Goal: Information Seeking & Learning: Learn about a topic

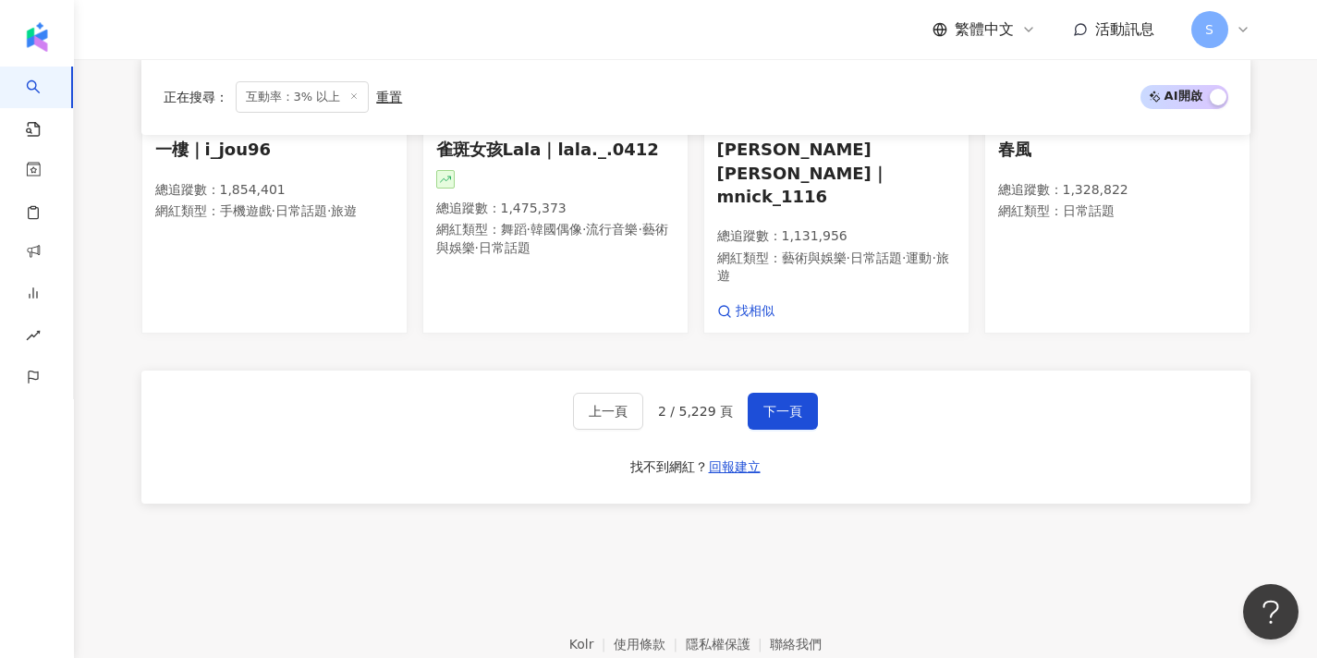
scroll to position [1320, 0]
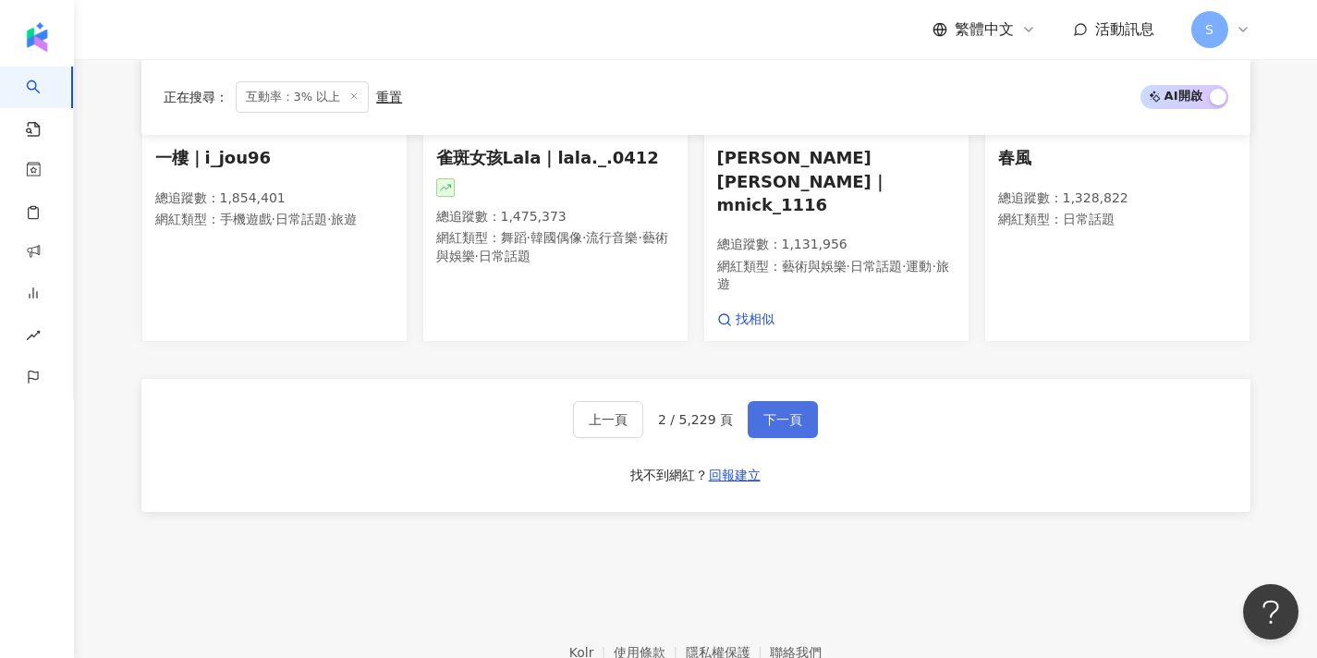
click at [770, 401] on button "下一頁" at bounding box center [783, 419] width 70 height 37
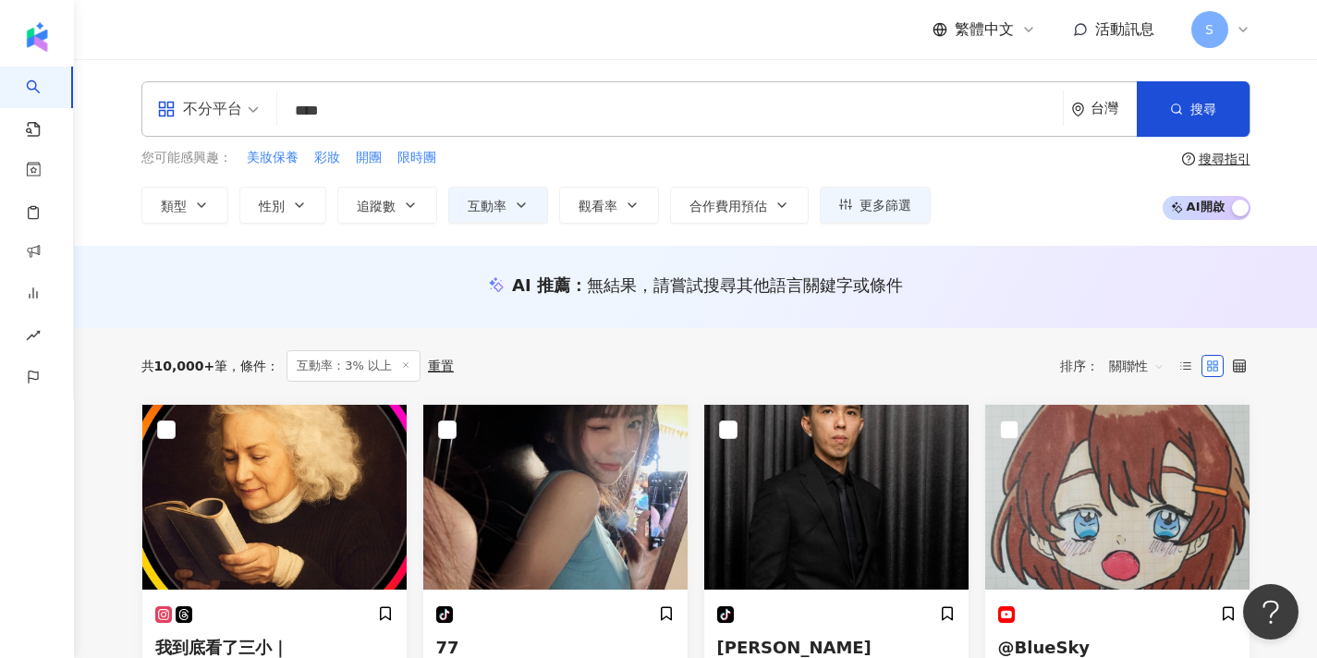
scroll to position [0, 0]
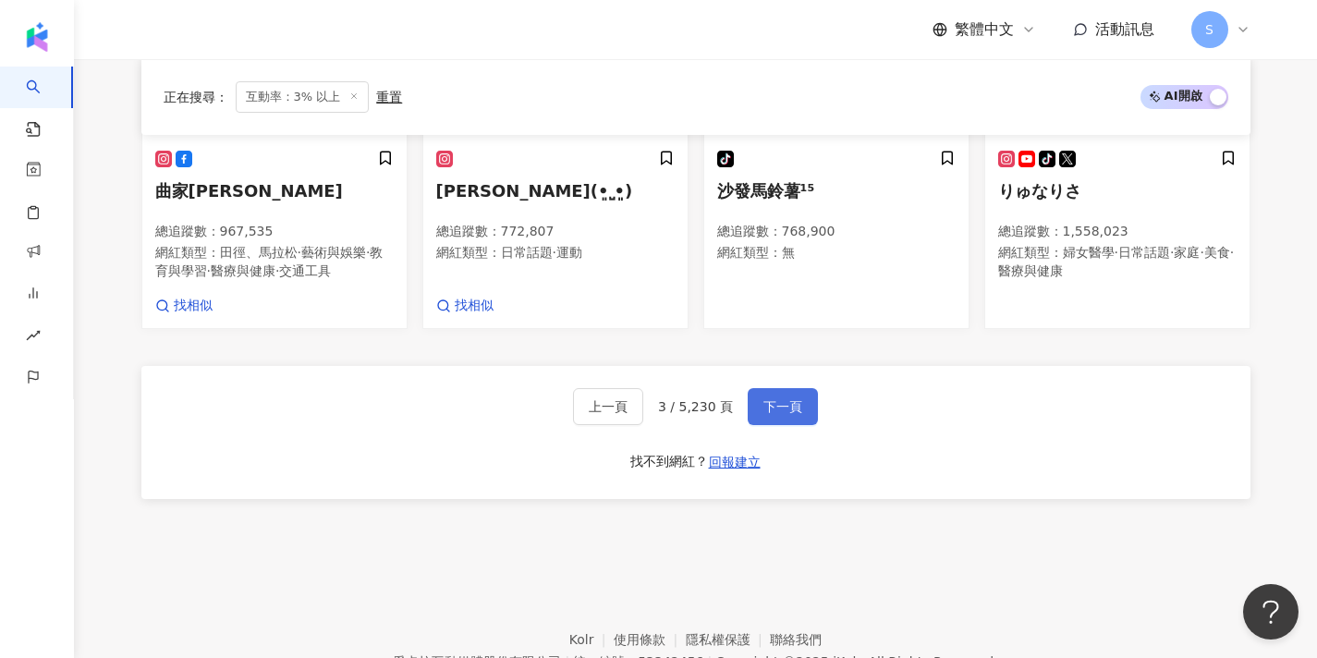
click at [769, 399] on span "下一頁" at bounding box center [783, 406] width 39 height 15
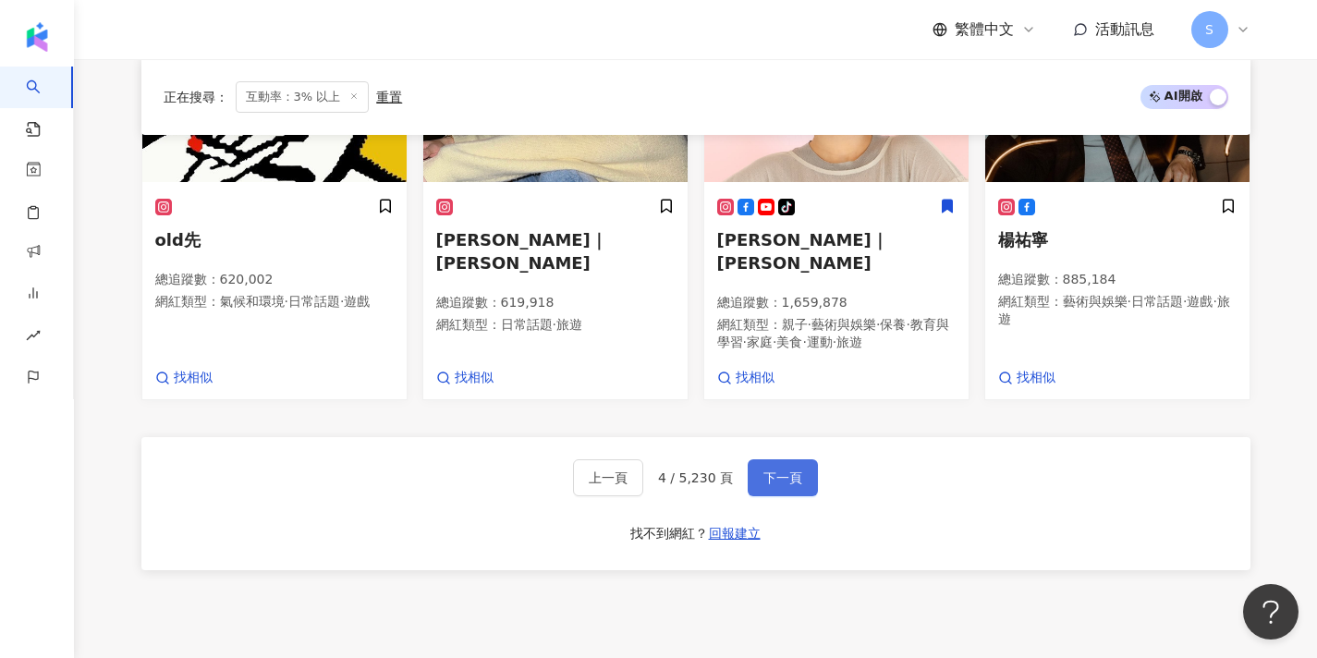
click at [779, 459] on button "下一頁" at bounding box center [783, 477] width 70 height 37
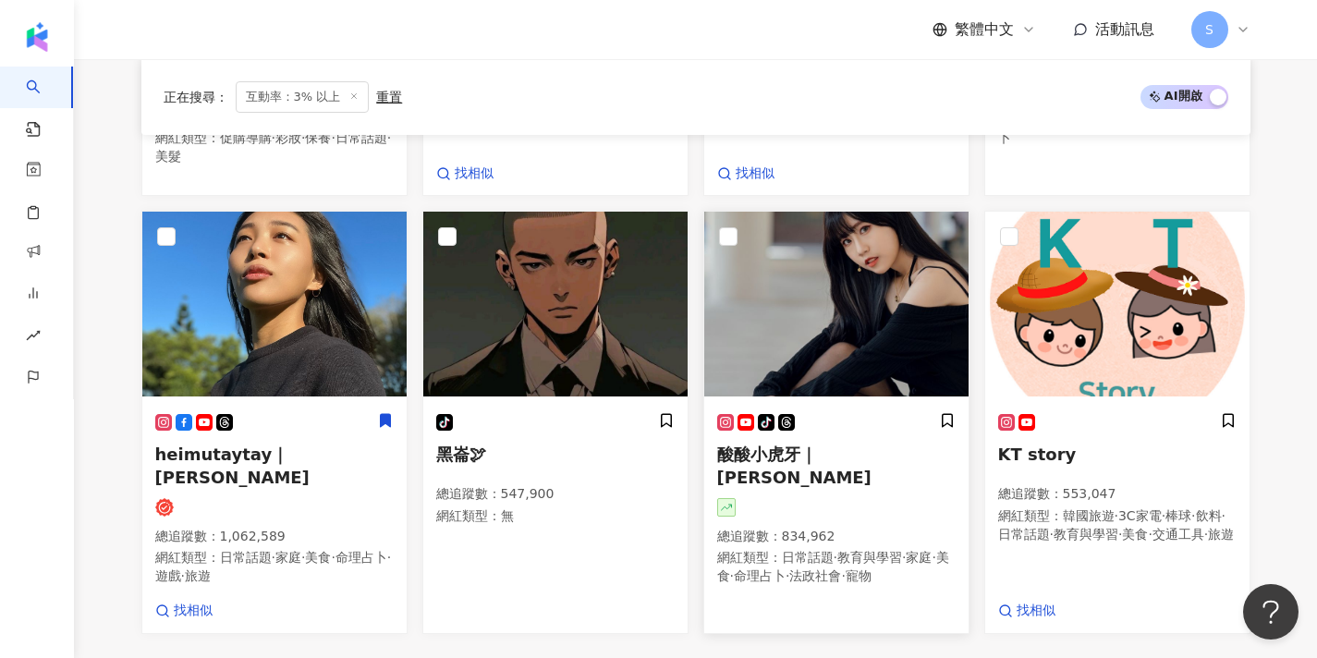
scroll to position [1035, 0]
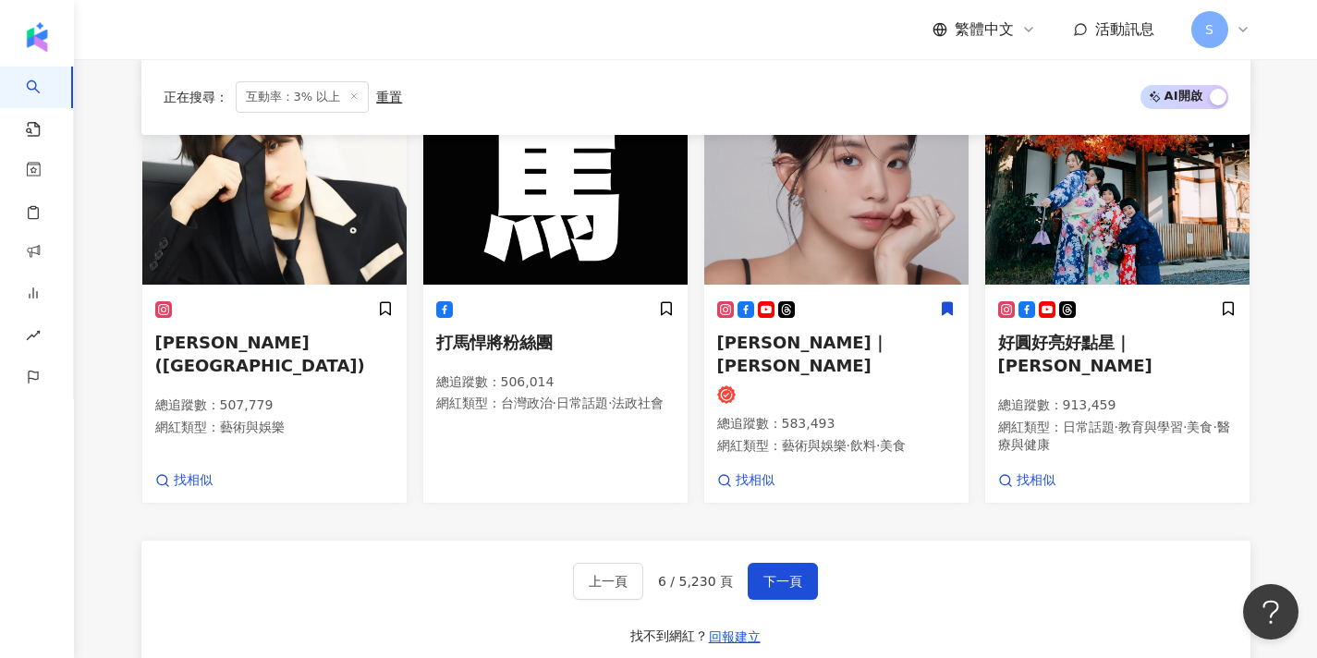
scroll to position [1181, 0]
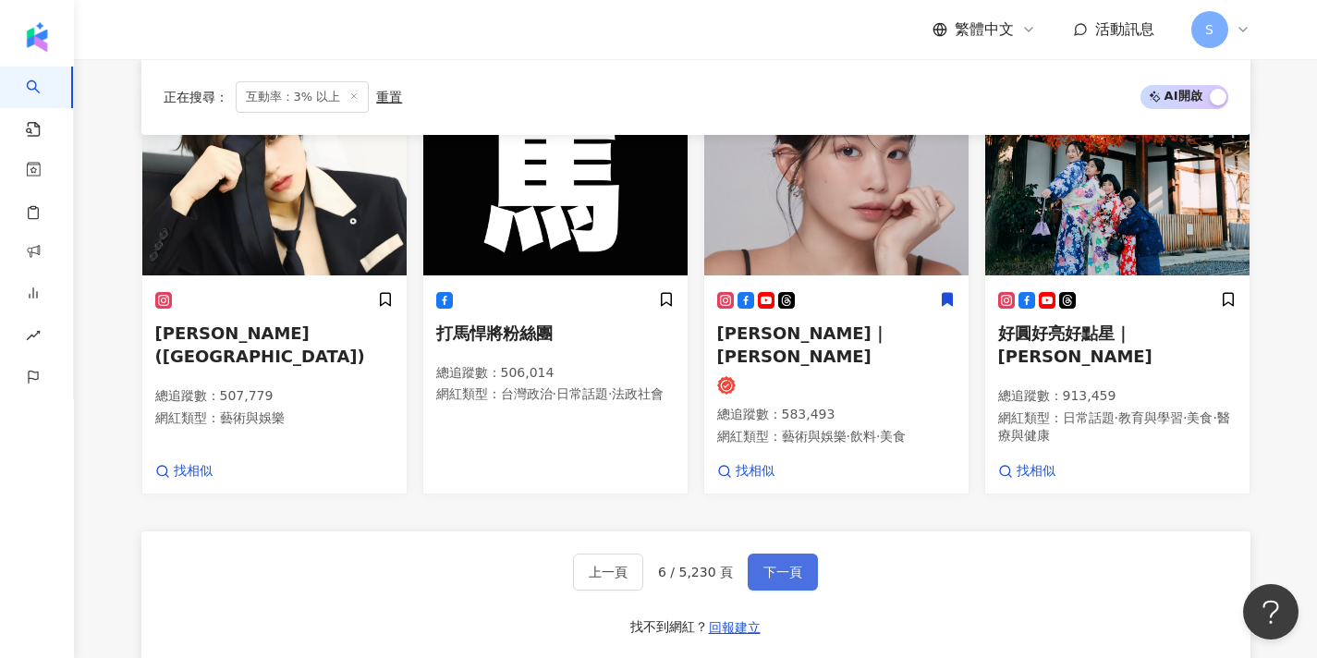
click at [778, 565] on span "下一頁" at bounding box center [783, 572] width 39 height 15
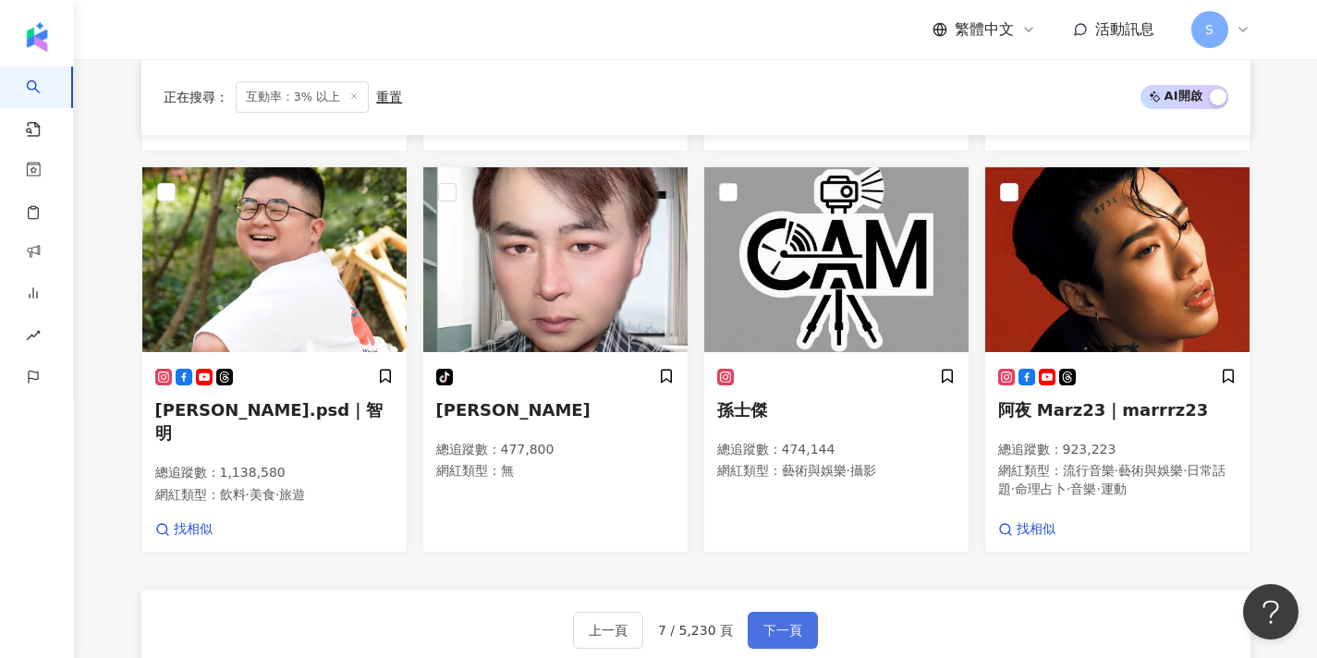
scroll to position [1065, 0]
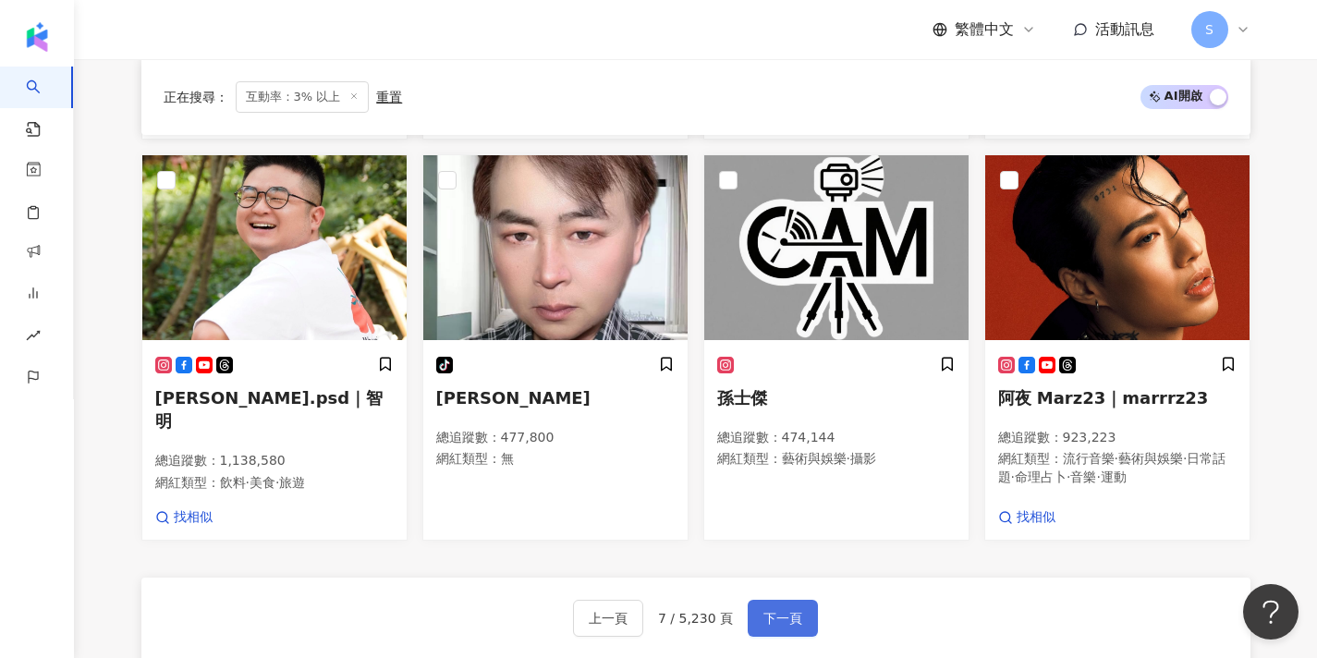
click at [777, 611] on span "下一頁" at bounding box center [783, 618] width 39 height 15
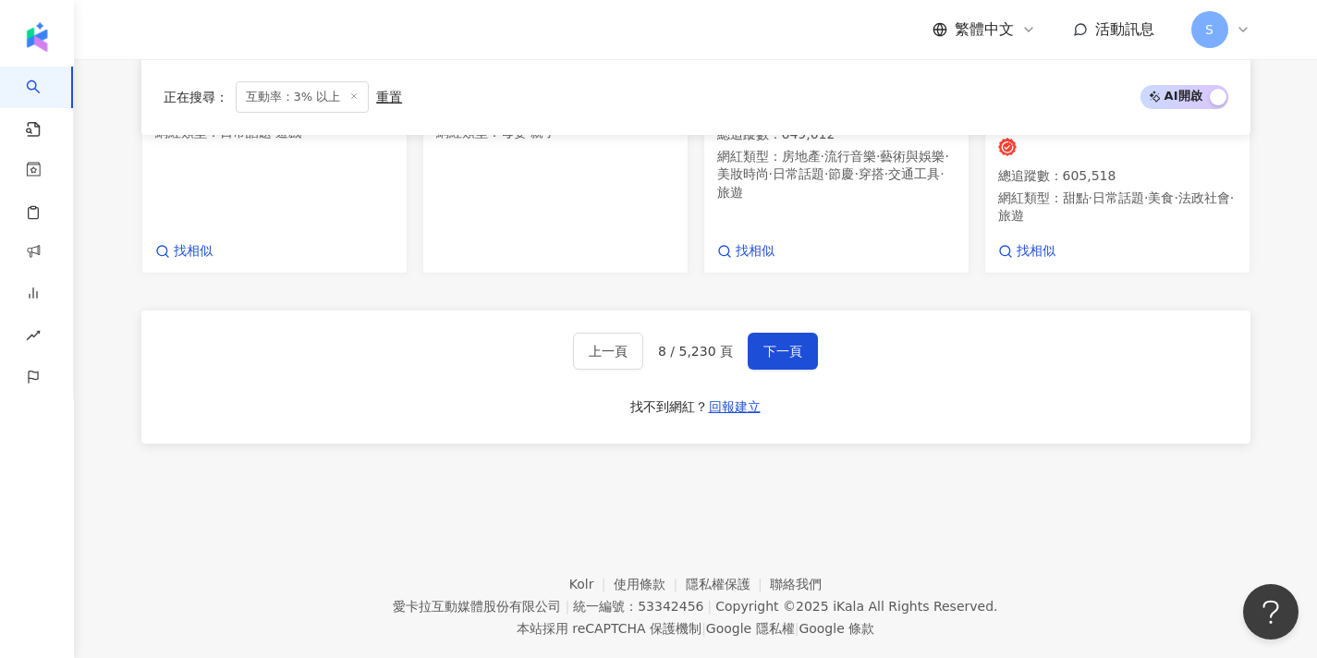
scroll to position [1390, 0]
click at [663, 345] on span "8 / 5,230 頁" at bounding box center [695, 352] width 75 height 15
click at [764, 334] on button "下一頁" at bounding box center [783, 352] width 70 height 37
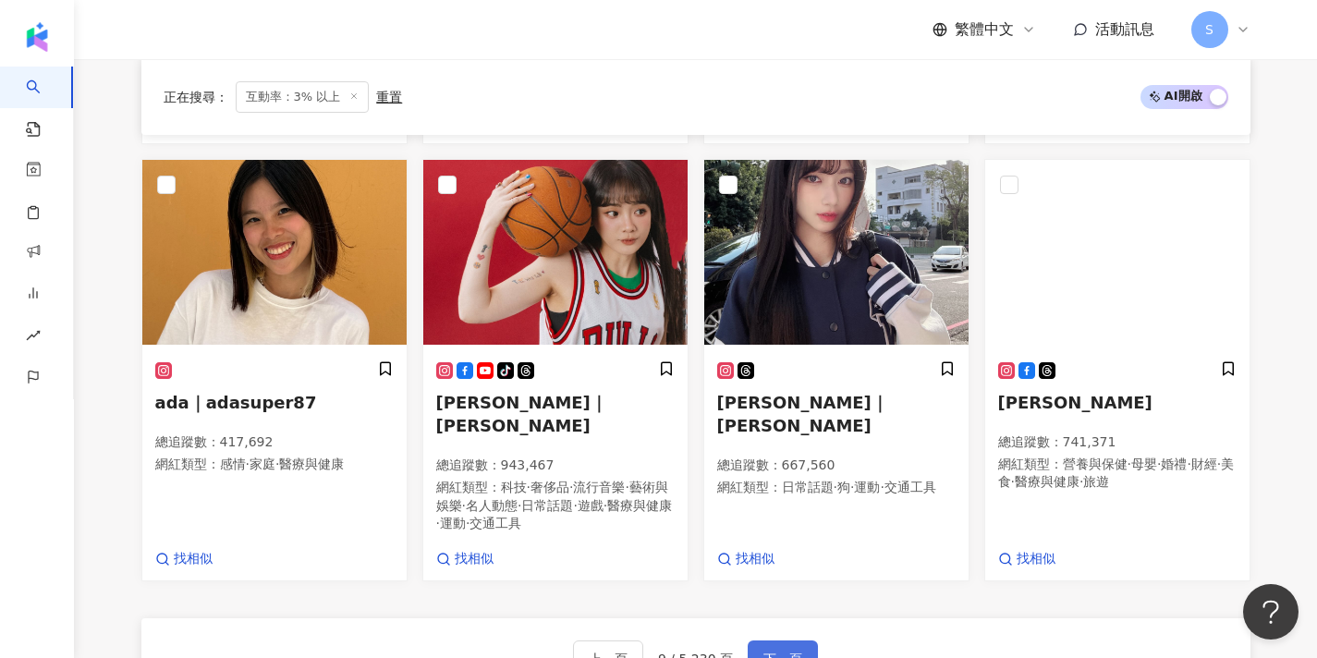
scroll to position [1108, 0]
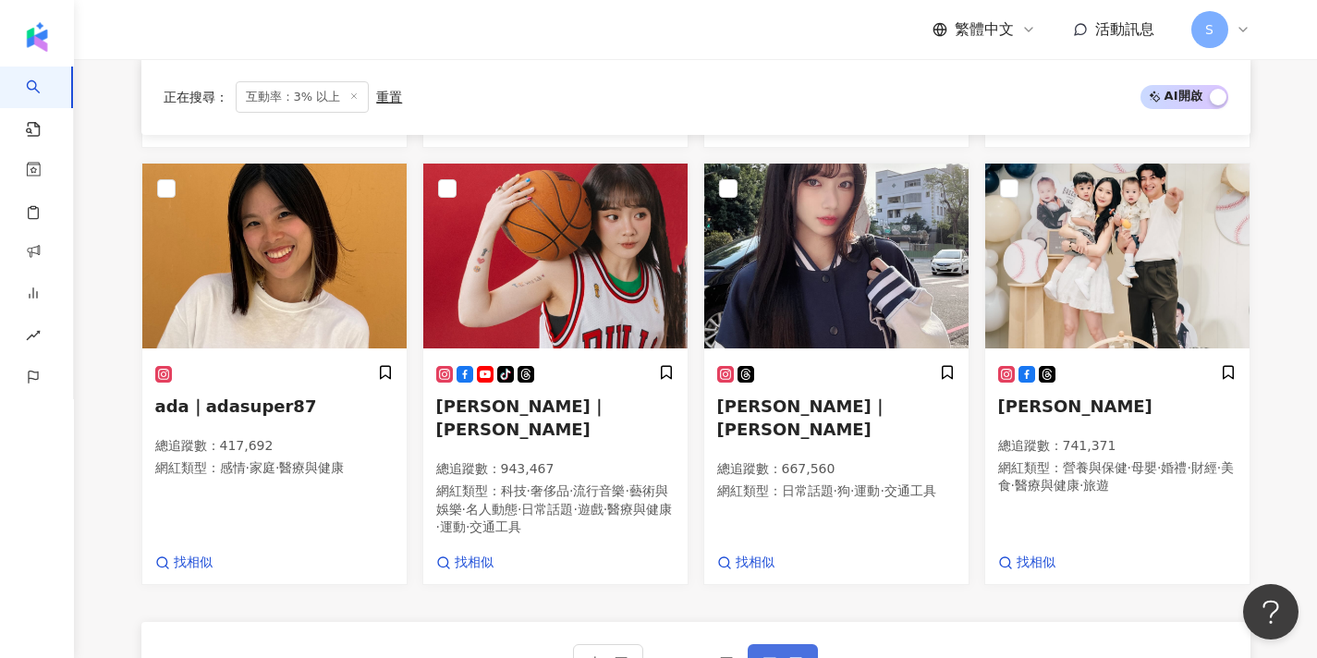
click at [777, 655] on span "下一頁" at bounding box center [783, 662] width 39 height 15
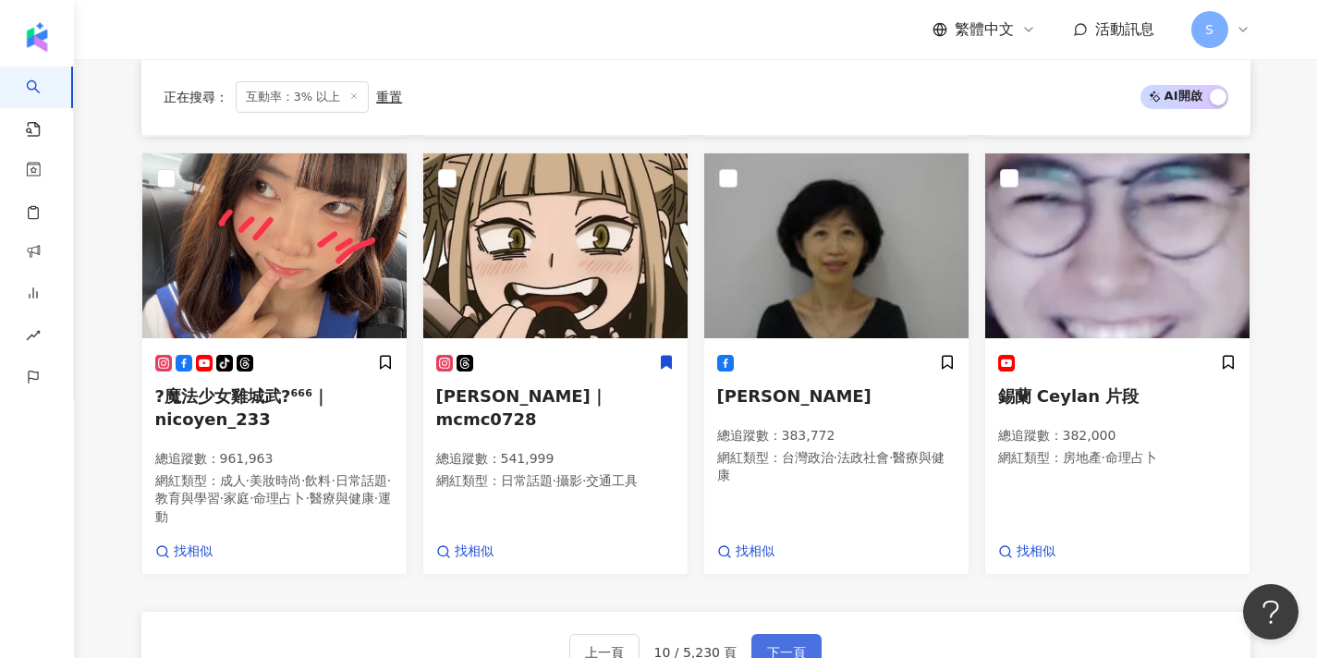
click at [805, 634] on button "下一頁" at bounding box center [787, 652] width 70 height 37
click at [805, 596] on div "cosir20192019｜叩舍COSIR 總追蹤數 ： 472,127 網紅類型 ： 促購導購 · 韓國偶像 · 藝術與娛樂 · 日常話題 · 音樂 · 旅…" at bounding box center [695, 44] width 1109 height 1496
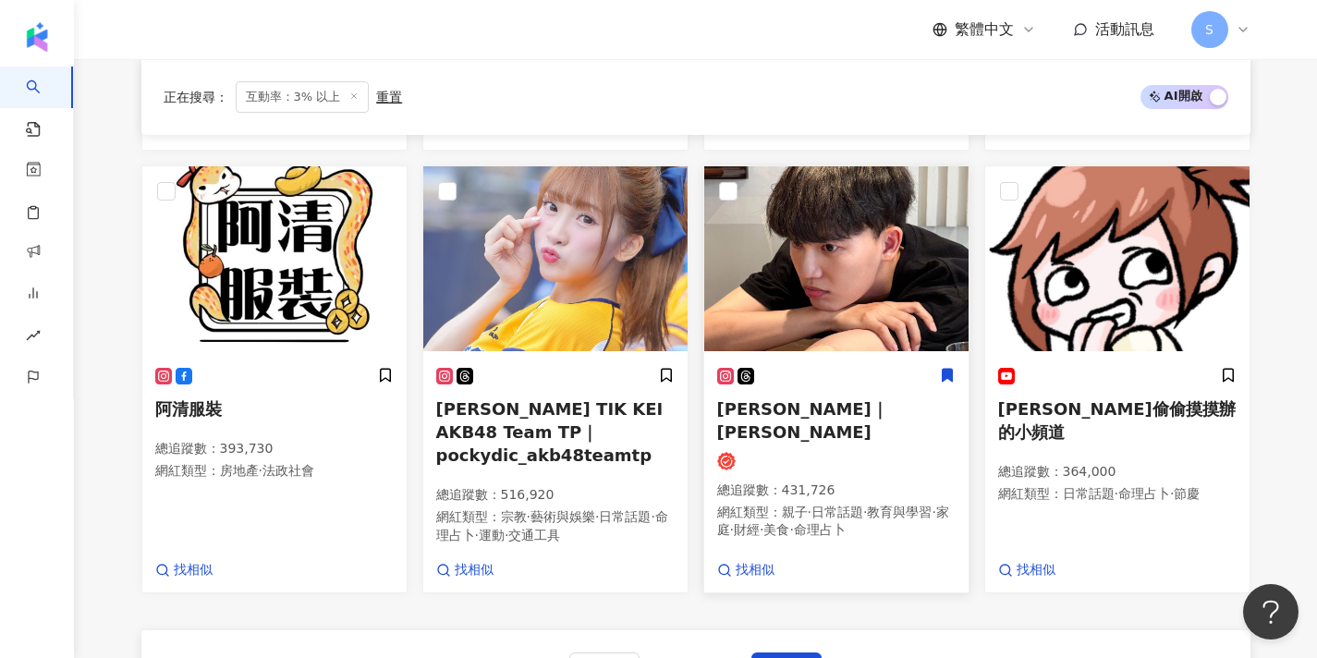
scroll to position [1047, 0]
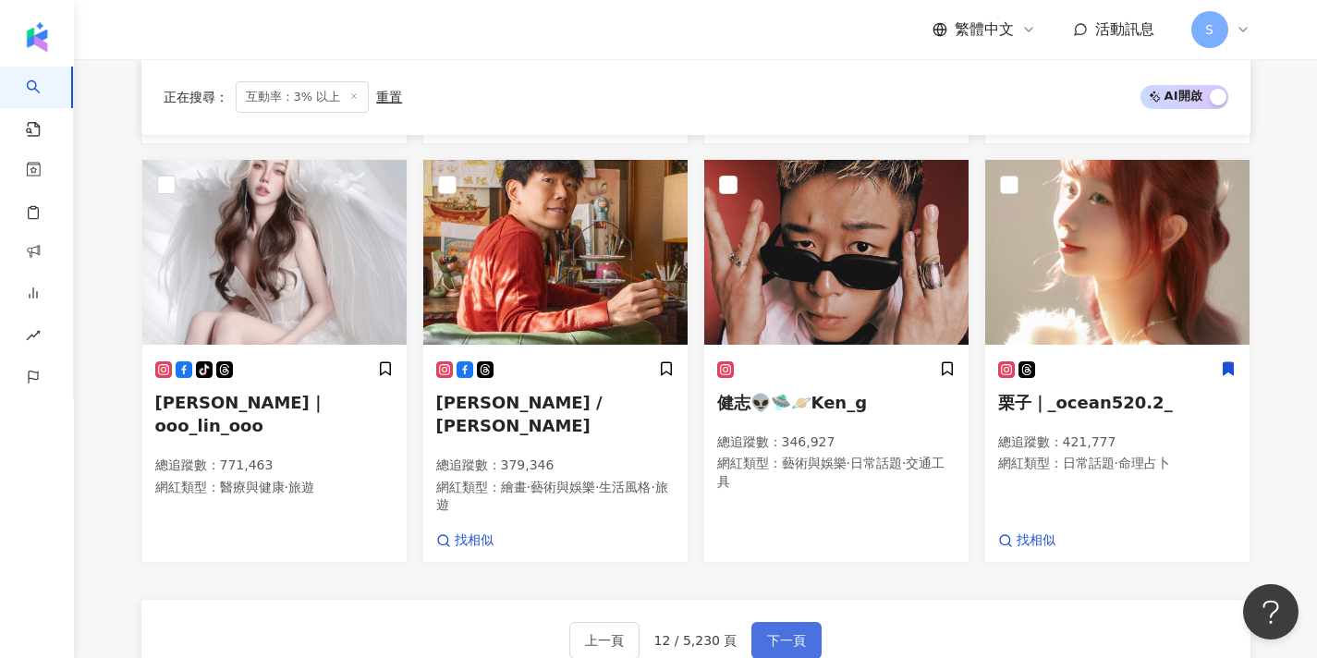
click at [793, 622] on button "下一頁" at bounding box center [787, 640] width 70 height 37
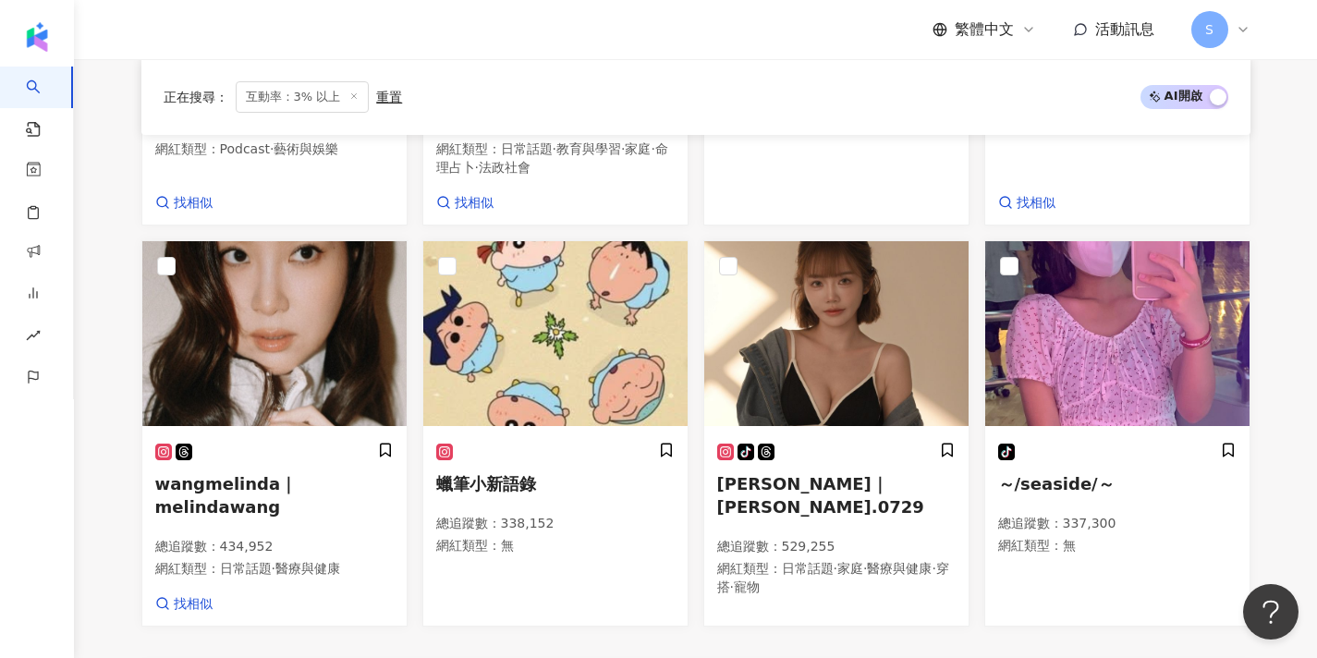
scroll to position [1022, 0]
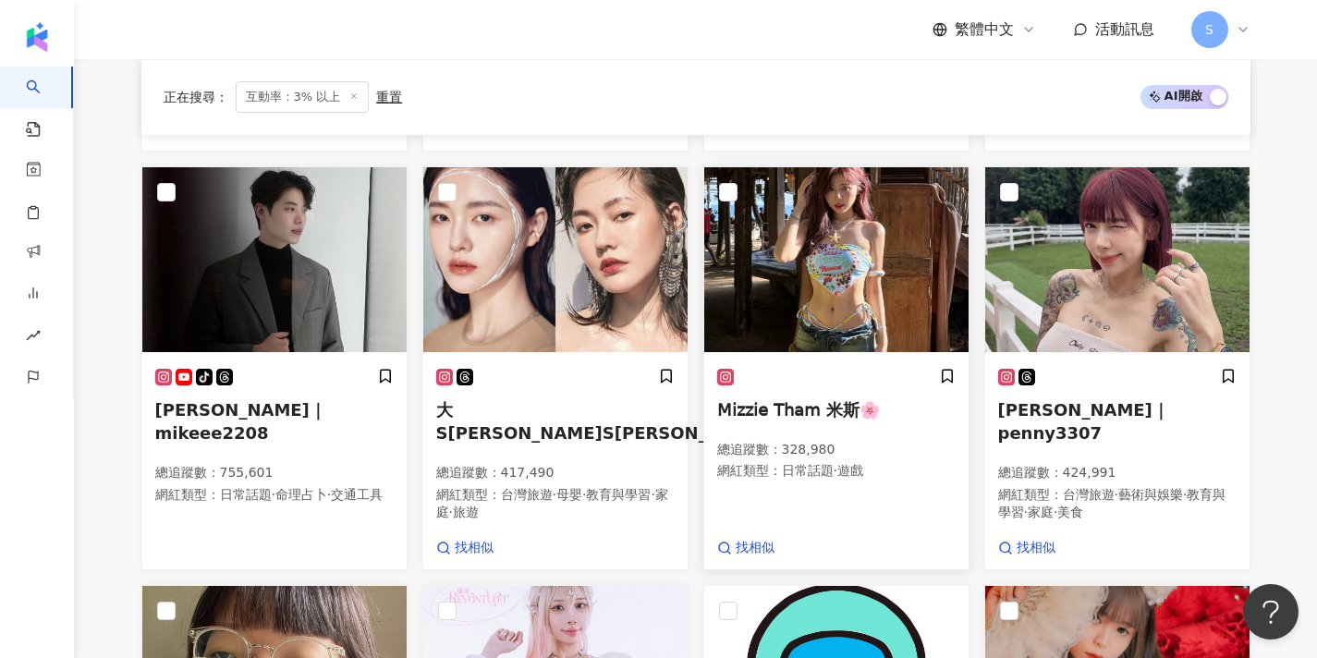
scroll to position [618, 0]
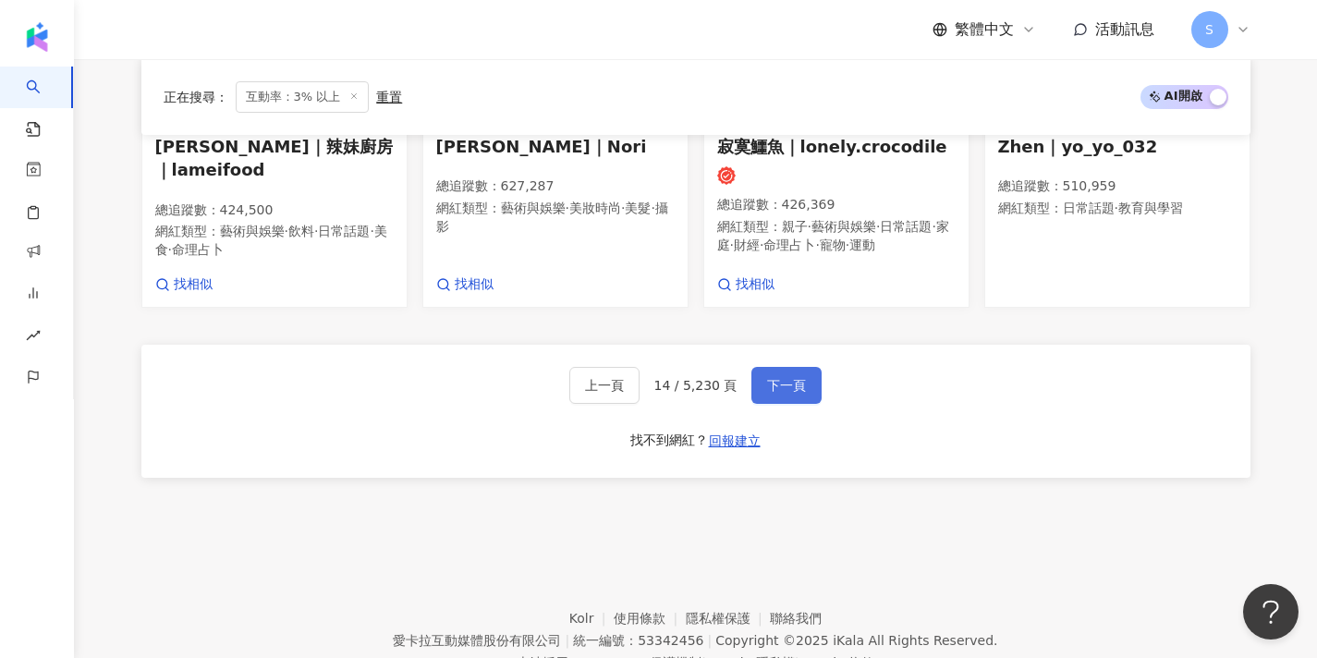
click at [767, 378] on span "下一頁" at bounding box center [786, 385] width 39 height 15
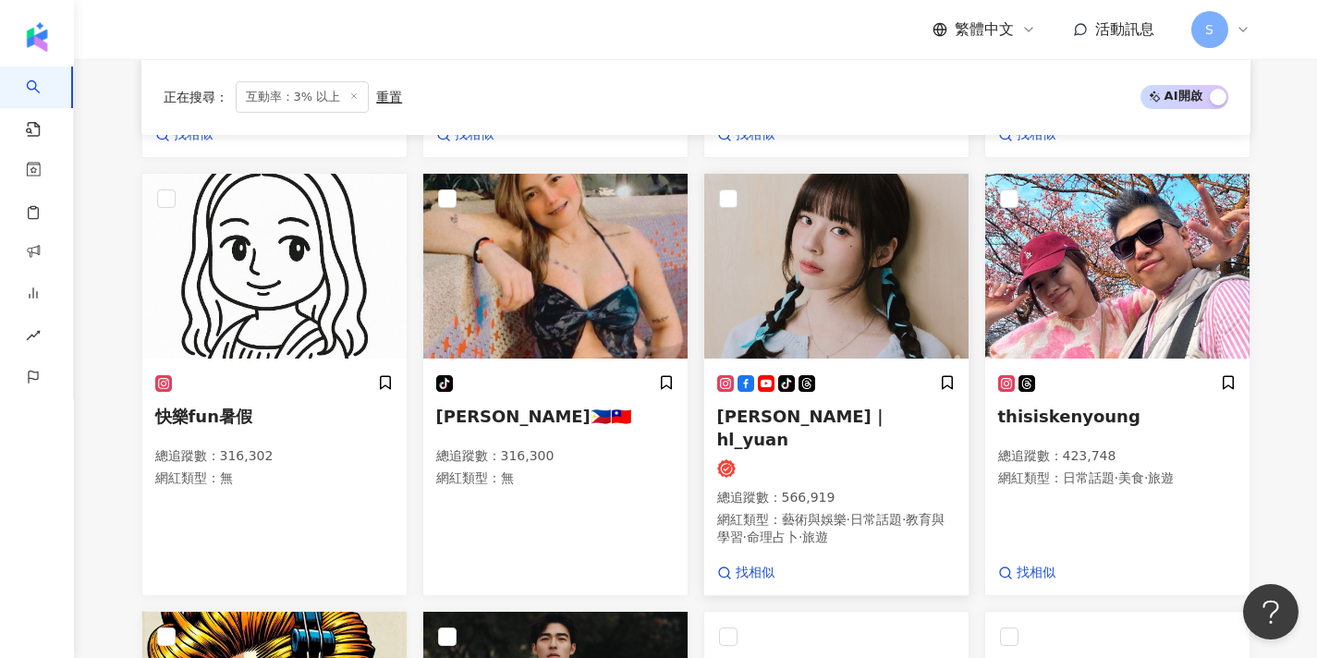
scroll to position [655, 0]
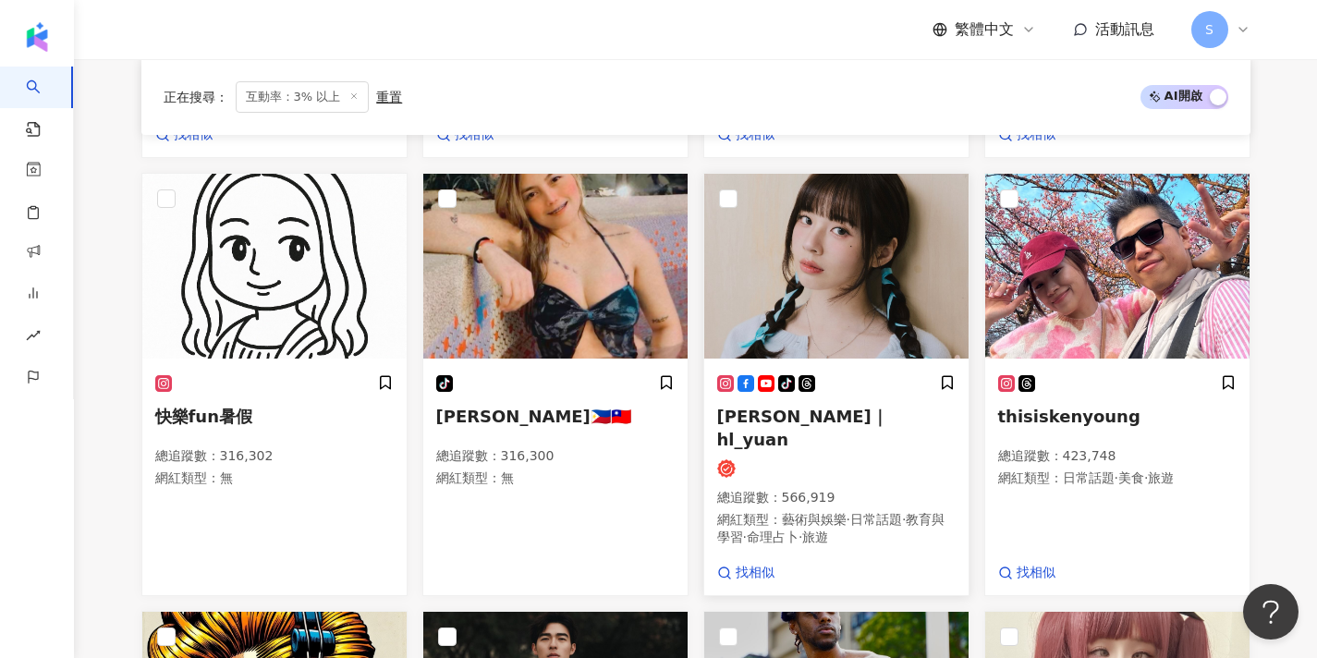
click at [763, 405] on h5 "黃琳媛 Aileen｜hl_yuan" at bounding box center [836, 428] width 239 height 46
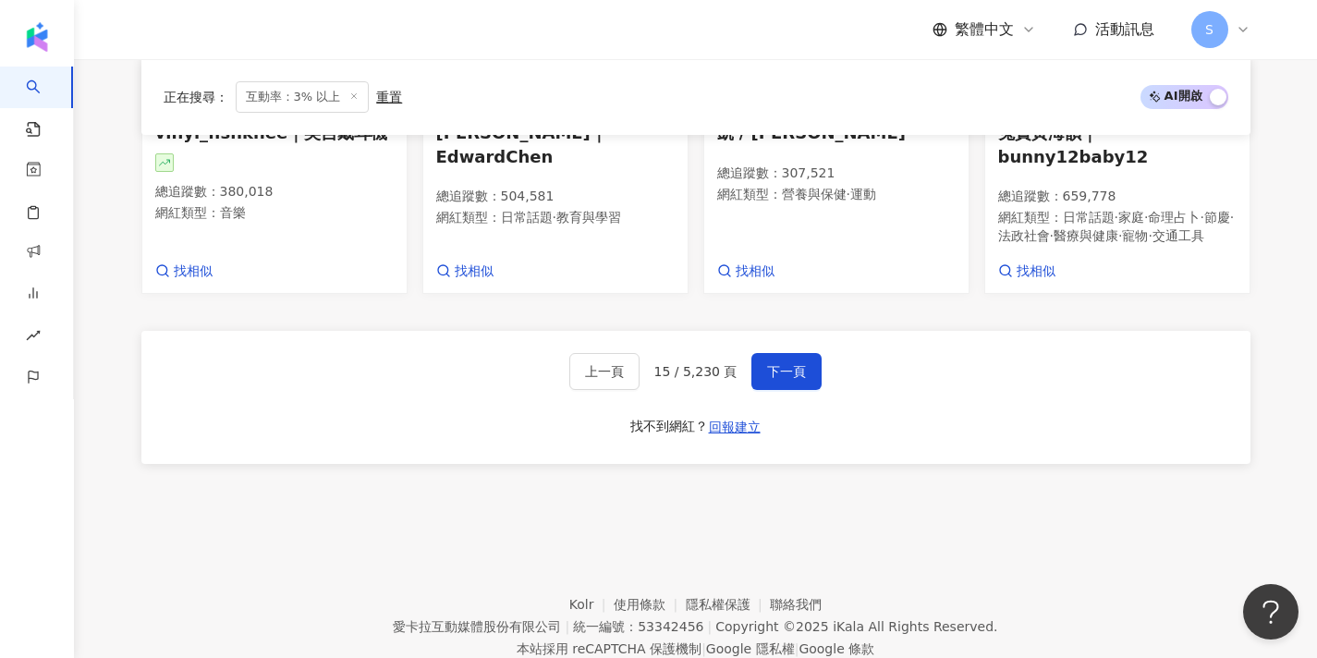
scroll to position [1347, 0]
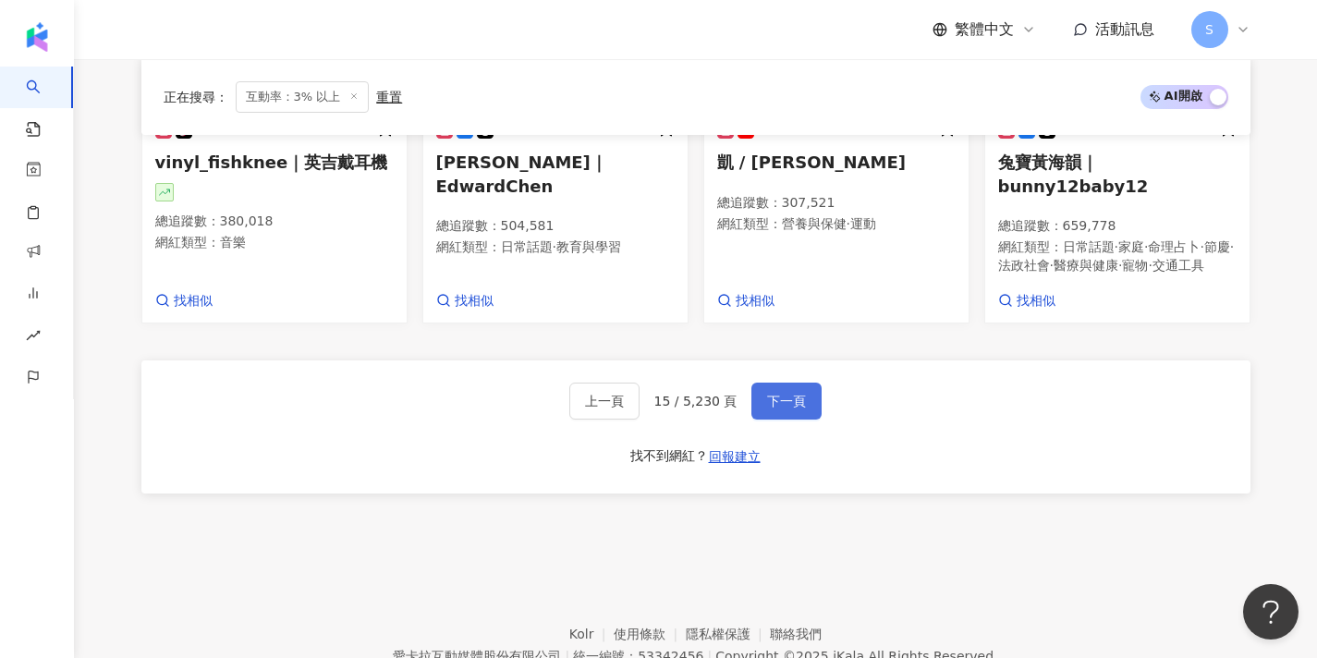
click at [774, 394] on span "下一頁" at bounding box center [786, 401] width 39 height 15
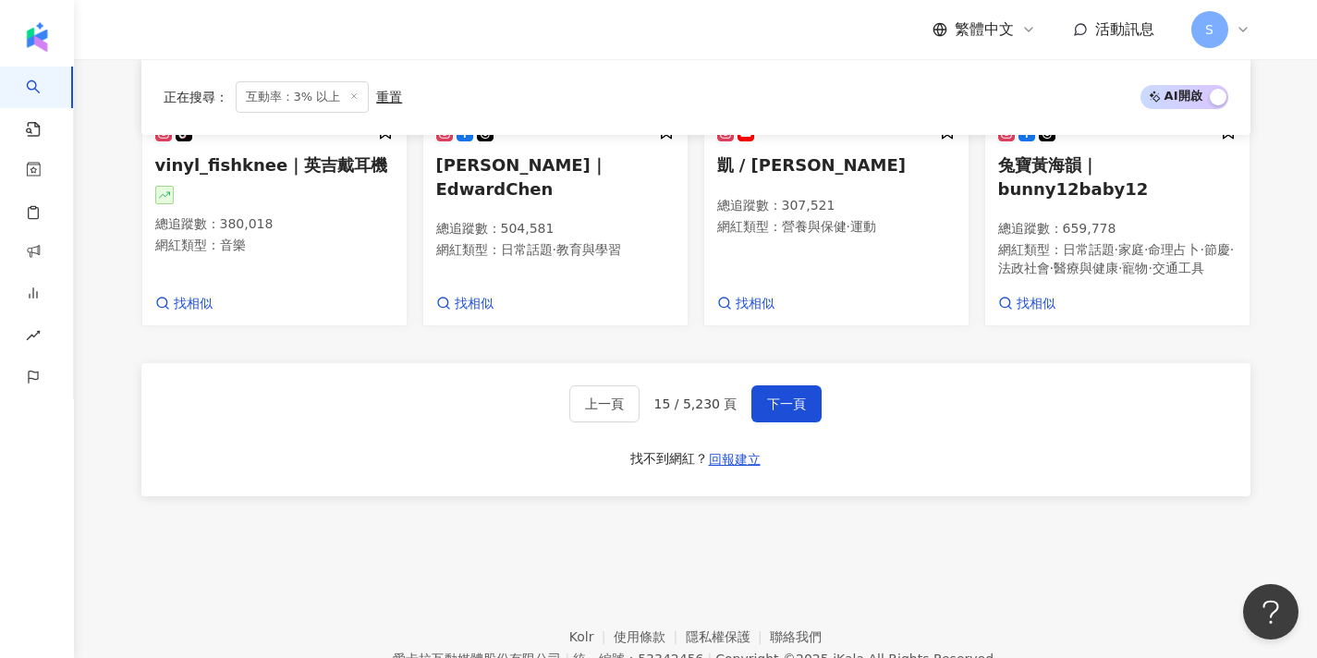
click at [773, 386] on button "下一頁" at bounding box center [787, 404] width 70 height 37
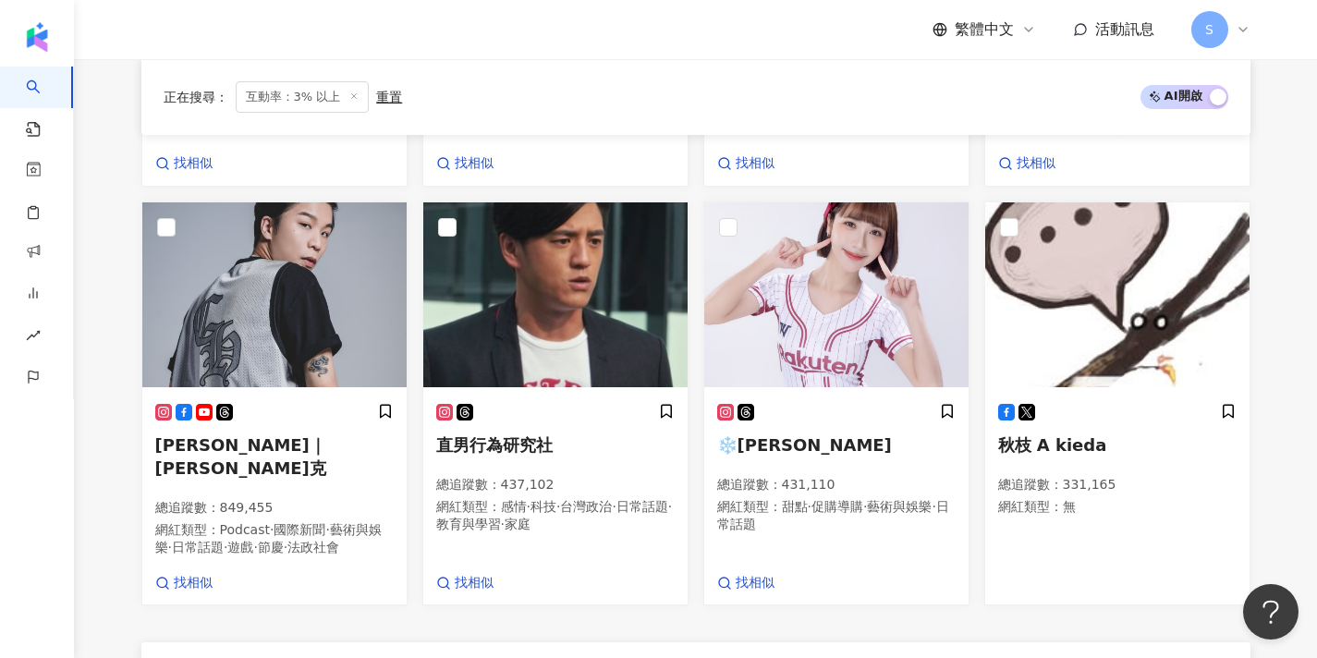
scroll to position [1126, 0]
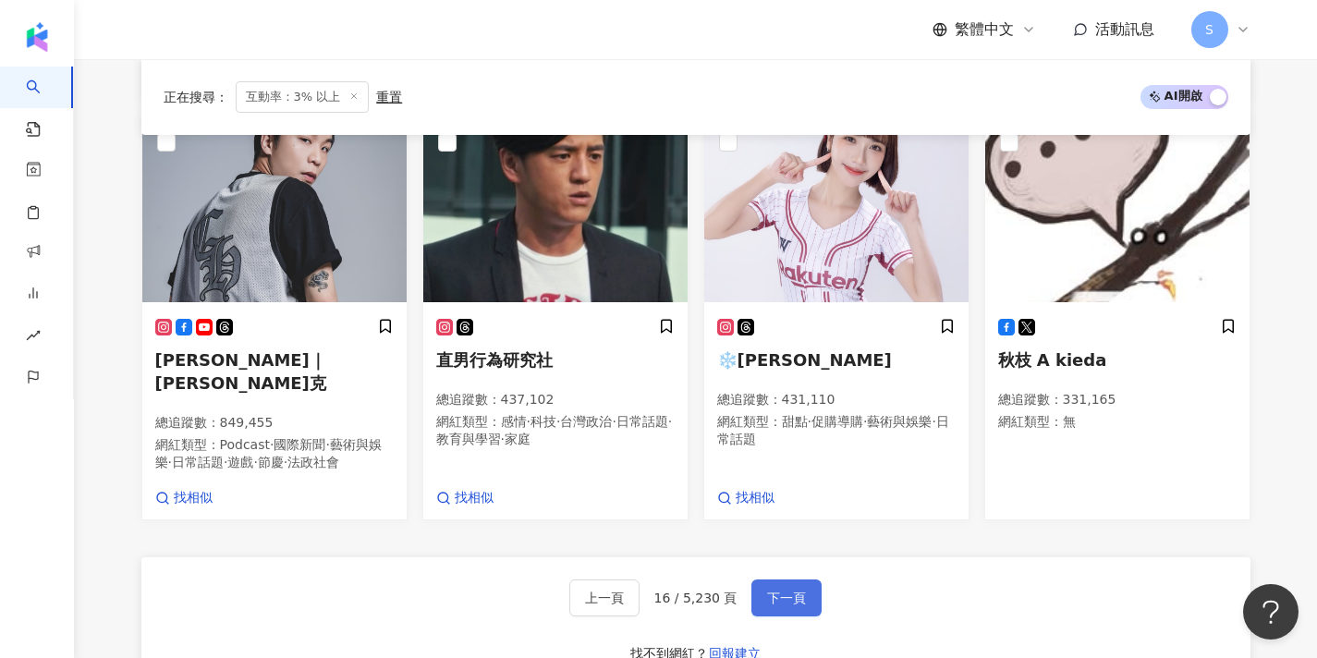
click at [792, 580] on button "下一頁" at bounding box center [787, 598] width 70 height 37
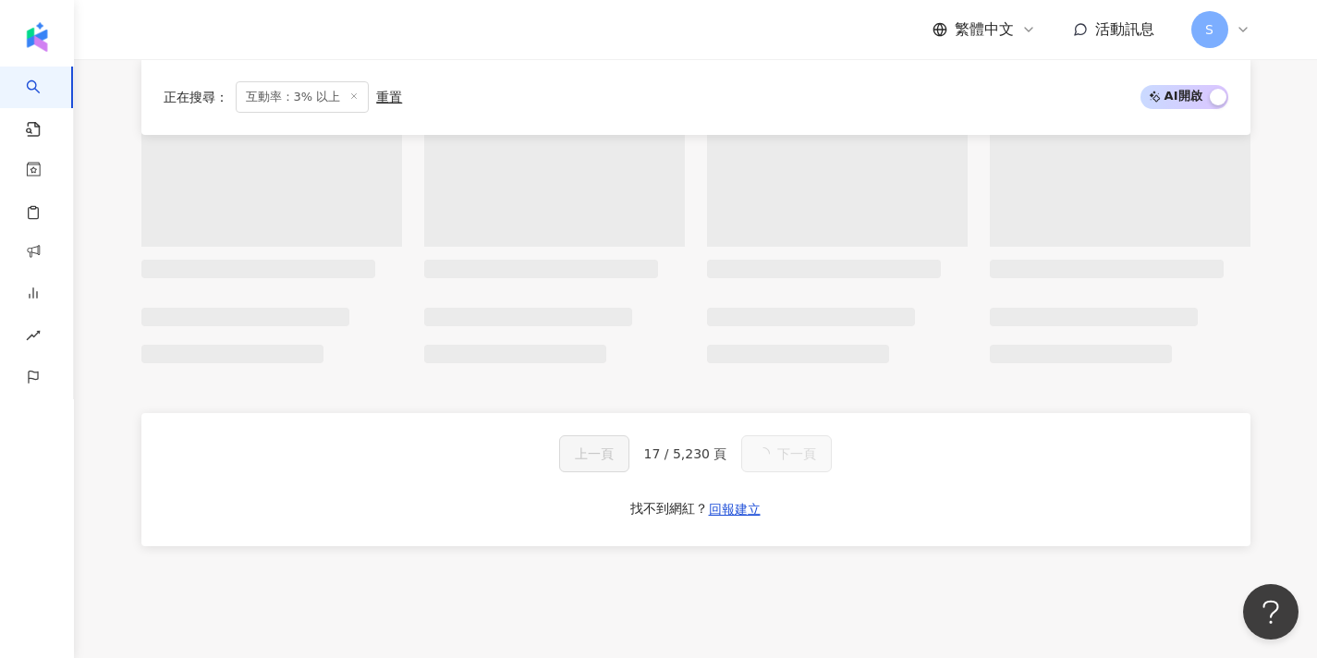
click at [790, 515] on div "上一頁 17 / 5,230 頁 下一頁 找不到網紅？ 回報建立" at bounding box center [695, 479] width 1109 height 133
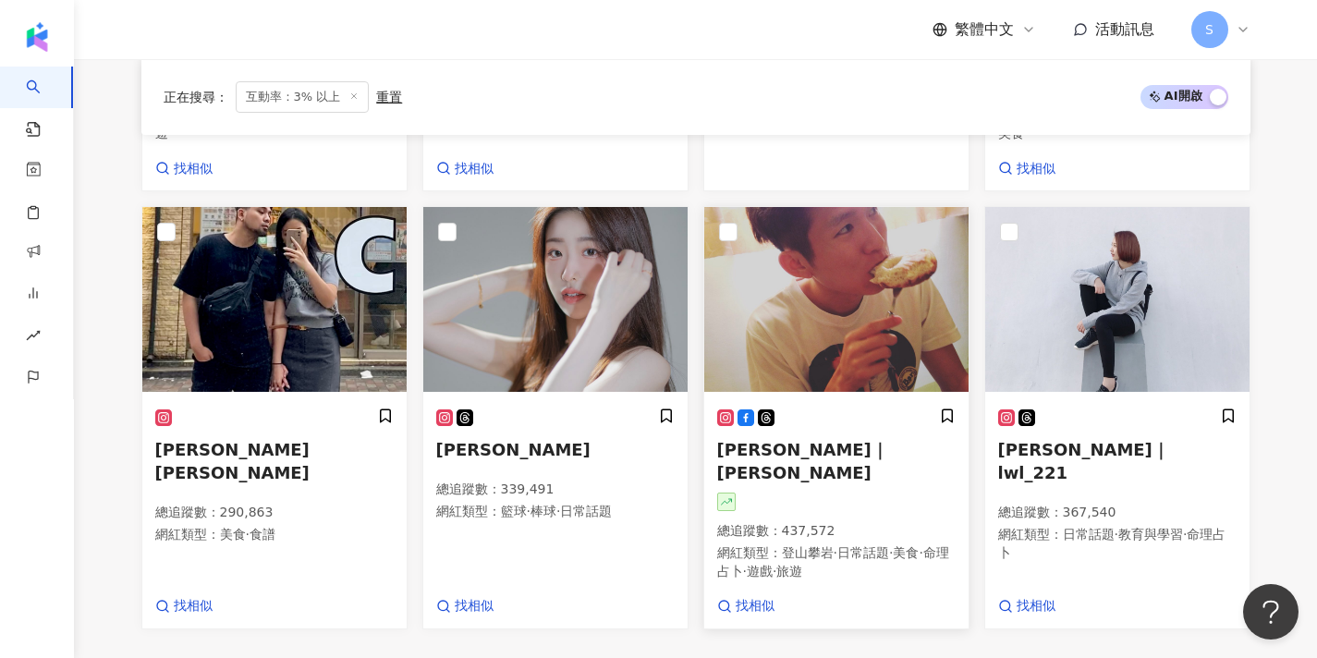
scroll to position [1023, 0]
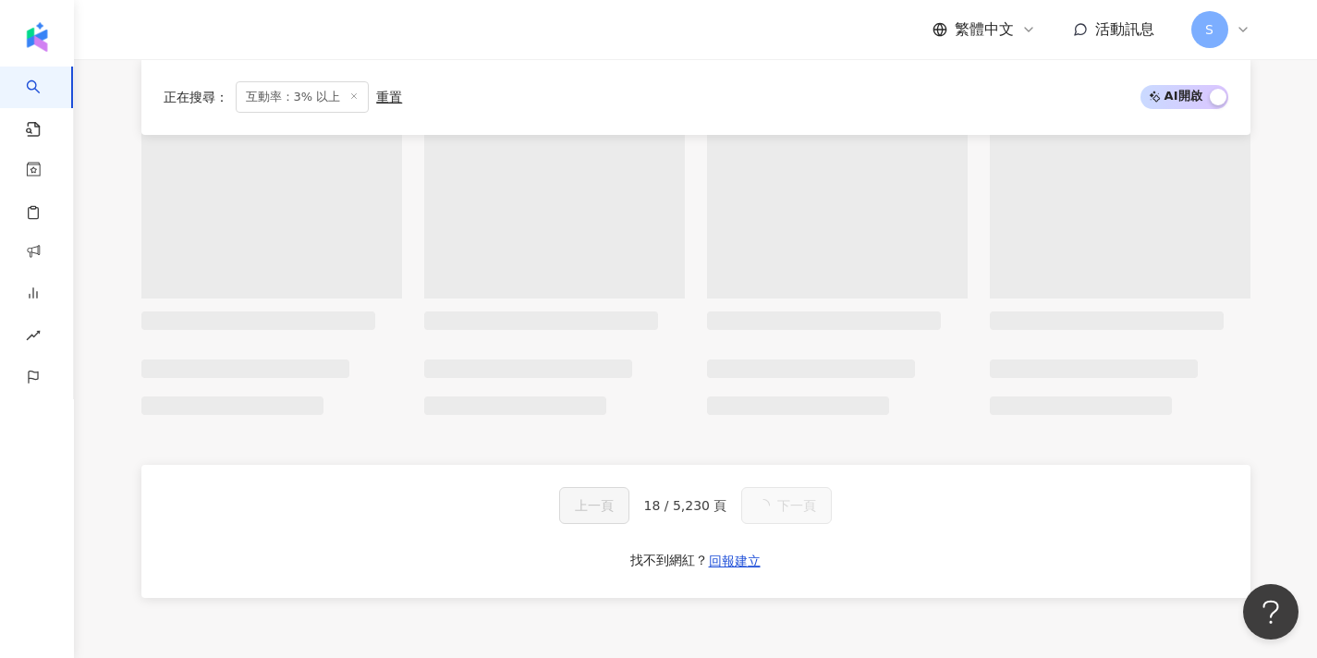
scroll to position [1074, 0]
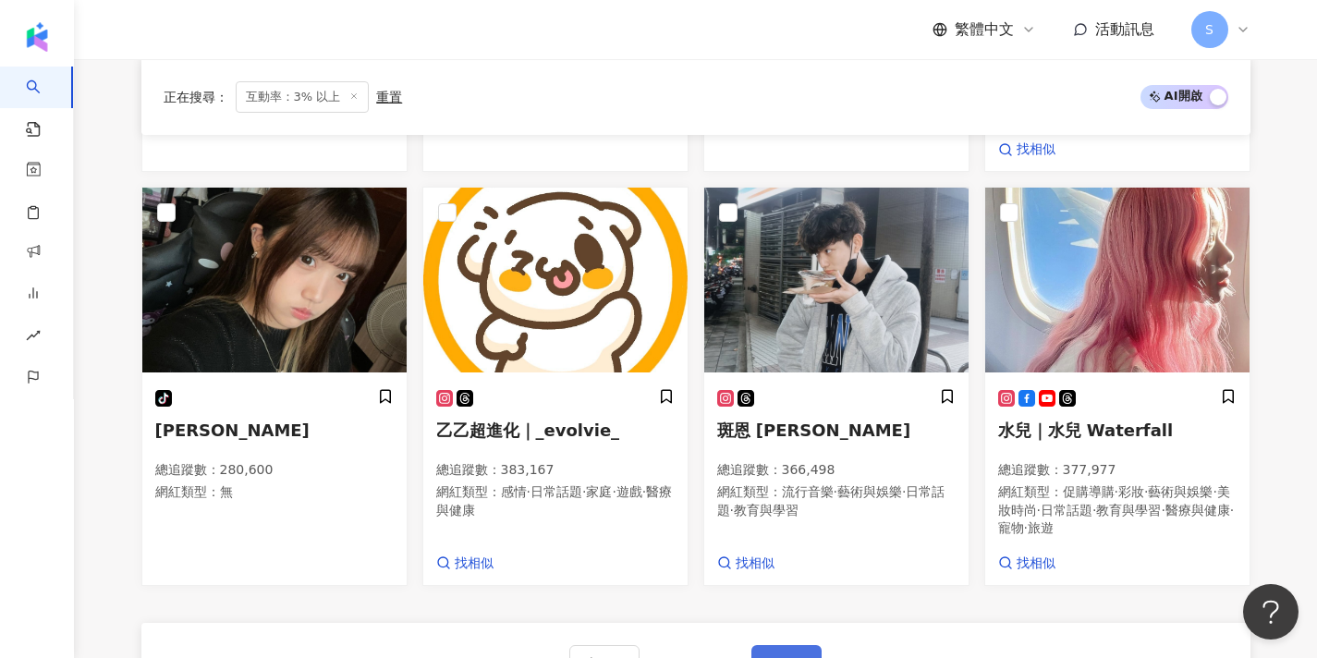
click at [786, 645] on button "下一頁" at bounding box center [787, 663] width 70 height 37
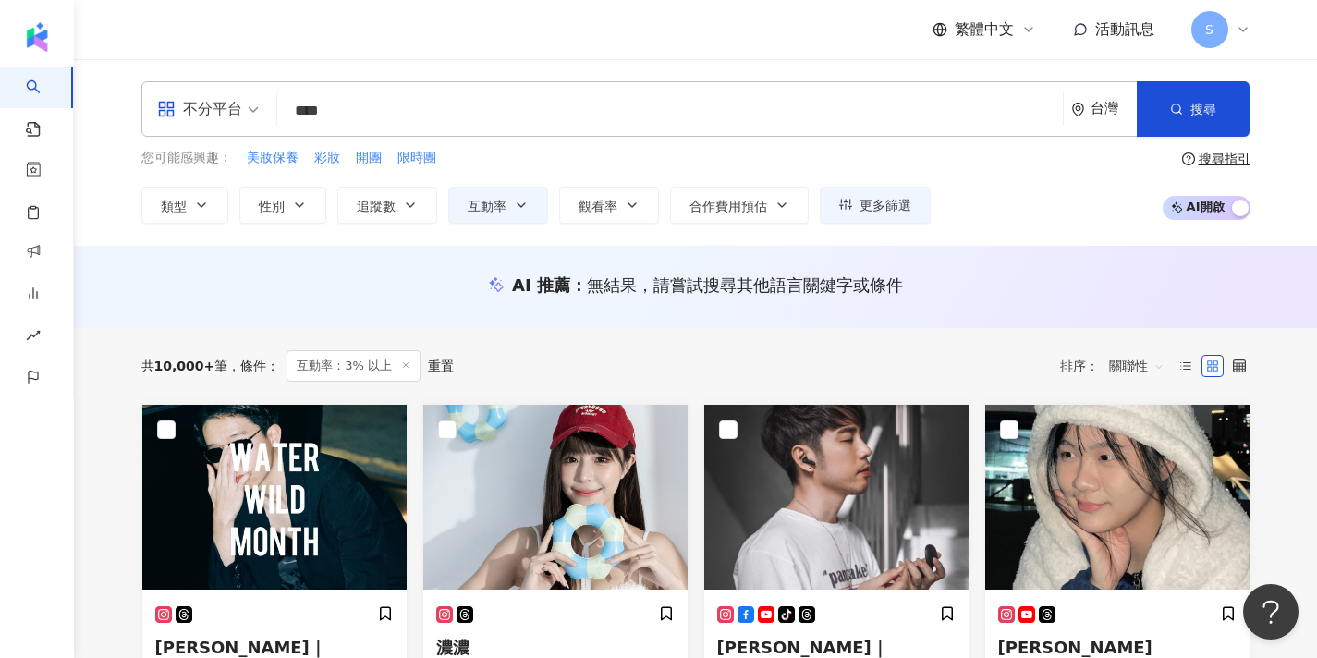
scroll to position [0, 0]
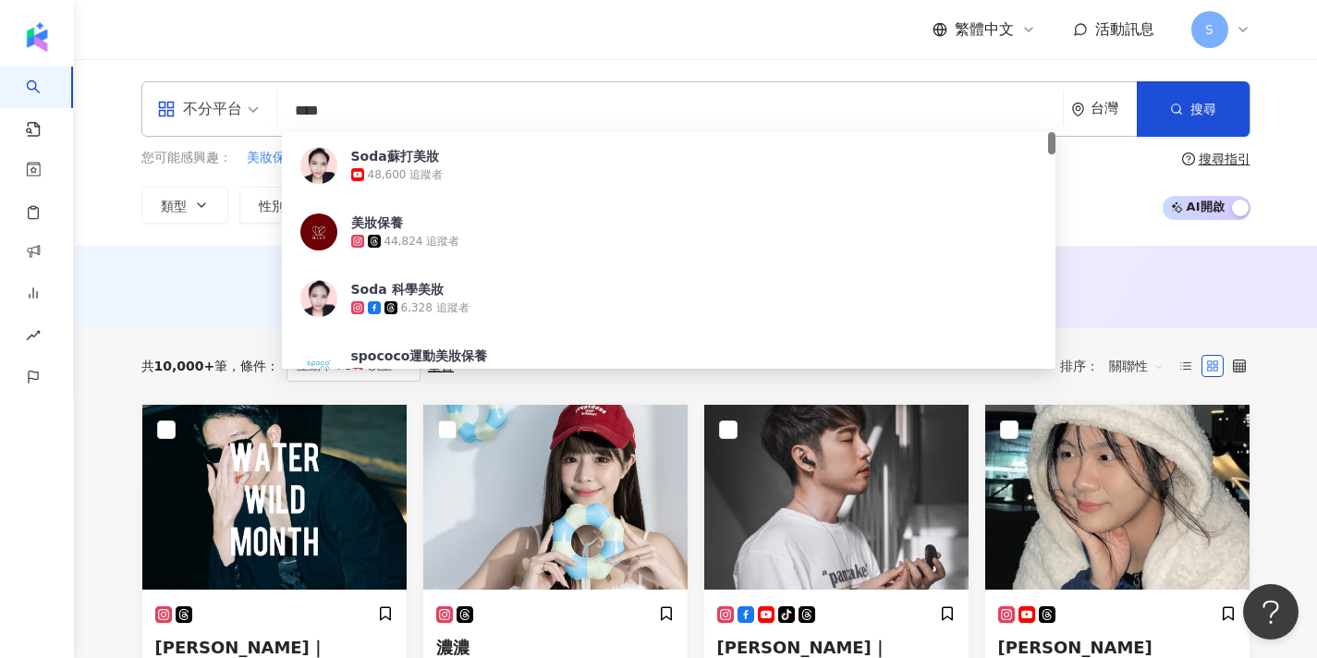
drag, startPoint x: 434, startPoint y: 117, endPoint x: 339, endPoint y: 100, distance: 95.9
click at [339, 100] on input "****" at bounding box center [670, 110] width 771 height 35
click at [354, 104] on input "****" at bounding box center [670, 110] width 771 height 35
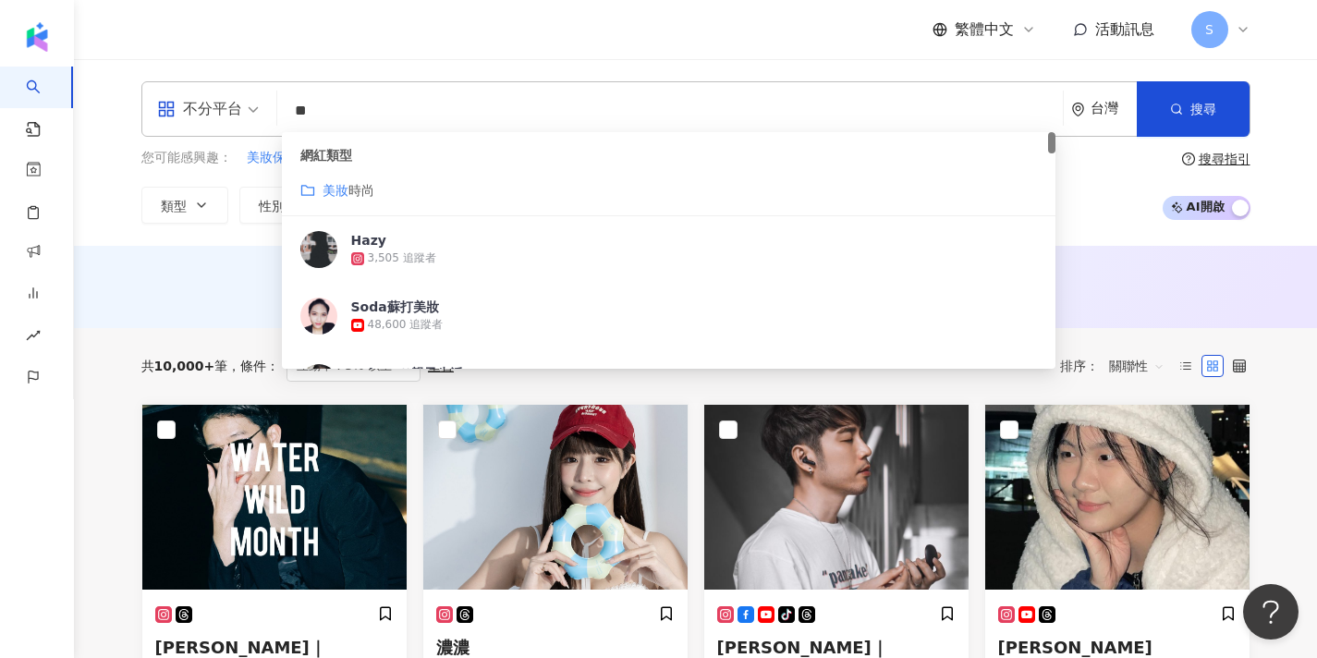
click at [366, 185] on span "時尚" at bounding box center [362, 190] width 26 height 15
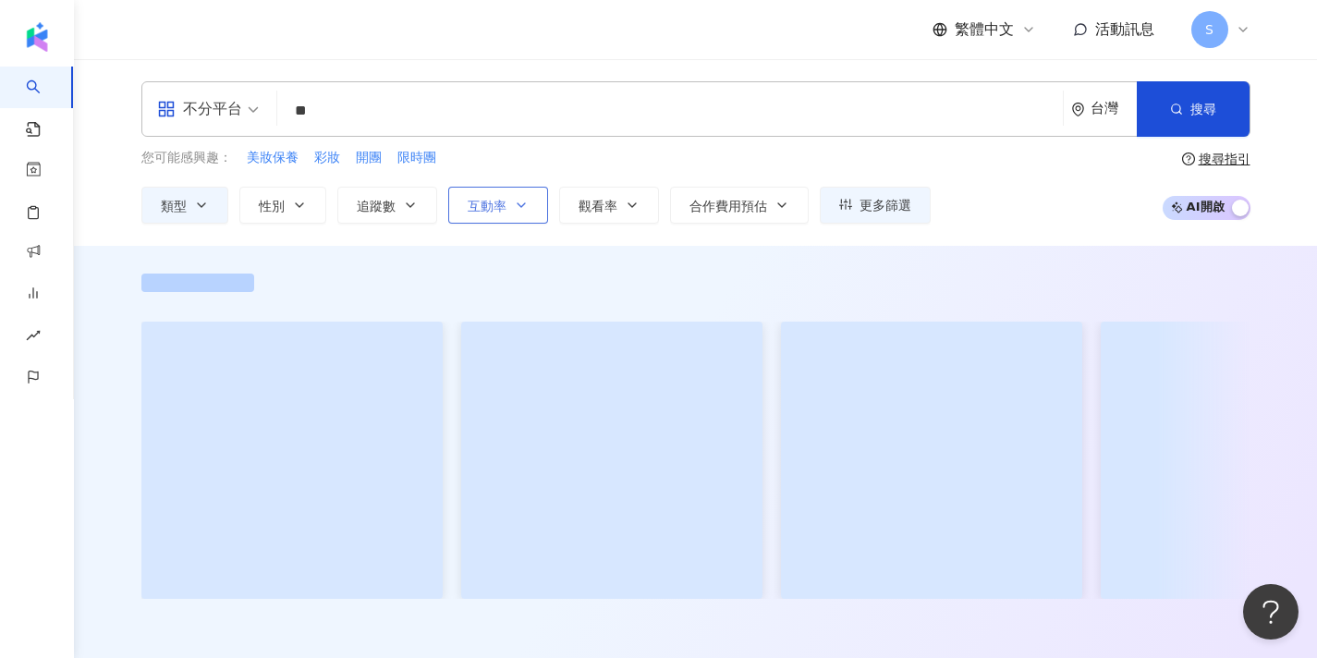
type input "**"
click at [514, 208] on icon "button" at bounding box center [521, 205] width 15 height 15
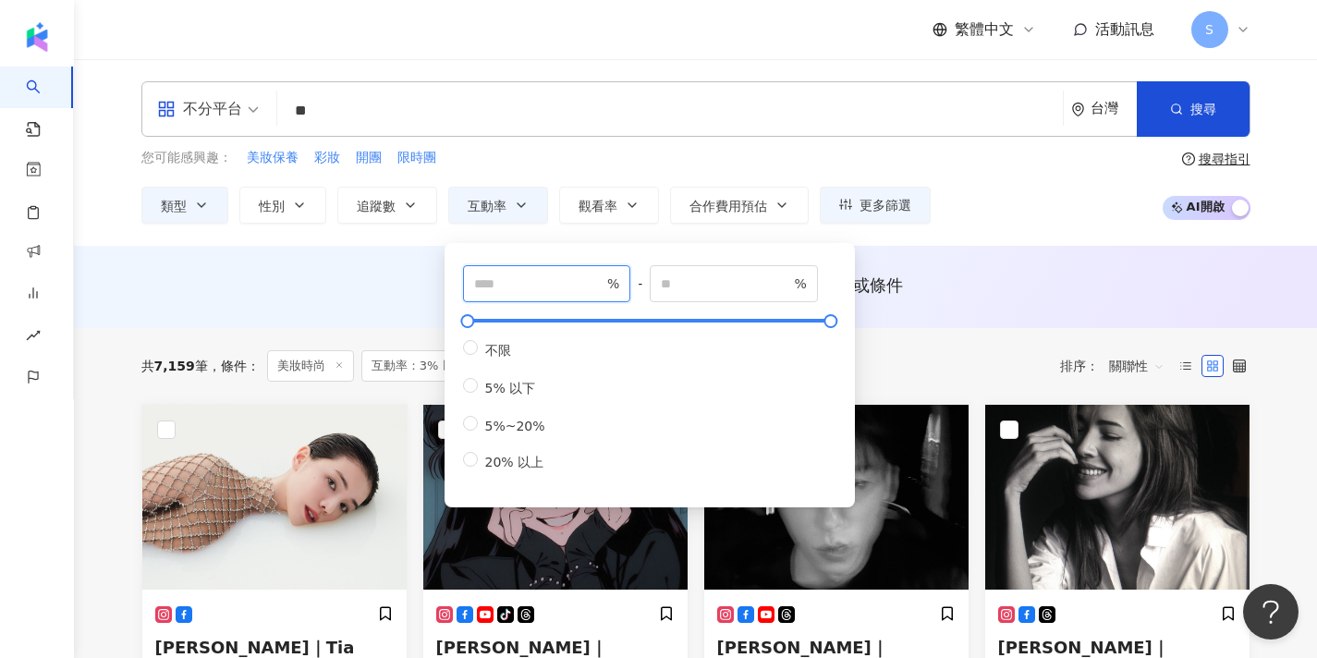
click at [534, 283] on input "*" at bounding box center [538, 284] width 129 height 20
type input "*"
click at [1155, 106] on button "搜尋" at bounding box center [1193, 108] width 113 height 55
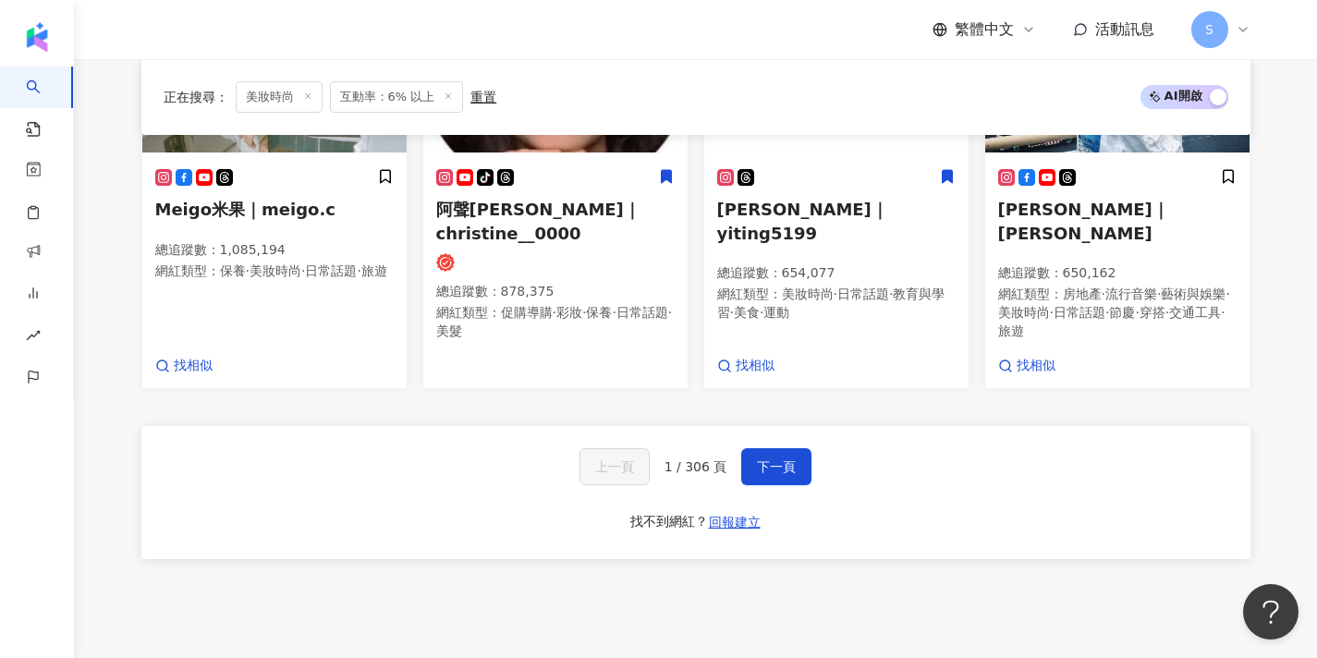
scroll to position [1267, 0]
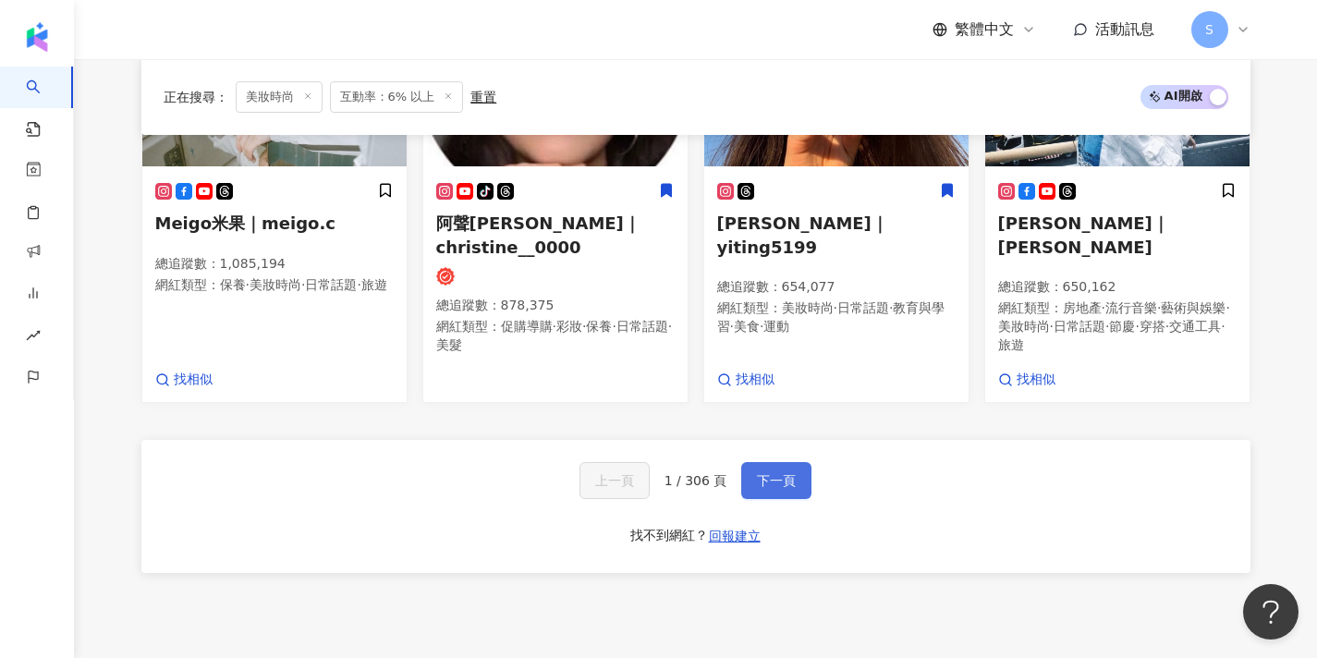
click at [766, 462] on button "下一頁" at bounding box center [776, 480] width 70 height 37
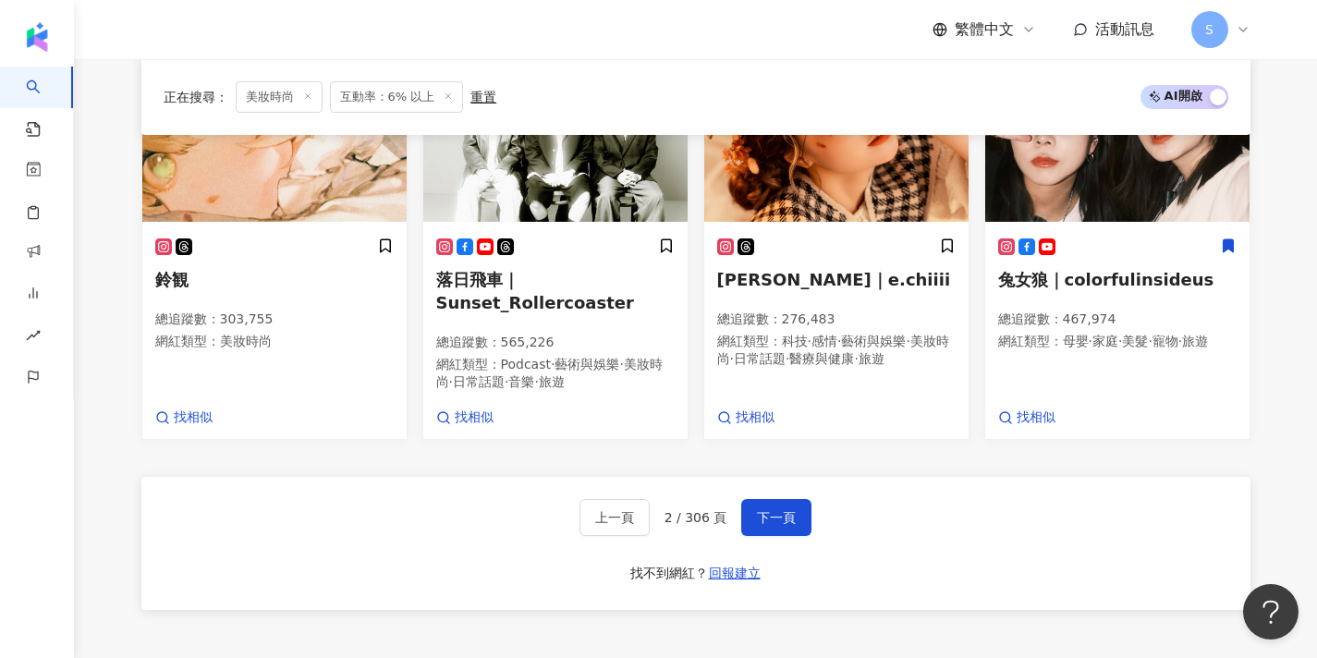
scroll to position [1242, 0]
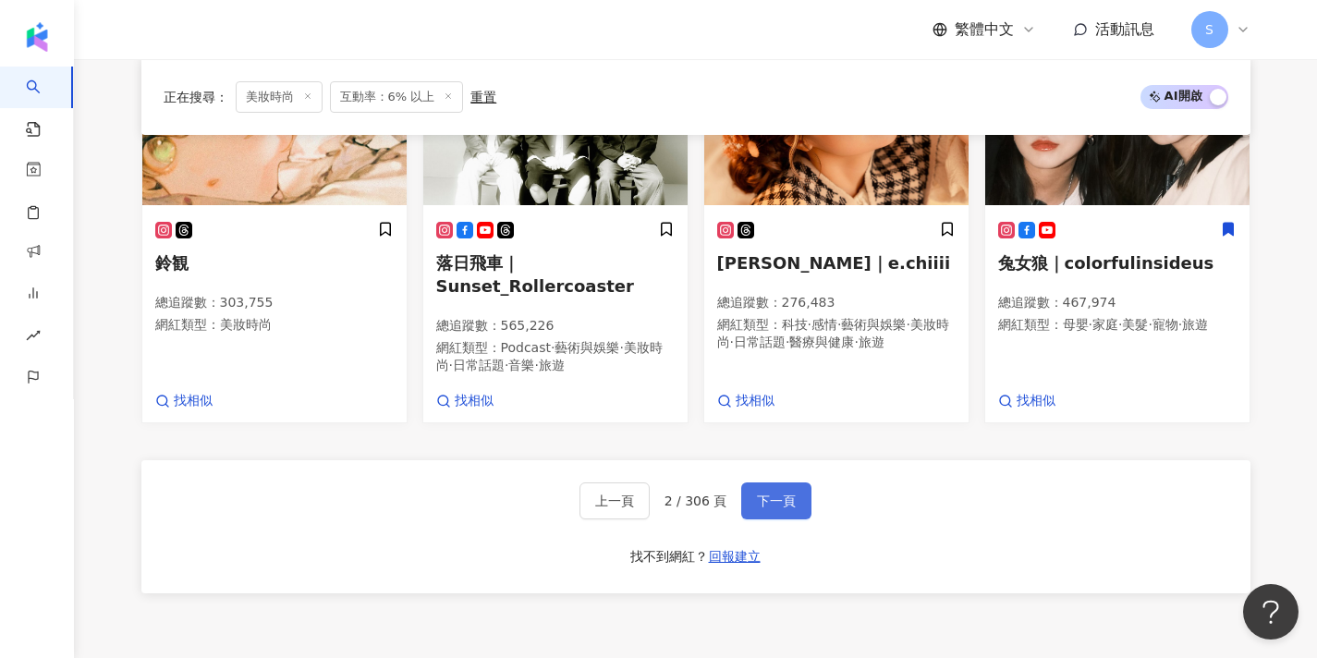
click at [758, 494] on span "下一頁" at bounding box center [776, 501] width 39 height 15
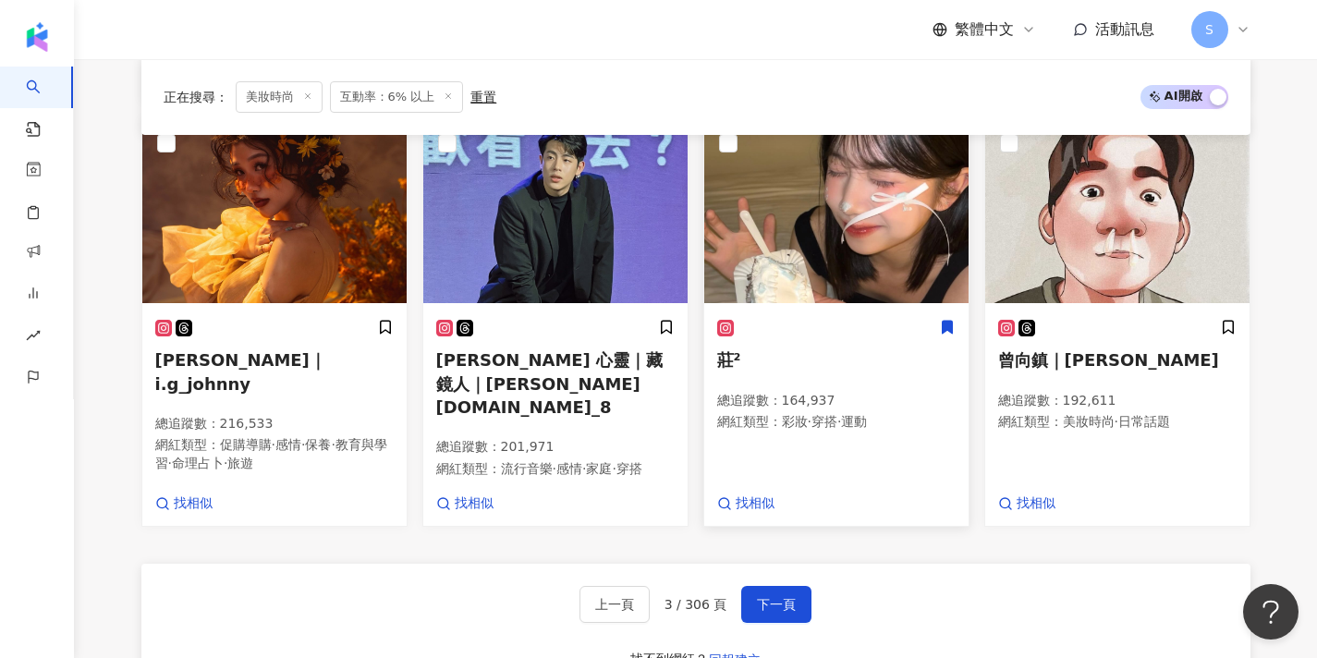
scroll to position [1206, 0]
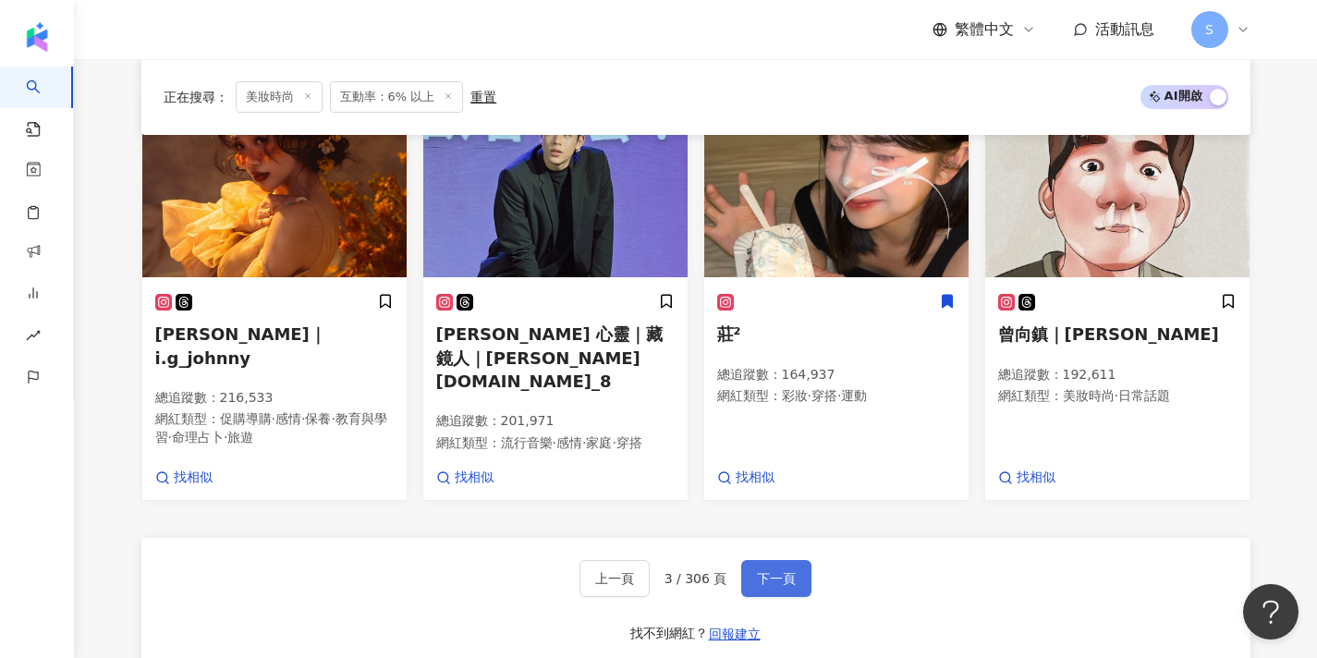
click at [782, 571] on span "下一頁" at bounding box center [776, 578] width 39 height 15
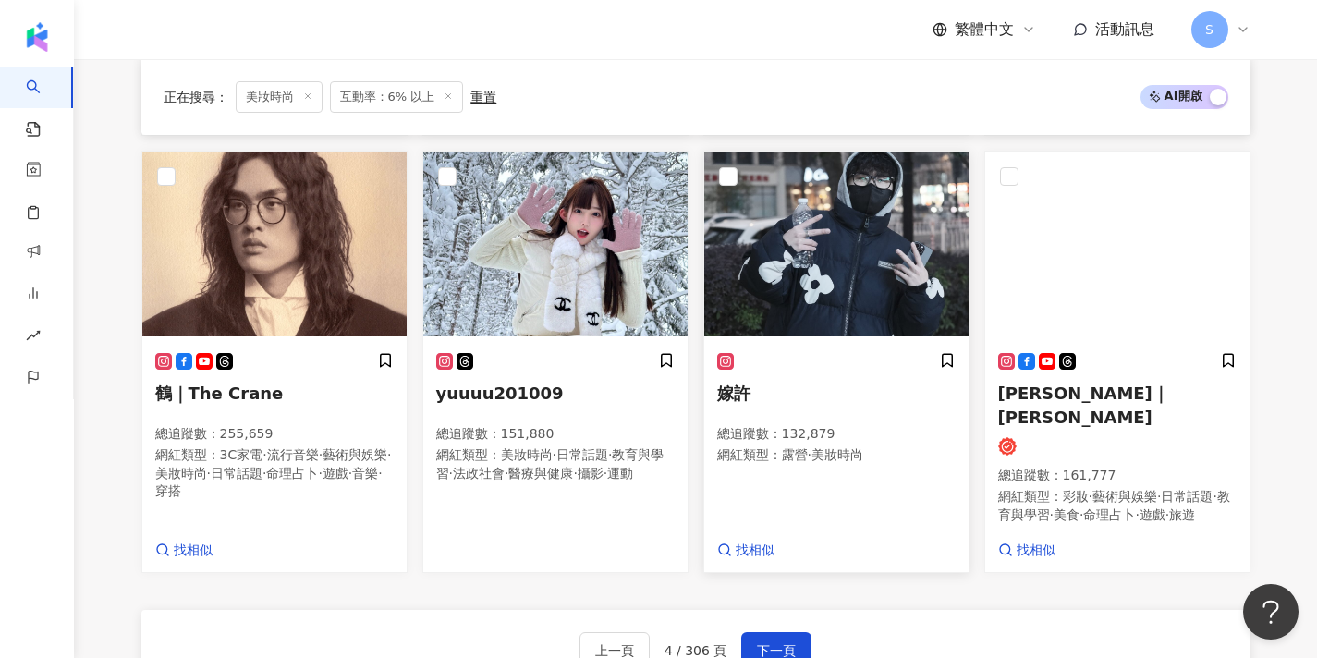
scroll to position [1050, 0]
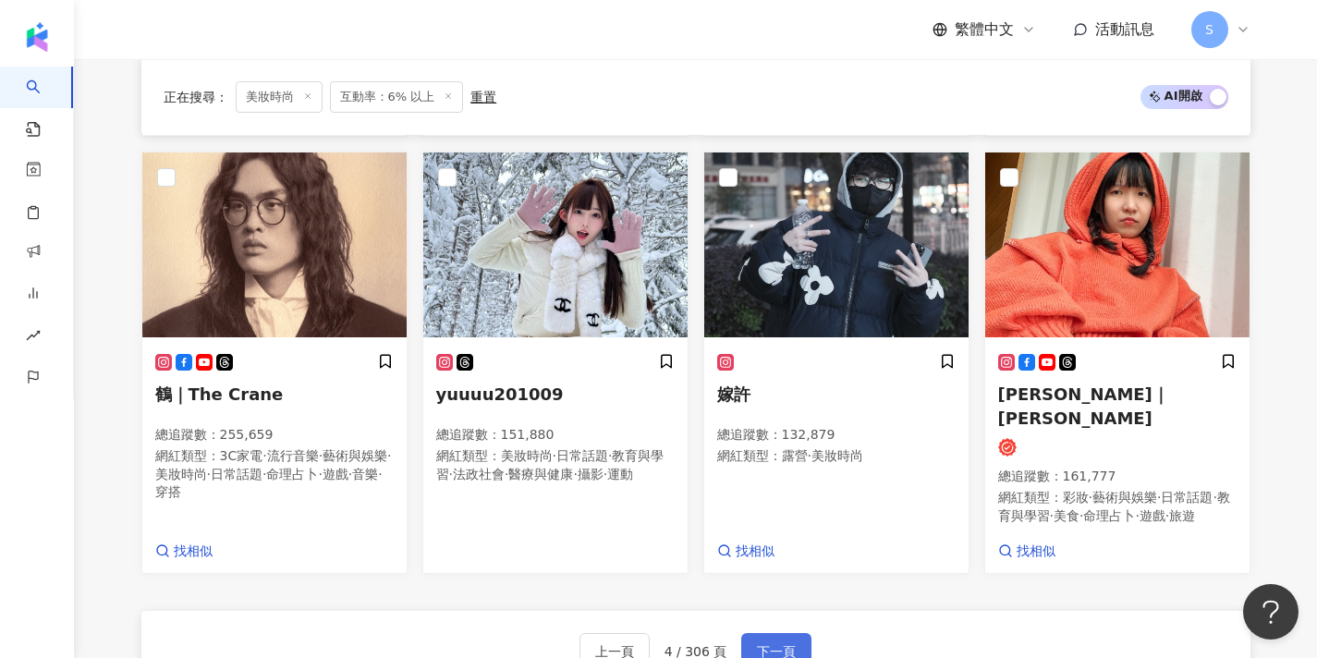
click at [788, 644] on span "下一頁" at bounding box center [776, 651] width 39 height 15
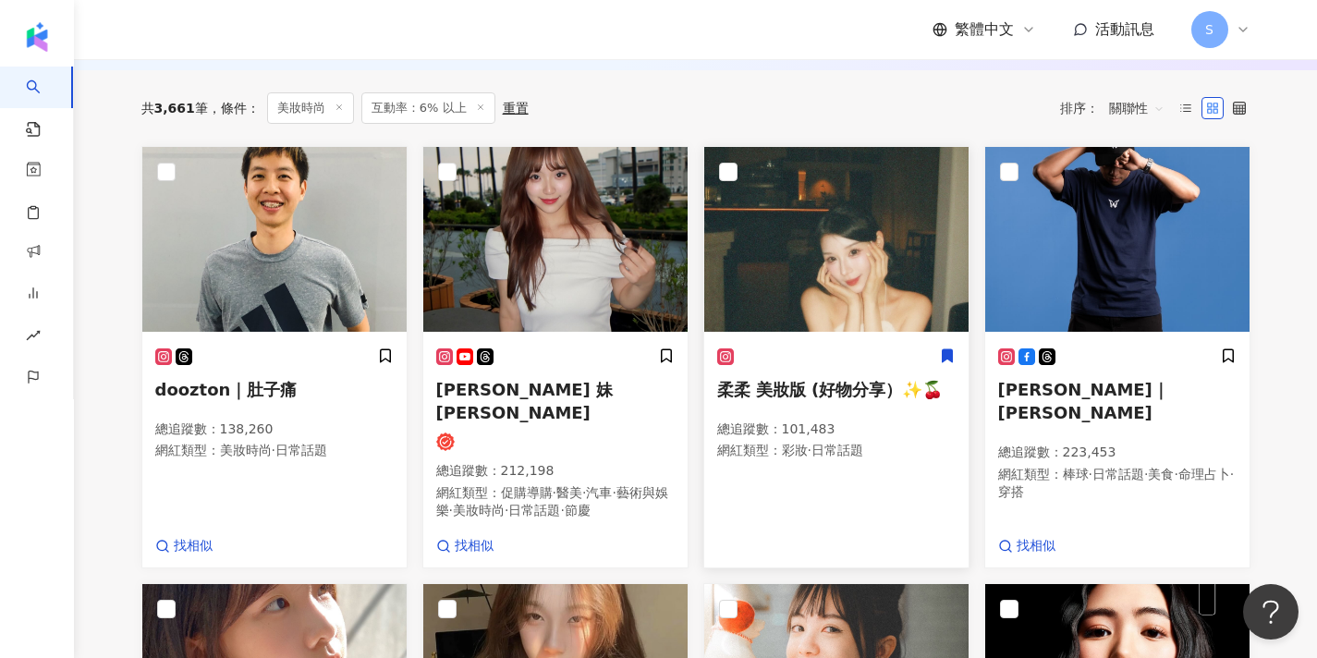
scroll to position [268, 0]
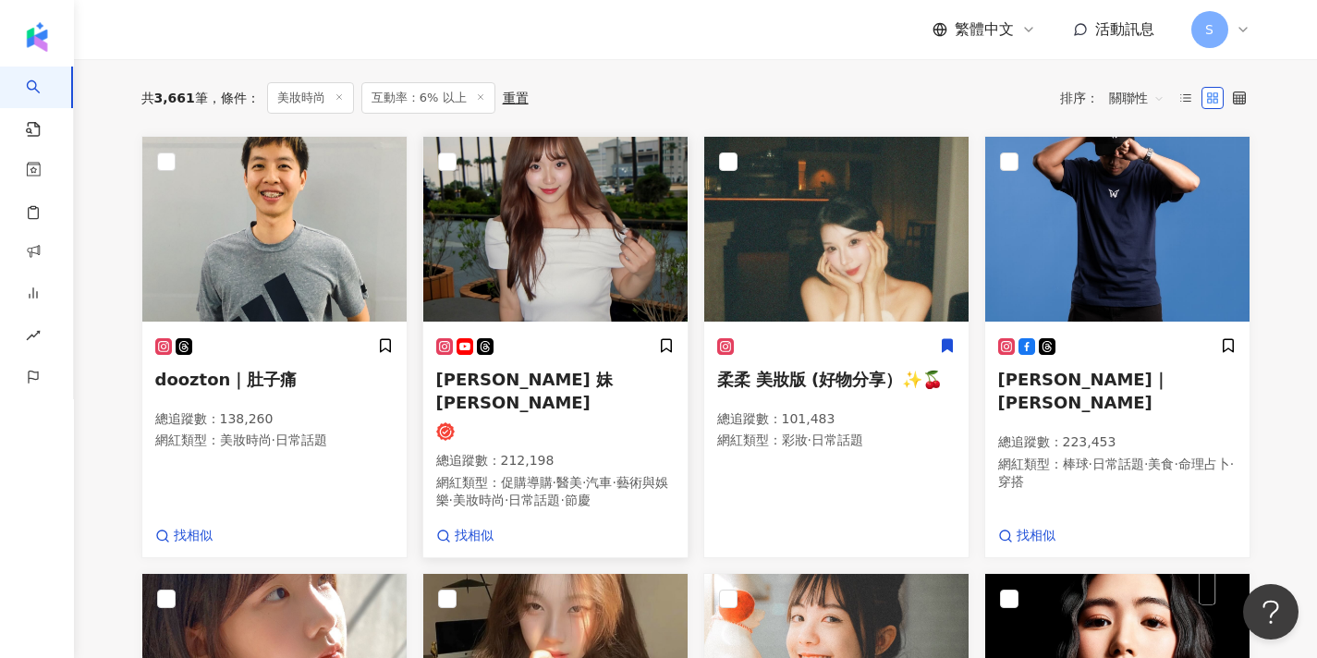
click at [603, 305] on img at bounding box center [555, 229] width 264 height 185
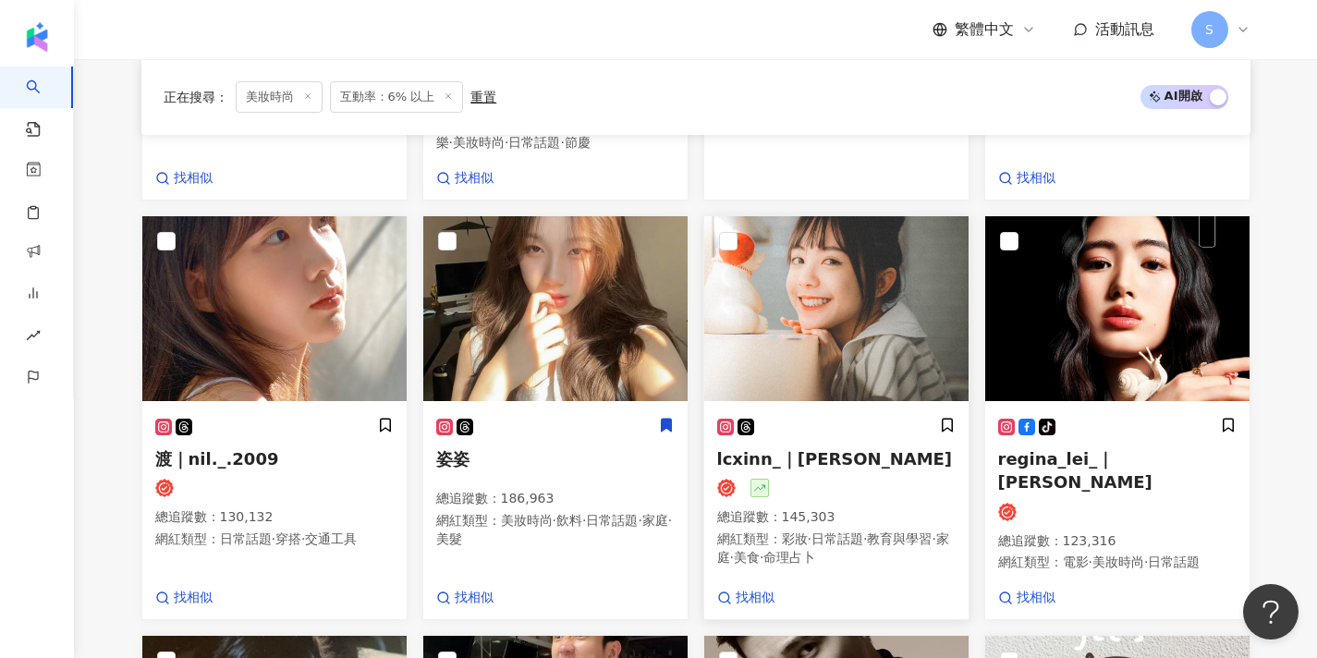
scroll to position [624, 0]
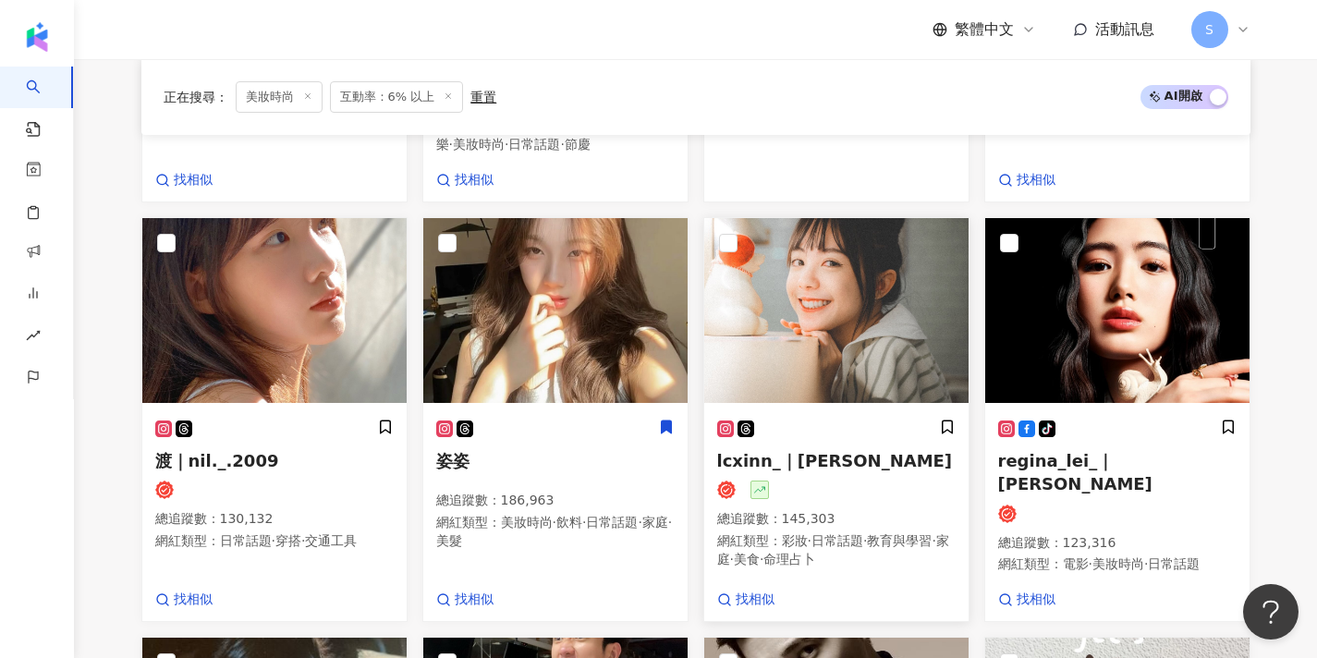
click at [772, 270] on img at bounding box center [836, 310] width 264 height 185
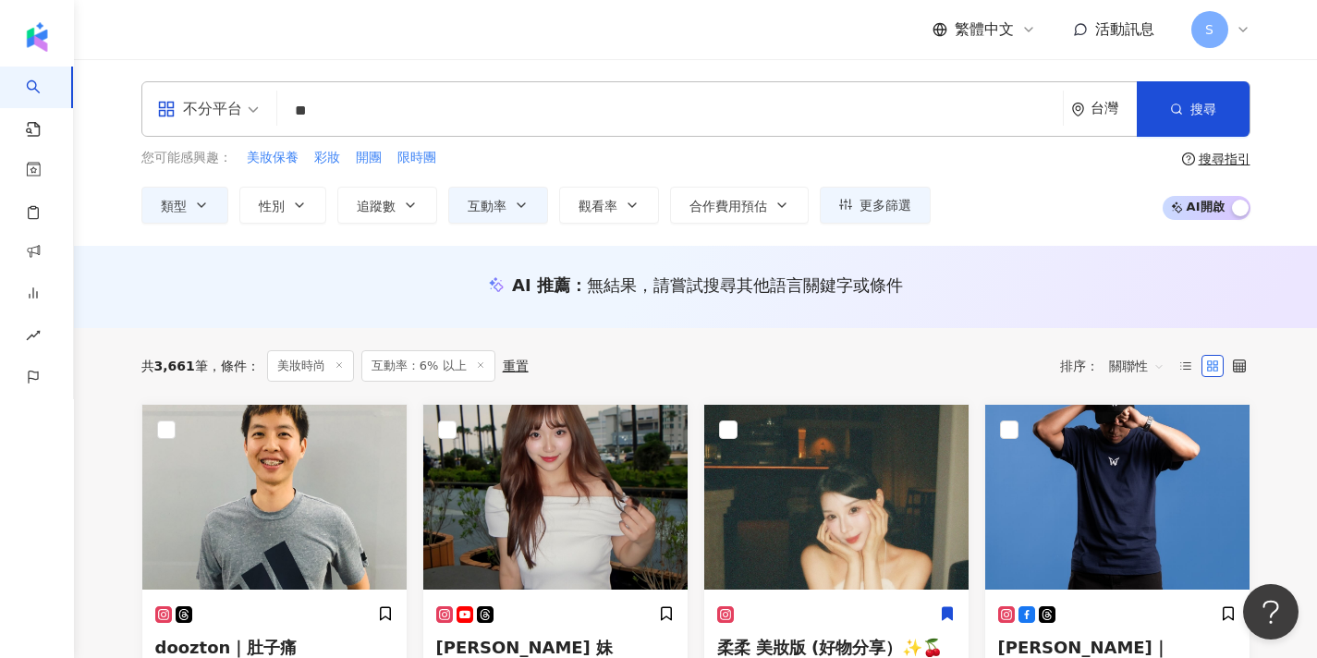
scroll to position [0, 0]
click at [463, 100] on input "**" at bounding box center [670, 110] width 771 height 35
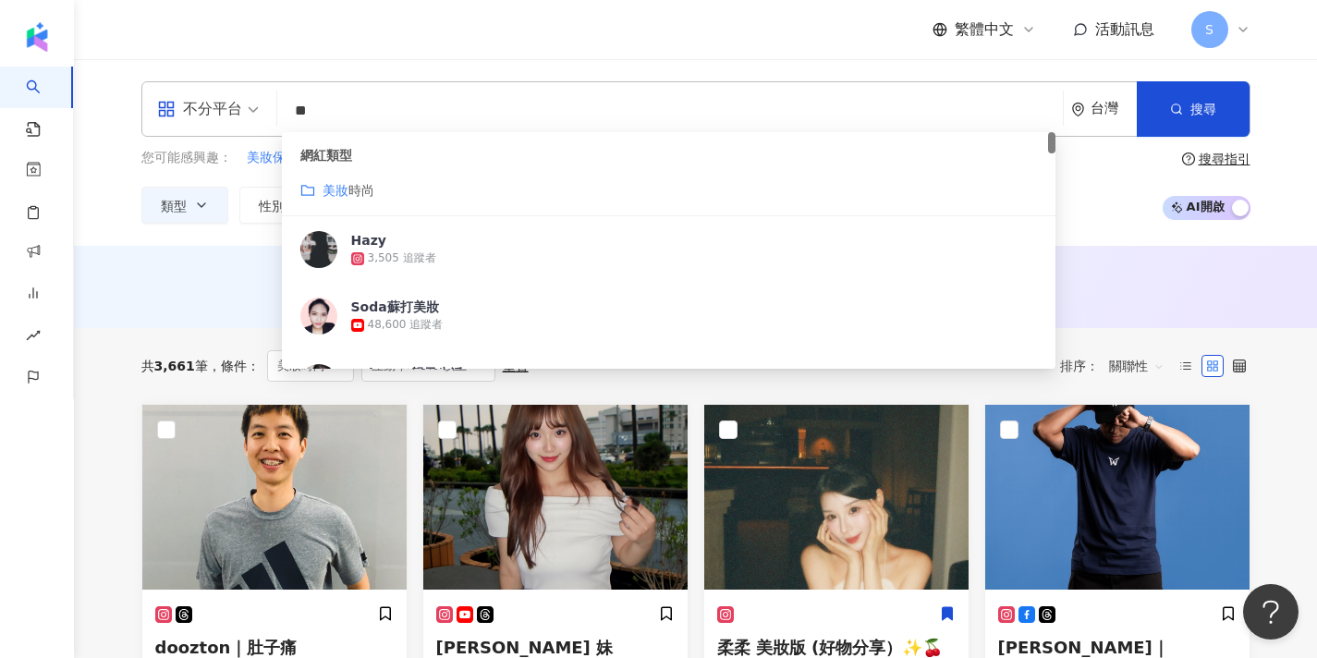
click at [402, 104] on input "**" at bounding box center [670, 110] width 771 height 35
click at [260, 234] on div "不分平台 ** 台灣 搜尋 customizedTag 229bb63a-6393-46e1-bcf1-8627f41b1a2c 網紅類型 美妝 時尚 Haz…" at bounding box center [695, 152] width 1243 height 187
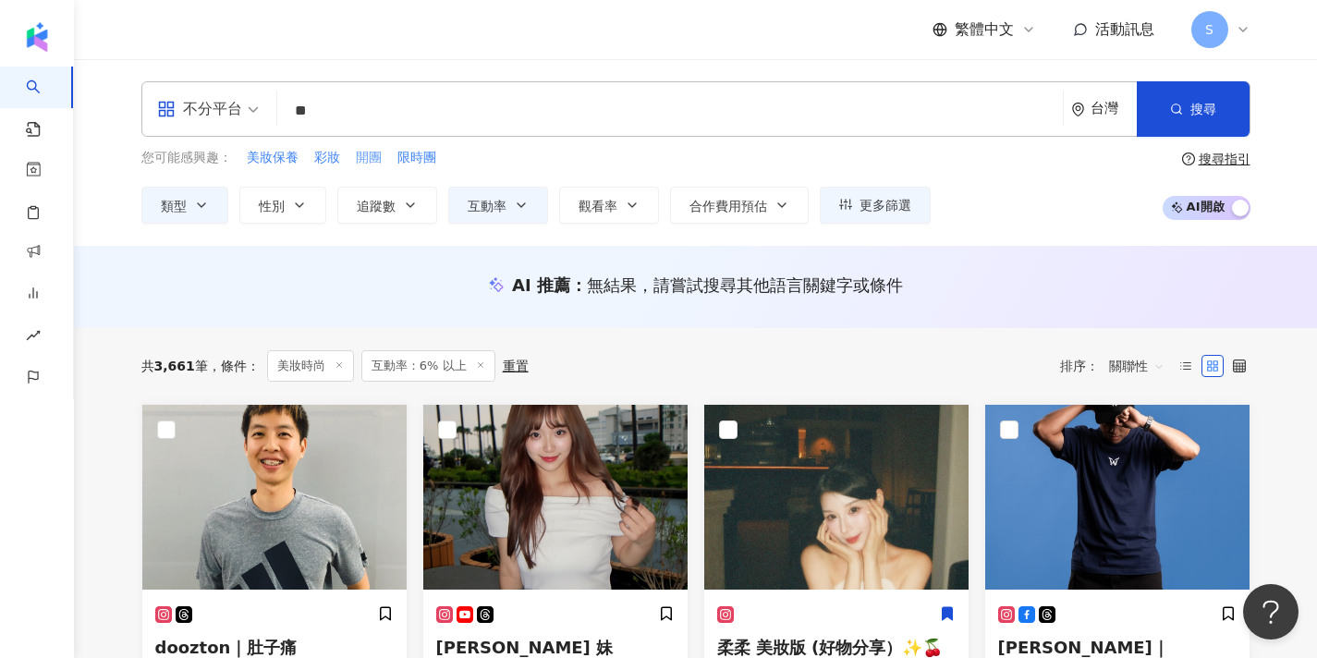
click at [362, 164] on span "開團" at bounding box center [369, 158] width 26 height 18
type input "**"
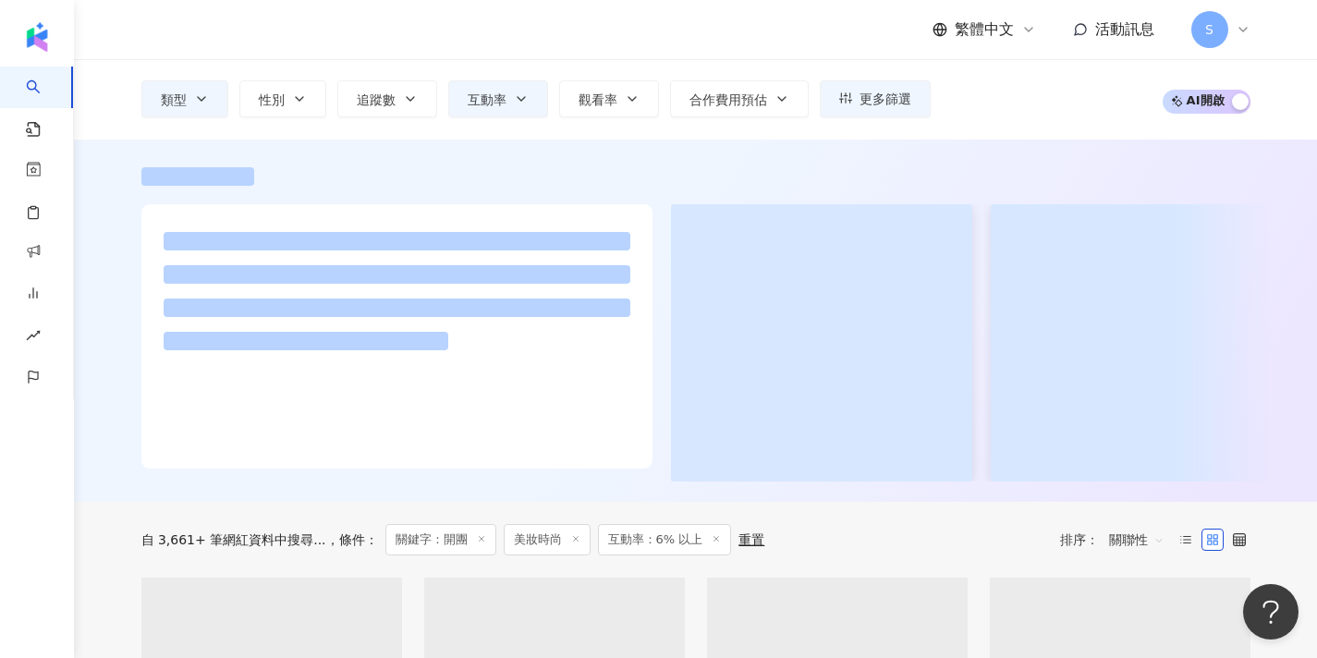
scroll to position [106, 0]
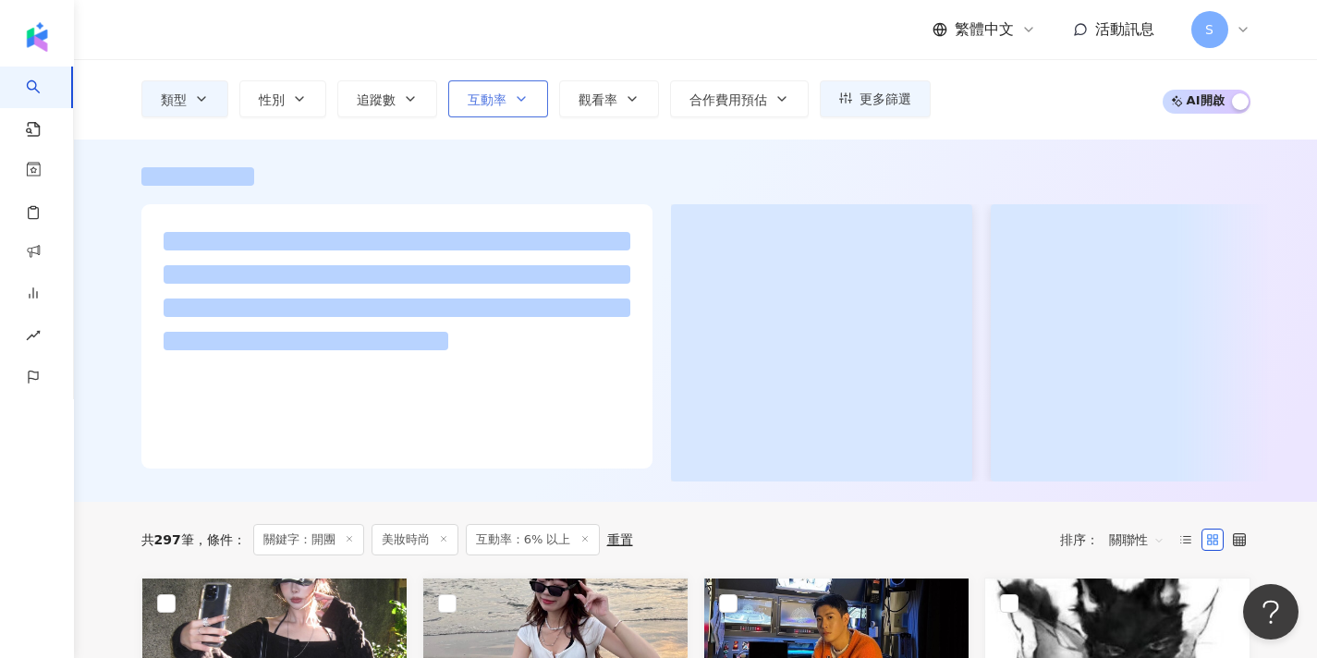
click at [490, 86] on button "互動率" at bounding box center [498, 98] width 100 height 37
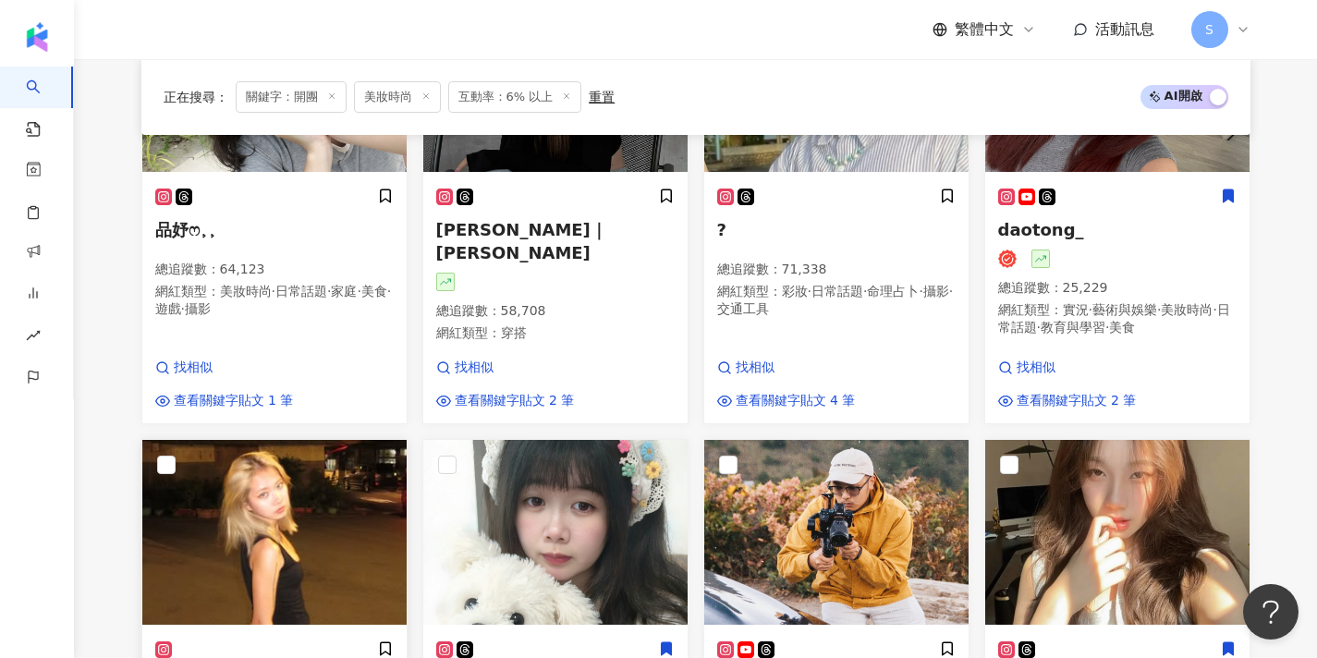
scroll to position [1220, 0]
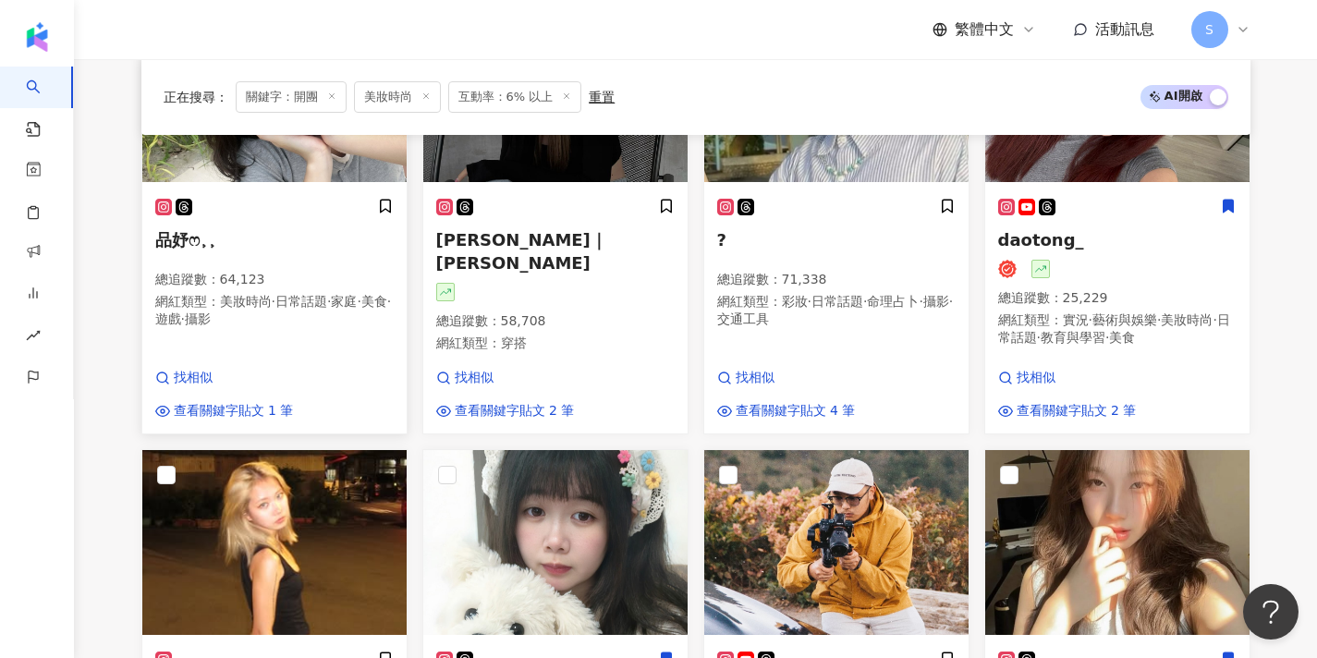
click at [322, 309] on div "品妤ෆ⸒⸒ 總追蹤數 ： 64,123 網紅類型 ： 美妝時尚 · 日常話題 · 家庭 · 美食 · 遊戲 · 攝影 找相似 查看關鍵字貼文 1 筆" at bounding box center [274, 309] width 264 height 248
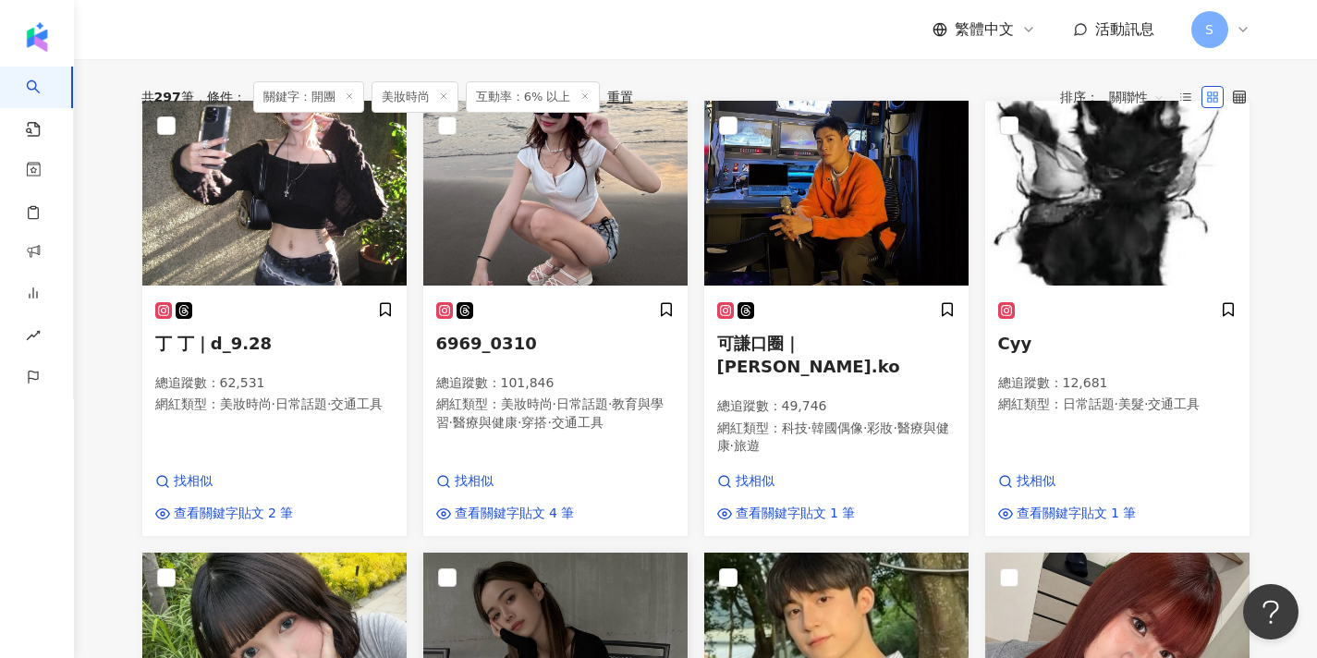
scroll to position [575, 0]
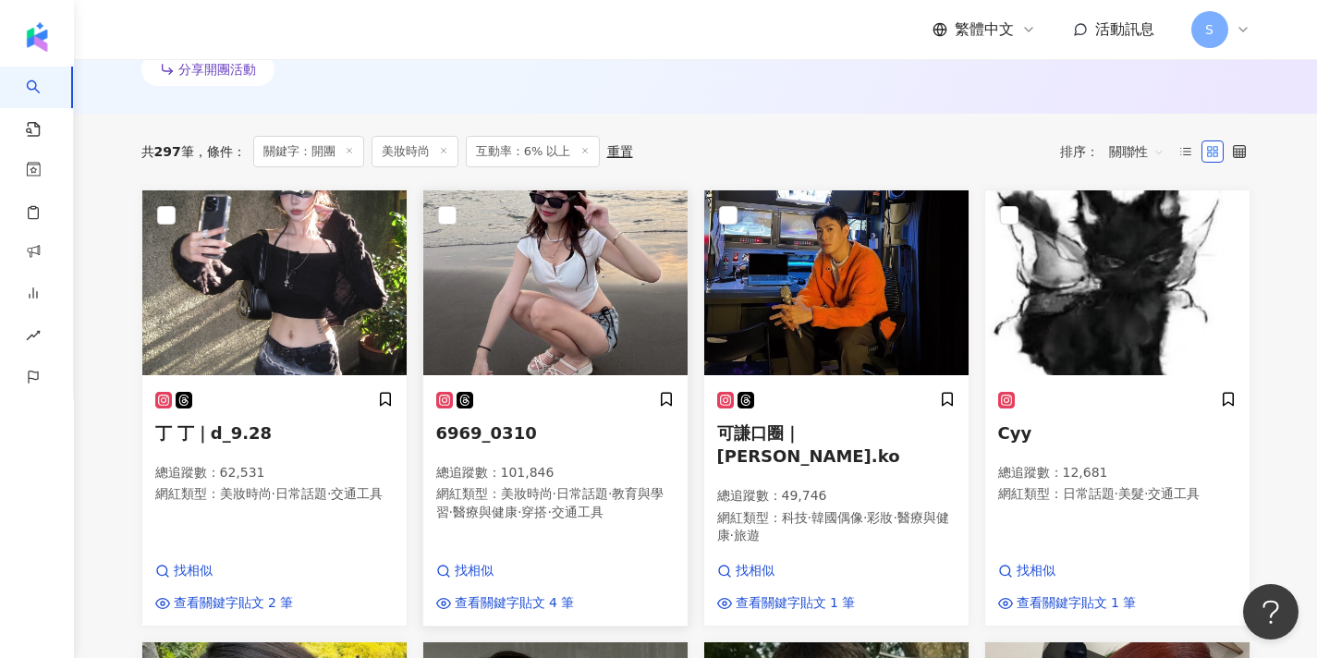
click at [607, 314] on img at bounding box center [555, 282] width 264 height 185
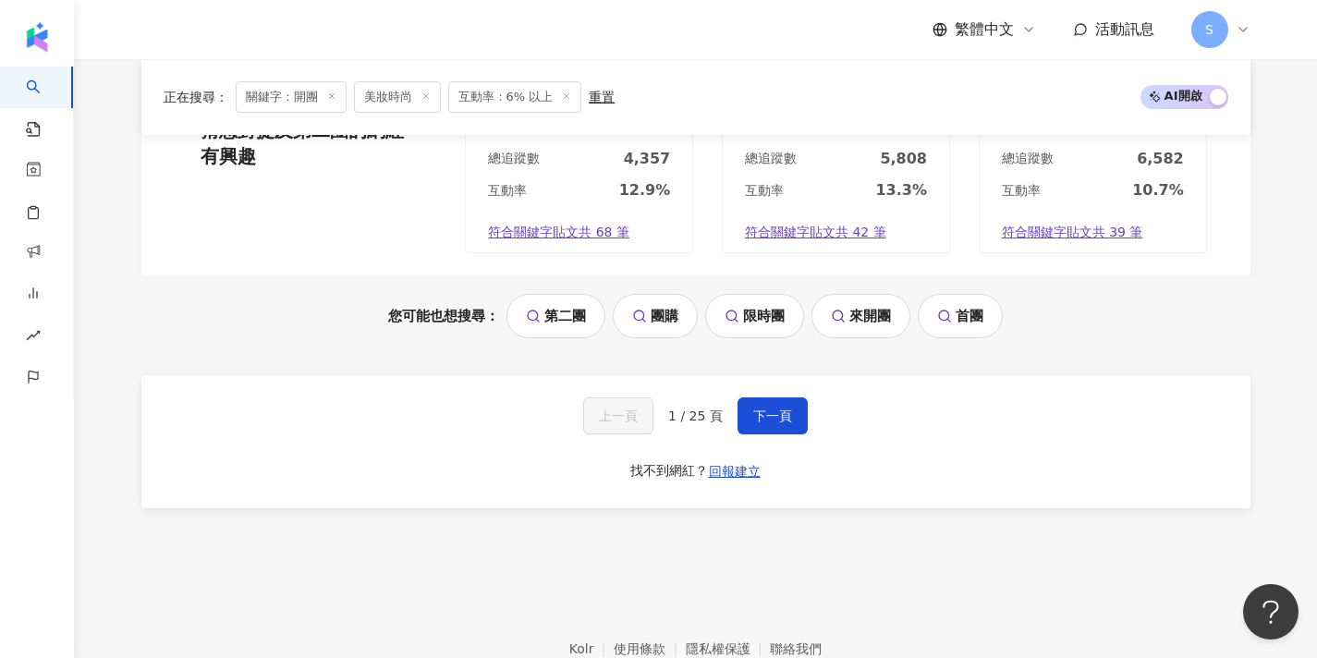
scroll to position [2117, 0]
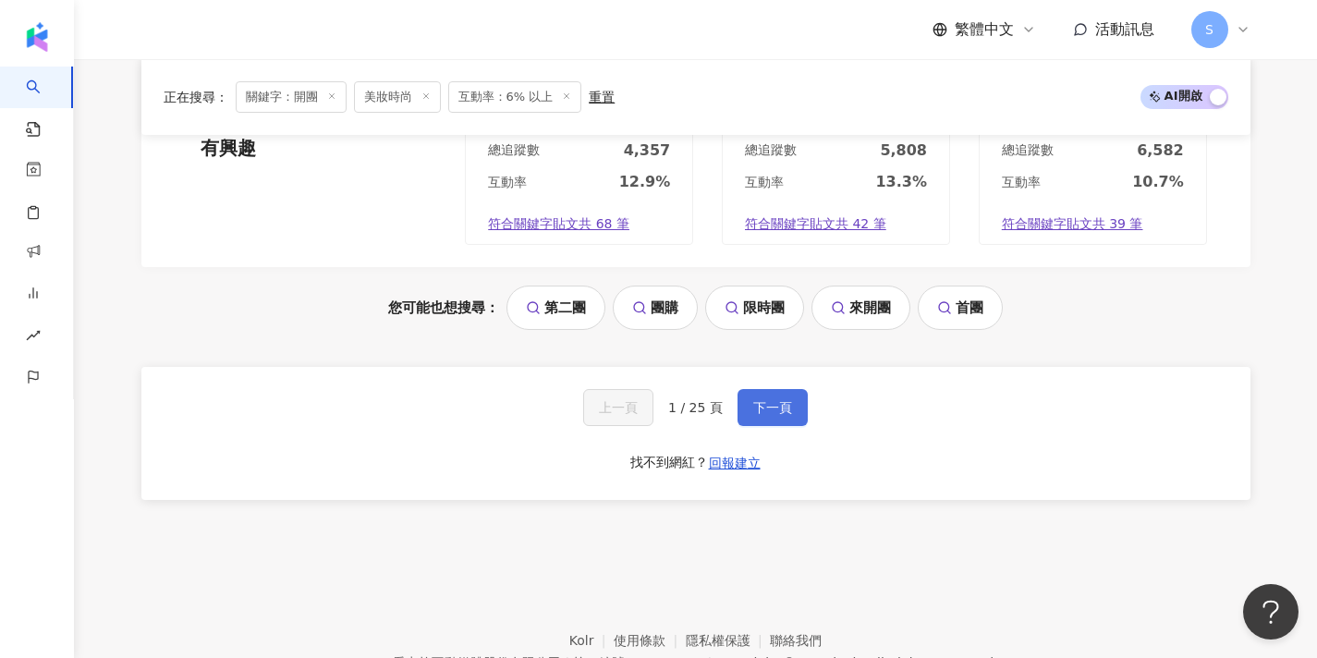
click at [777, 400] on span "下一頁" at bounding box center [772, 407] width 39 height 15
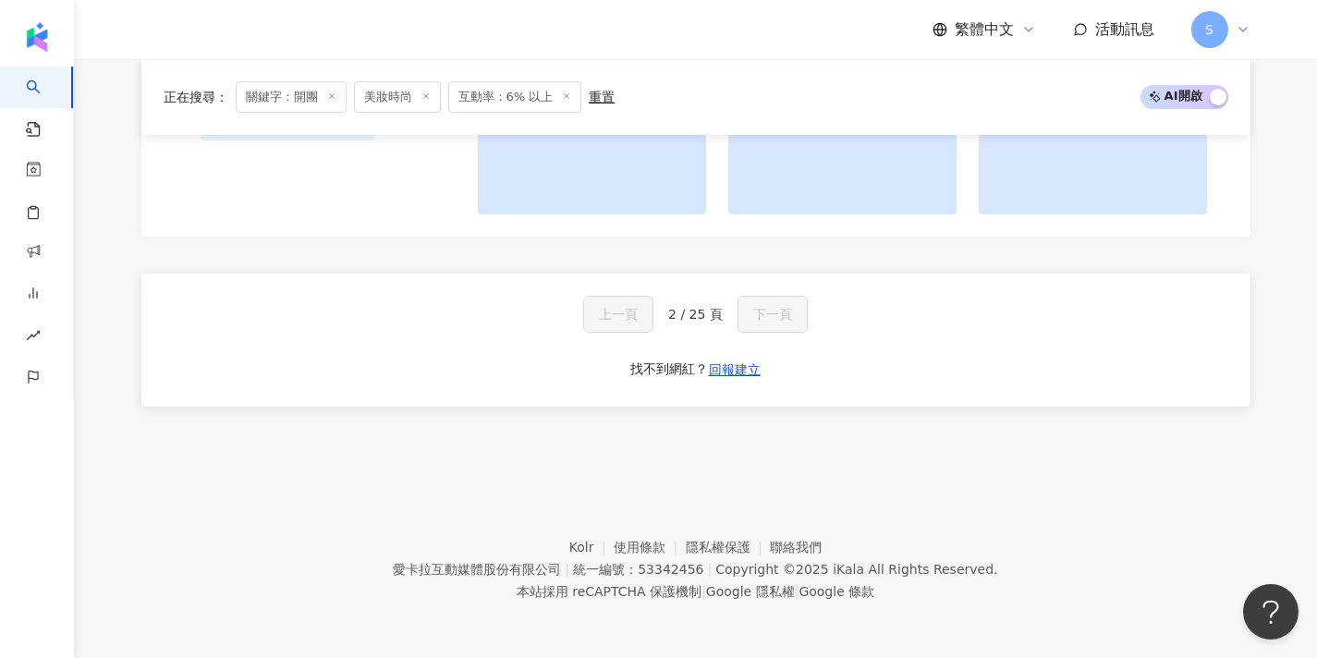
click at [777, 340] on div "上一頁 2 / 25 頁 下一頁 找不到網紅？ 回報建立" at bounding box center [695, 340] width 1109 height 133
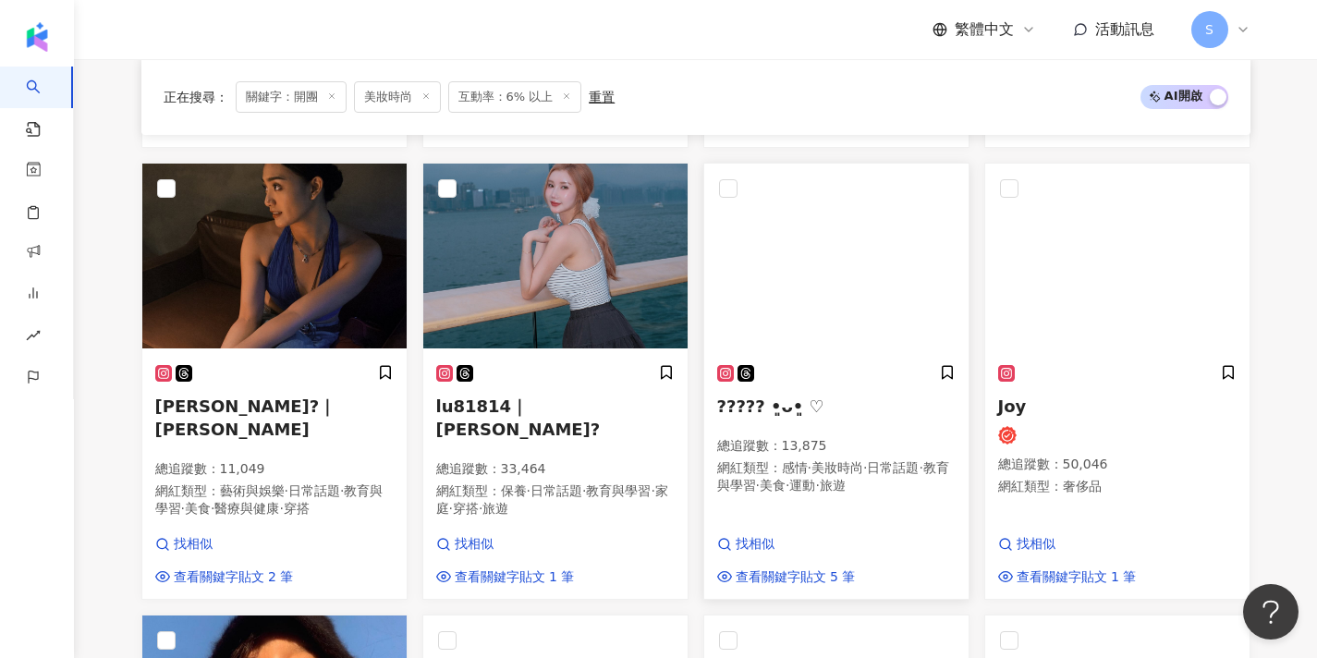
scroll to position [1052, 0]
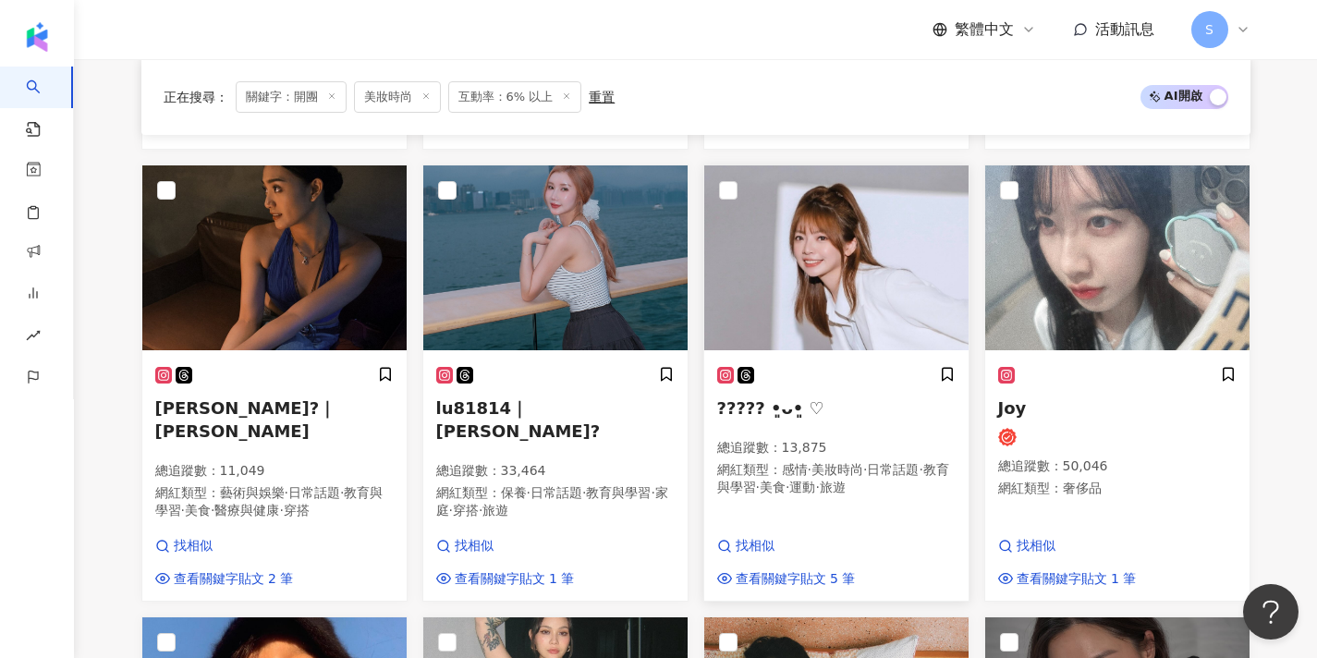
click at [802, 280] on img at bounding box center [836, 257] width 264 height 185
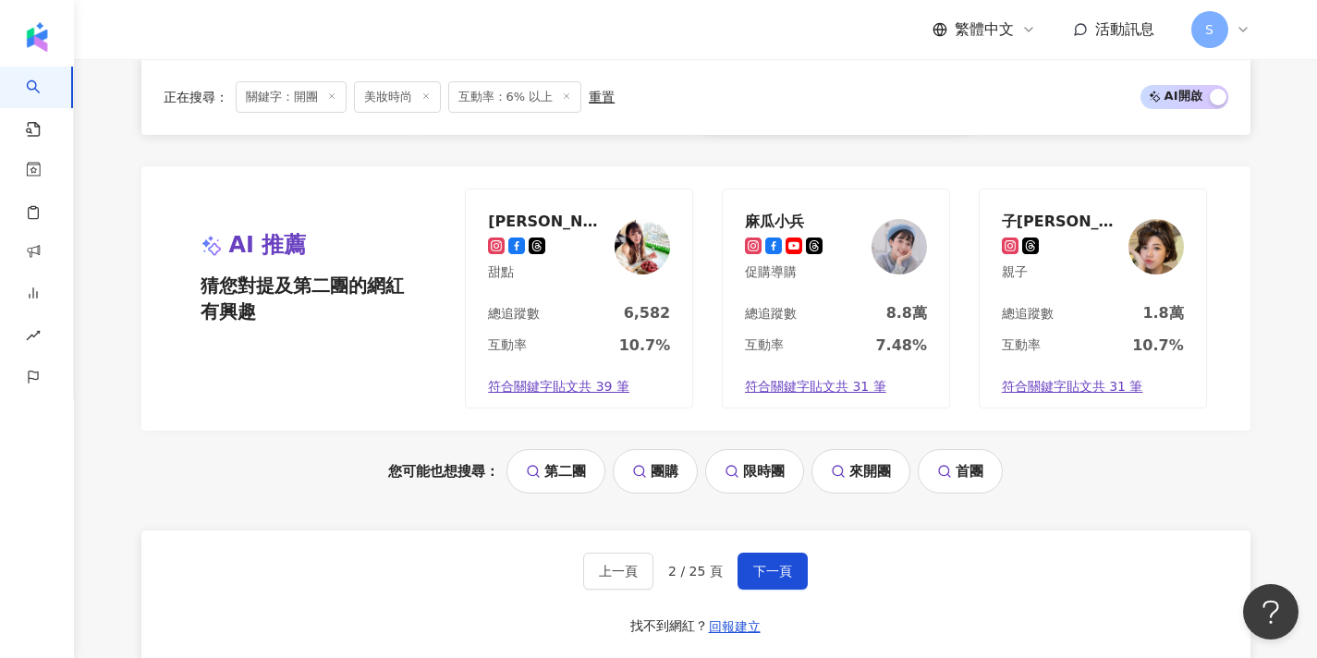
scroll to position [1989, 0]
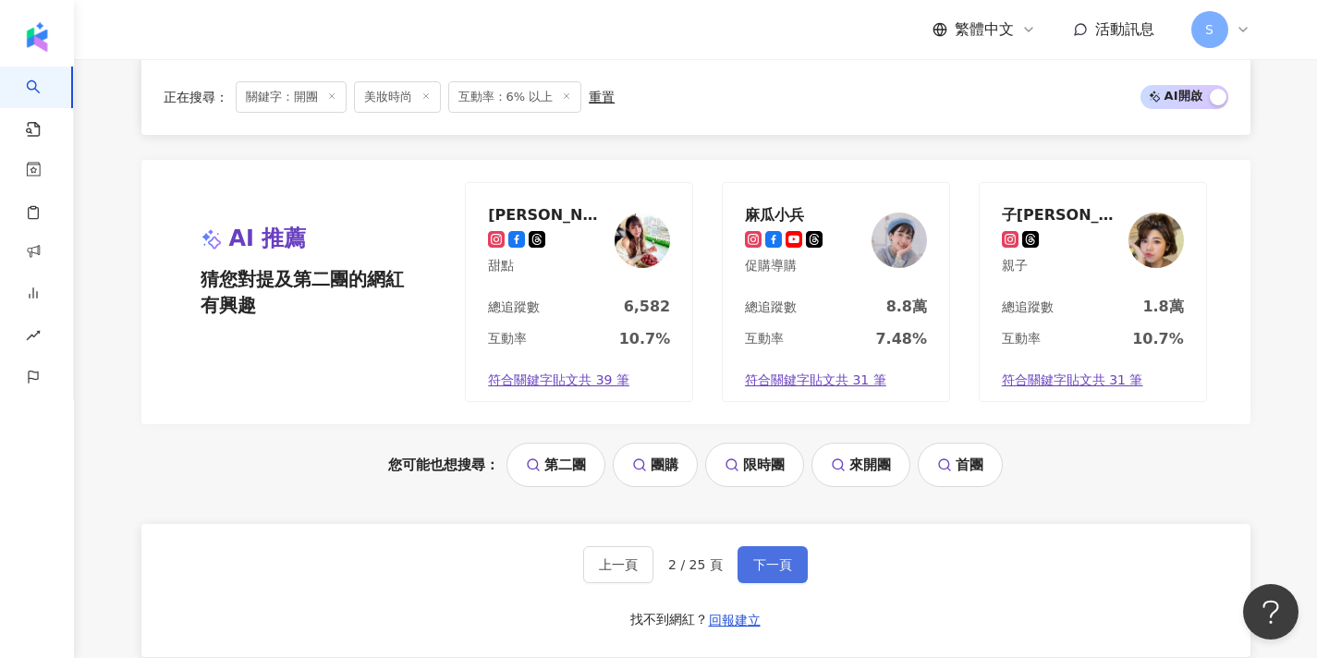
click at [770, 557] on span "下一頁" at bounding box center [772, 564] width 39 height 15
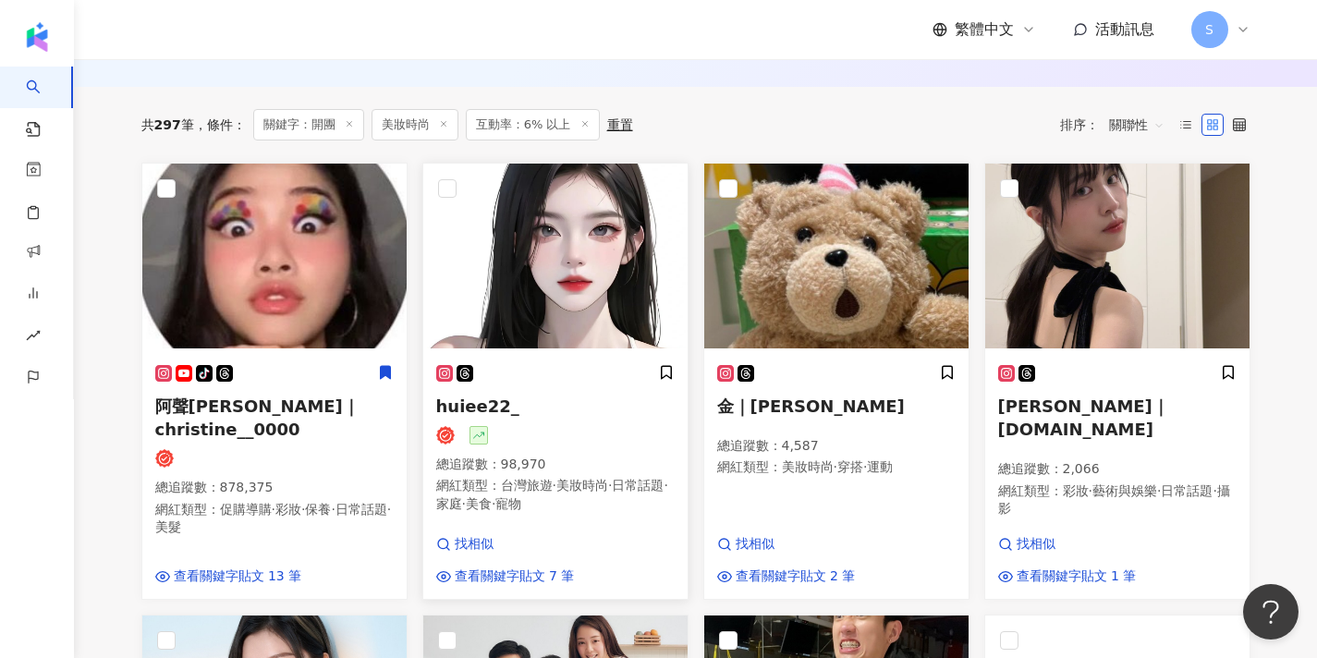
scroll to position [598, 0]
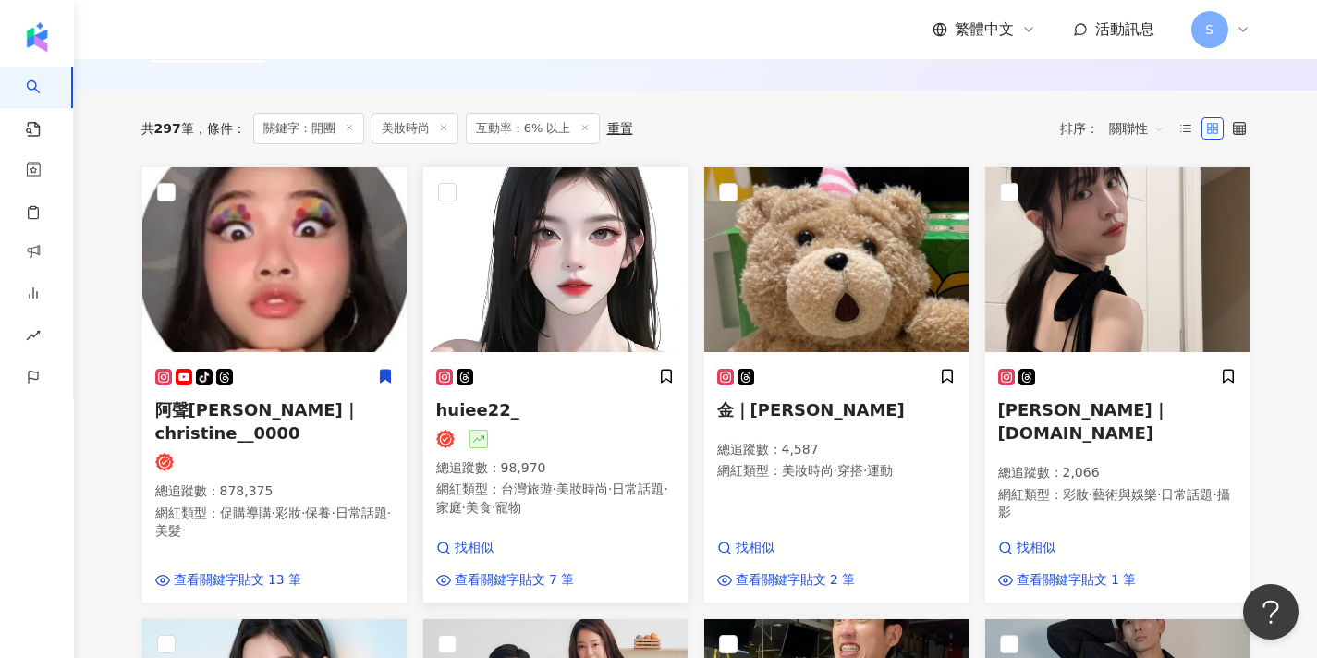
click at [596, 398] on h5 "huiee22_" at bounding box center [555, 409] width 239 height 23
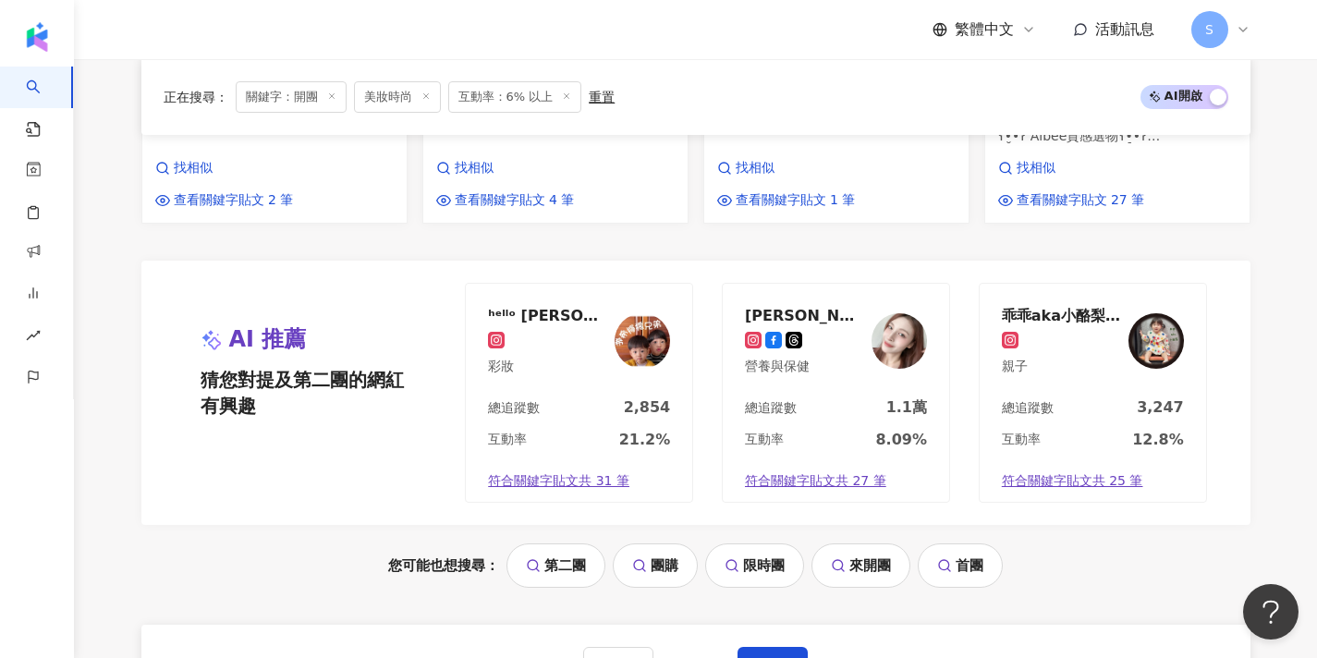
scroll to position [2028, 0]
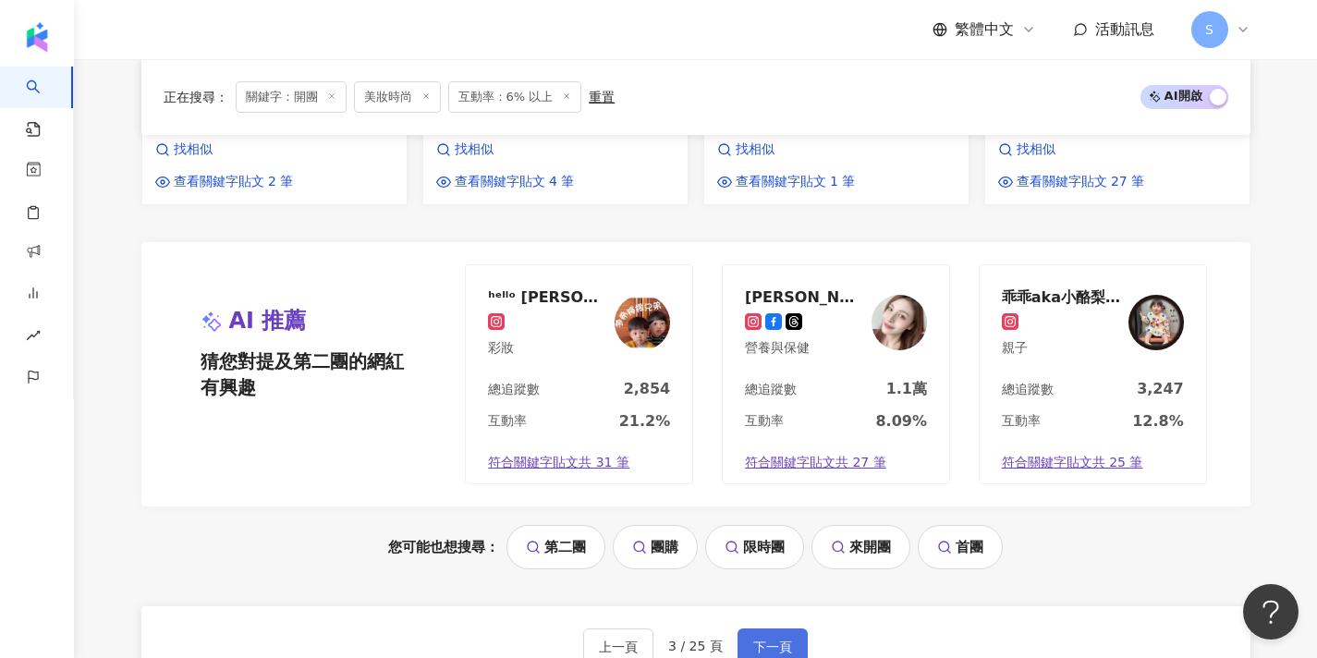
click at [770, 629] on button "下一頁" at bounding box center [773, 647] width 70 height 37
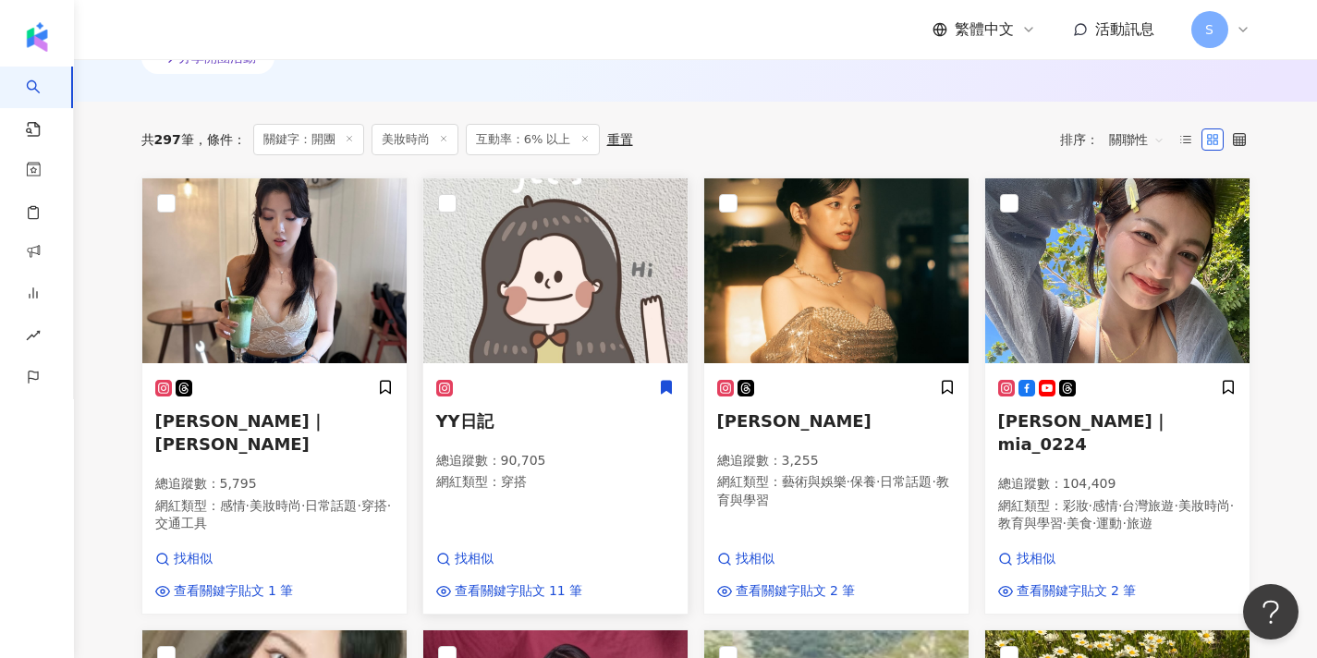
scroll to position [588, 0]
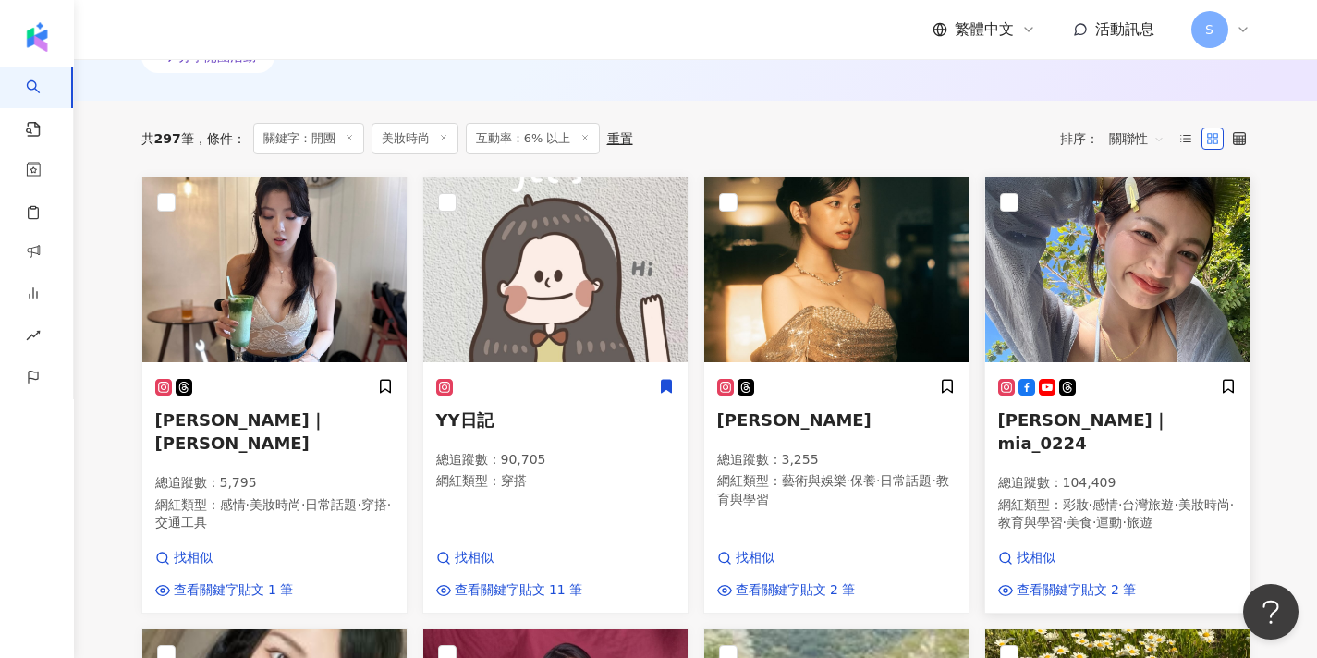
click at [1090, 279] on img at bounding box center [1117, 270] width 264 height 185
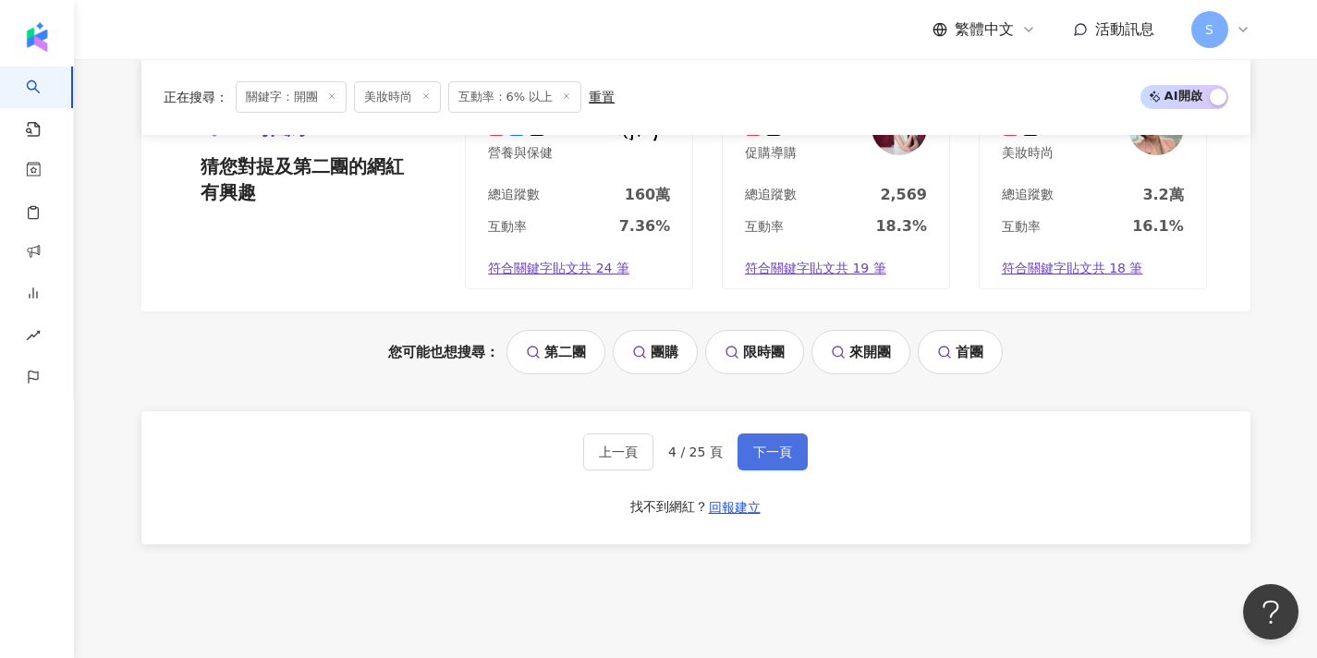
click at [756, 445] on span "下一頁" at bounding box center [772, 452] width 39 height 15
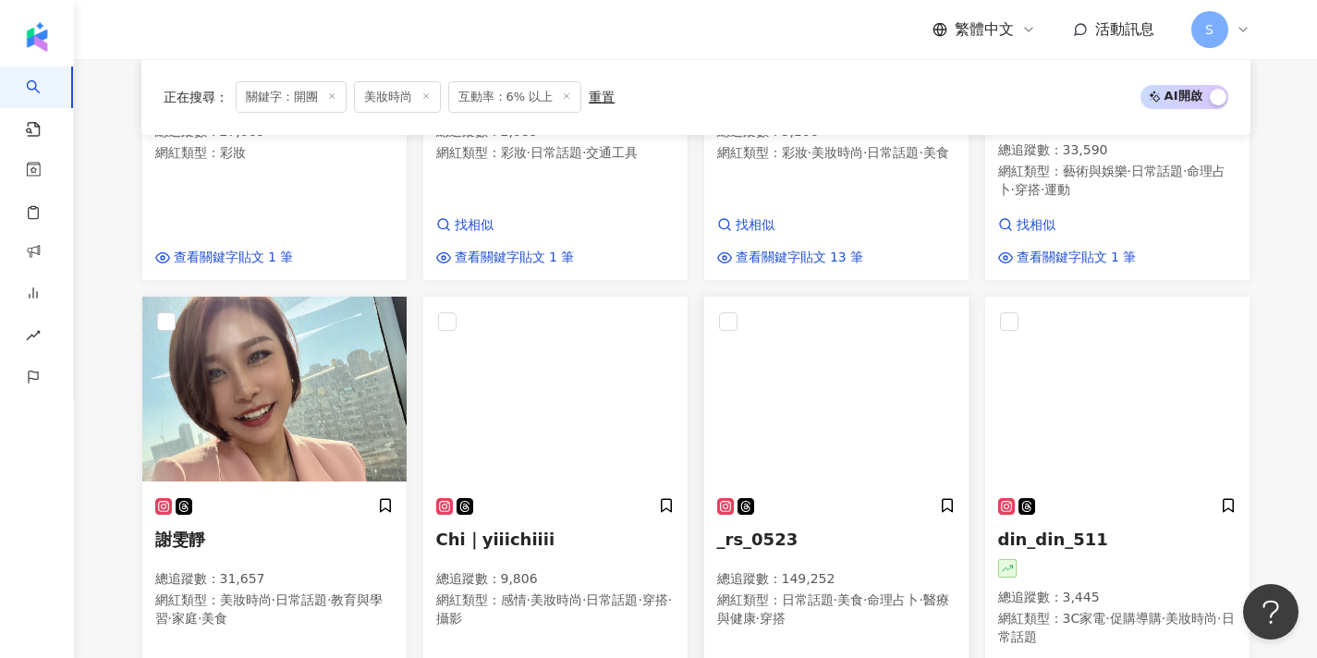
scroll to position [964, 0]
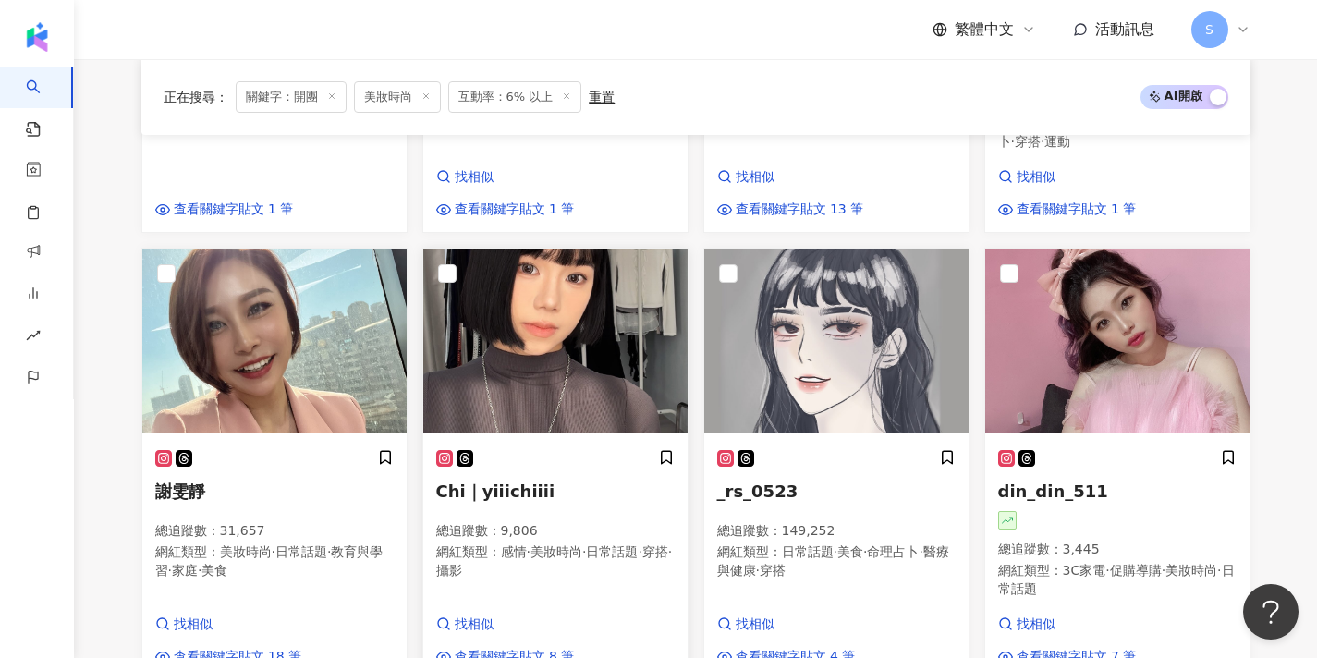
click at [588, 357] on img at bounding box center [555, 341] width 264 height 185
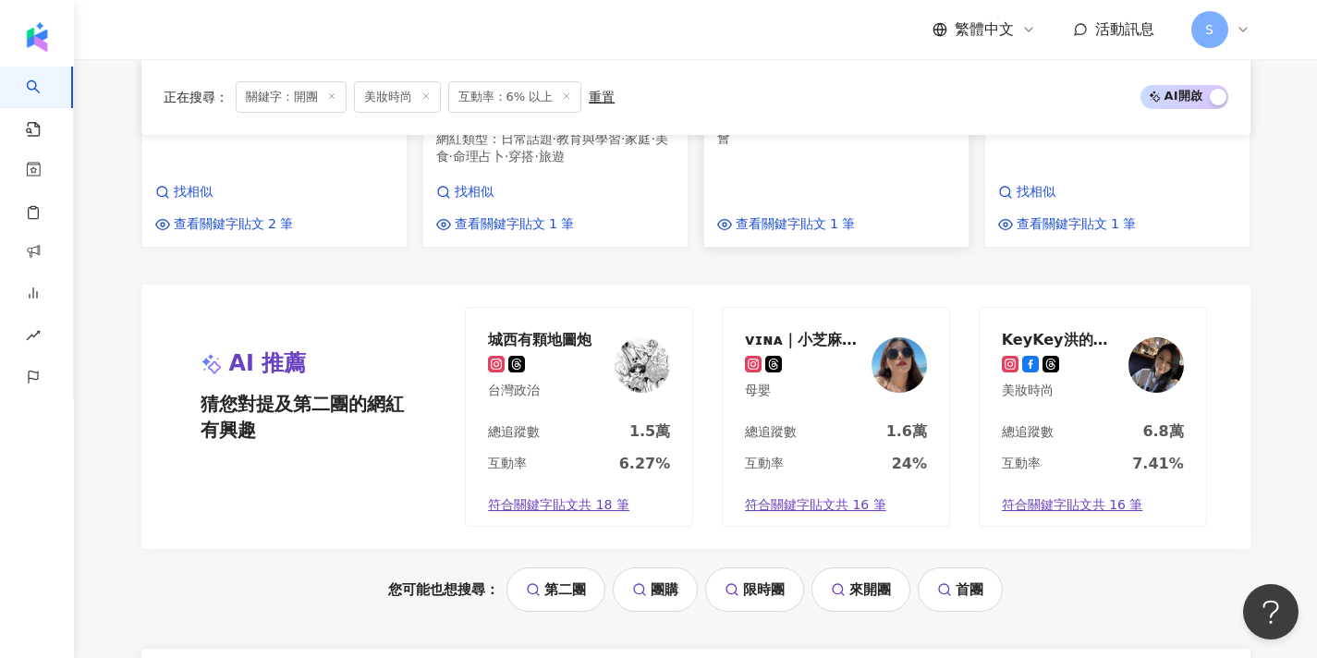
scroll to position [1933, 0]
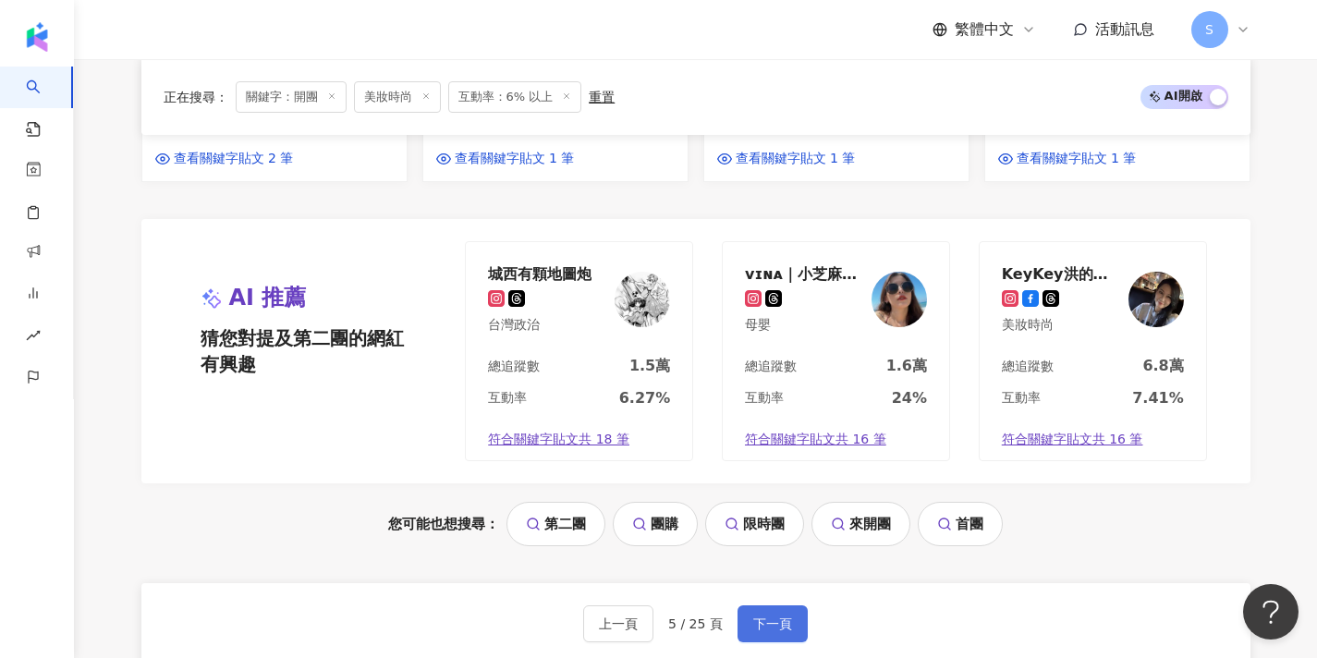
click at [775, 617] on span "下一頁" at bounding box center [772, 624] width 39 height 15
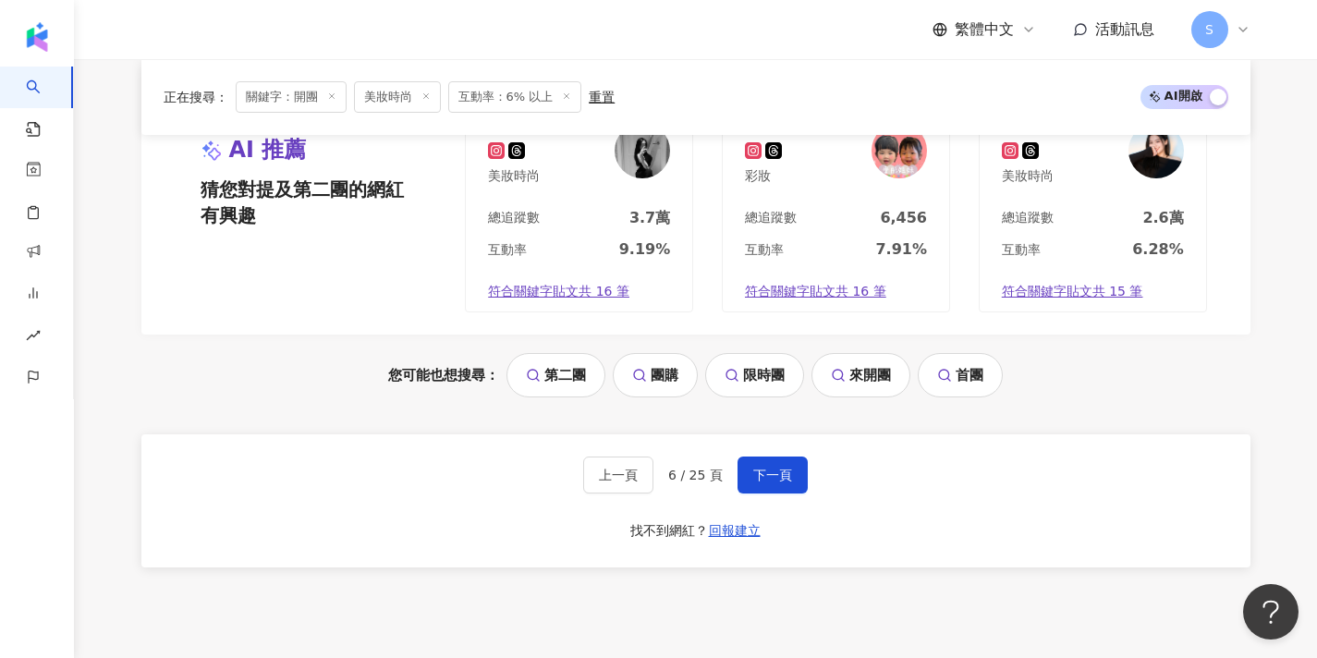
scroll to position [2074, 0]
click at [776, 456] on button "下一頁" at bounding box center [773, 474] width 70 height 37
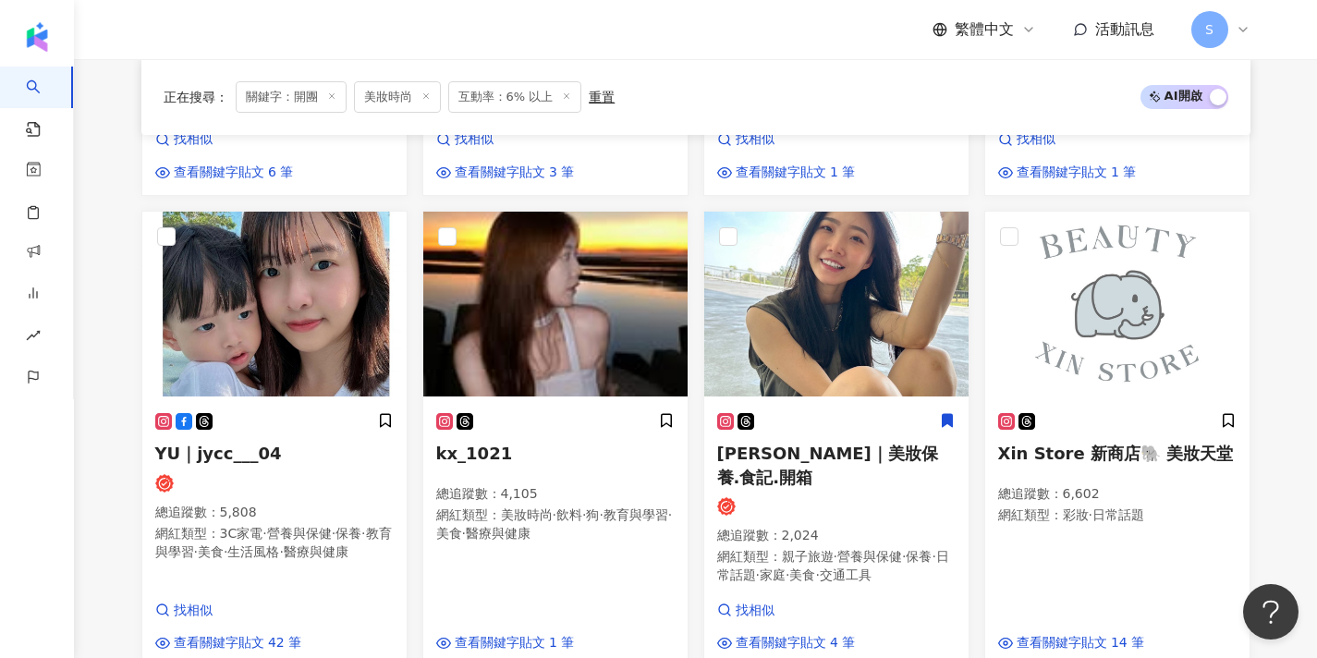
scroll to position [1456, 0]
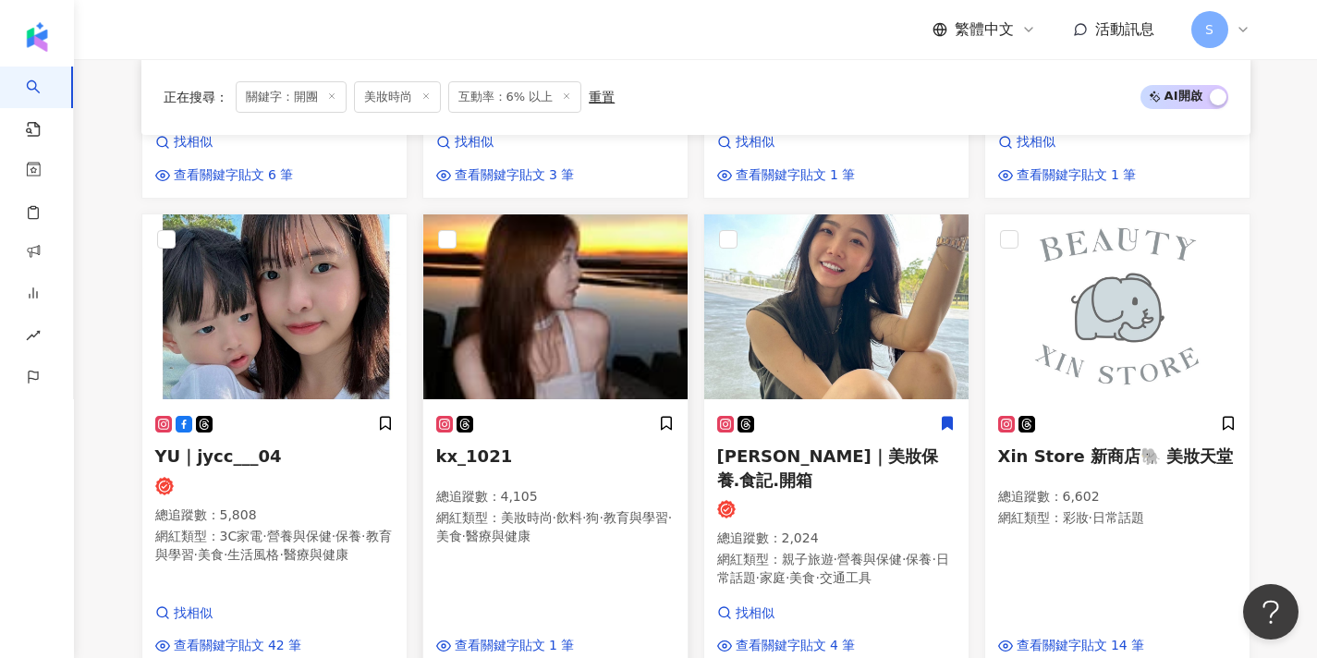
click at [618, 278] on img at bounding box center [555, 306] width 264 height 185
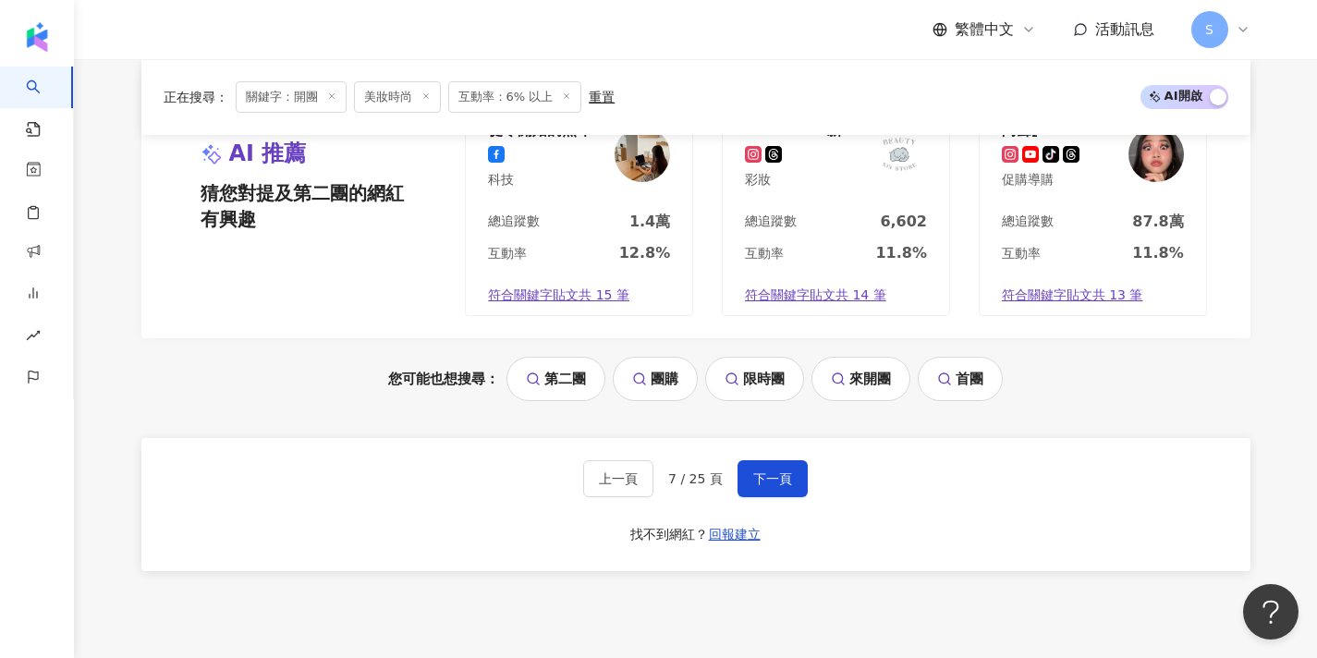
scroll to position [2116, 0]
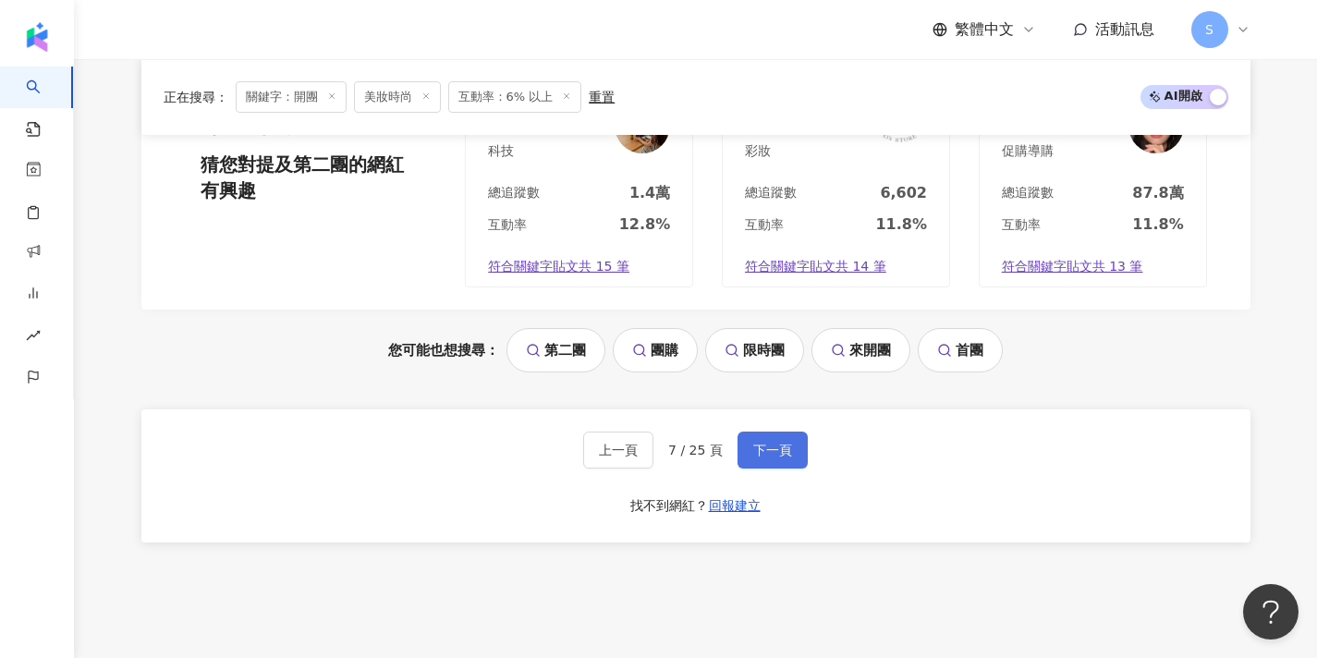
click at [767, 432] on button "下一頁" at bounding box center [773, 450] width 70 height 37
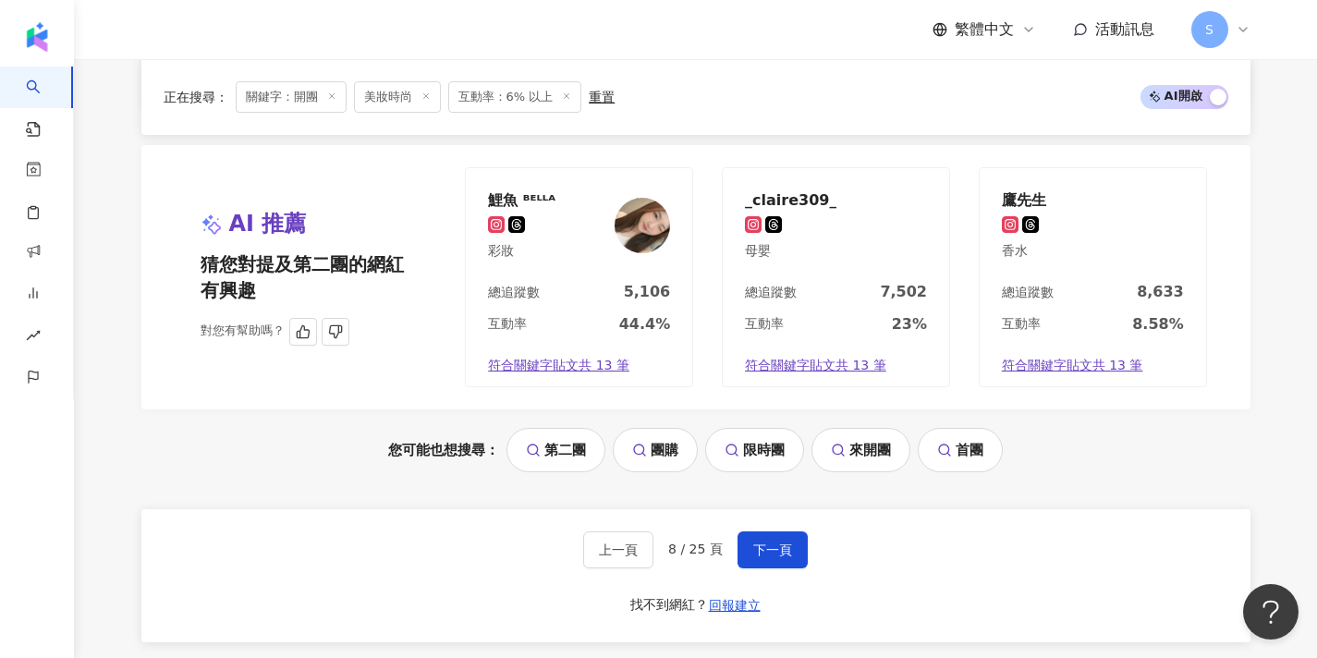
scroll to position [2034, 0]
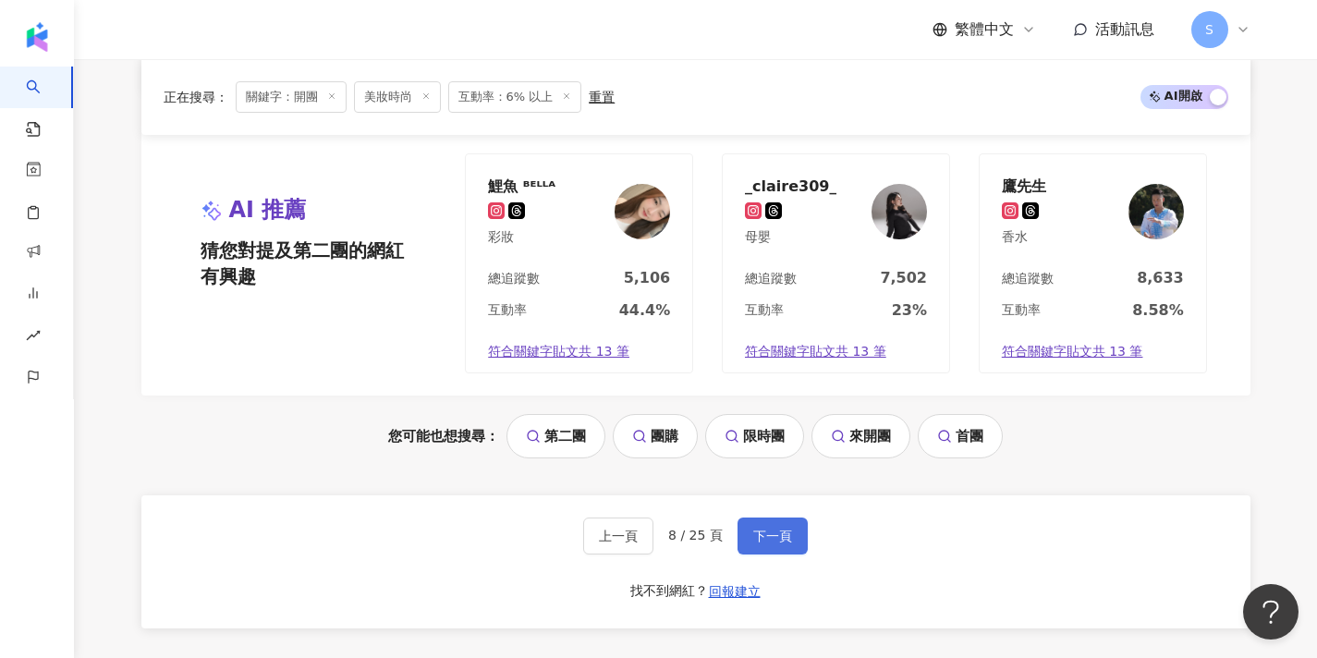
click at [776, 529] on span "下一頁" at bounding box center [772, 536] width 39 height 15
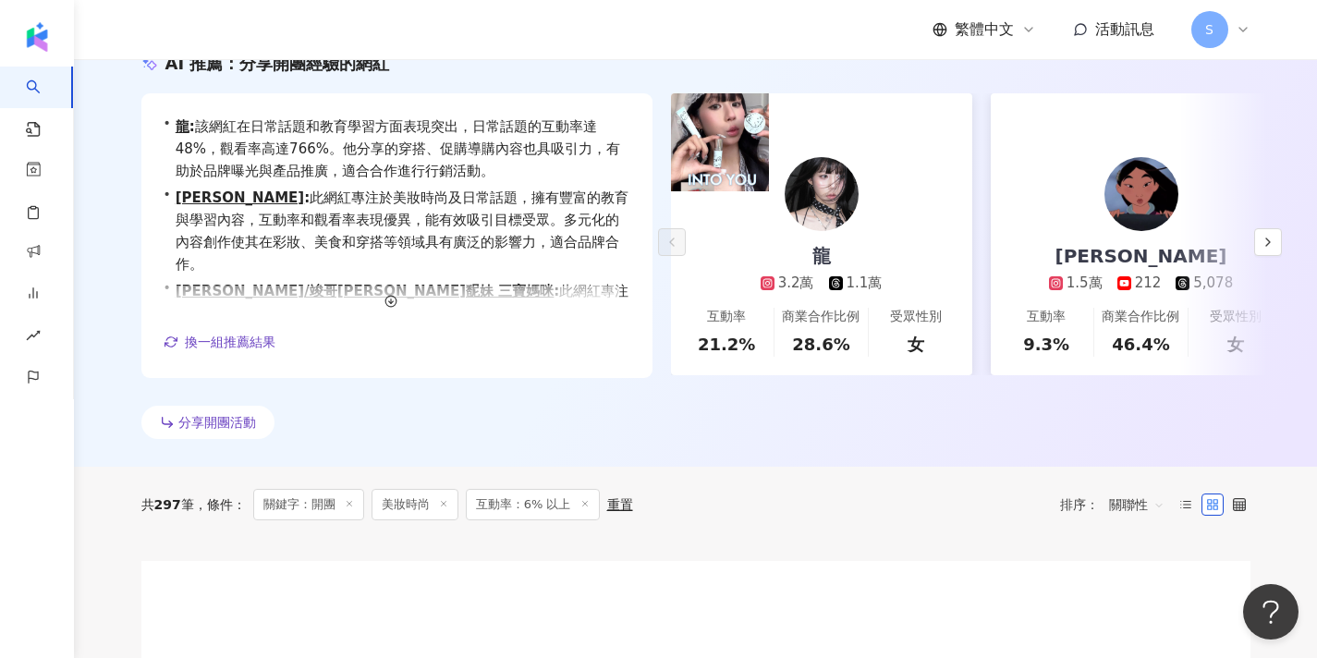
scroll to position [236, 0]
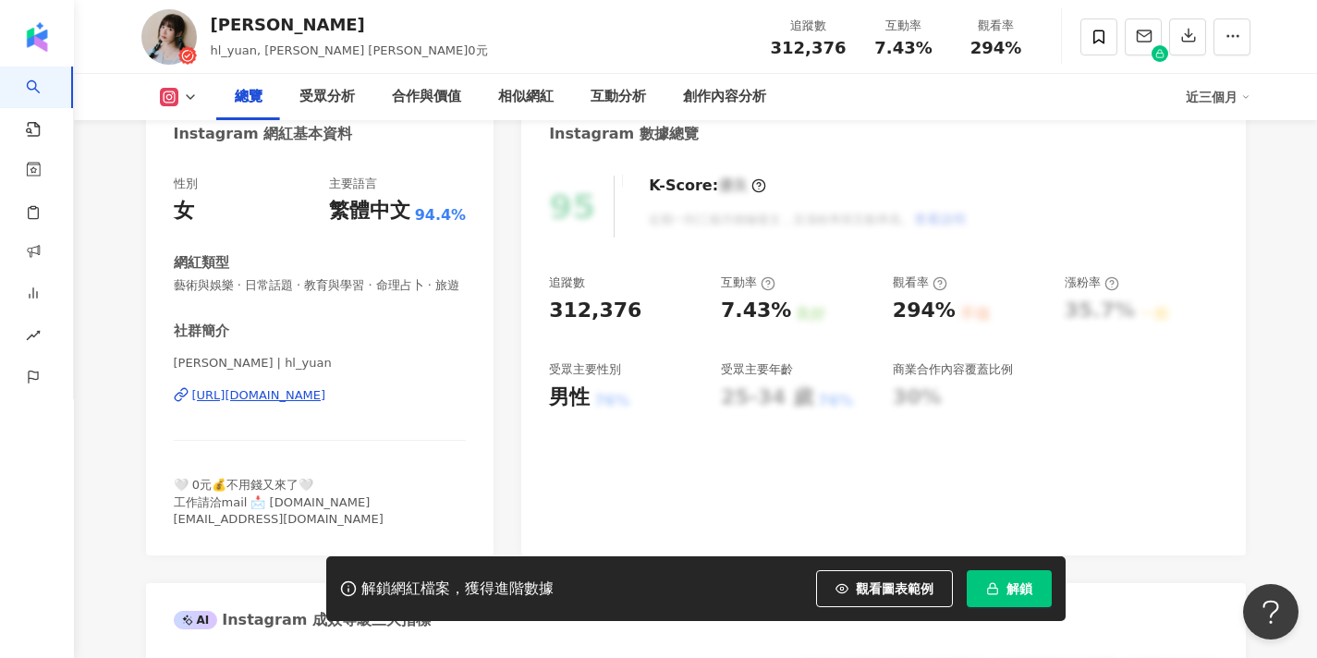
scroll to position [197, 0]
drag, startPoint x: 409, startPoint y: 499, endPoint x: 261, endPoint y: 501, distance: 147.9
click at [261, 501] on div "🤍 0元💰不用錢又來了🤍 工作請洽mail 📩 [DOMAIN_NAME][EMAIL_ADDRESS][DOMAIN_NAME]" at bounding box center [320, 500] width 293 height 51
copy span "[DOMAIN_NAME][EMAIL_ADDRESS][DOMAIN_NAME]"
click at [1099, 43] on icon at bounding box center [1099, 37] width 17 height 17
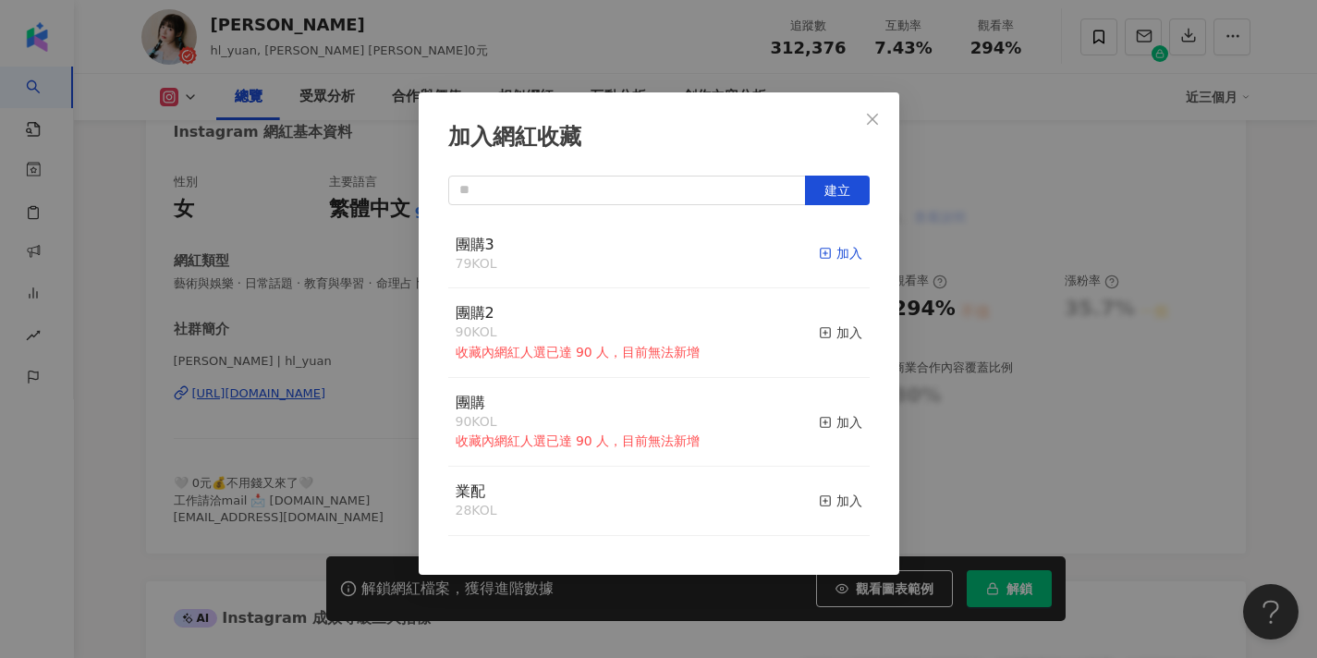
click at [832, 254] on icon "button" at bounding box center [825, 253] width 13 height 13
click at [865, 119] on icon "close" at bounding box center [872, 119] width 15 height 15
click at [886, 119] on div "加入網紅收藏 建立 團購3 80 KOL 已加入 團購2 90 KOL 收藏內網紅人選已達 90 人，目前無法新增 加入 團購 90 KOL 收藏內網紅人選已…" at bounding box center [658, 329] width 1317 height 658
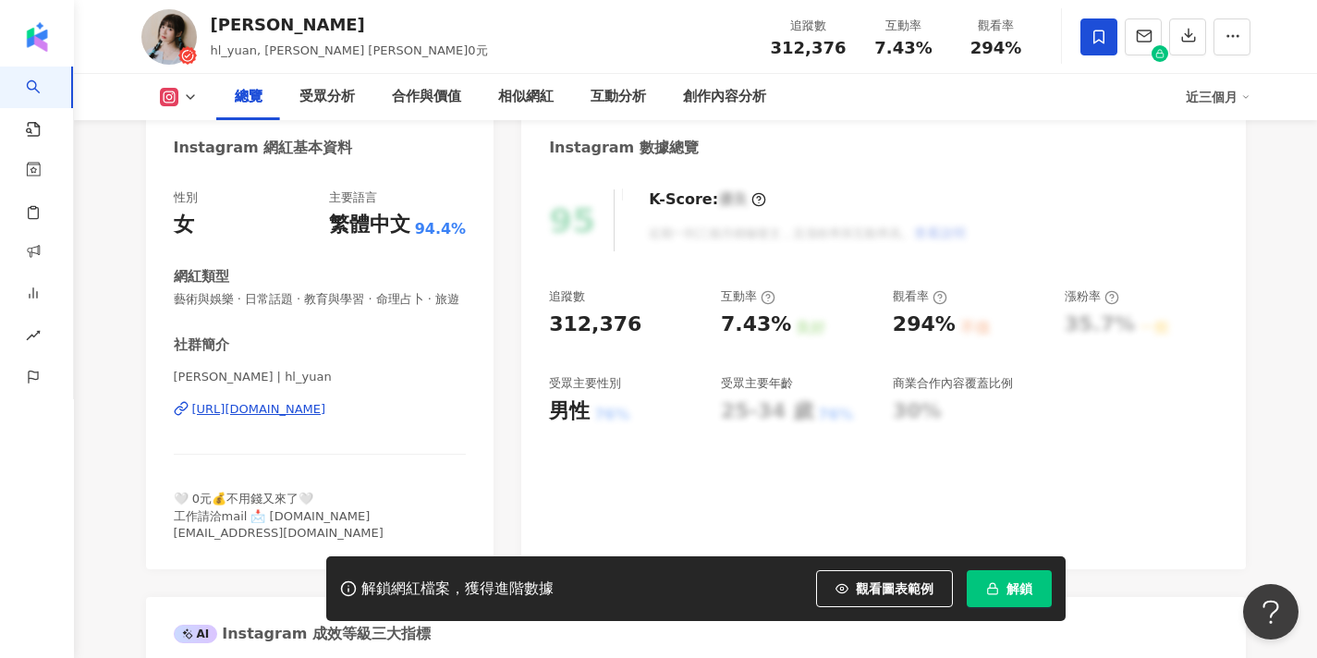
scroll to position [178, 0]
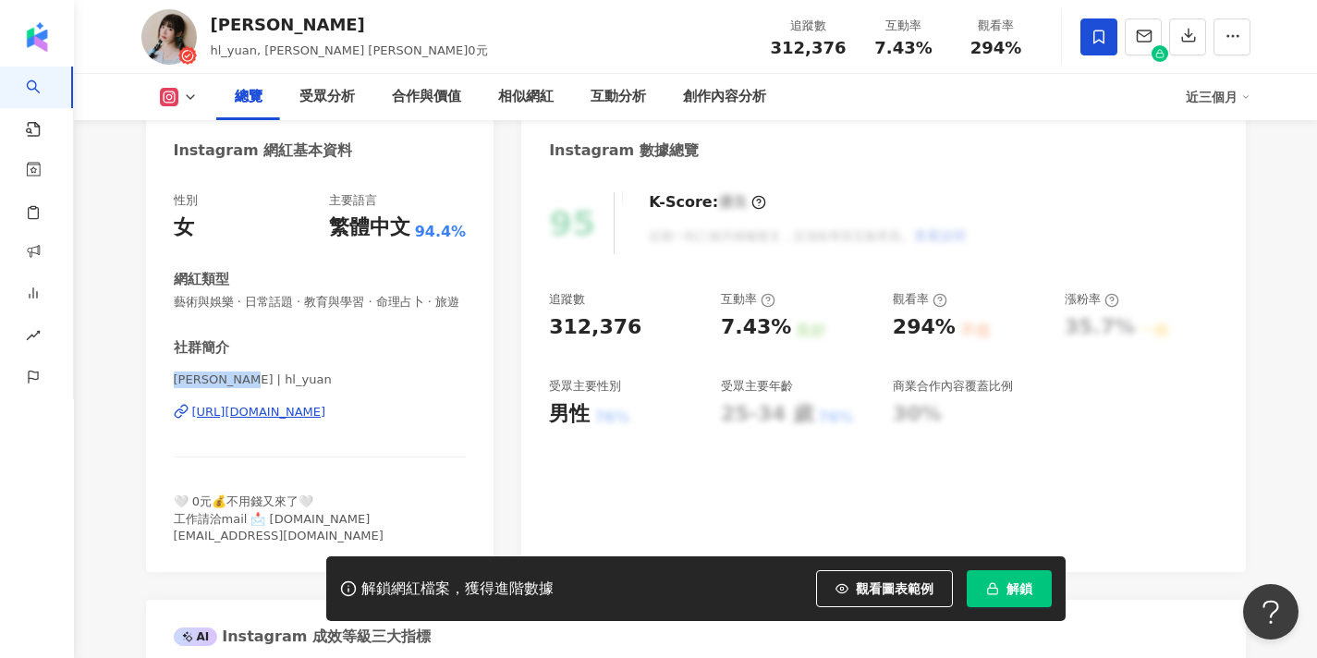
drag, startPoint x: 229, startPoint y: 378, endPoint x: 158, endPoint y: 379, distance: 71.2
click at [158, 379] on div "性別 女 主要語言 繁體中文 94.4% 網紅類型 藝術與娛樂 · 日常話題 · 教育與學習 · 命理占卜 · 旅遊 社群簡介 黃琳媛𝑨𝒍𝒍𝒚 | hl_yu…" at bounding box center [320, 373] width 349 height 398
copy span "黃琳媛𝑨𝒍𝒍𝒚 | h"
click at [326, 414] on div "https://www.instagram.com/hl_yuan/" at bounding box center [259, 412] width 134 height 17
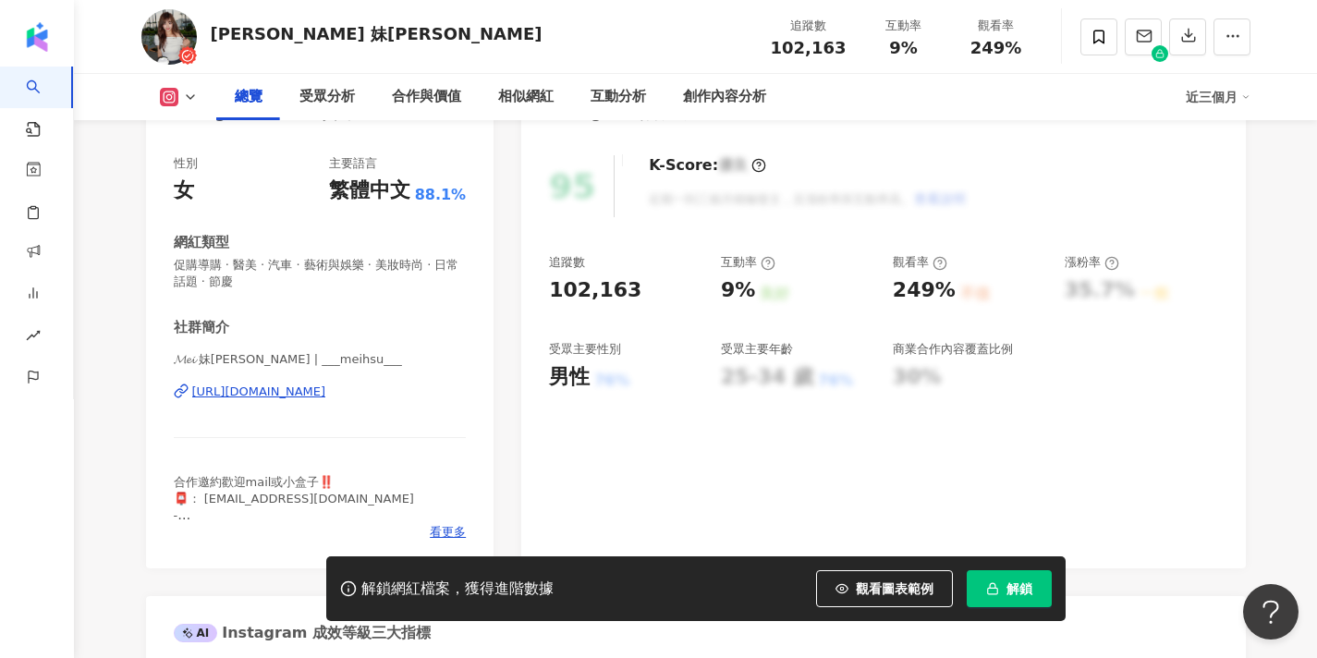
scroll to position [383, 0]
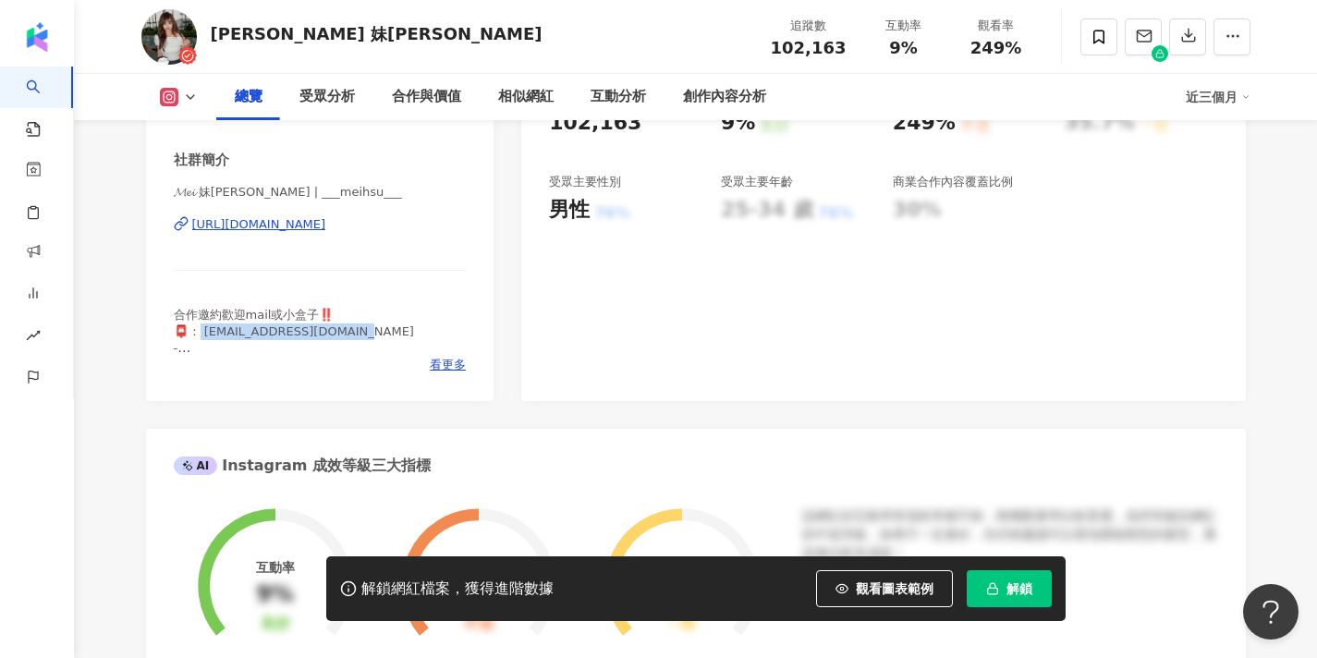
drag, startPoint x: 344, startPoint y: 332, endPoint x: 205, endPoint y: 333, distance: 138.7
click at [205, 333] on span "合作邀約歡迎mail或小盒子‼️ 📮： lillian610423@gmail.com - Twitch、Youtube不定期遊戲直播🎮 連結👇🏻" at bounding box center [294, 348] width 240 height 81
copy span "illian610423@gmail.com"
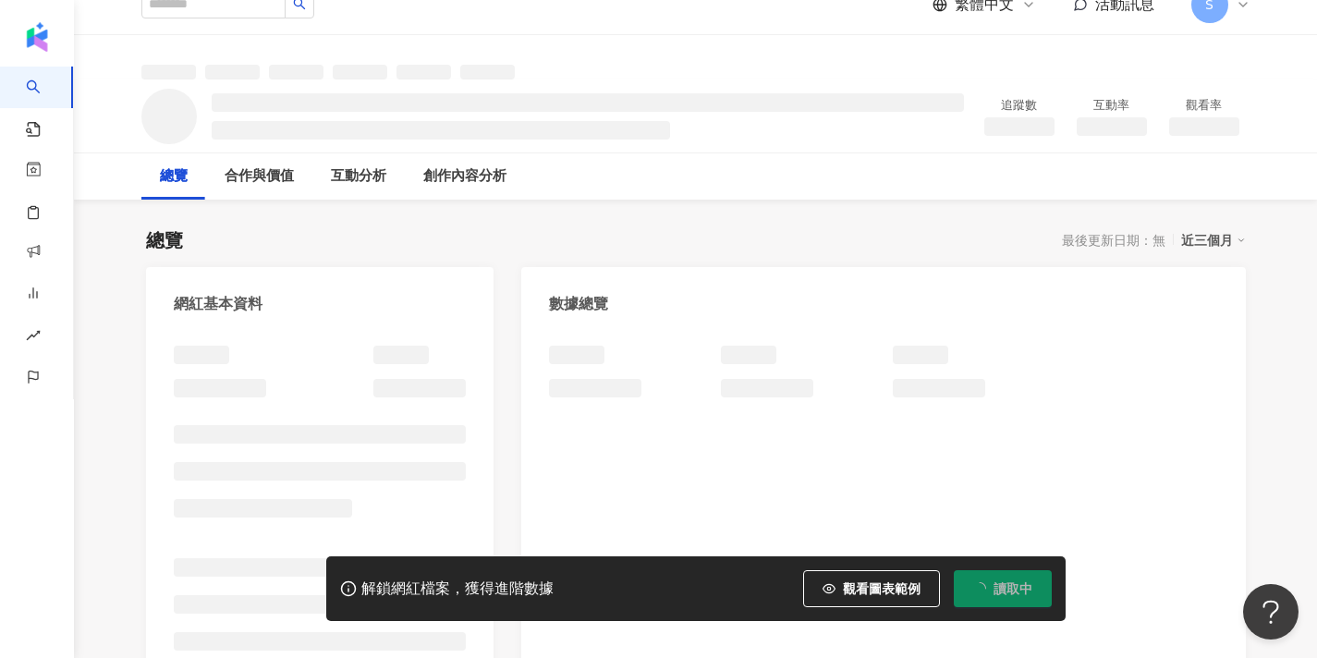
scroll to position [27, 0]
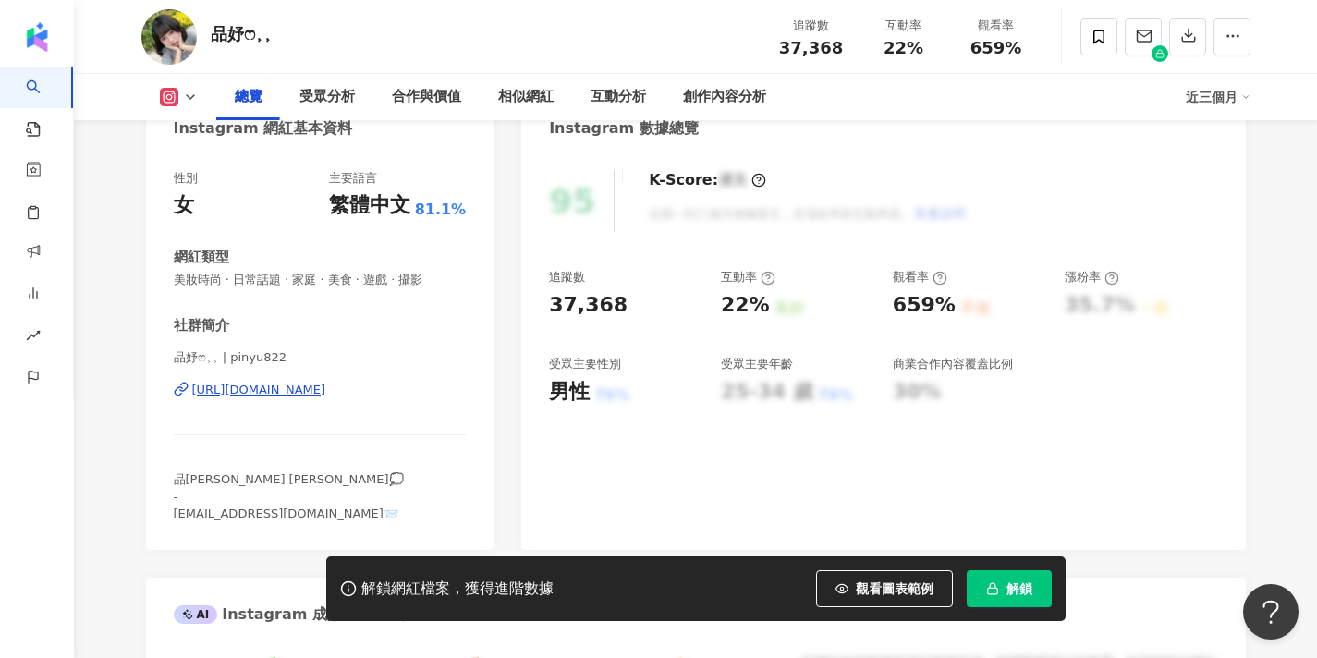
scroll to position [202, 1]
click at [324, 386] on div "https://www.instagram.com/pinyu822/" at bounding box center [259, 388] width 134 height 17
drag, startPoint x: 205, startPoint y: 358, endPoint x: 165, endPoint y: 357, distance: 40.7
click at [165, 357] on div "性別 女 主要語言 繁體中文 81.1% 網紅類型 美妝時尚 · 日常話題 · 家庭 · 美食 · 遊戲 · 攝影 社群簡介 品妤ෆ⸒⸒ | pinyu822…" at bounding box center [320, 349] width 349 height 398
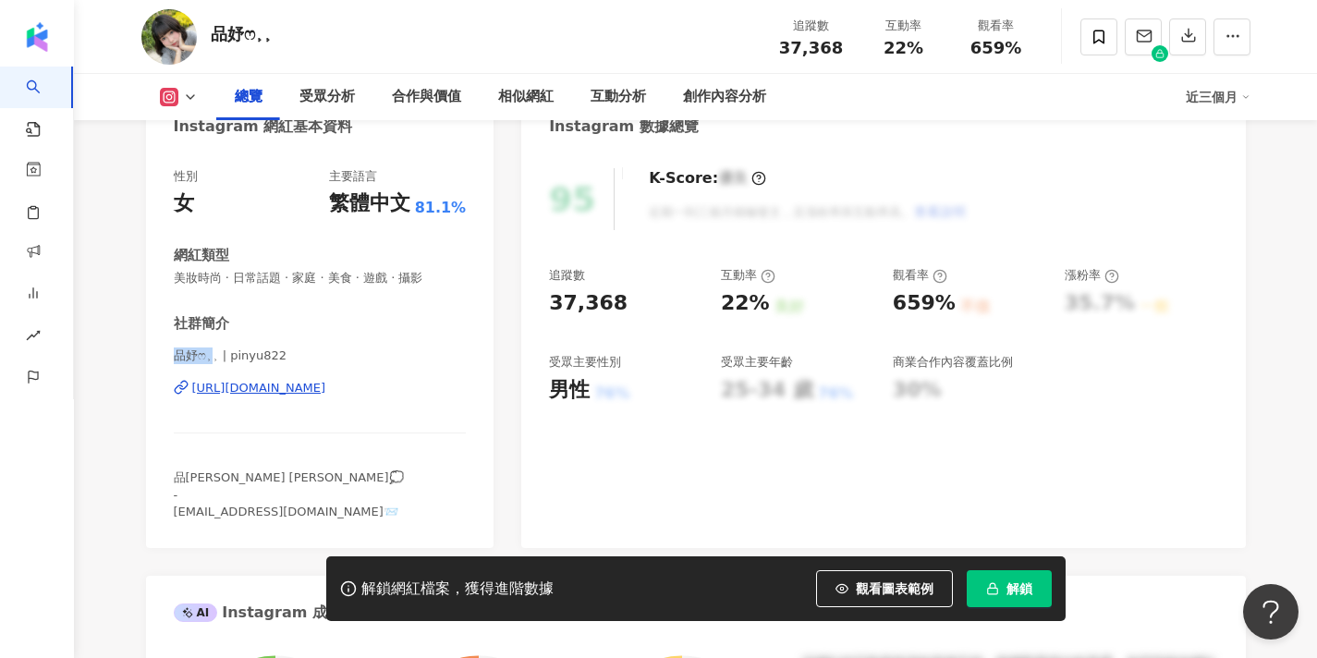
copy span "品妤ෆ⸒"
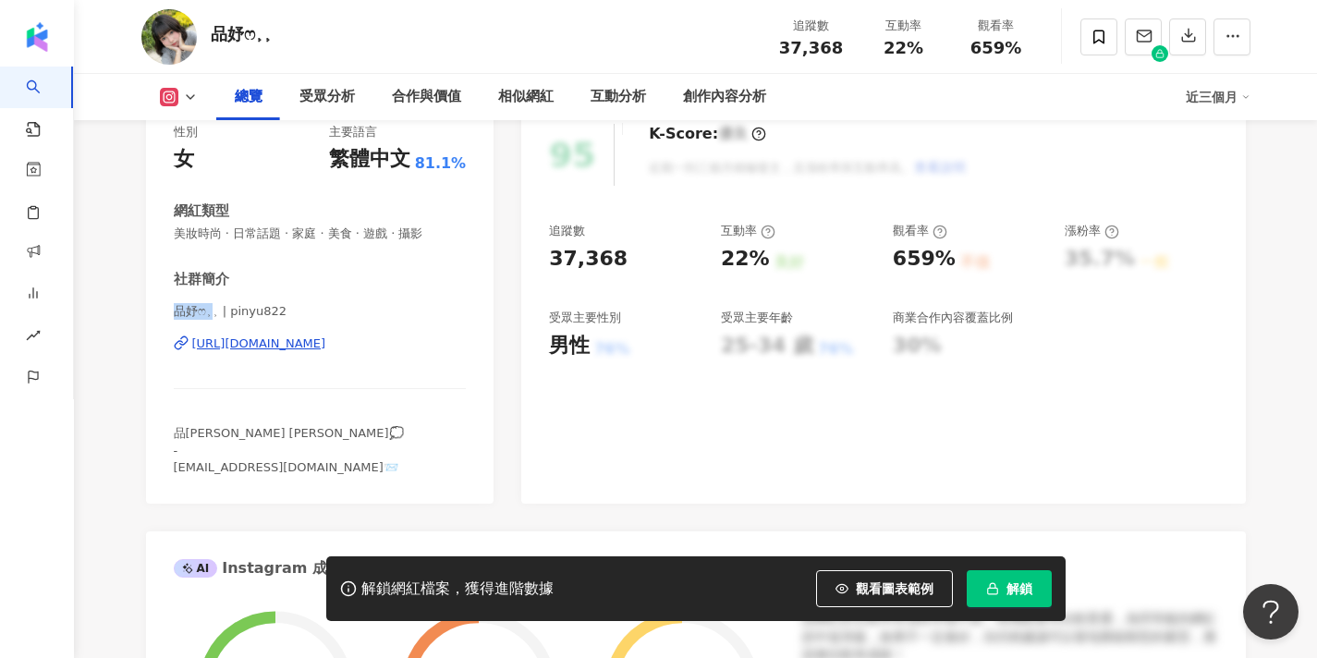
scroll to position [246, 0]
drag, startPoint x: 315, startPoint y: 465, endPoint x: 165, endPoint y: 465, distance: 150.7
click at [165, 465] on div "性別 女 主要語言 繁體中文 81.1% 網紅類型 美妝時尚 · 日常話題 · 家庭 · 美食 · 遊戲 · 攝影 社群簡介 品妤ෆ⸒⸒ | pinyu822…" at bounding box center [320, 305] width 349 height 398
copy span "inyu940822@gmail.com📨"
click at [1100, 29] on icon at bounding box center [1099, 37] width 17 height 17
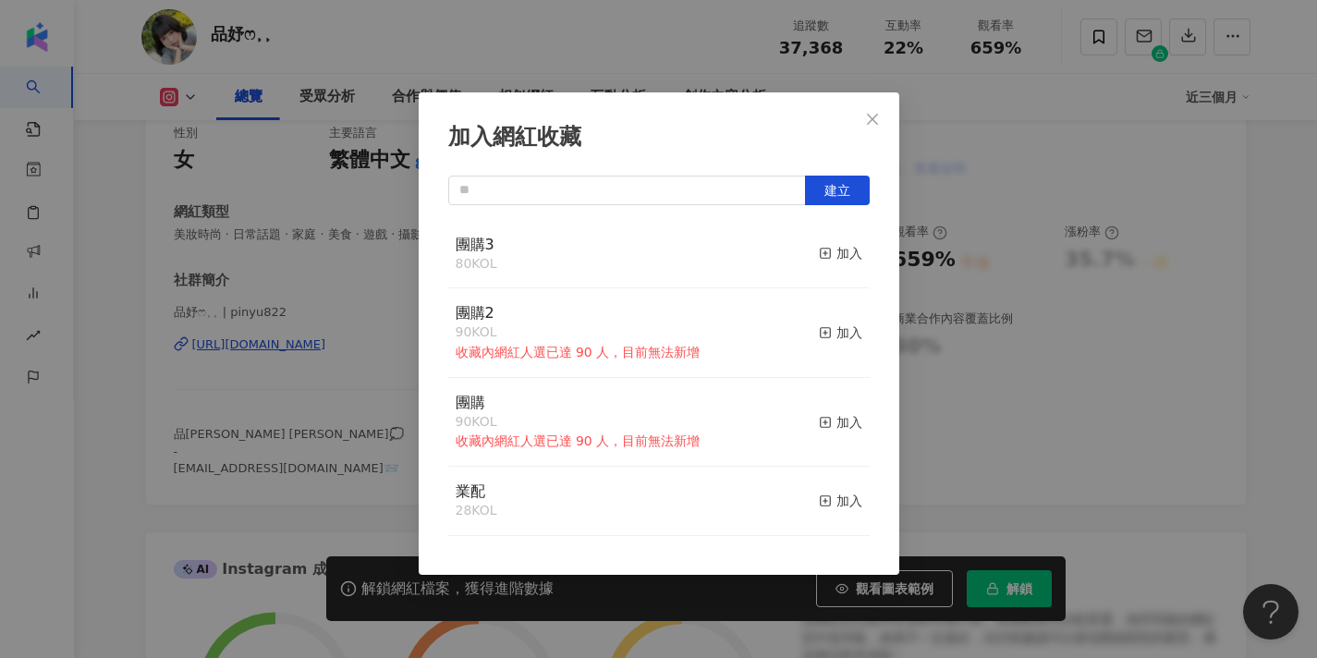
click at [822, 264] on button "加入" at bounding box center [840, 254] width 43 height 39
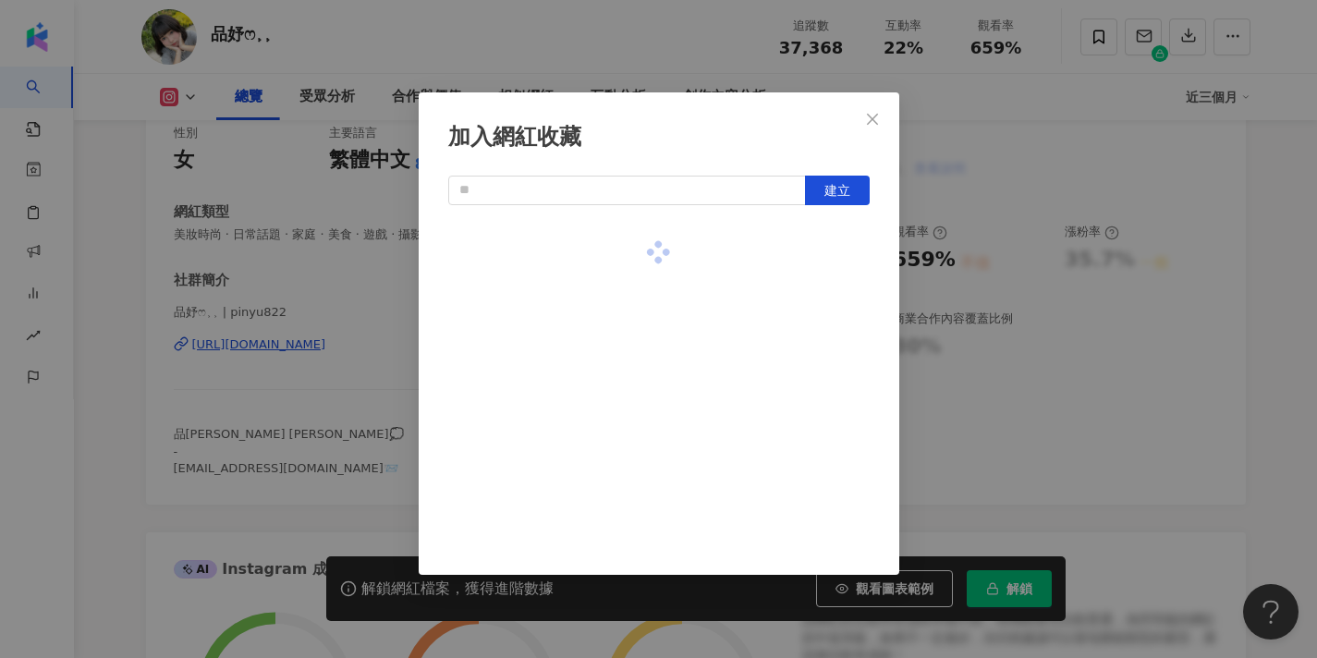
click at [822, 257] on div at bounding box center [659, 253] width 422 height 66
click at [883, 122] on span "Close" at bounding box center [872, 119] width 37 height 15
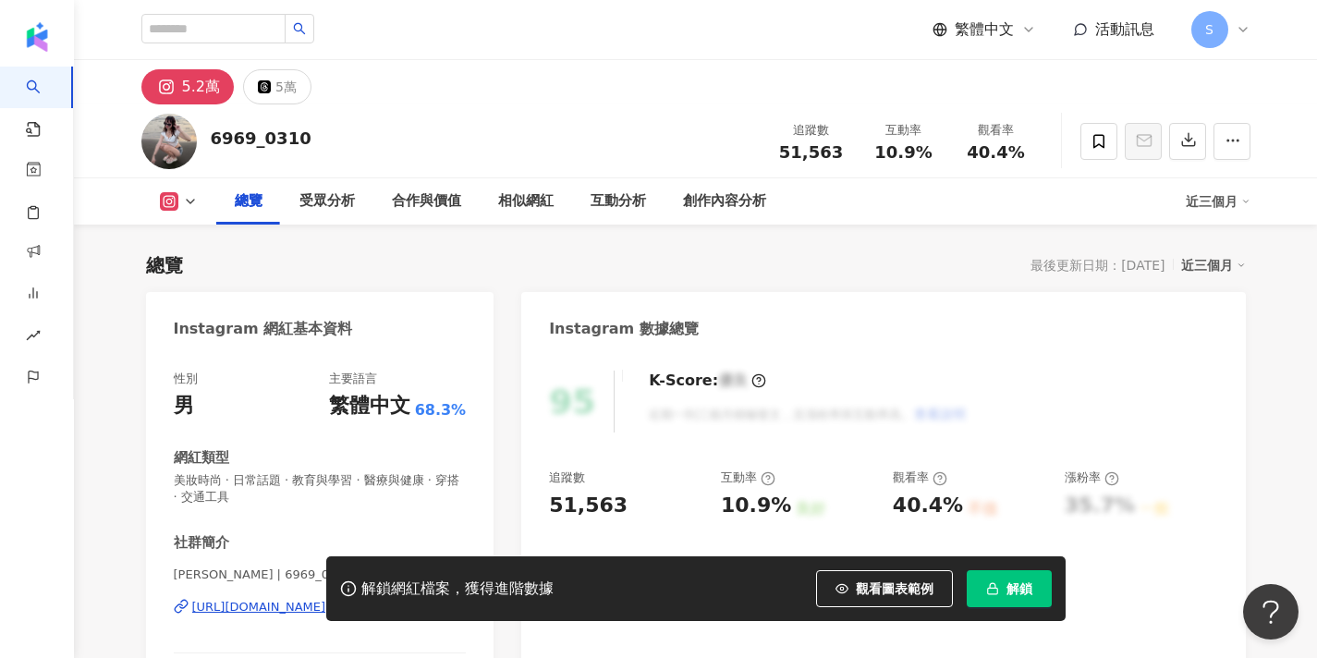
scroll to position [160, 0]
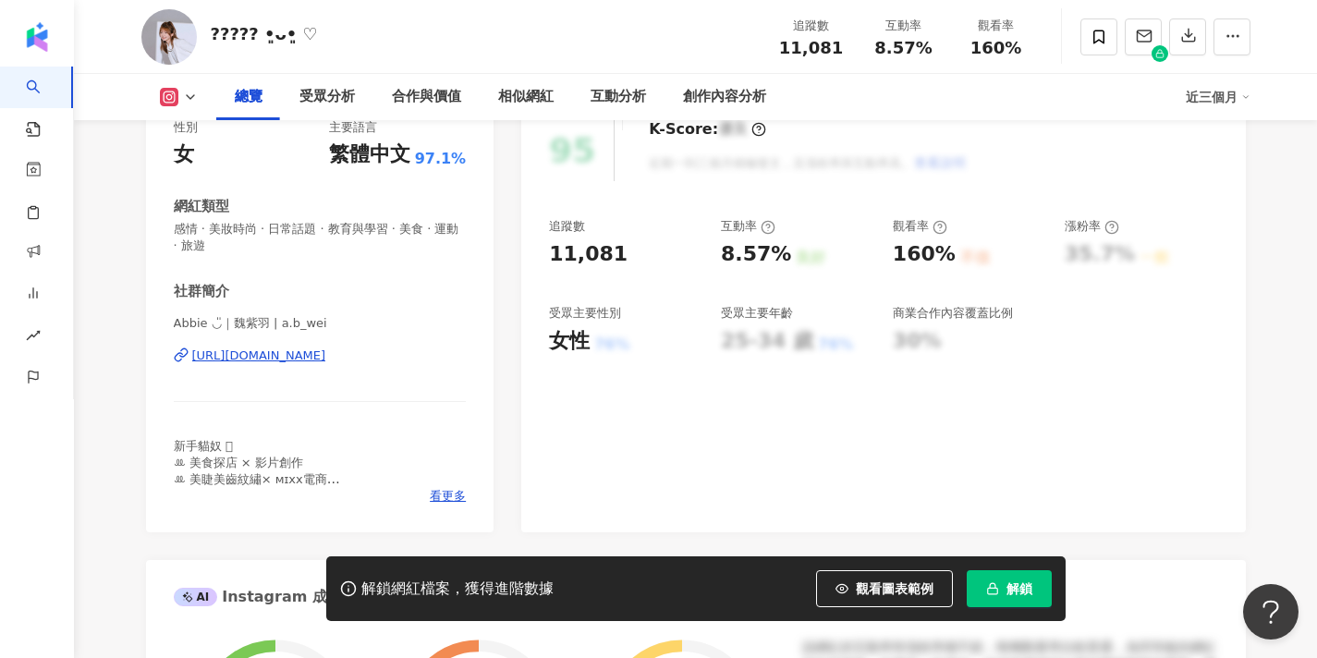
scroll to position [287, 0]
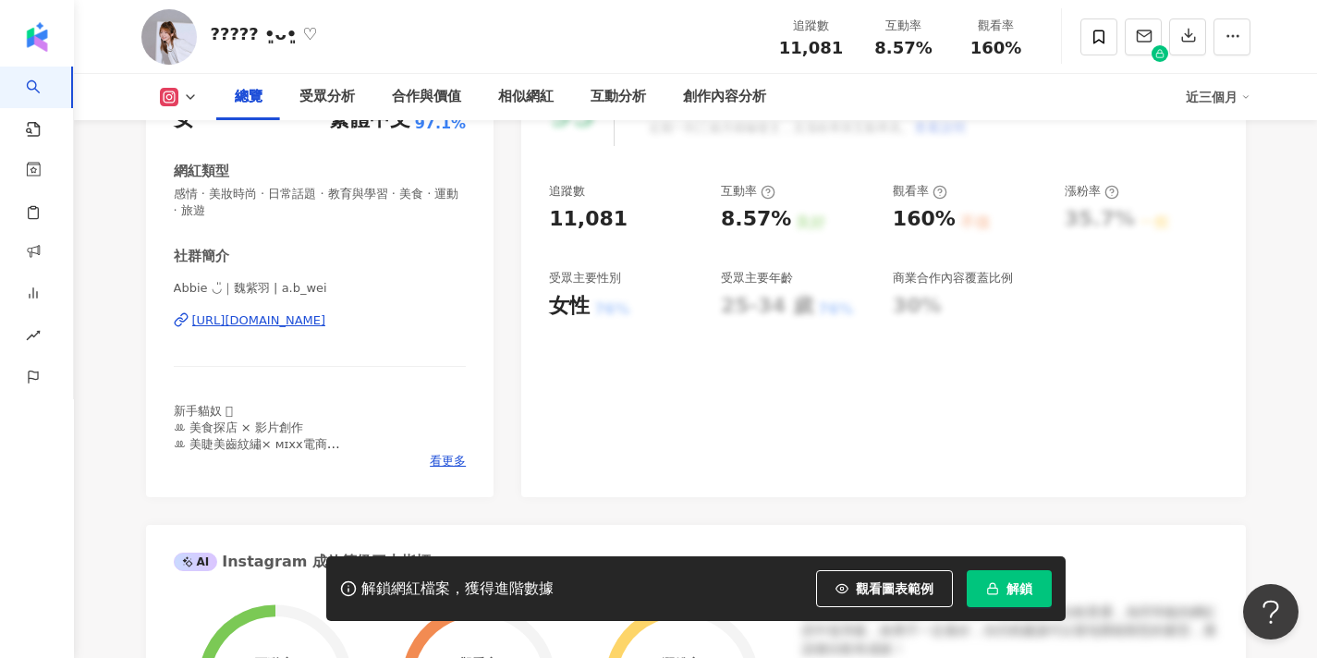
click at [326, 316] on div "[URL][DOMAIN_NAME]" at bounding box center [259, 320] width 134 height 17
drag, startPoint x: 261, startPoint y: 288, endPoint x: 159, endPoint y: 288, distance: 101.7
click at [159, 288] on div "性別 女 主要語言 繁體中文 97.1% 網紅類型 感情 · 美妝時尚 · 日常話題 · 教育與學習 · 美食 · 運動 · 旅遊 社群簡介 Abbie ◡̎…" at bounding box center [320, 282] width 349 height 432
copy span "Abbie ◡̎｜魏紫羽"
click at [452, 459] on span "看更多" at bounding box center [448, 461] width 36 height 17
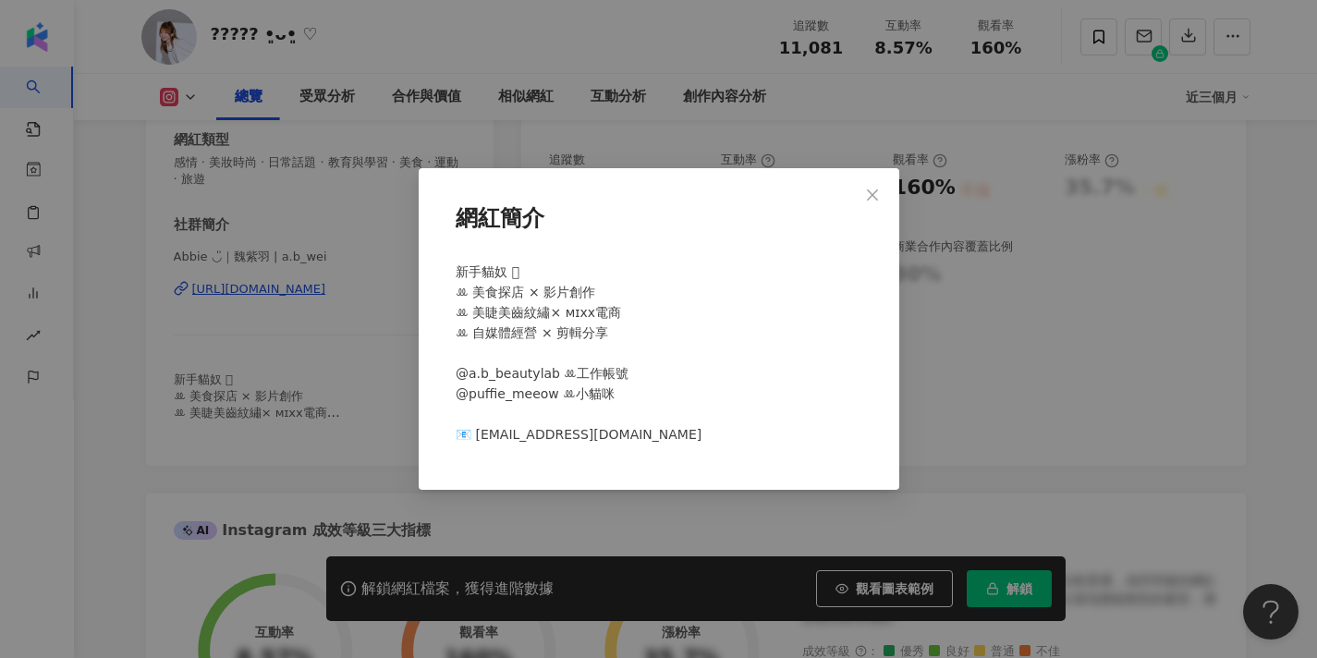
scroll to position [322, 0]
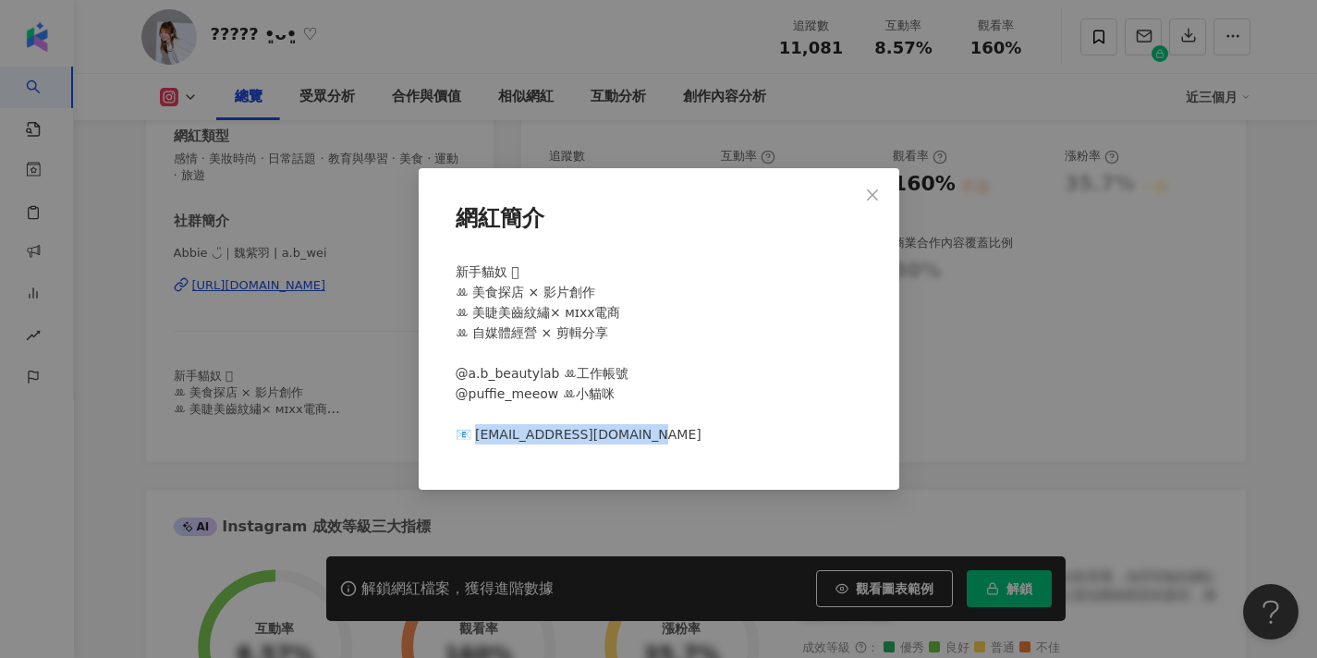
drag, startPoint x: 651, startPoint y: 435, endPoint x: 476, endPoint y: 435, distance: 174.7
click at [476, 435] on div "新手貓奴 𖧧 ꔛ 美食探店 × 影片創作 ꔛ 美睫美齒紋繡× ᴍɪxx電商 ꔛ 自媒體經營 × 剪輯分享 ⠀ ⠀ ⠀ ⠀ @a.b_beautylab ꔛ工作…" at bounding box center [659, 361] width 422 height 214
copy span "[EMAIL_ADDRESS][DOMAIN_NAME]"
click at [865, 194] on icon "close" at bounding box center [872, 195] width 15 height 15
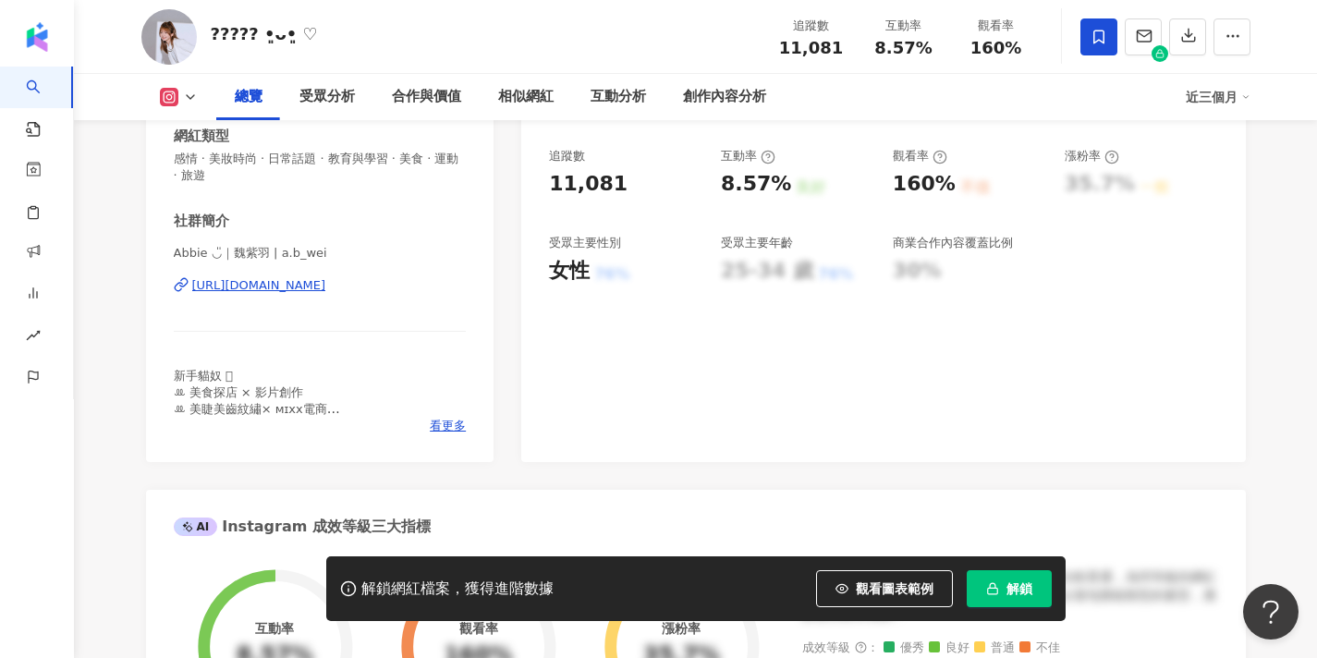
click at [1084, 35] on span at bounding box center [1099, 36] width 37 height 37
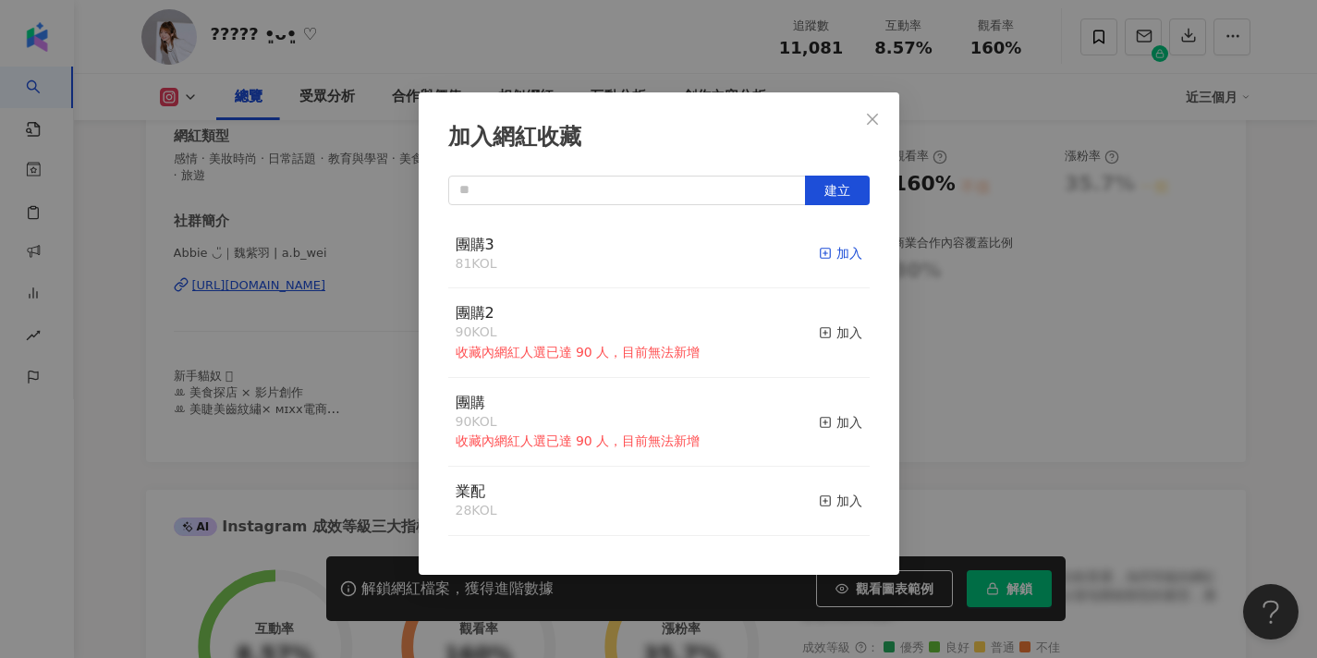
click at [833, 257] on div "加入" at bounding box center [840, 253] width 43 height 20
click at [875, 124] on icon "close" at bounding box center [872, 119] width 15 height 15
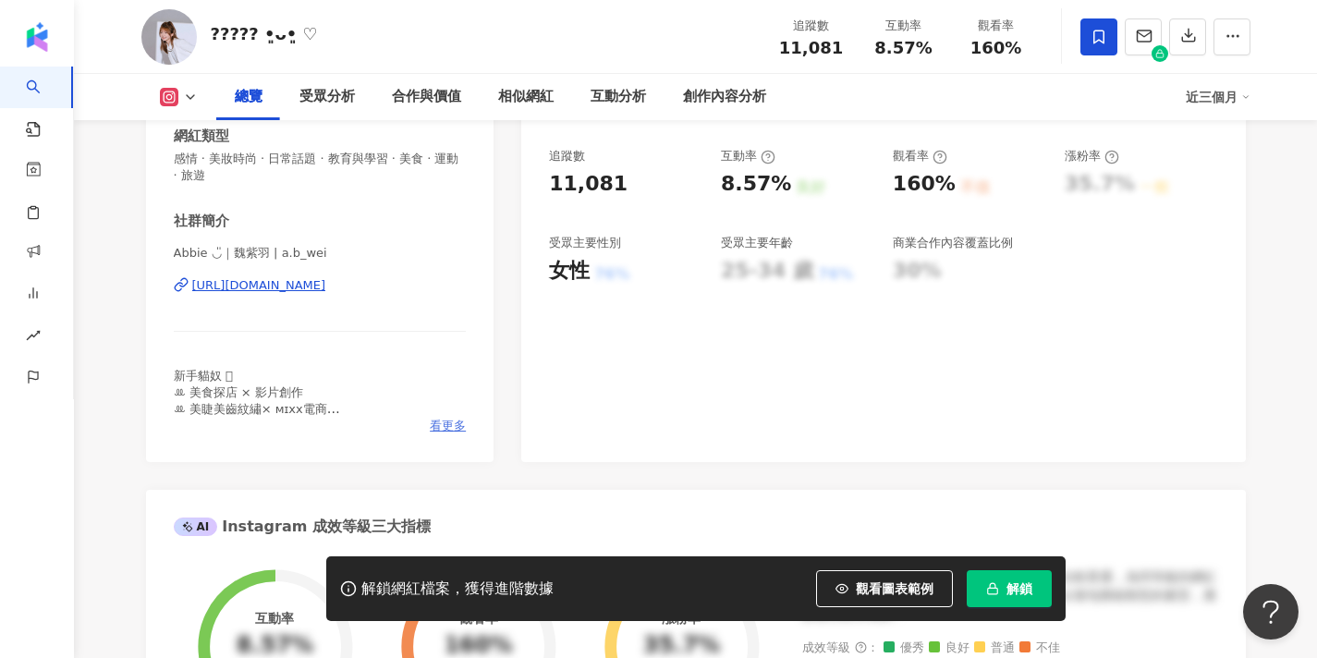
click at [443, 418] on span "看更多" at bounding box center [448, 426] width 36 height 17
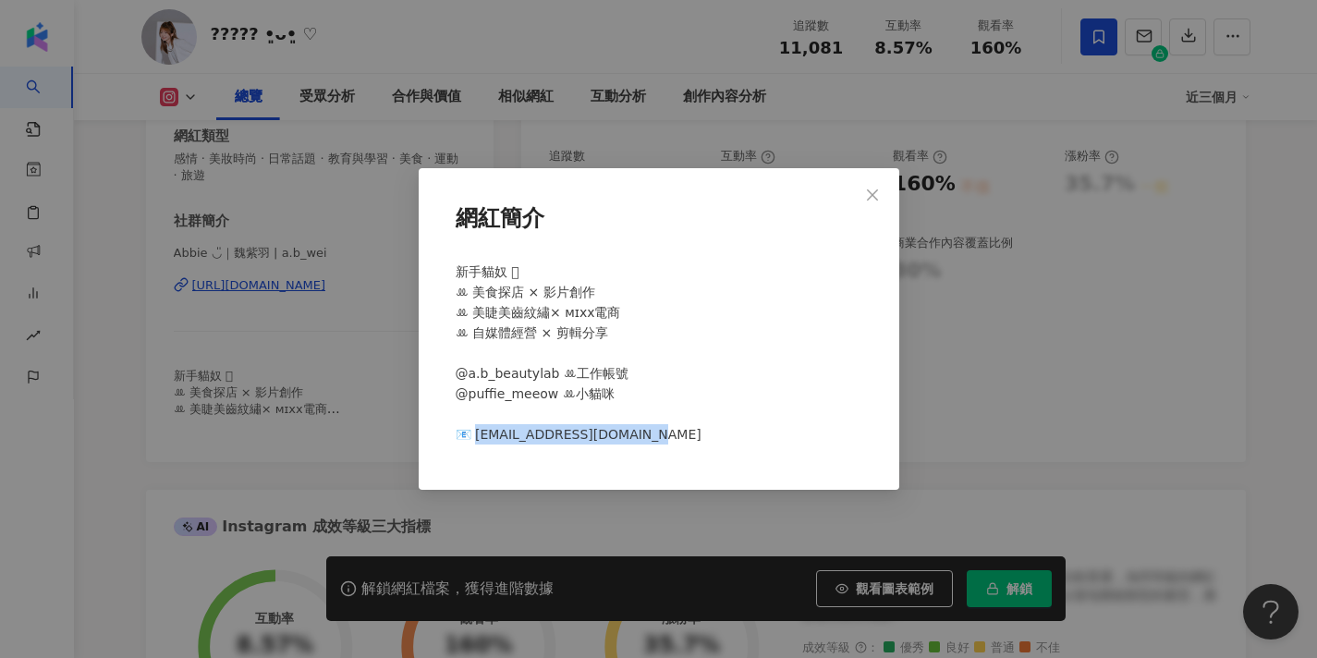
drag, startPoint x: 652, startPoint y: 432, endPoint x: 480, endPoint y: 434, distance: 172.0
click at [480, 434] on div "新手貓奴 𖧧 ꔛ 美食探店 × 影片創作 ꔛ 美睫美齒紋繡× ᴍɪxx電商 ꔛ 自媒體經營 × 剪輯分享 ⠀ ⠀ ⠀ ⠀ @a.b_beautylab ꔛ工作…" at bounding box center [659, 361] width 422 height 214
copy span "[EMAIL_ADDRESS][DOMAIN_NAME]"
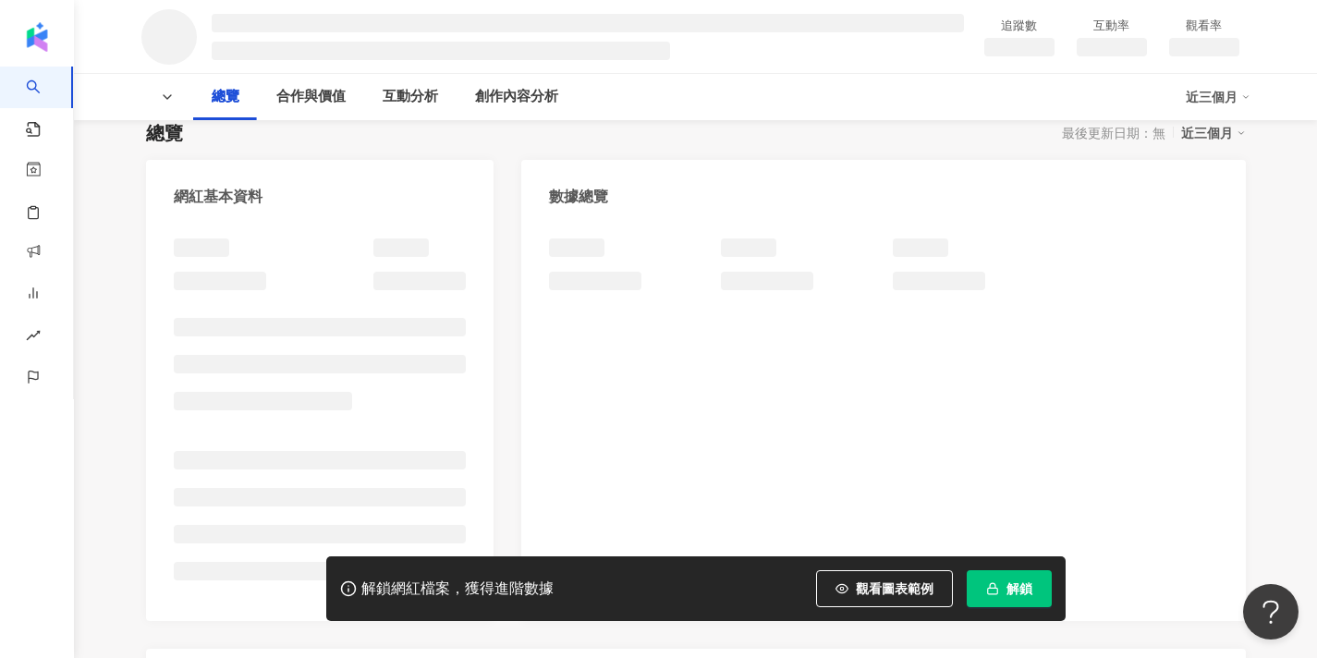
scroll to position [210, 0]
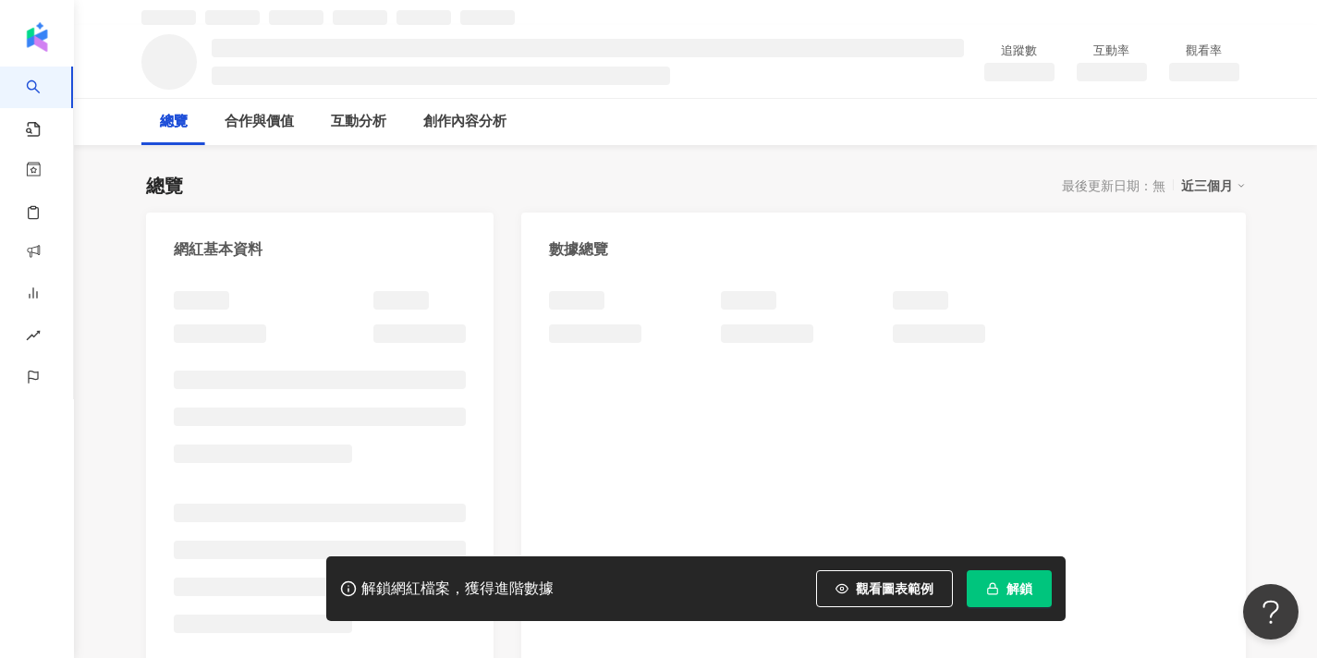
scroll to position [85, 0]
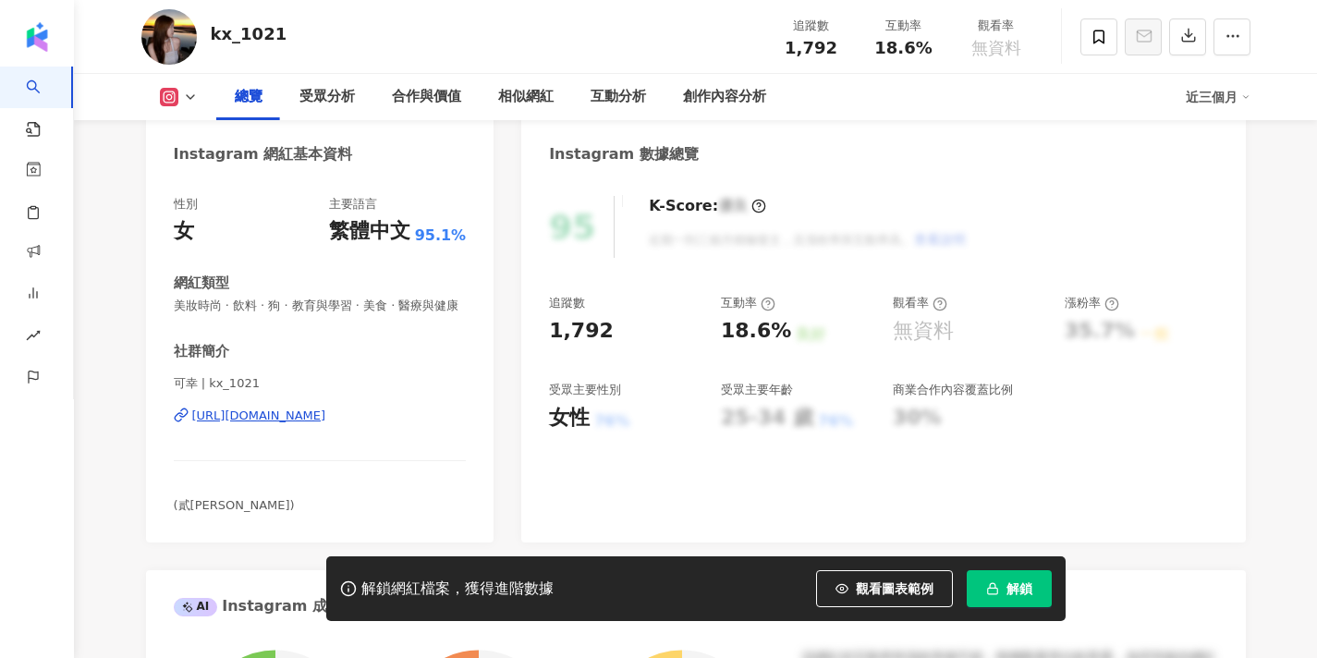
click at [326, 417] on div "https://www.instagram.com/kx_1021/" at bounding box center [259, 416] width 134 height 17
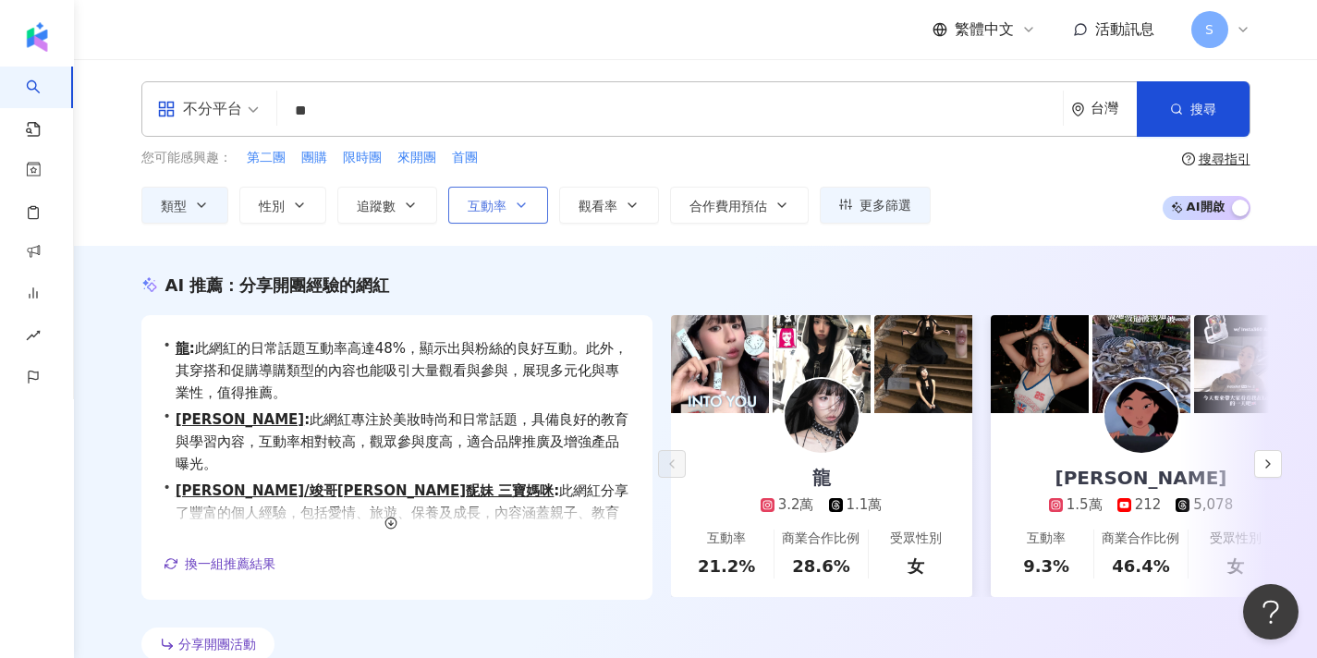
click at [508, 214] on button "互動率" at bounding box center [498, 205] width 100 height 37
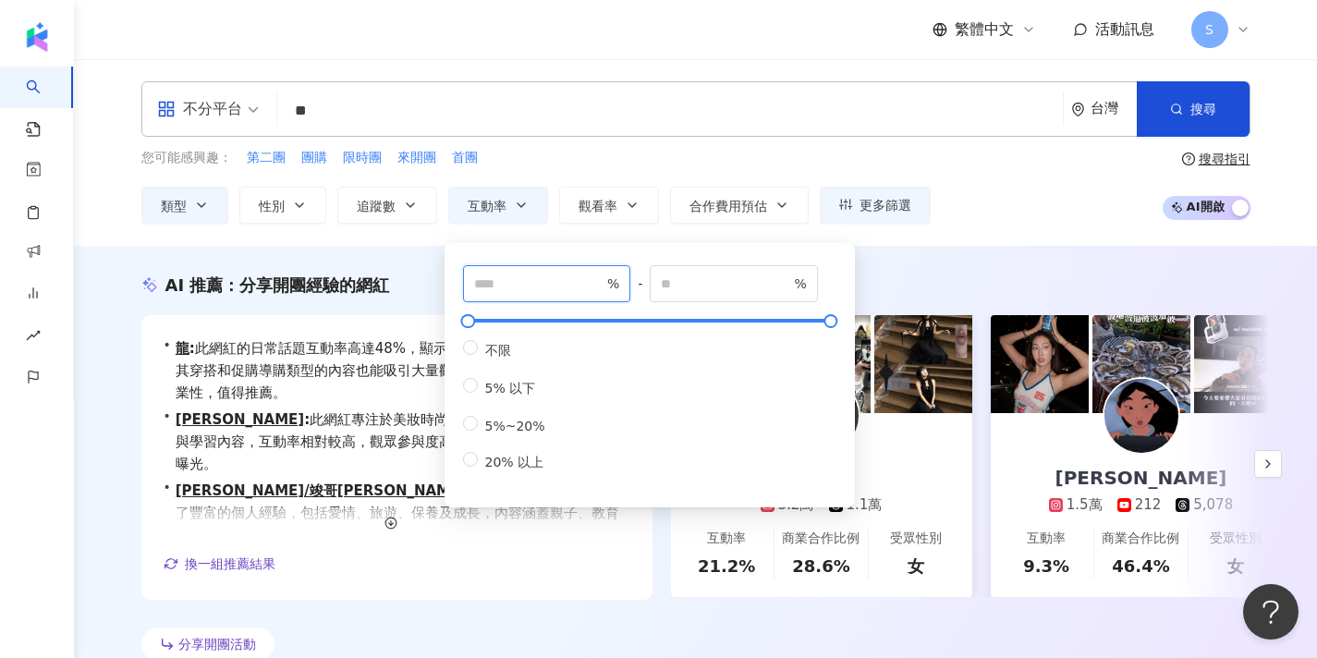
click at [511, 282] on input "*" at bounding box center [538, 284] width 129 height 20
type input "*"
click at [1182, 121] on button "搜尋" at bounding box center [1193, 108] width 113 height 55
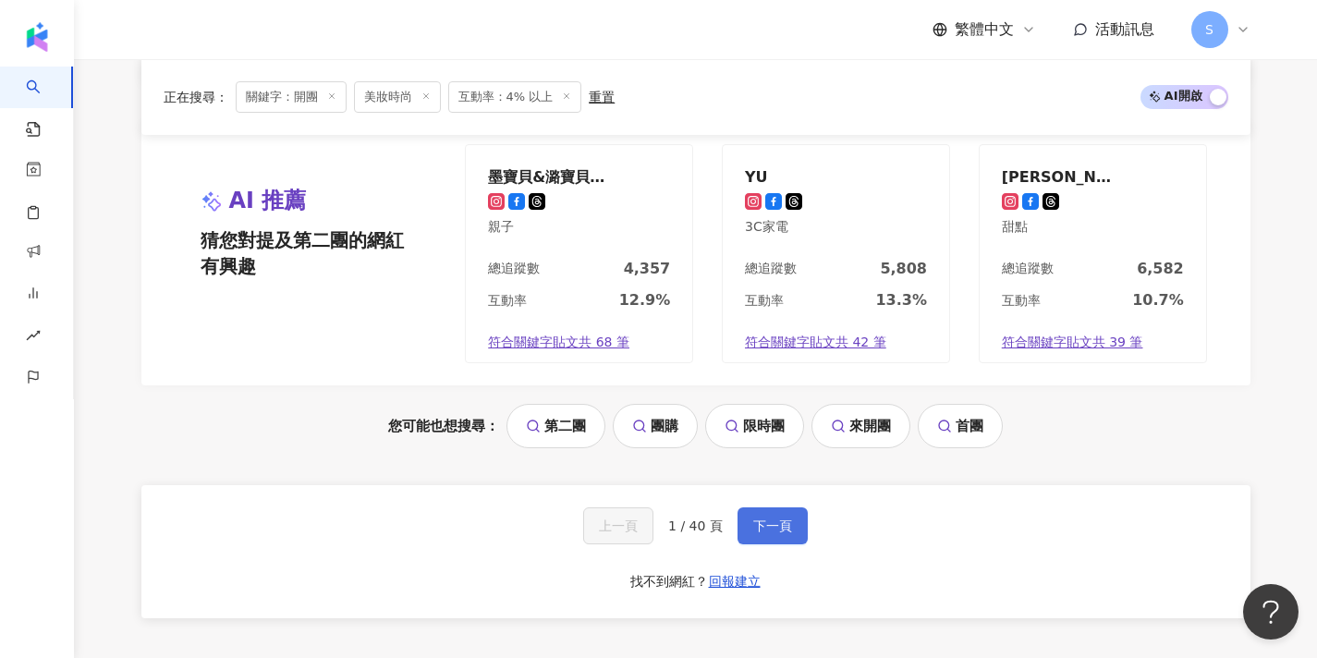
scroll to position [2059, 0]
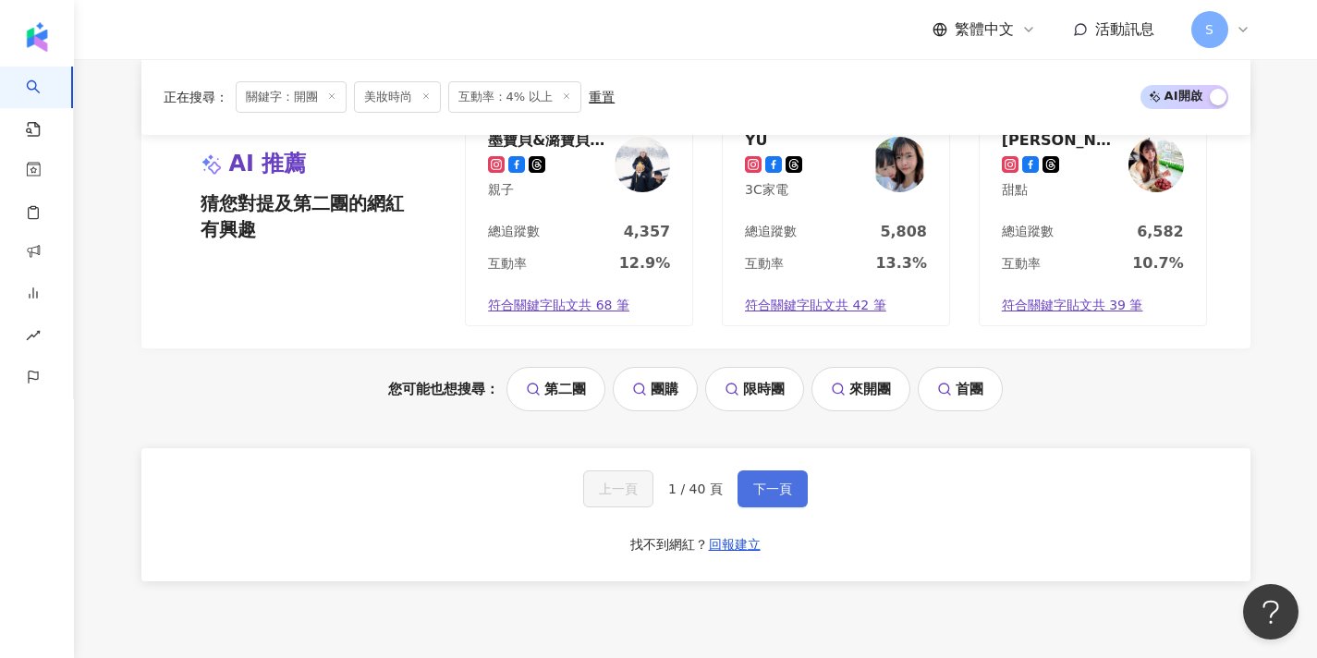
click at [777, 471] on button "下一頁" at bounding box center [773, 489] width 70 height 37
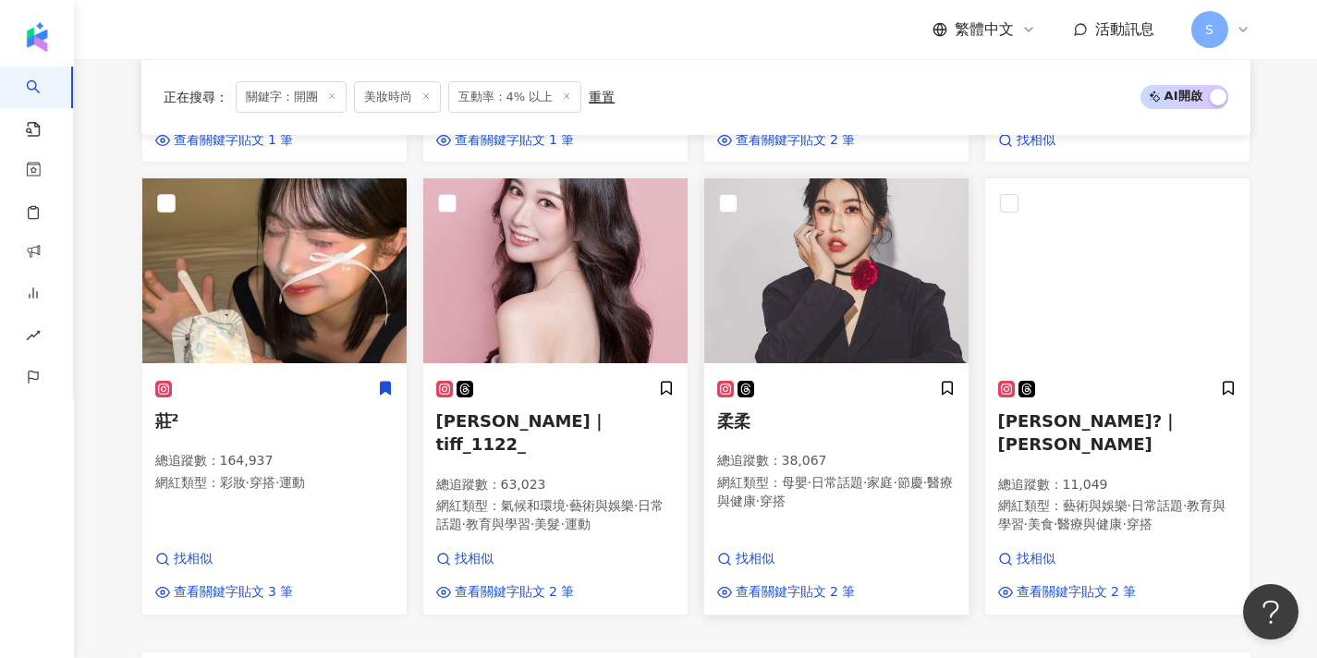
scroll to position [1450, 0]
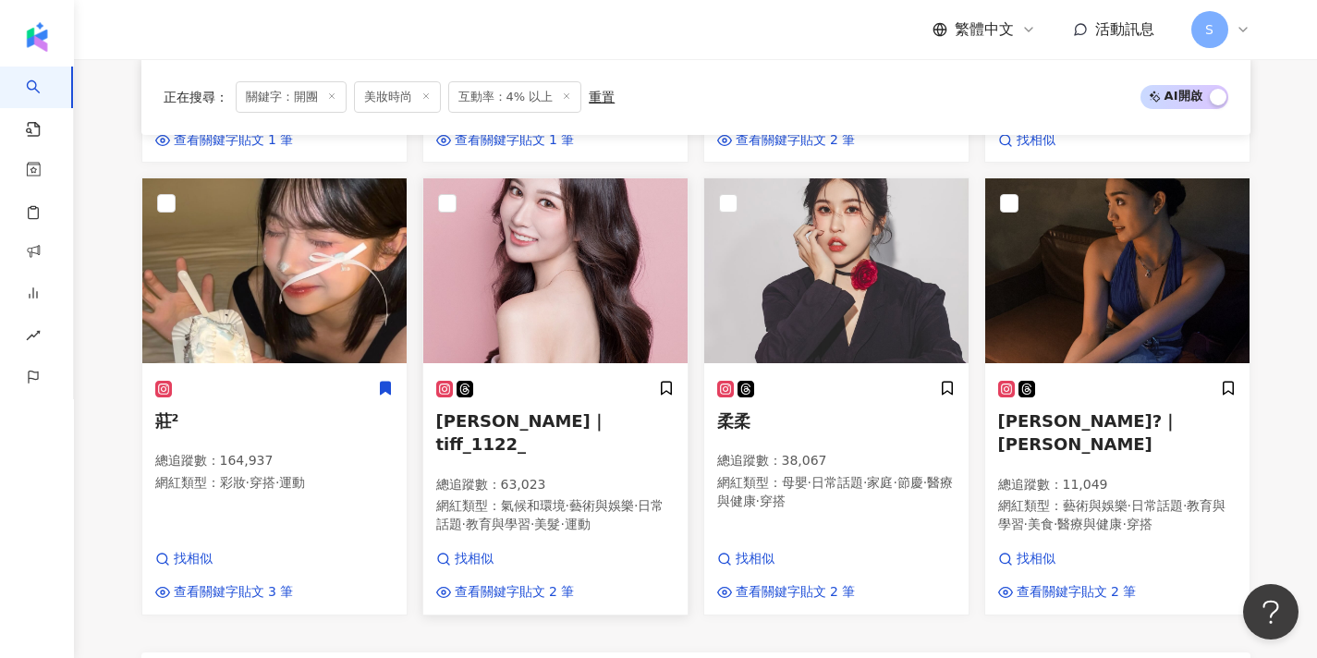
click at [602, 476] on p "總追蹤數 ： 63,023" at bounding box center [555, 485] width 239 height 18
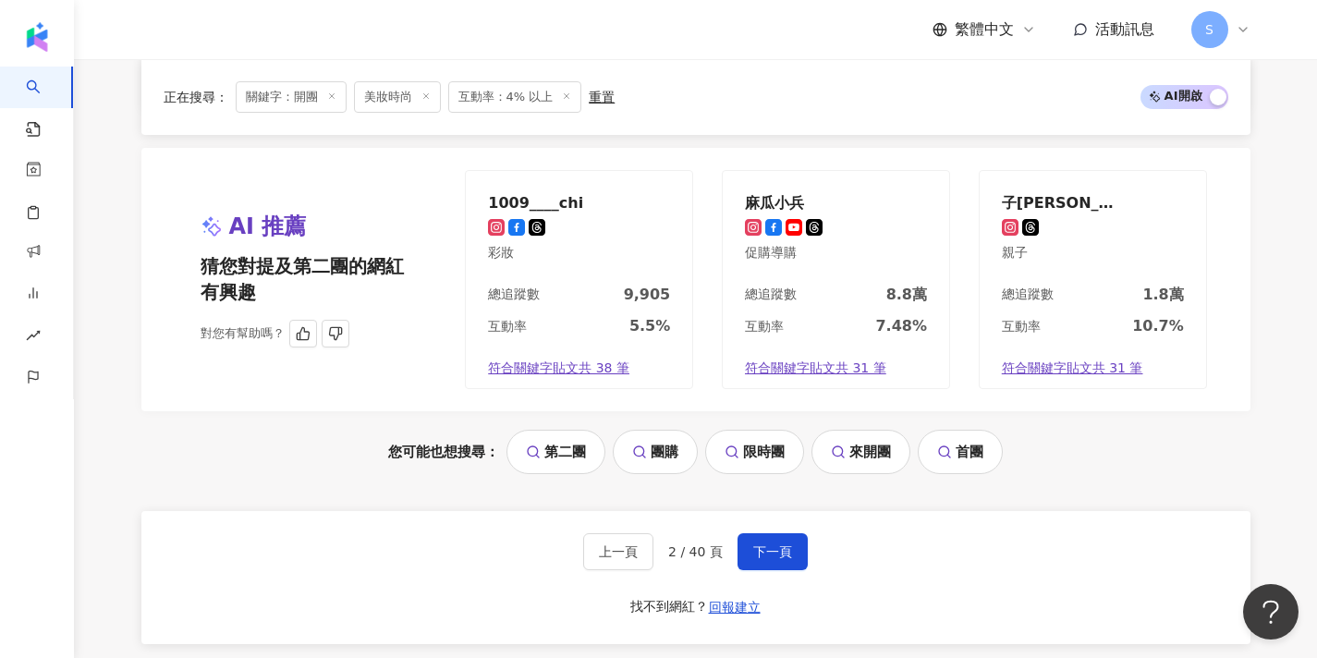
scroll to position [1956, 0]
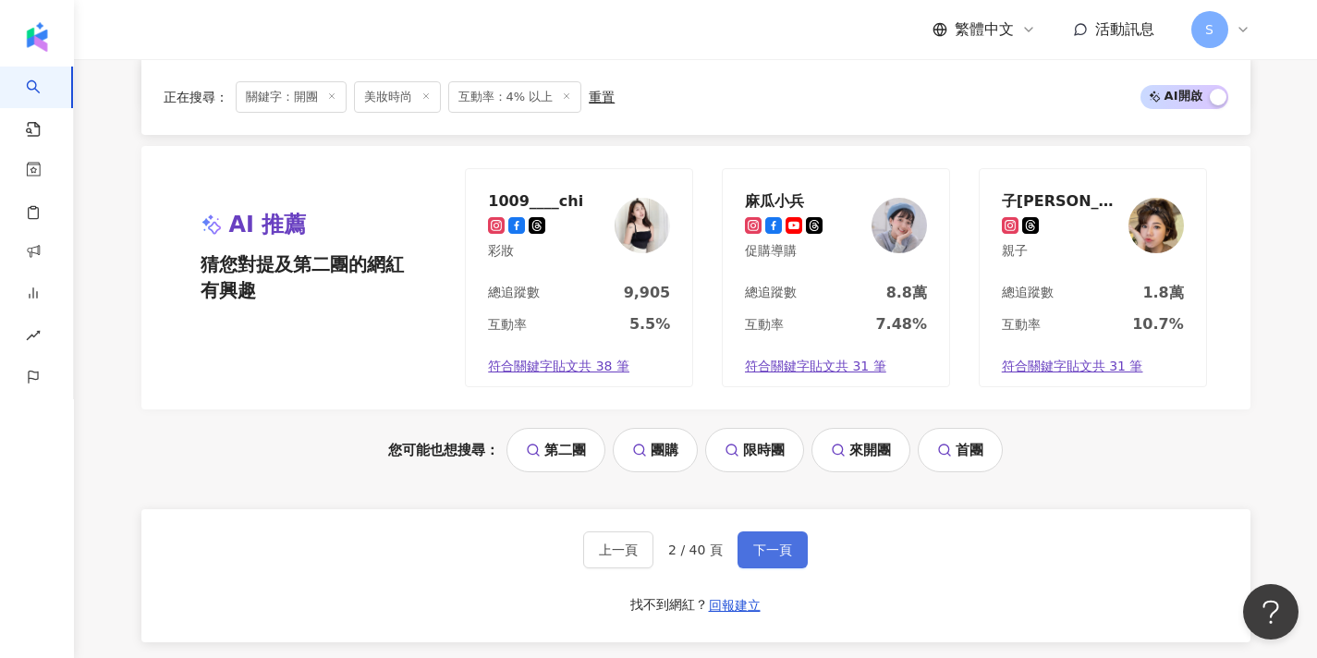
click at [756, 543] on span "下一頁" at bounding box center [772, 550] width 39 height 15
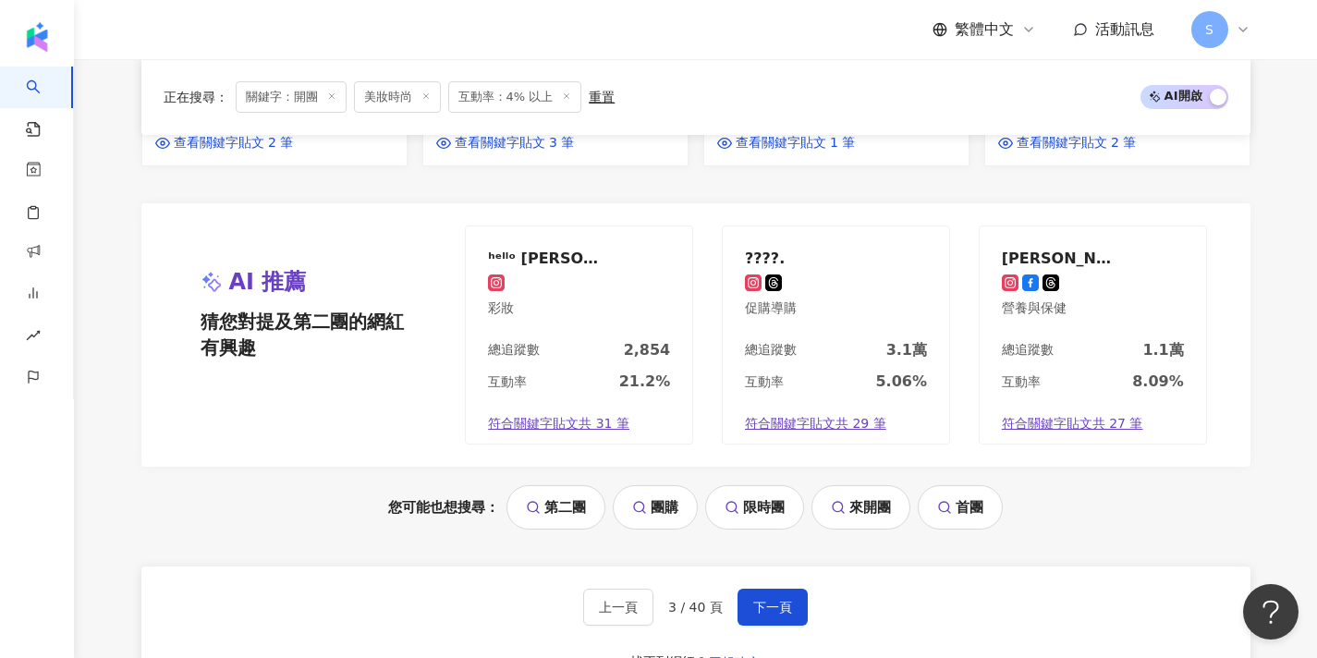
scroll to position [1939, 0]
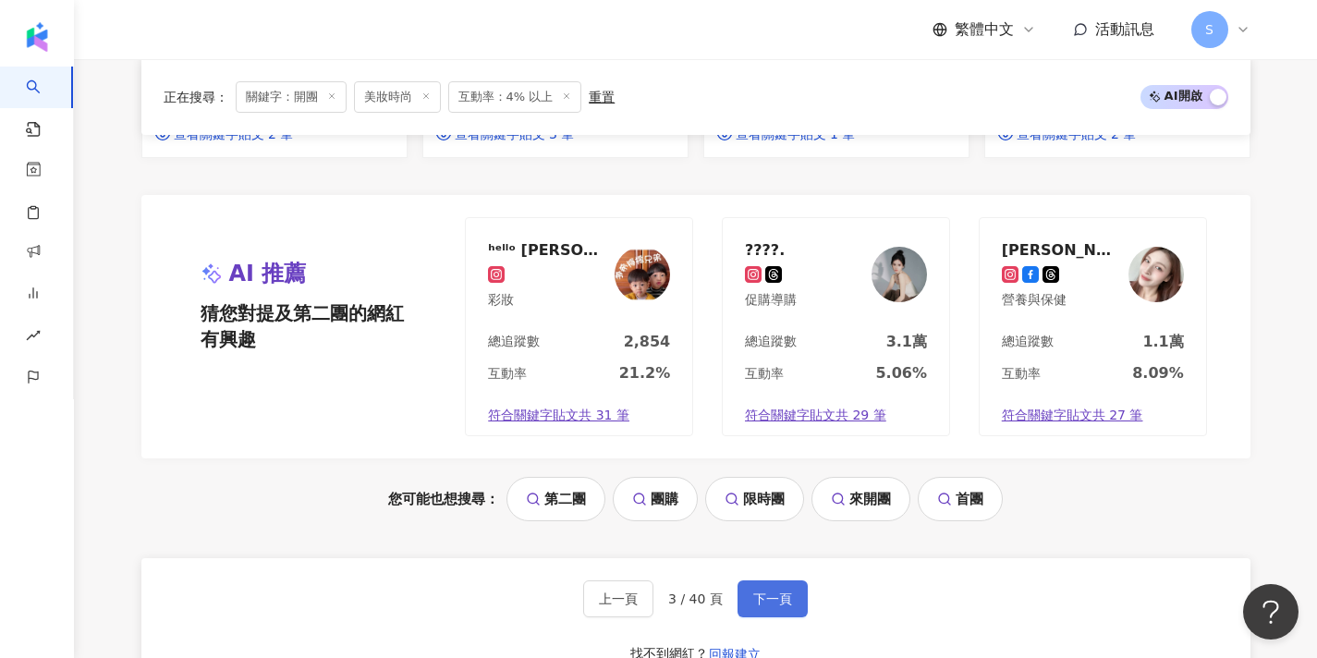
click at [748, 581] on button "下一頁" at bounding box center [773, 599] width 70 height 37
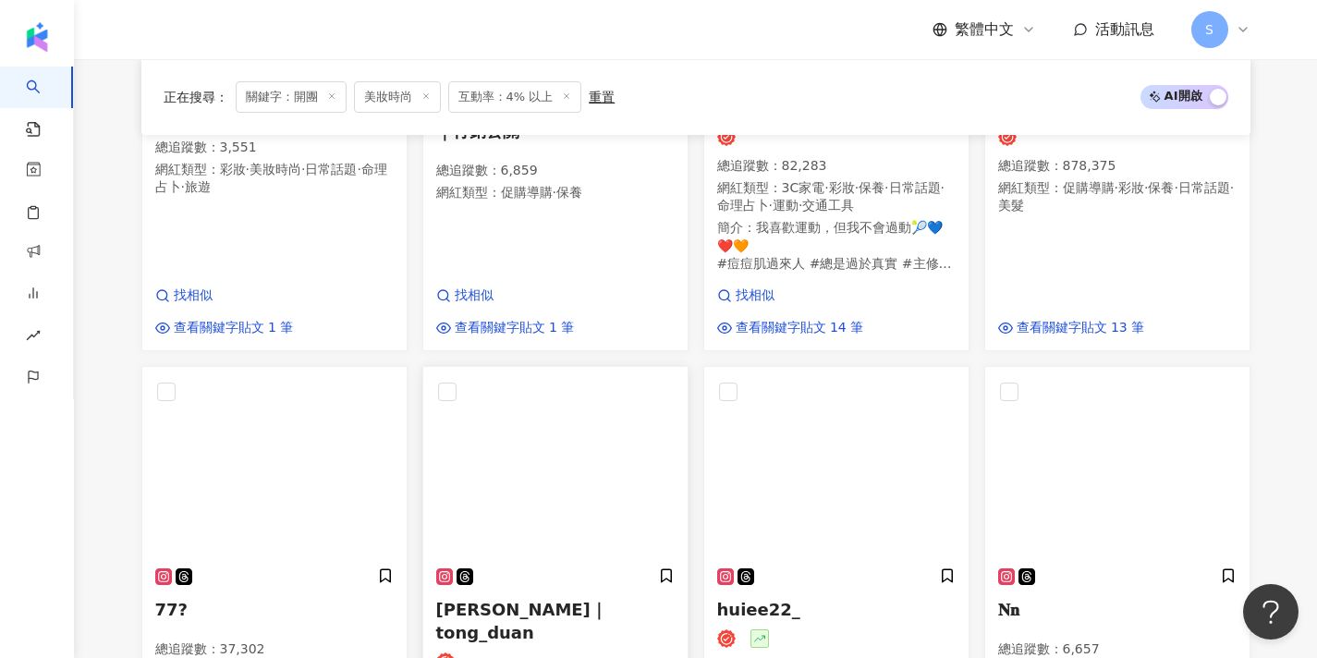
scroll to position [1392, 0]
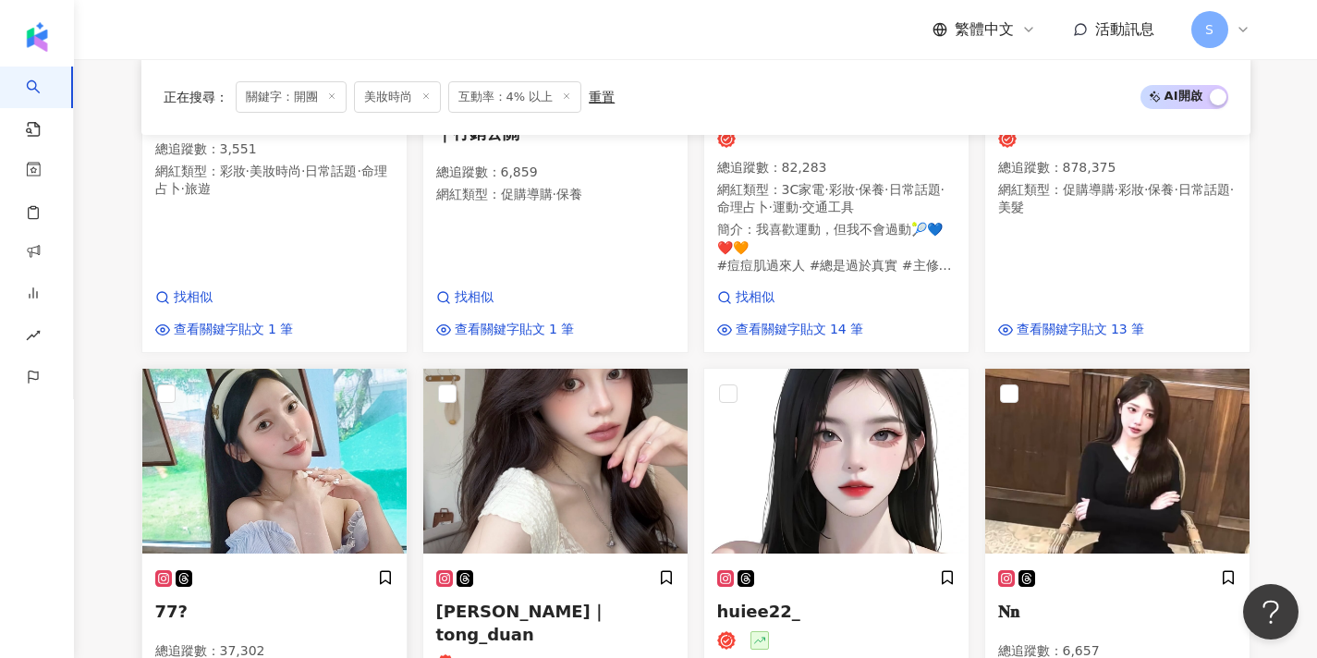
click at [344, 456] on img at bounding box center [274, 461] width 264 height 185
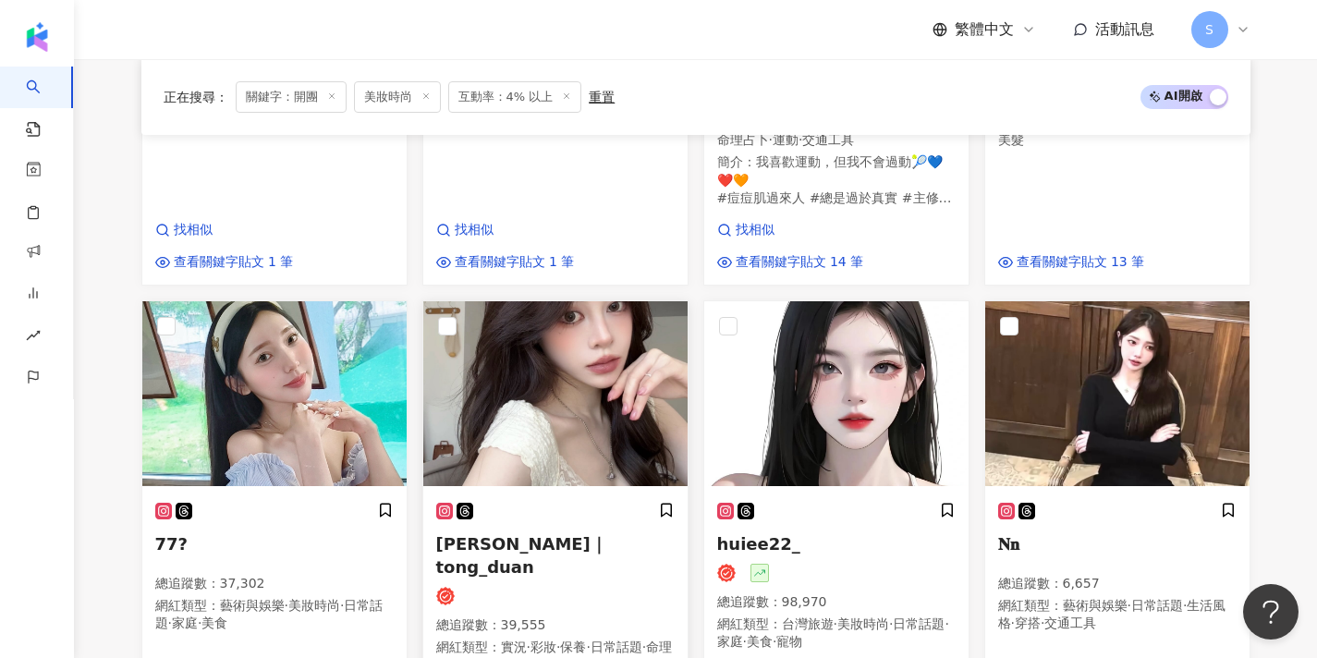
scroll to position [1485, 0]
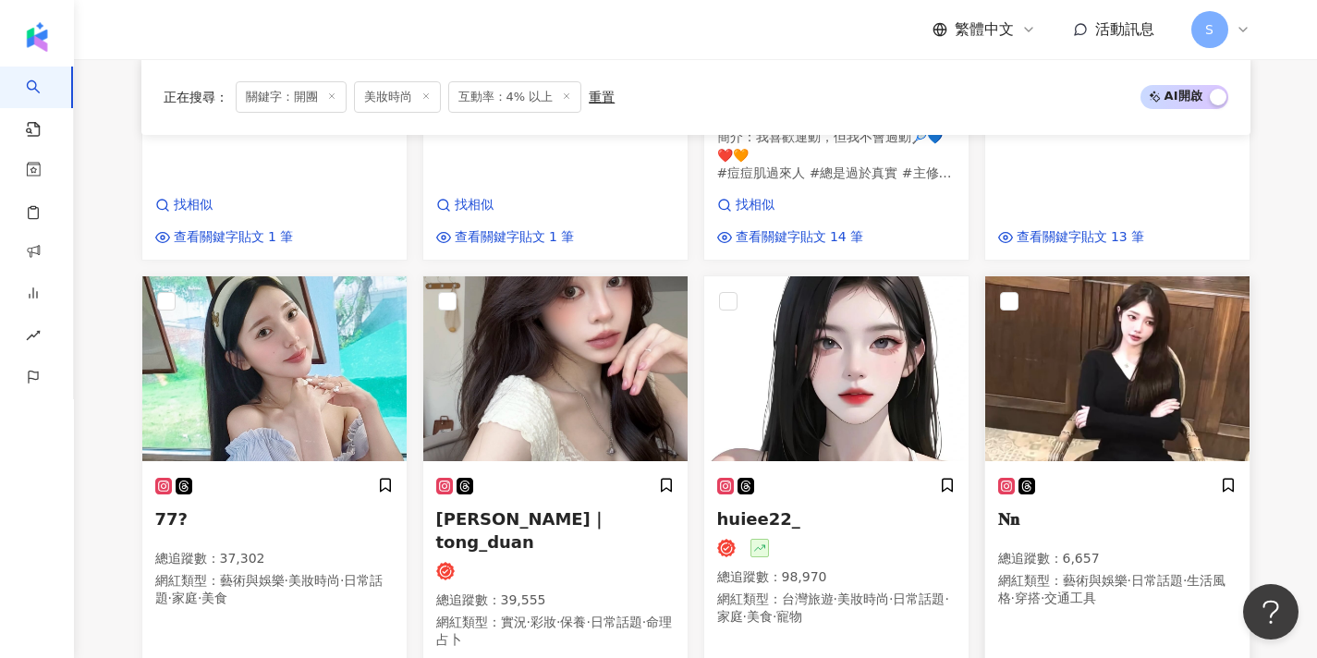
click at [1049, 386] on img at bounding box center [1117, 368] width 264 height 185
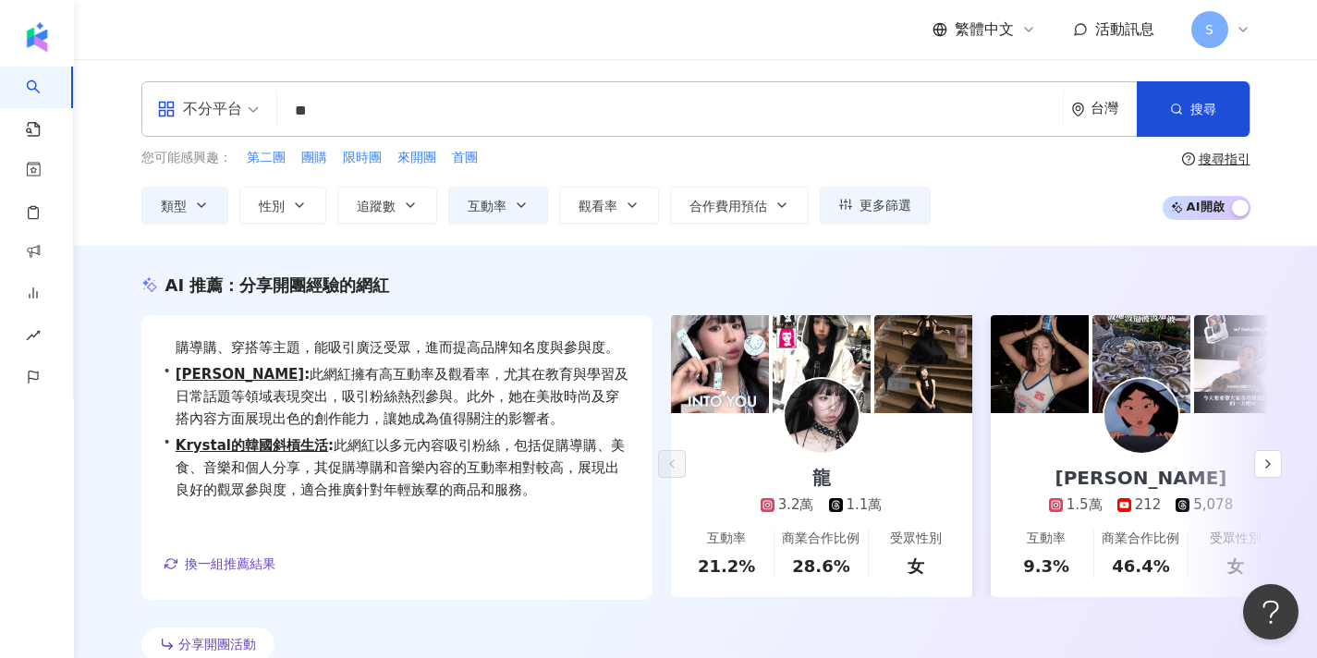
scroll to position [0, 0]
click at [442, 117] on input "**" at bounding box center [670, 110] width 771 height 35
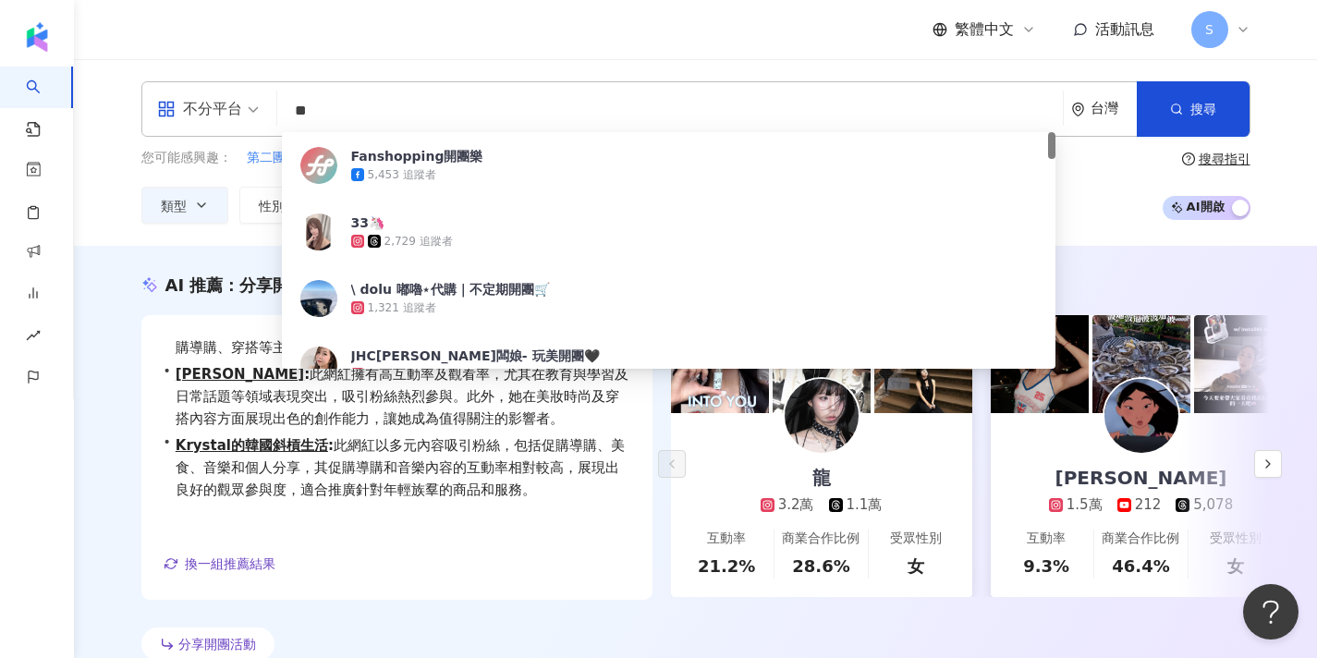
type input "*"
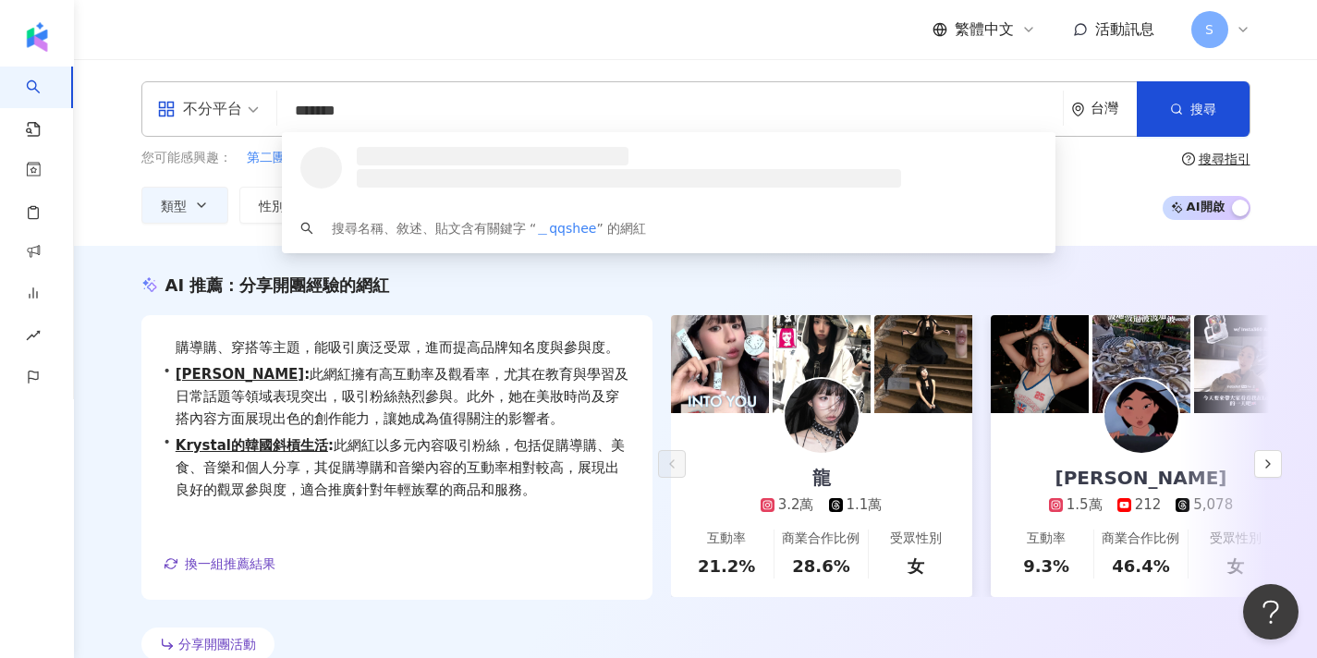
type input "********"
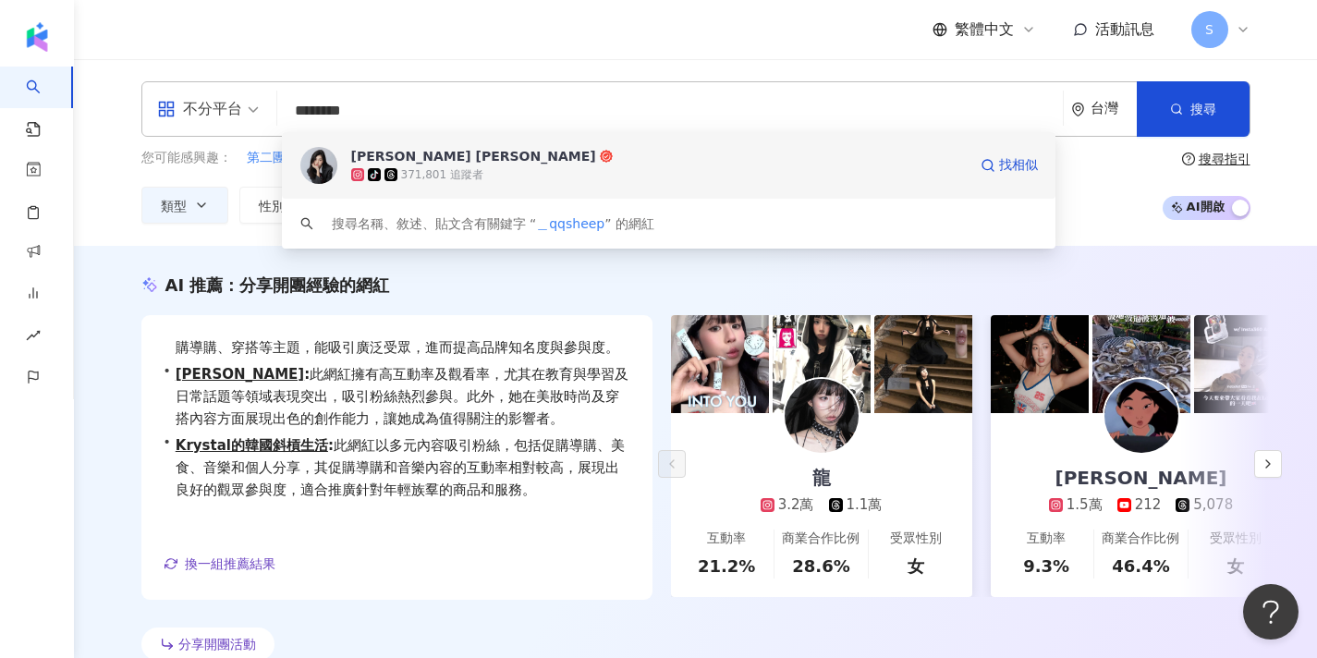
click at [624, 180] on div "tiktok-icon 371,801 追蹤者" at bounding box center [659, 174] width 616 height 18
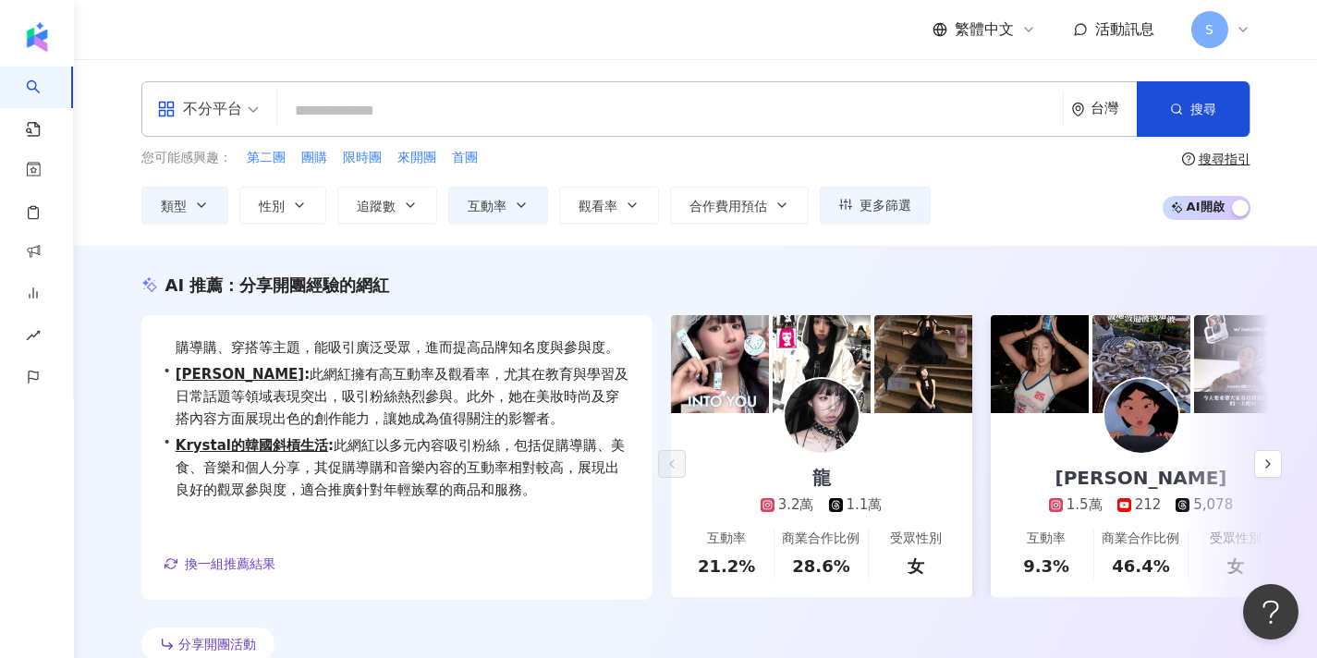
type input "*"
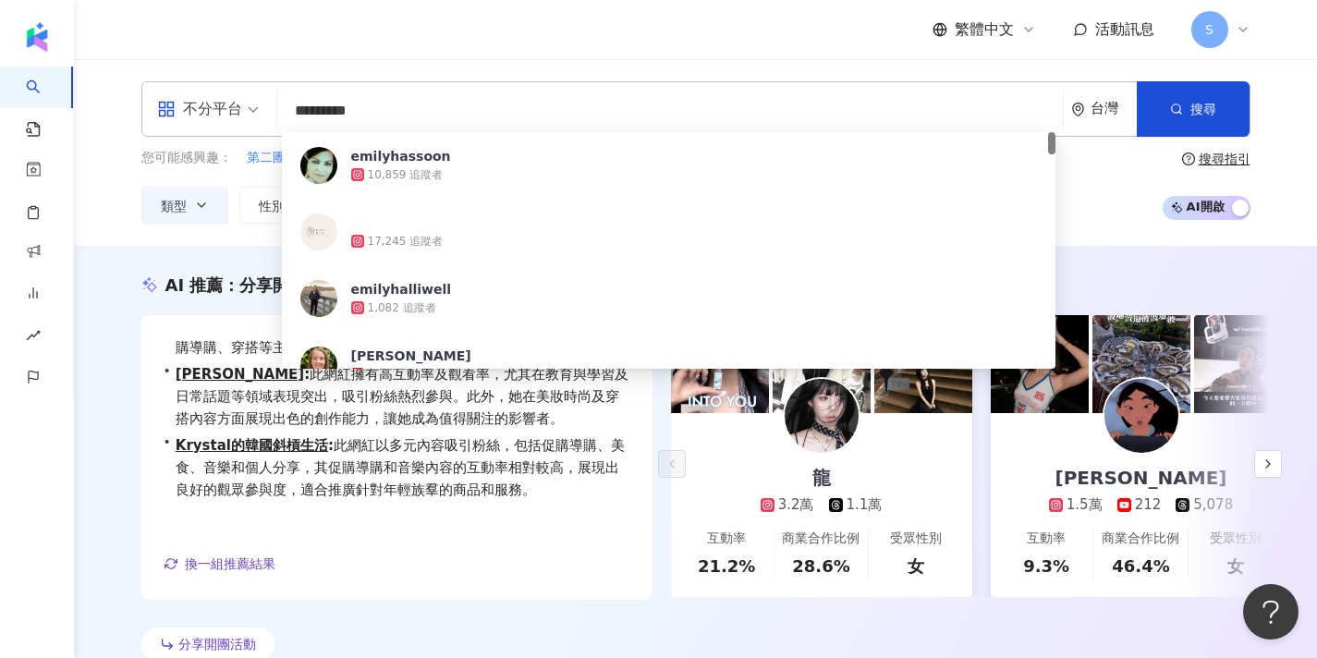
type input "**********"
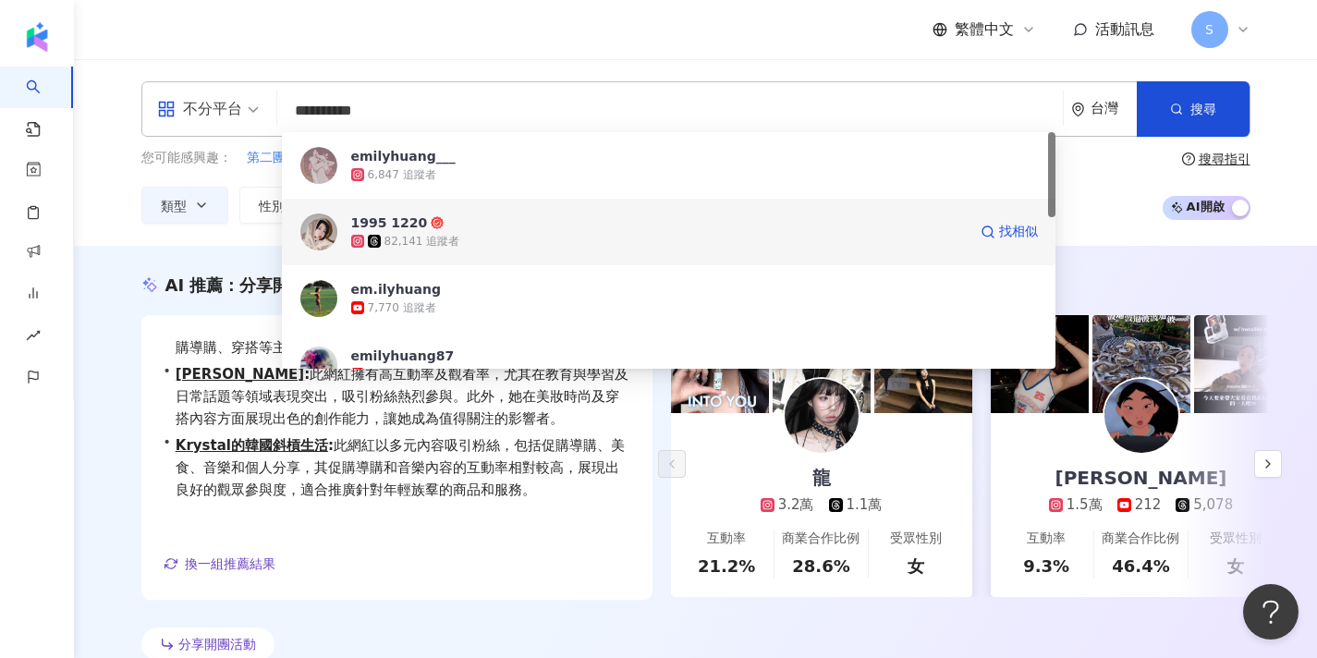
click at [437, 229] on span "1995 1220" at bounding box center [659, 223] width 616 height 18
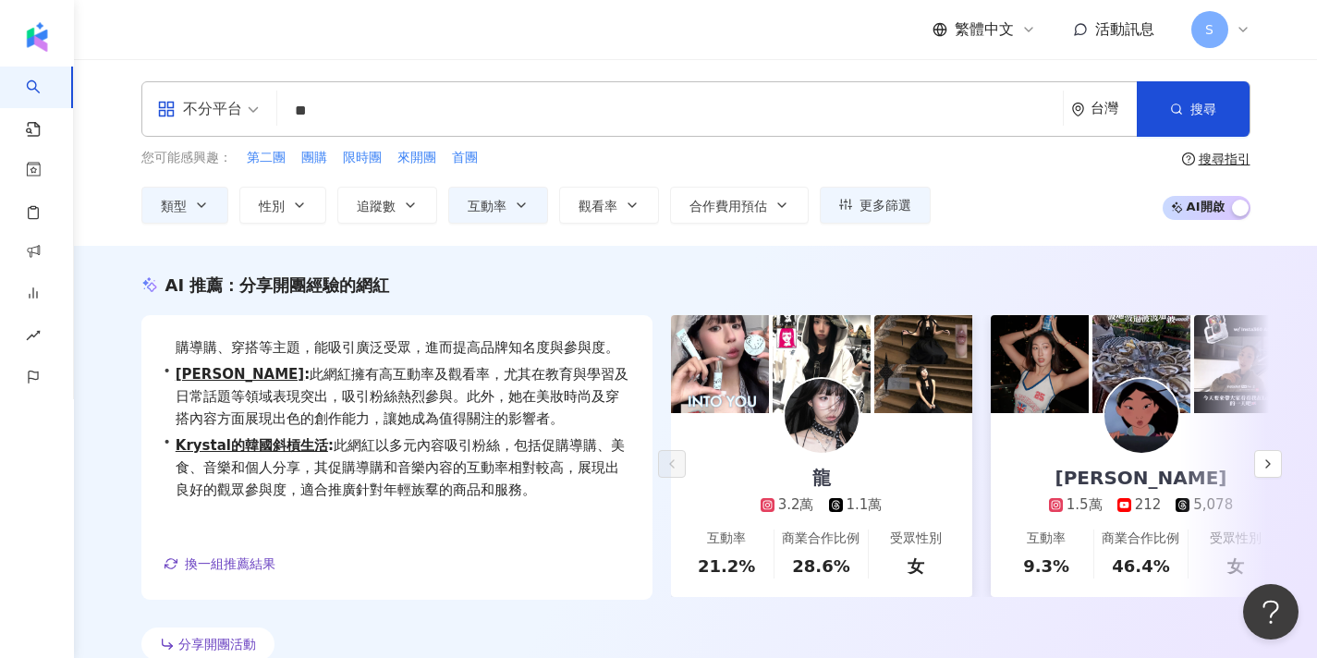
type input "**"
click at [1227, 80] on div "不分平台 羅念 ** 台灣 搜尋 127c9c4b-436d-4451-85c0-562c06002dc5 emilyhuang___ 6,847 追蹤者 1…" at bounding box center [695, 152] width 1243 height 187
click at [1220, 93] on button "搜尋" at bounding box center [1193, 108] width 113 height 55
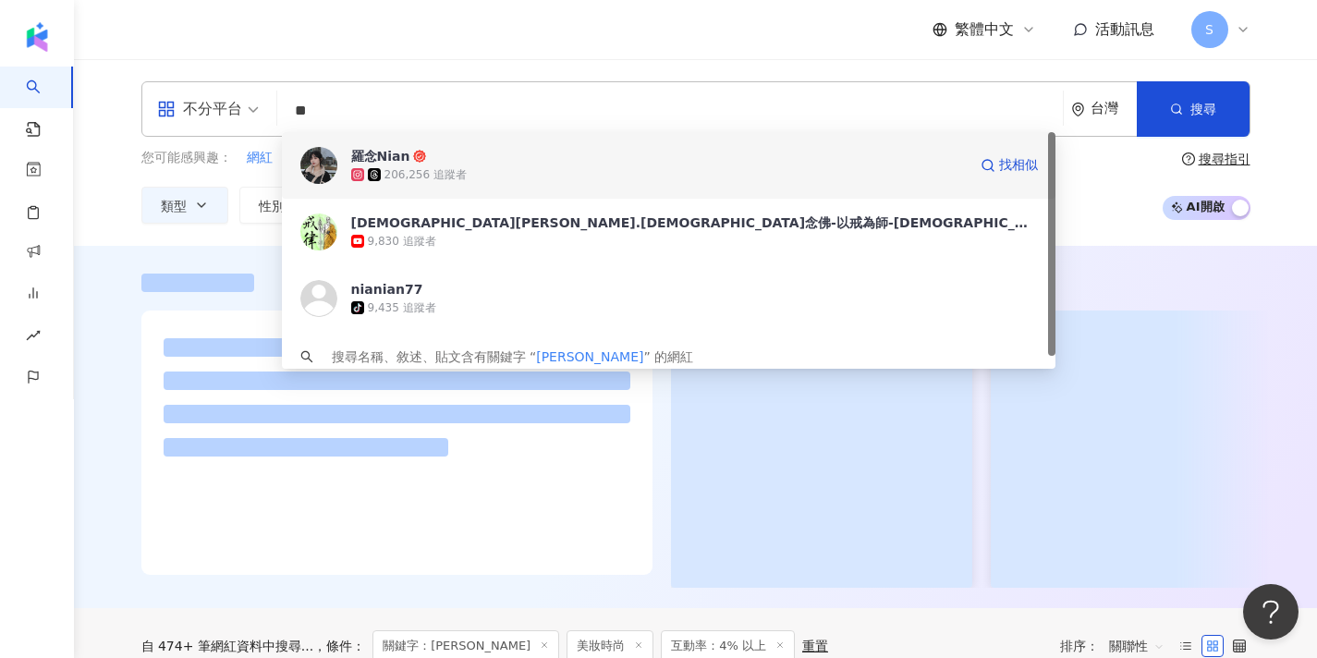
click at [402, 176] on div "206,256 追蹤者" at bounding box center [426, 175] width 82 height 16
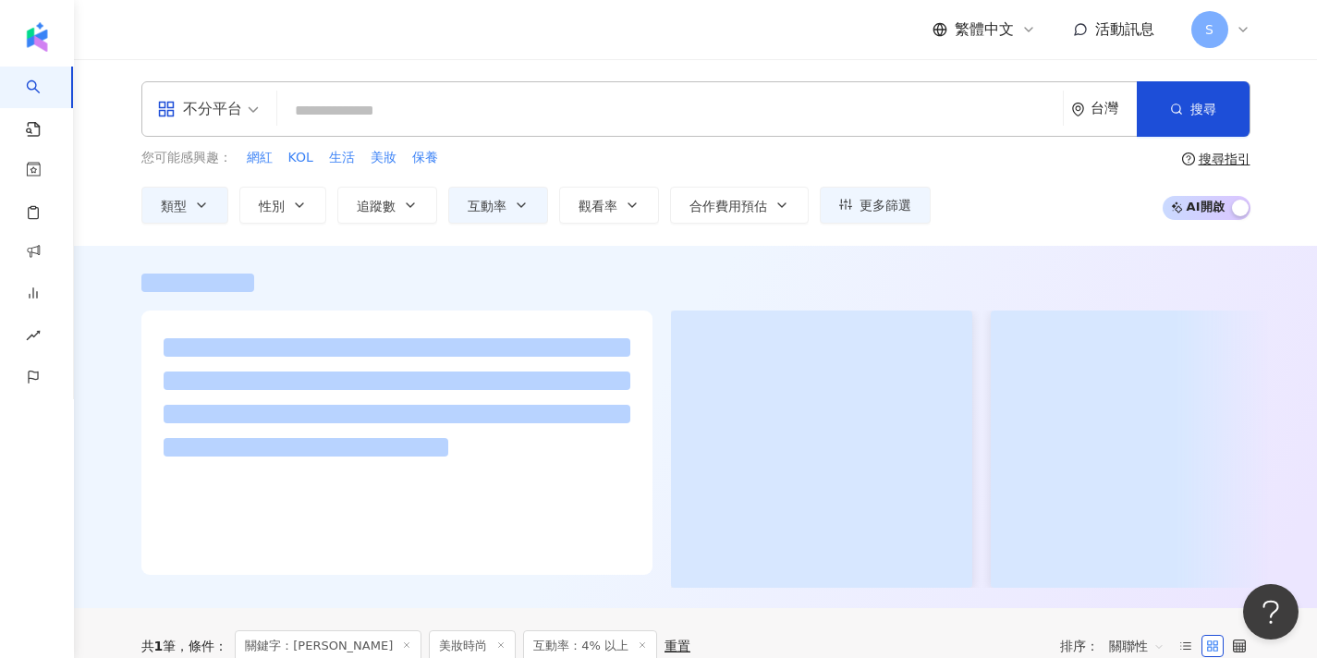
type input "*"
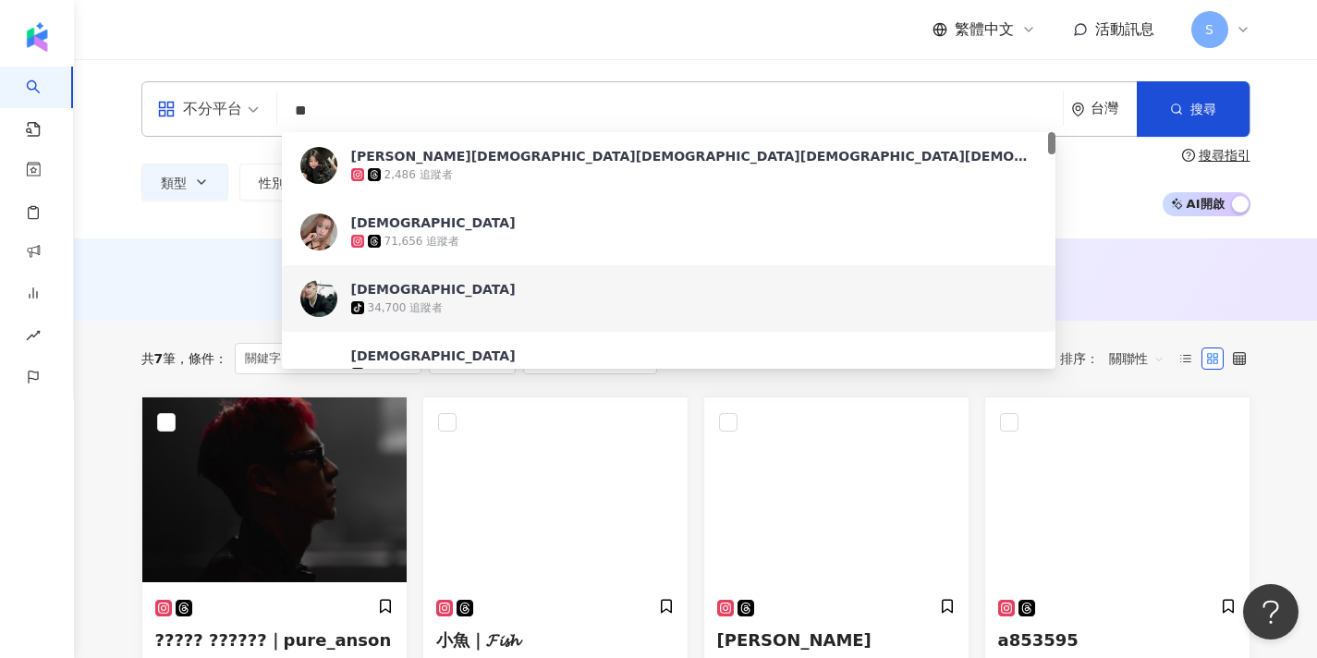
type input "*"
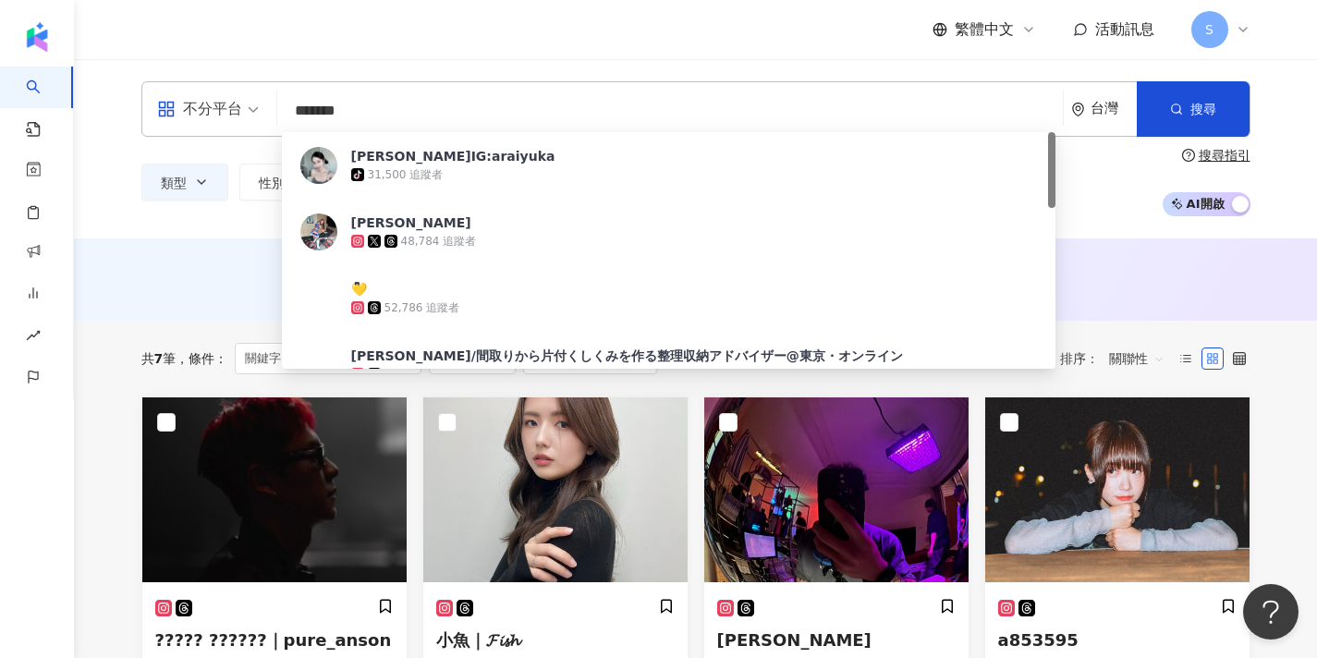
type input "********"
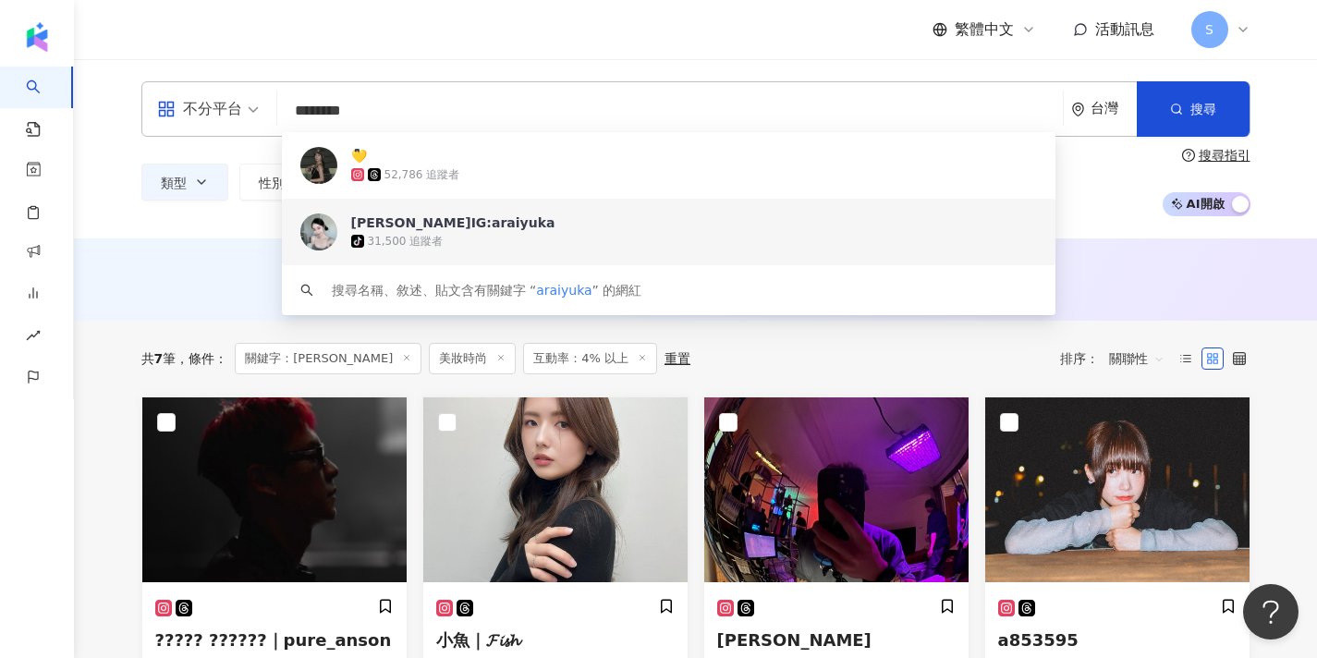
click at [553, 234] on div "tiktok-icon 31,500 追蹤者" at bounding box center [694, 241] width 687 height 18
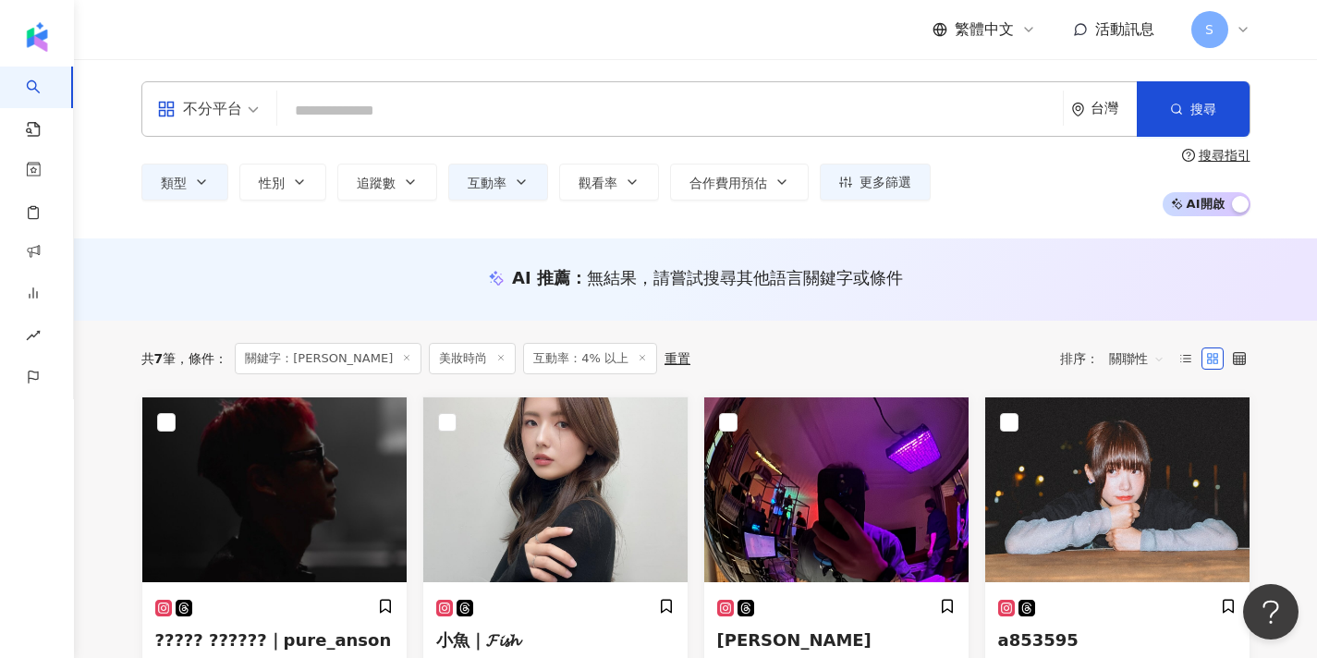
click at [685, 121] on input "search" at bounding box center [670, 110] width 771 height 35
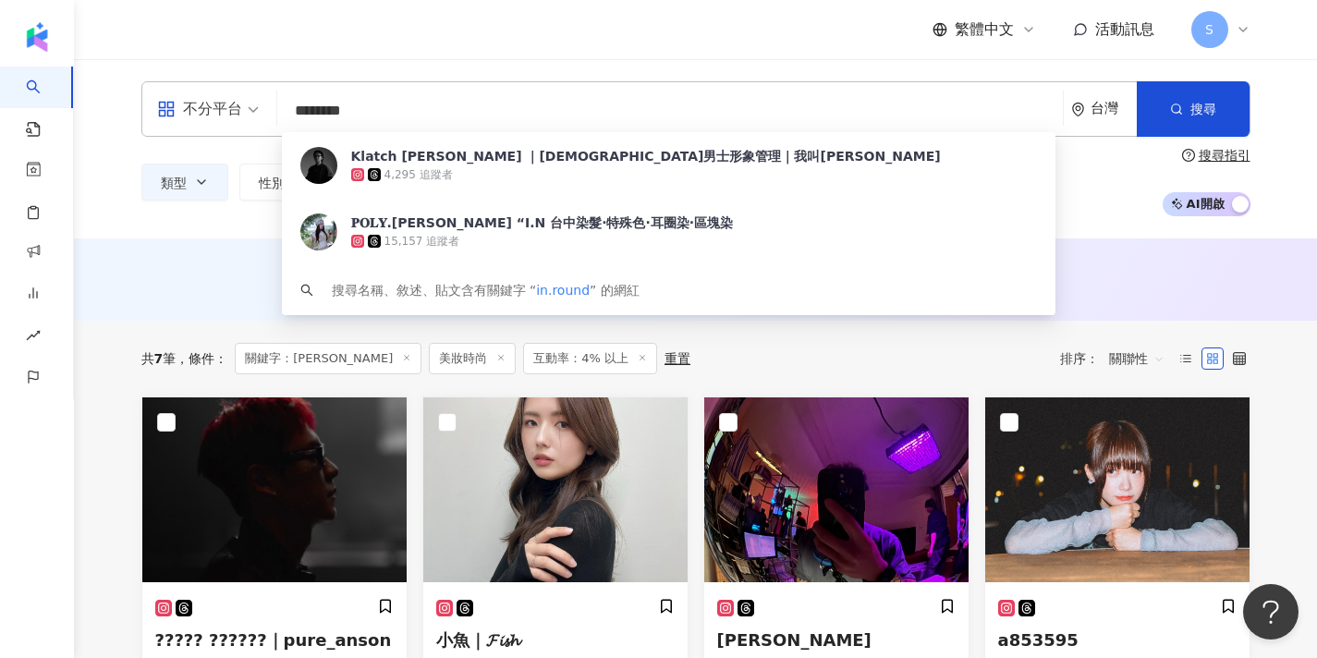
type input "*********"
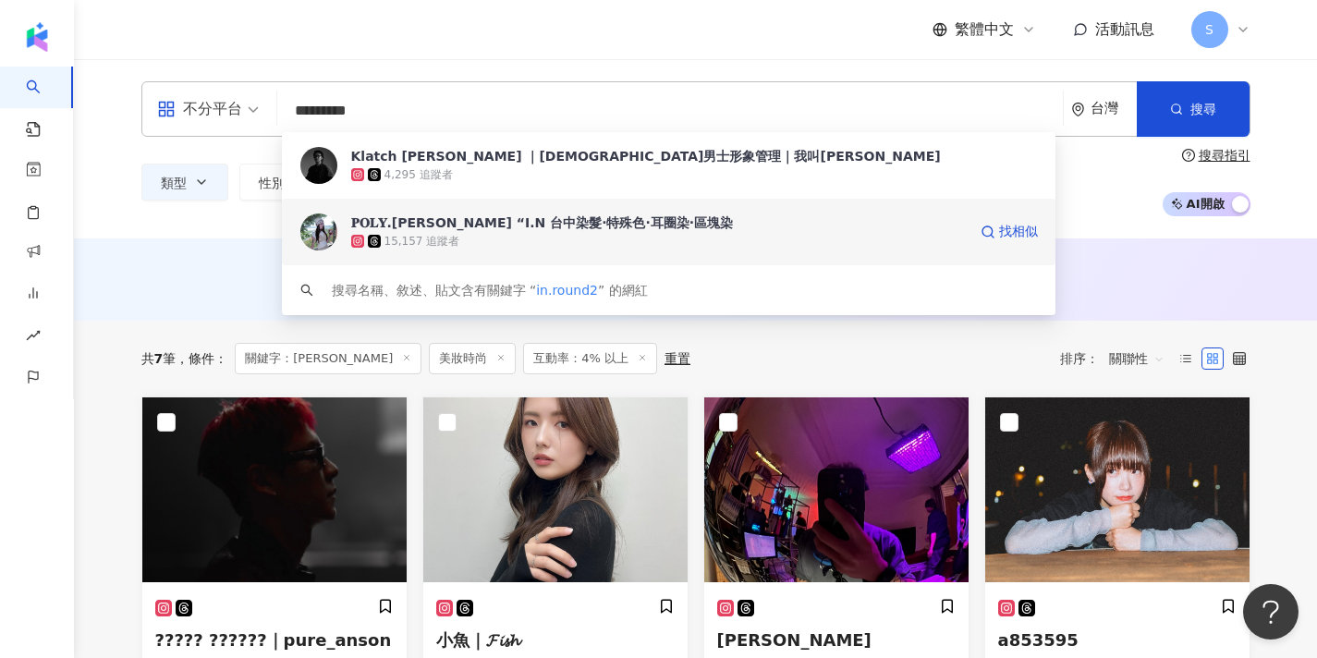
click at [510, 228] on div "𝐏𝐎𝐋𝐘.𝐀𝐋𝐈 “I.N 台中染髮·特殊色·耳圈染·區塊染" at bounding box center [542, 223] width 383 height 18
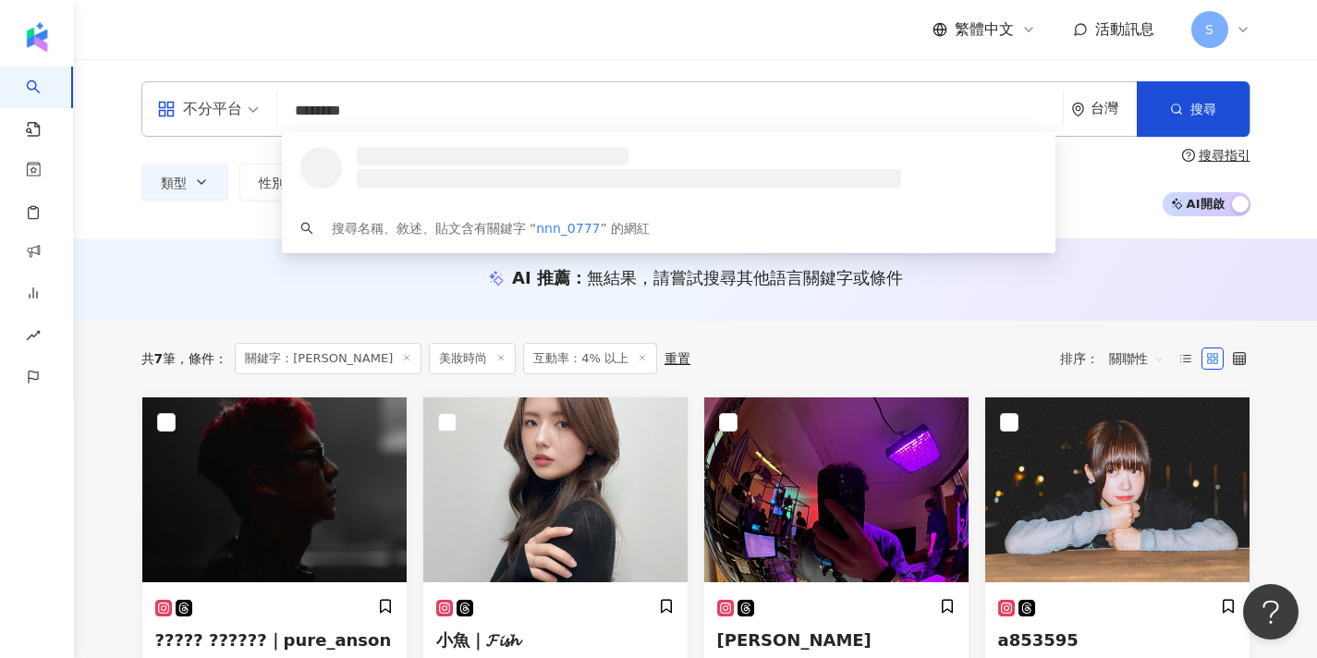
type input "*********"
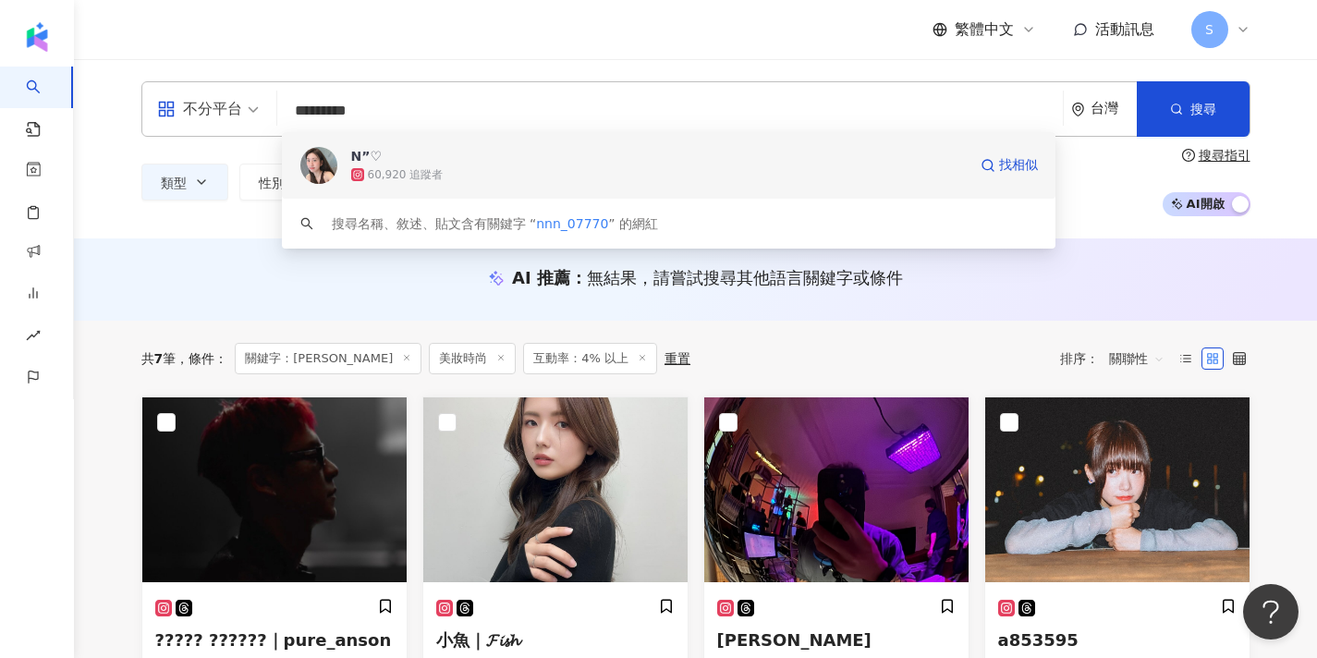
click at [637, 163] on span "N”♡" at bounding box center [659, 156] width 616 height 18
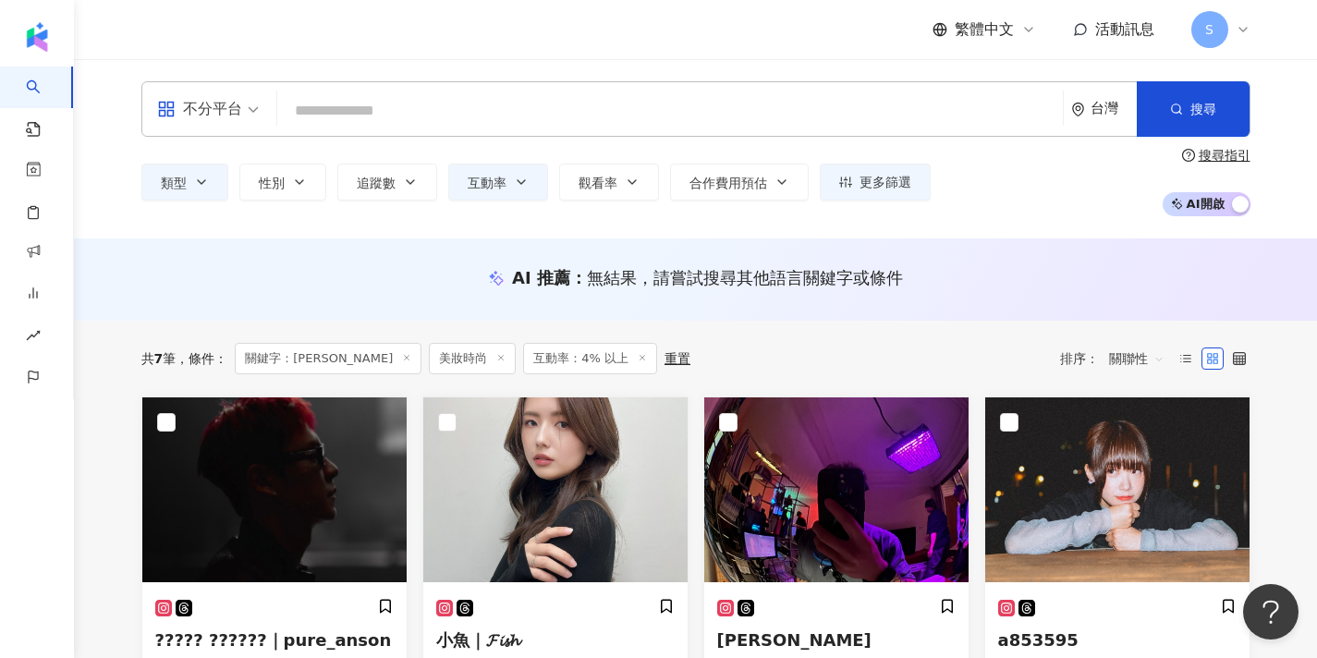
type input "*"
type input "**"
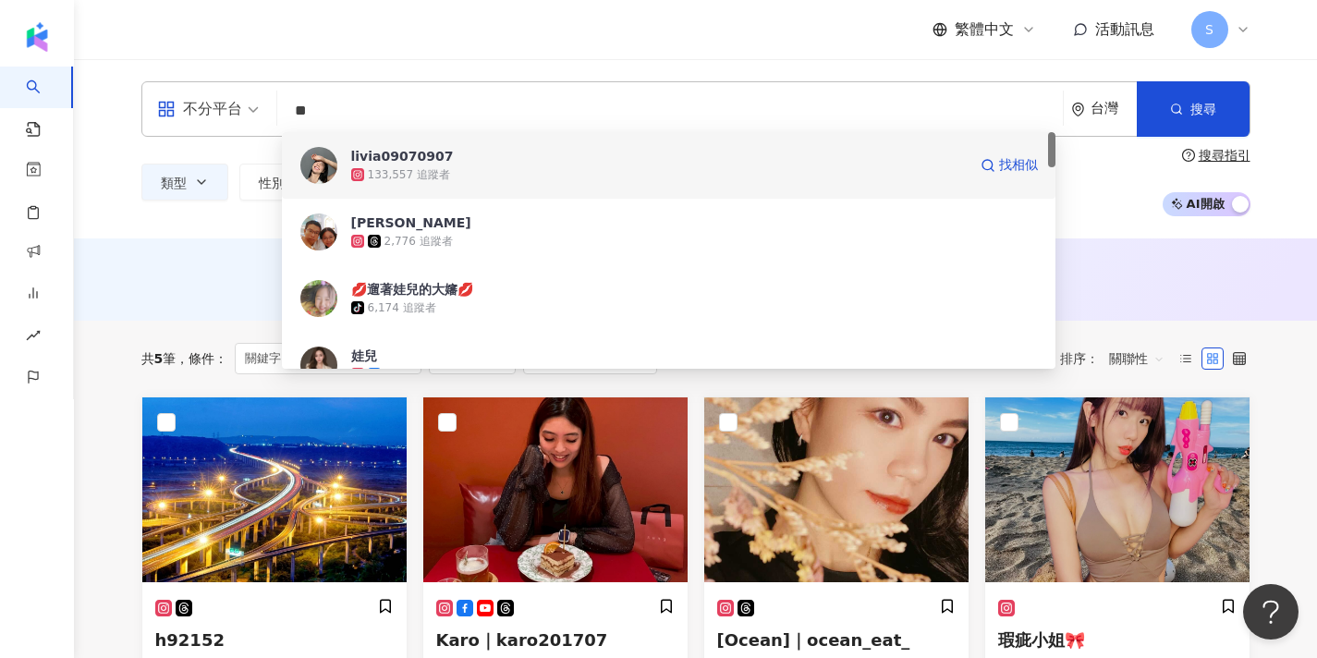
click at [529, 179] on div "133,557 追蹤者" at bounding box center [659, 174] width 616 height 18
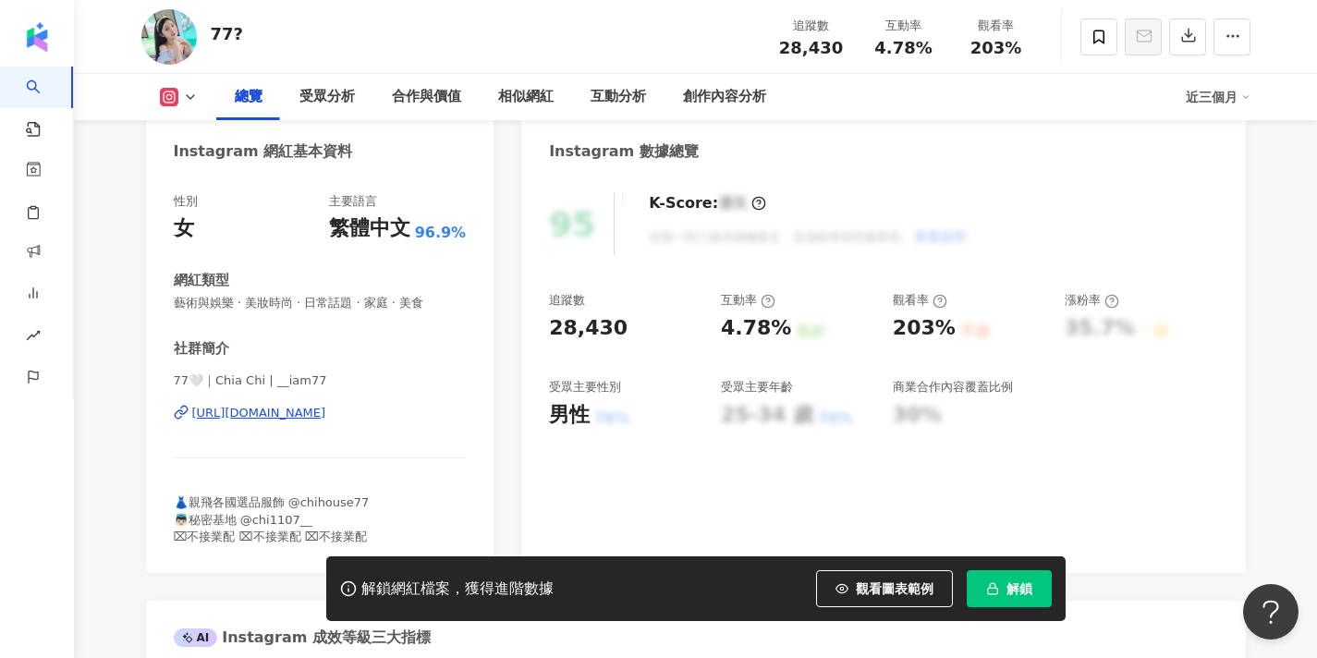
scroll to position [202, 0]
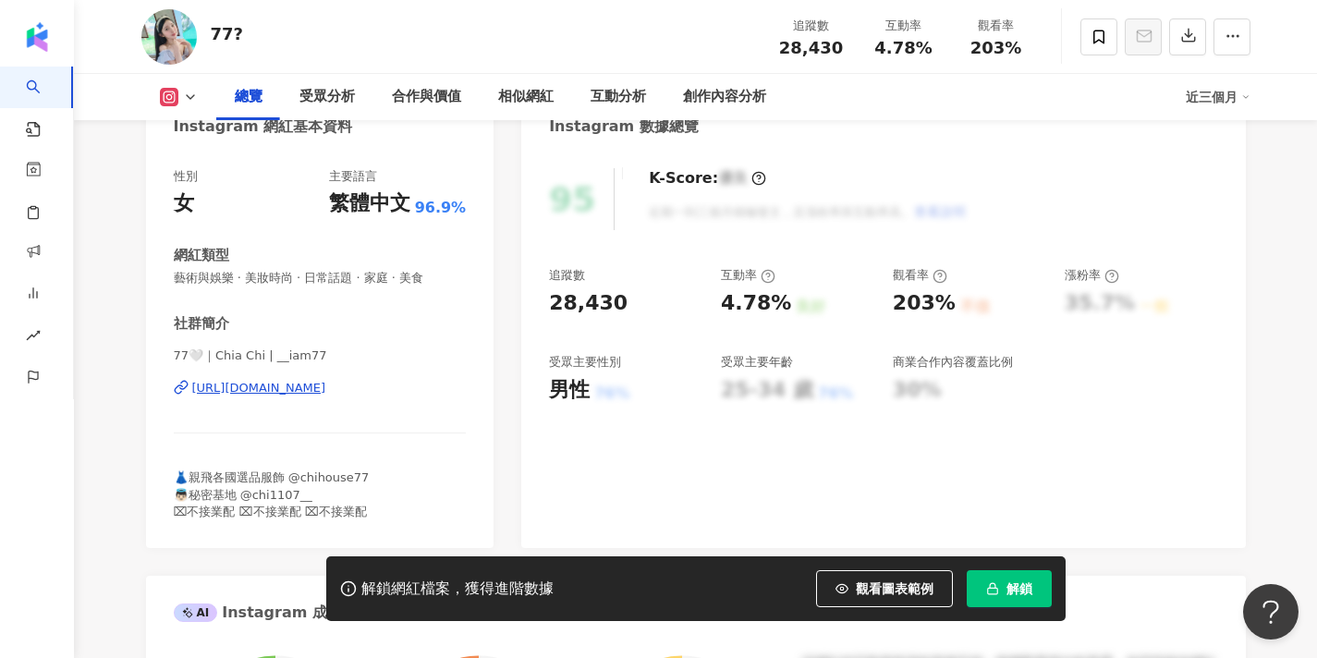
click at [326, 389] on div "https://www.instagram.com/__iam77/" at bounding box center [259, 388] width 134 height 17
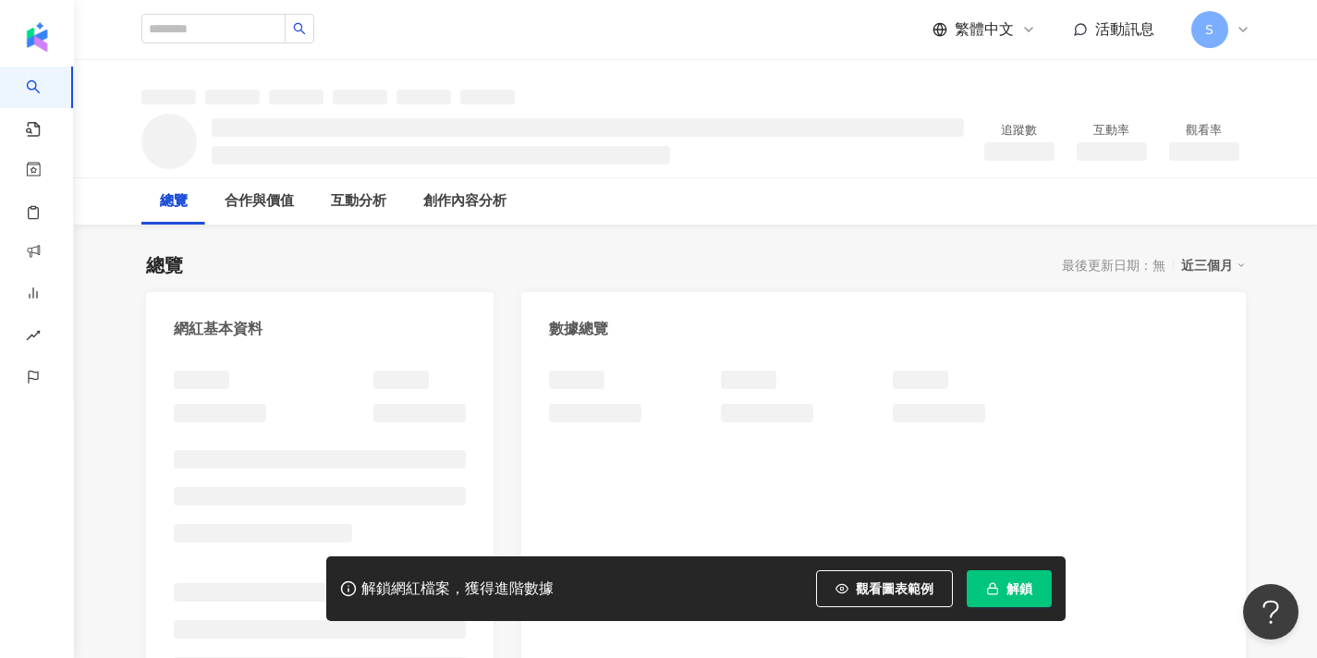
scroll to position [78, 0]
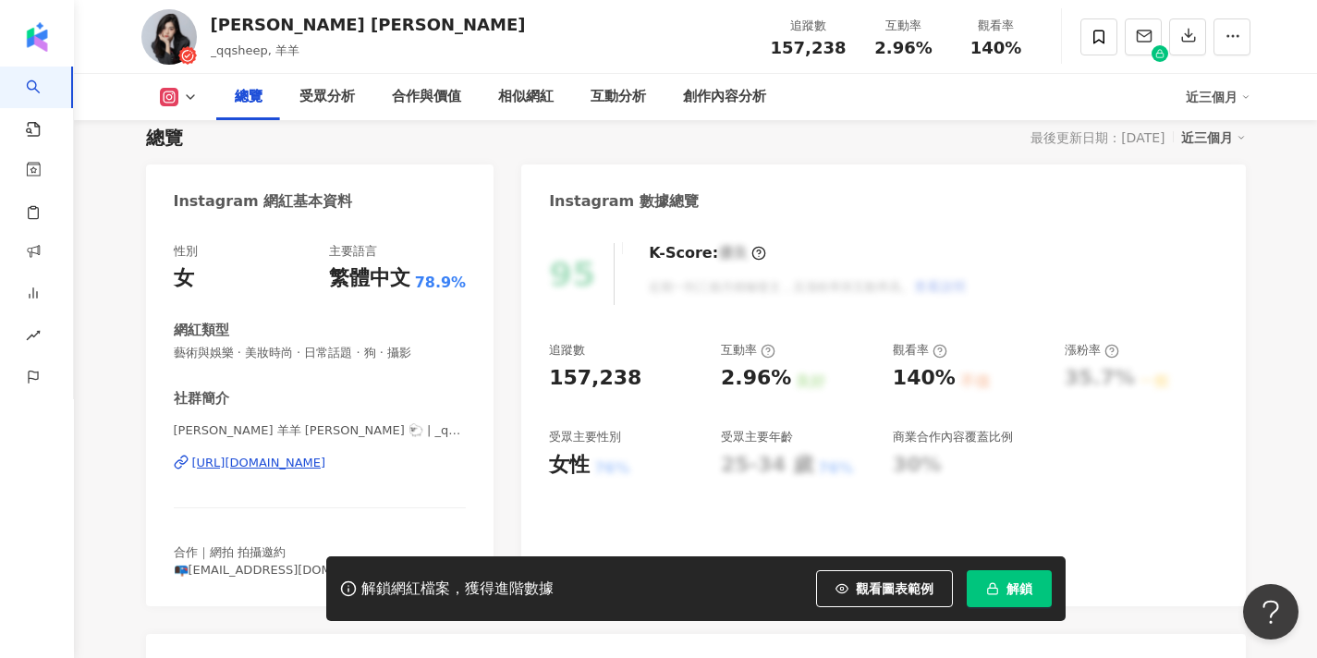
scroll to position [329, 0]
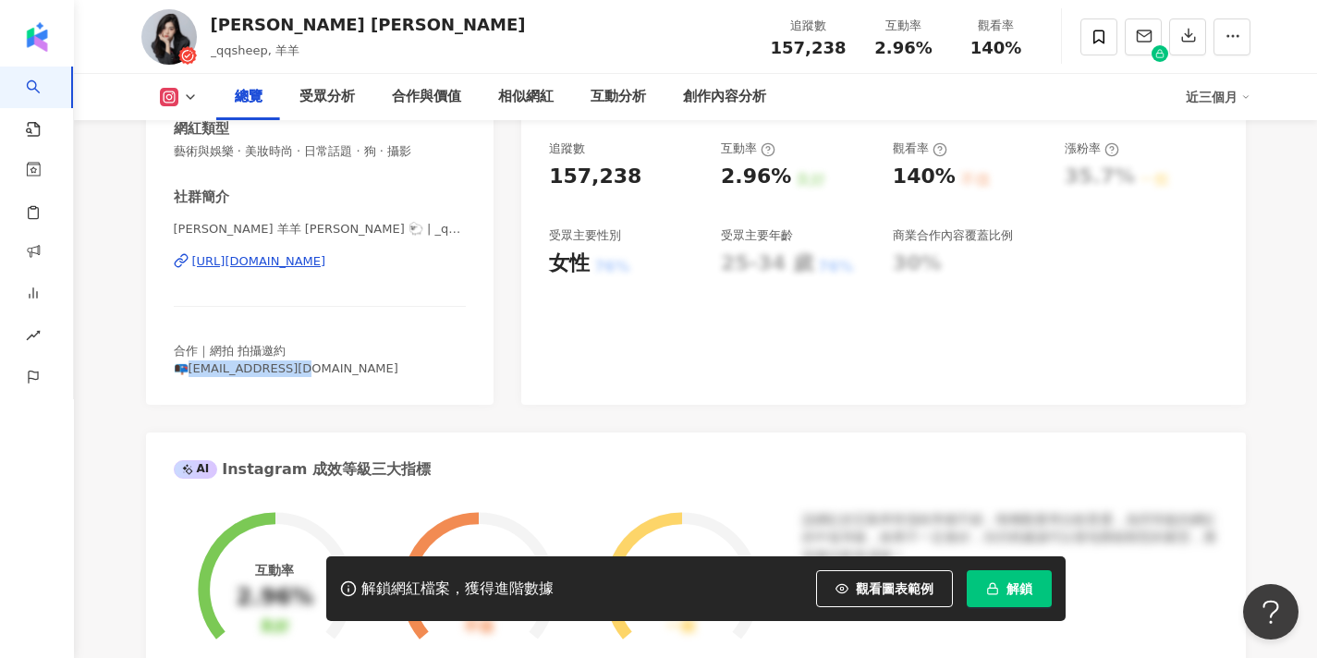
drag, startPoint x: 309, startPoint y: 365, endPoint x: 184, endPoint y: 366, distance: 124.8
click at [184, 366] on span "合作｜網拍 拍攝邀約 📭yy62200@gmail.com" at bounding box center [286, 359] width 225 height 31
copy span "y62200@gmail.com"
click at [1099, 32] on icon at bounding box center [1099, 37] width 17 height 17
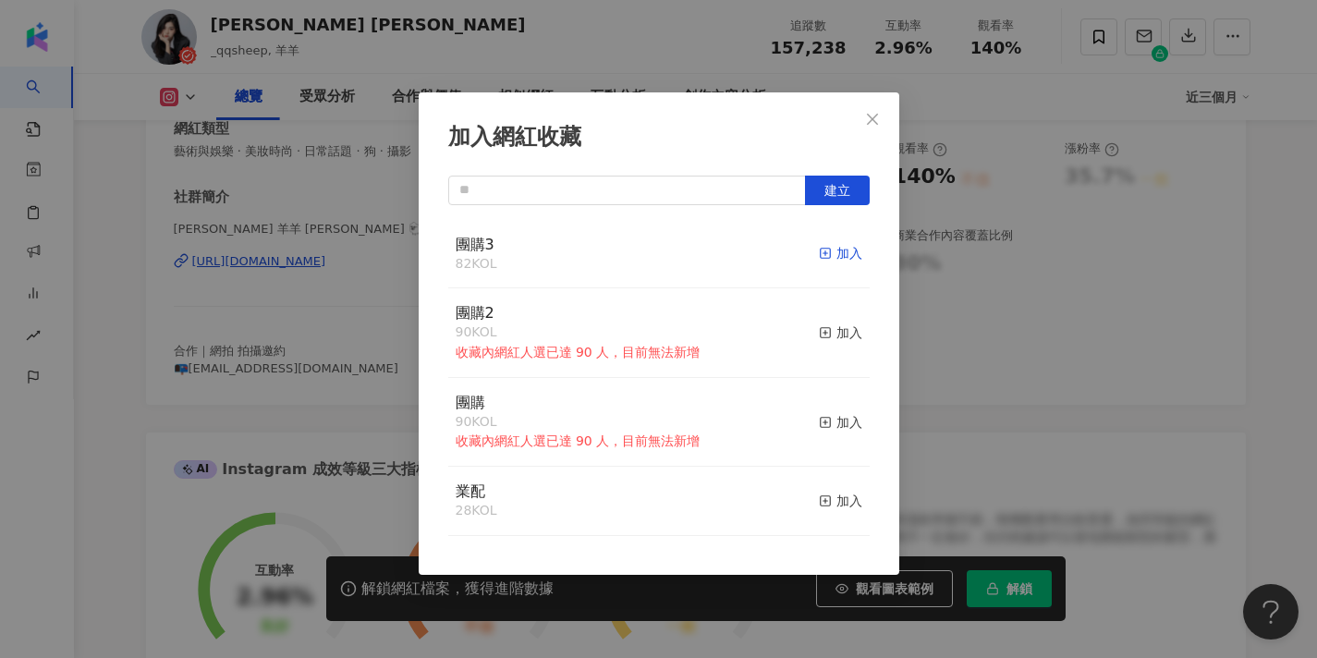
click at [838, 254] on div "加入" at bounding box center [840, 253] width 43 height 20
drag, startPoint x: 872, startPoint y: 125, endPoint x: 784, endPoint y: 212, distance: 123.6
click at [872, 125] on icon "close" at bounding box center [872, 119] width 15 height 15
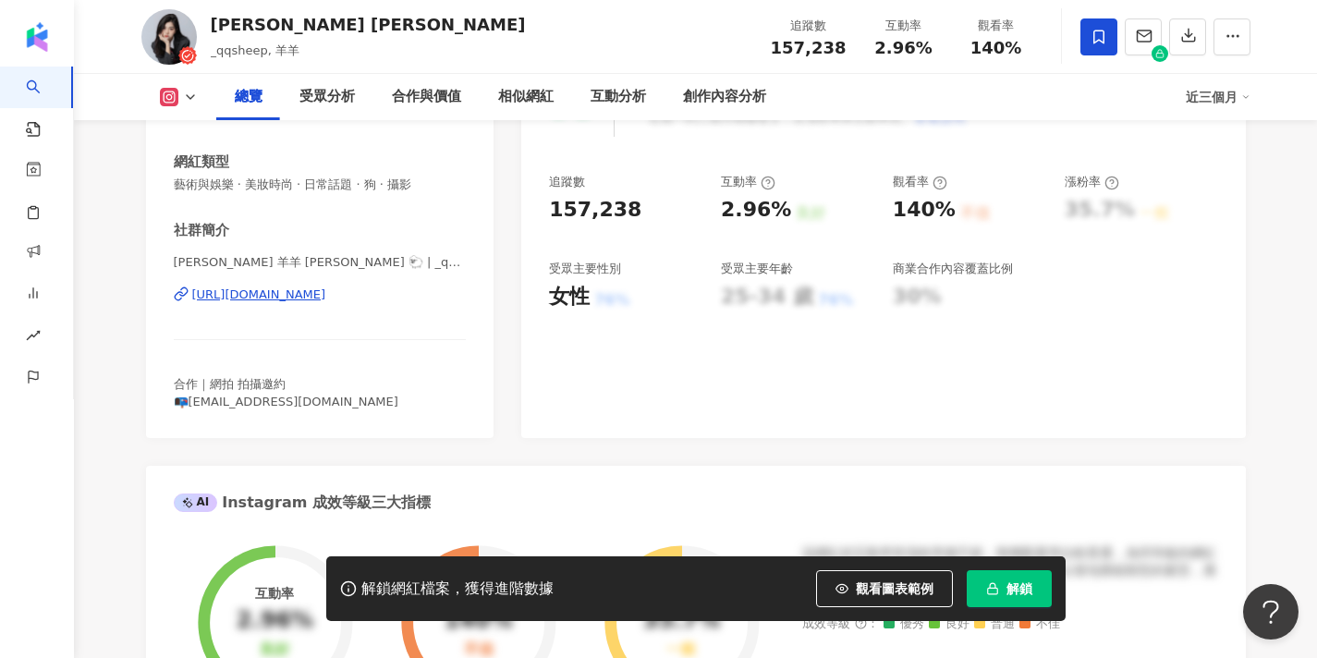
scroll to position [289, 0]
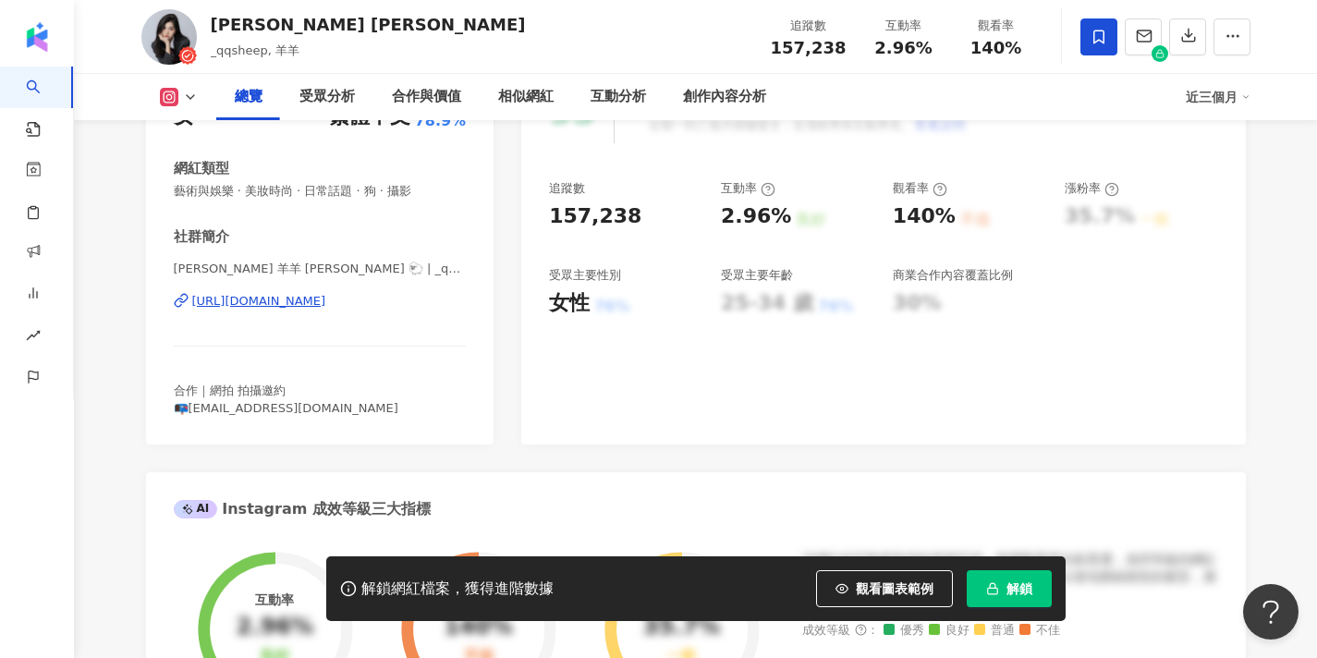
click at [326, 298] on div "https://www.instagram.com/_qqsheep/" at bounding box center [259, 301] width 134 height 17
drag, startPoint x: 342, startPoint y: 265, endPoint x: 146, endPoint y: 265, distance: 196.0
click at [146, 265] on div "性別 女 主要語言 繁體中文 78.9% 網紅類型 藝術與娛樂 · 美妝時尚 · 日常話題 · 狗 · 攝影 社群簡介 楊 佳臻 羊羊 Katherine Y…" at bounding box center [320, 254] width 349 height 382
copy span "楊 佳臻 羊羊 Katherine Yang 🐑"
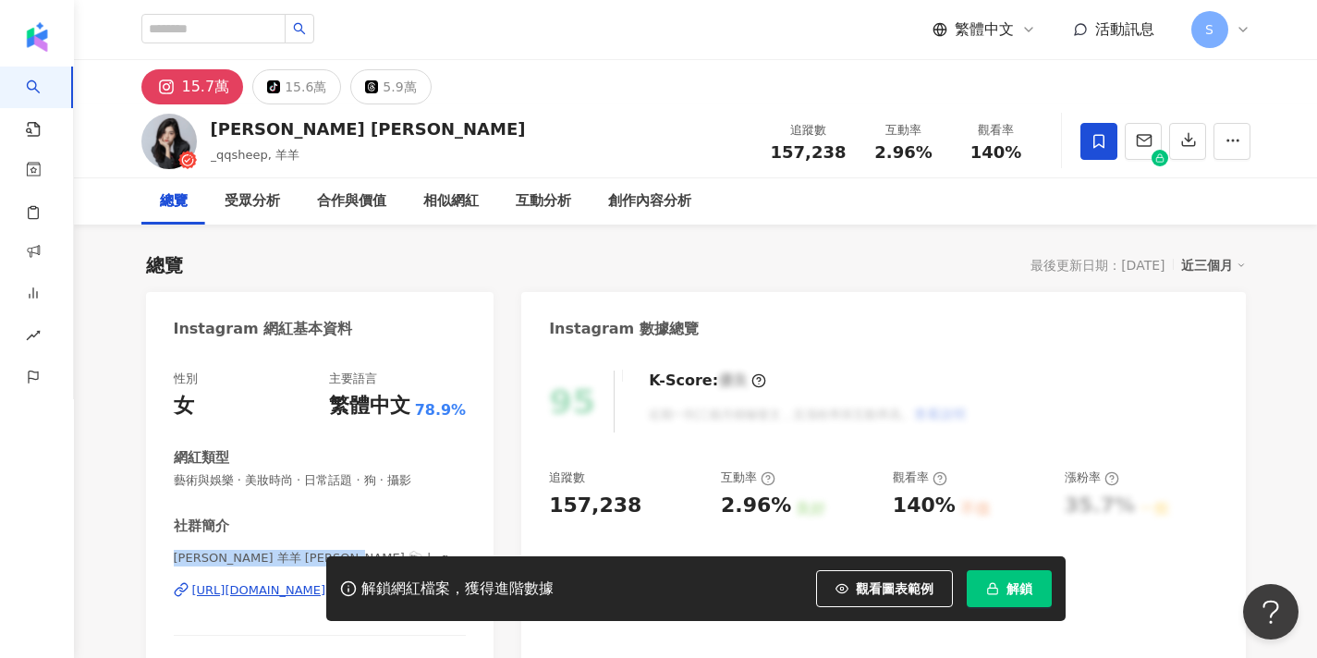
scroll to position [0, 0]
click at [275, 30] on input "search" at bounding box center [213, 29] width 144 height 30
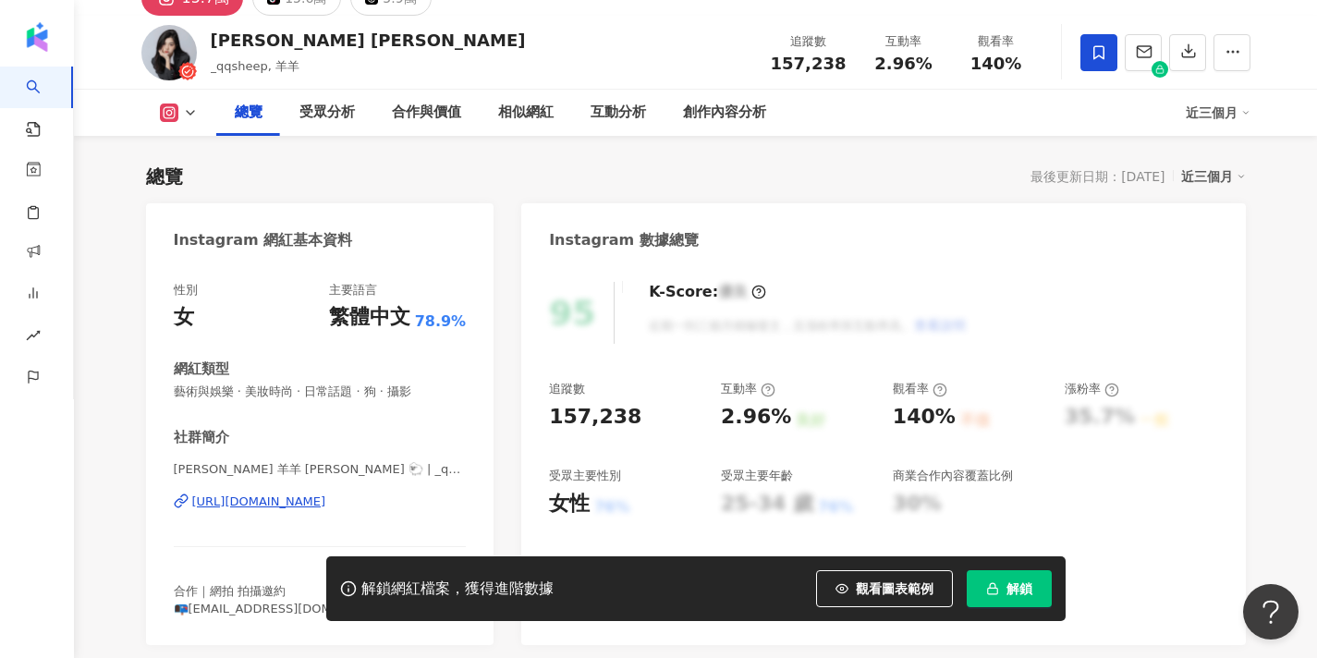
scroll to position [139, 0]
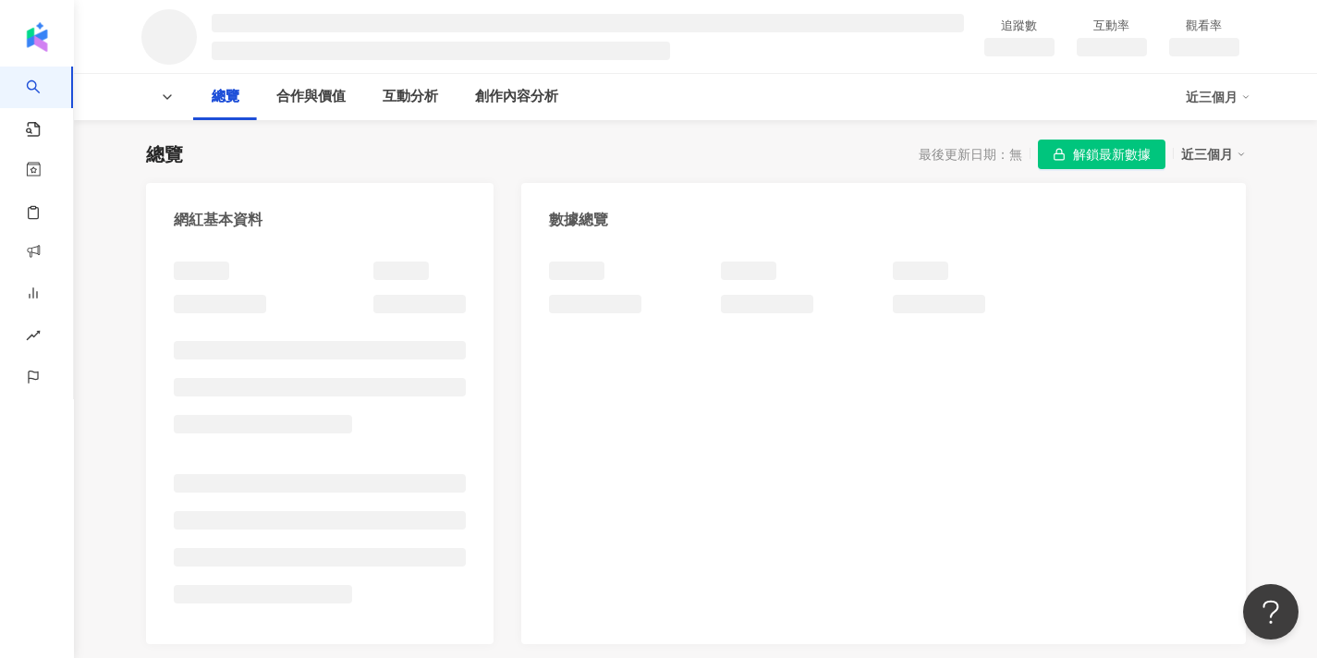
scroll to position [143, 0]
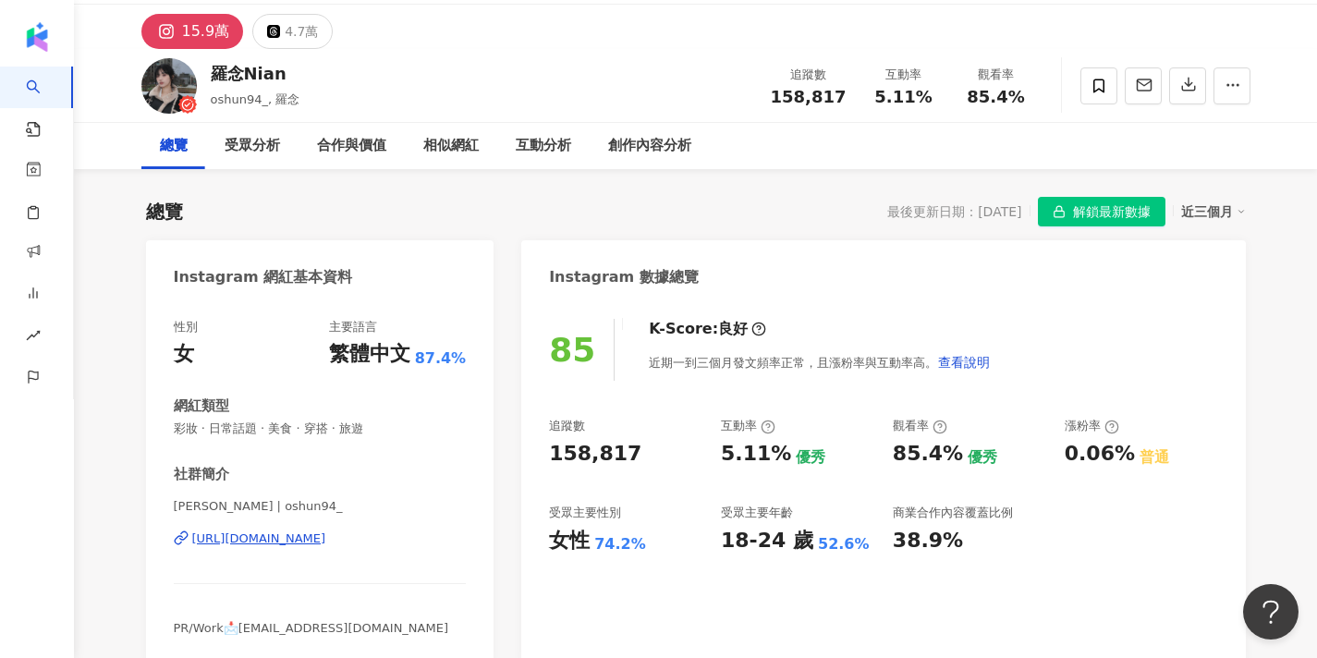
scroll to position [71, 0]
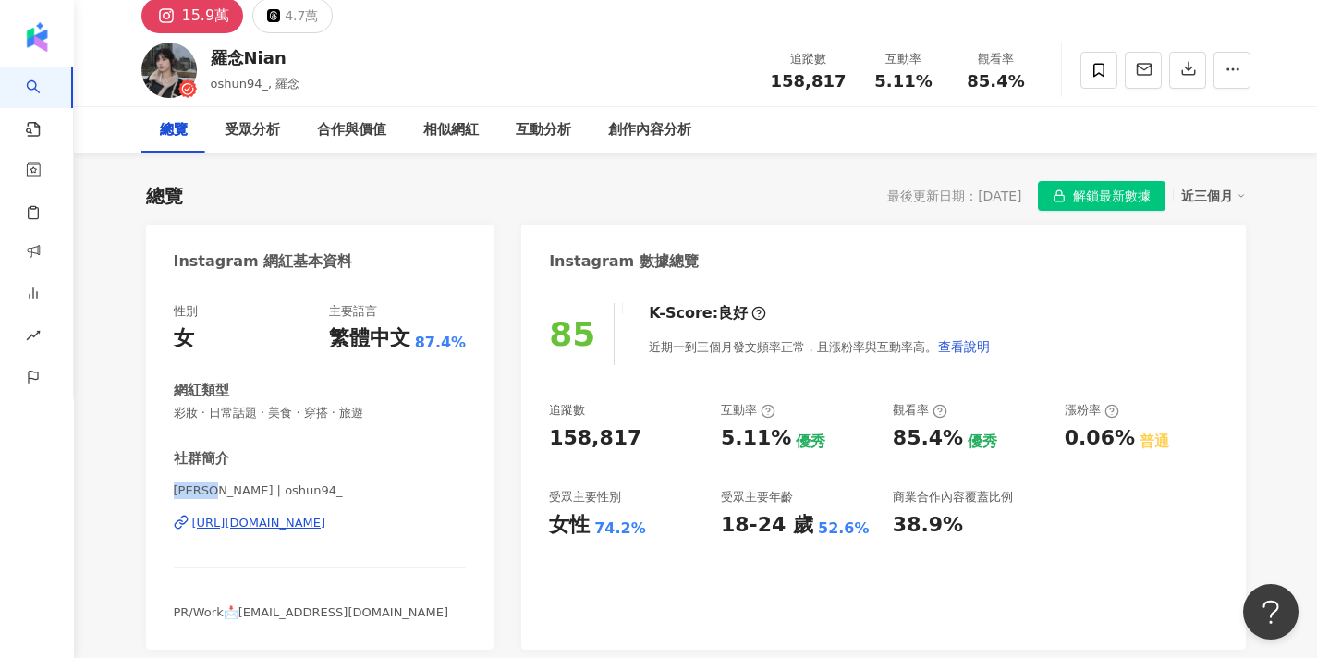
drag, startPoint x: 220, startPoint y: 492, endPoint x: 135, endPoint y: 492, distance: 85.1
copy span "羅念Nian"
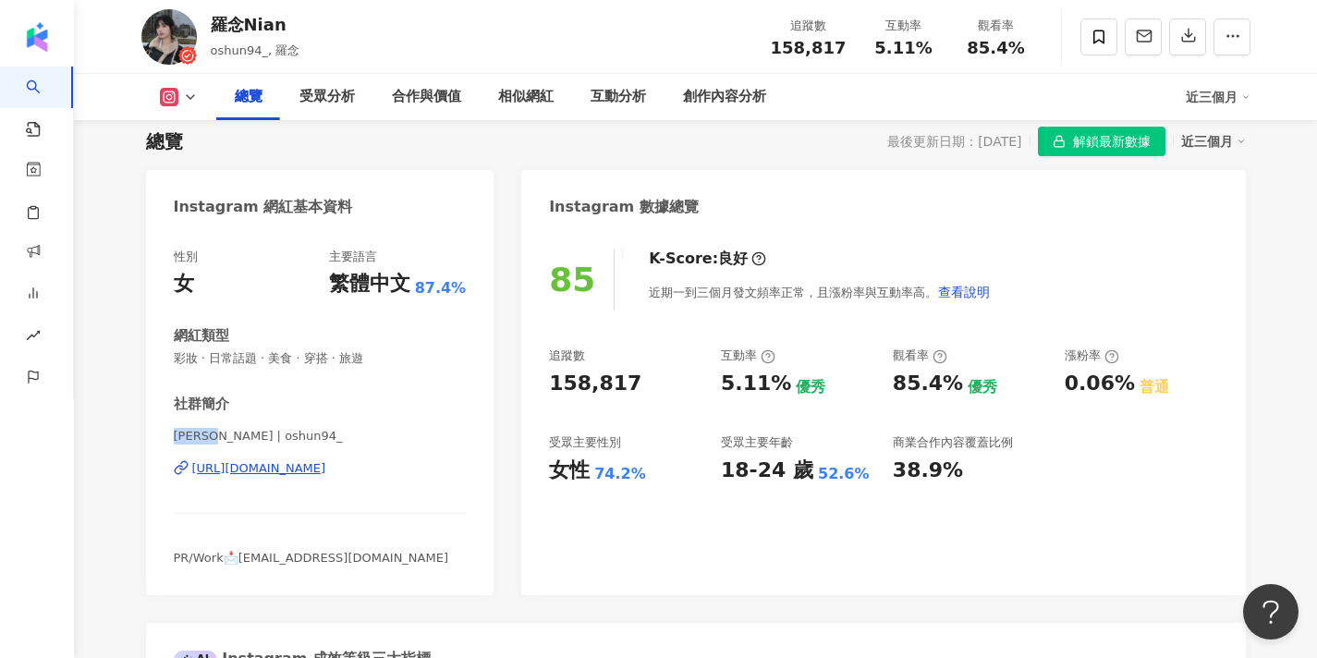
scroll to position [126, 0]
click at [1105, 37] on icon at bounding box center [1099, 37] width 17 height 17
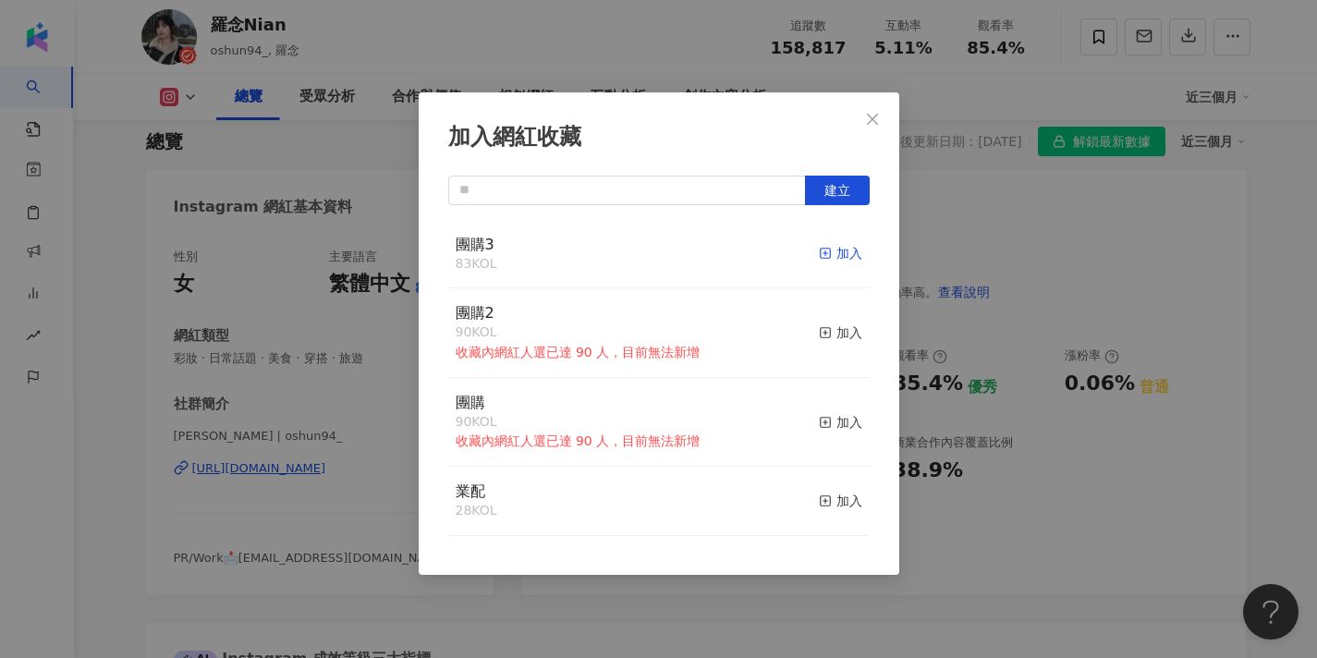
click at [833, 251] on div "加入" at bounding box center [840, 253] width 43 height 20
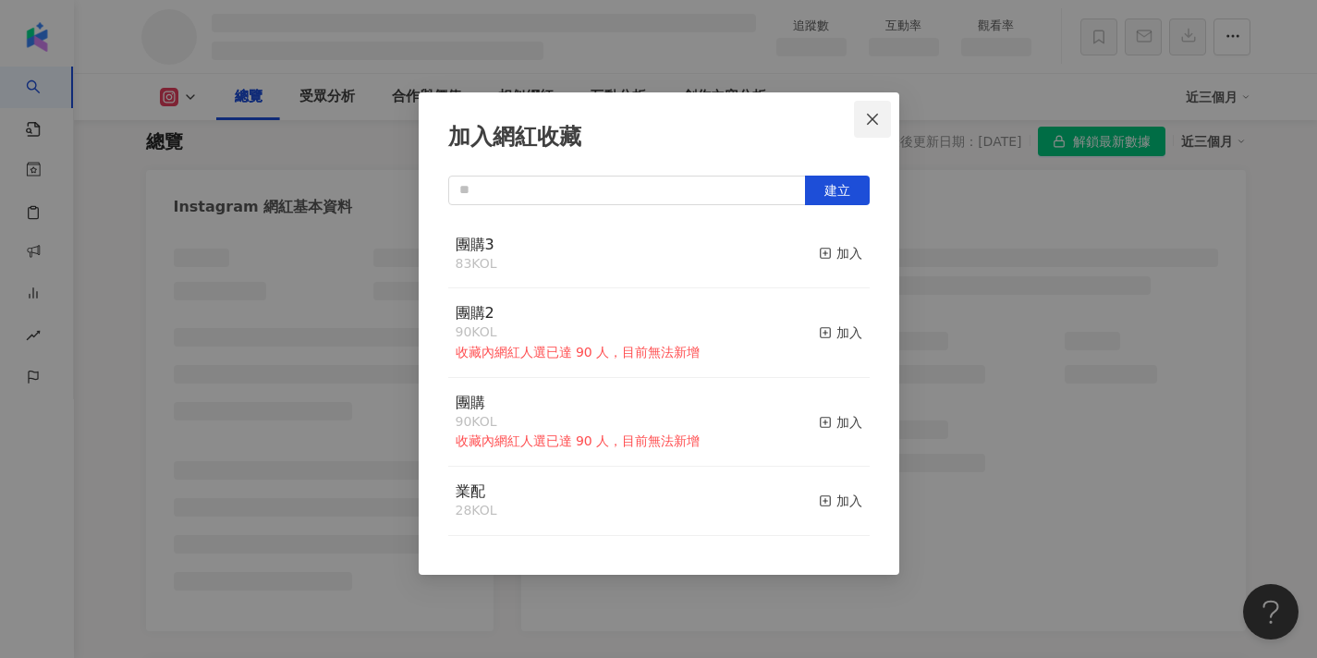
click at [874, 123] on icon "close" at bounding box center [872, 119] width 15 height 15
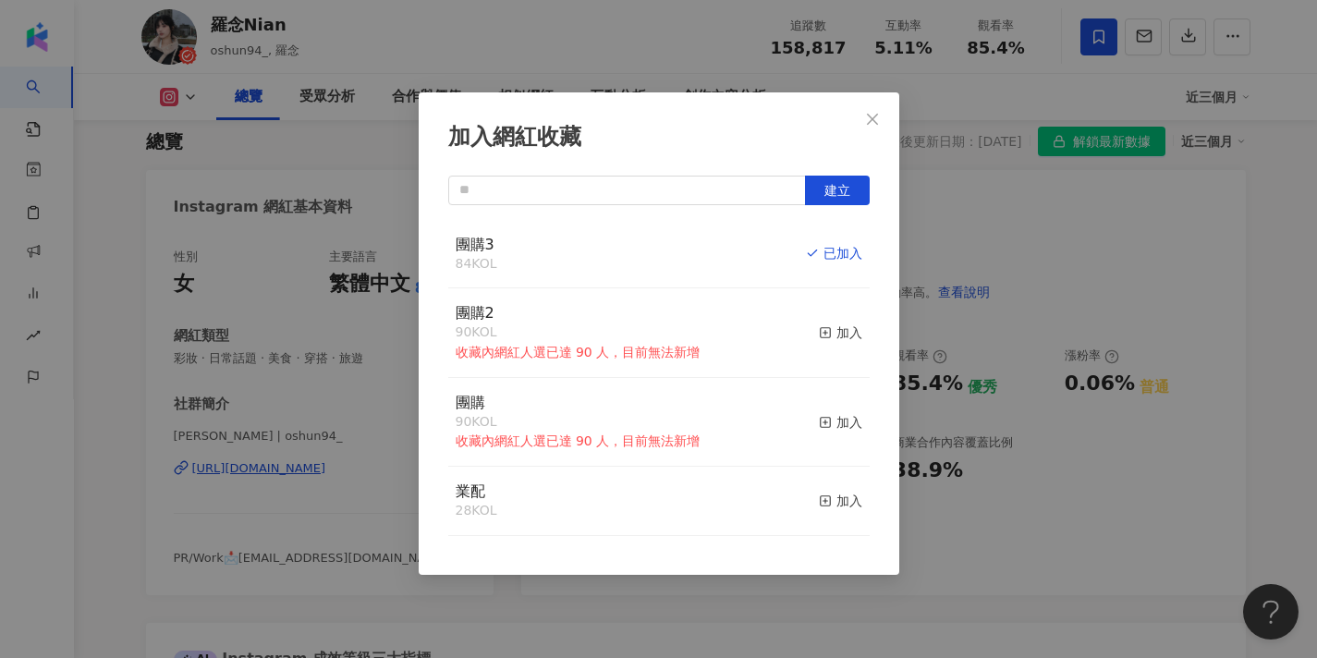
click at [861, 116] on div "加入網紅收藏 建立 團購3 84 KOL 已加入 團購2 90 KOL 收藏內網紅人選已達 90 人，目前無法新增 加入 團購 90 KOL 收藏內網紅人選已…" at bounding box center [658, 329] width 1317 height 658
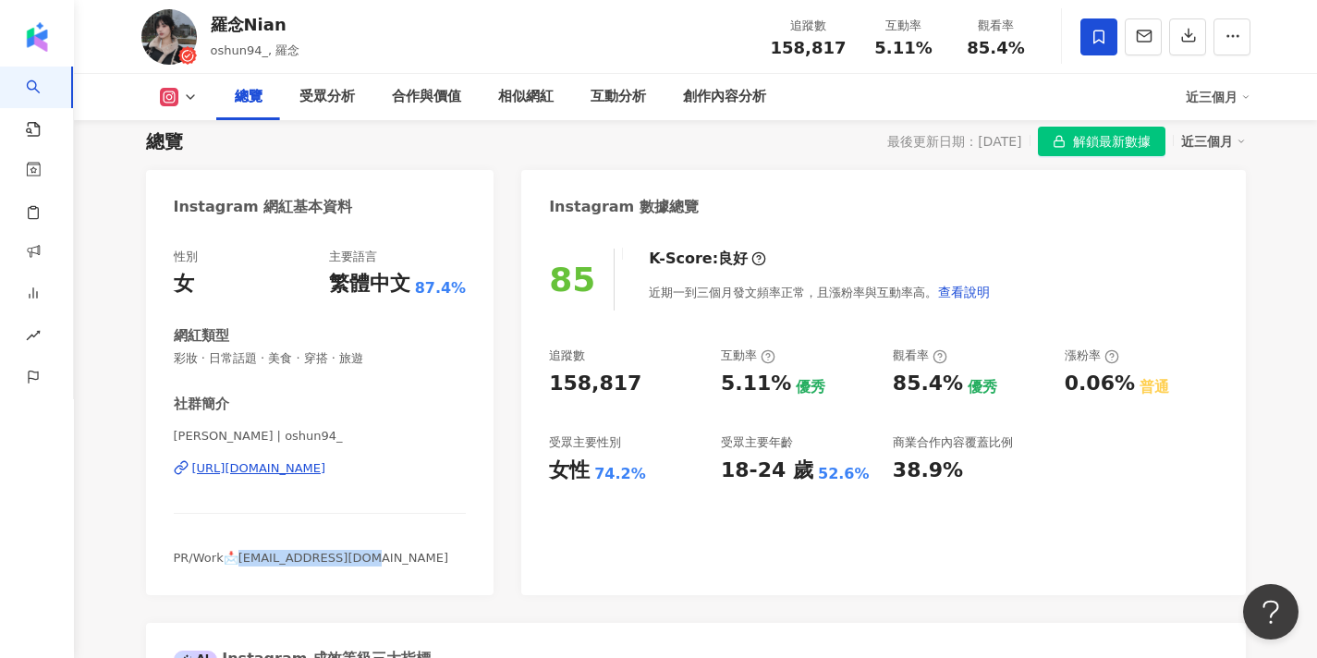
drag, startPoint x: 355, startPoint y: 557, endPoint x: 239, endPoint y: 557, distance: 115.6
click at [239, 557] on span "PR/Work📩loniantzu@gmail.com" at bounding box center [311, 558] width 275 height 14
copy span "oniantzu@gmail.com"
click at [326, 472] on div "https://www.instagram.com/oshun94_/" at bounding box center [259, 468] width 134 height 17
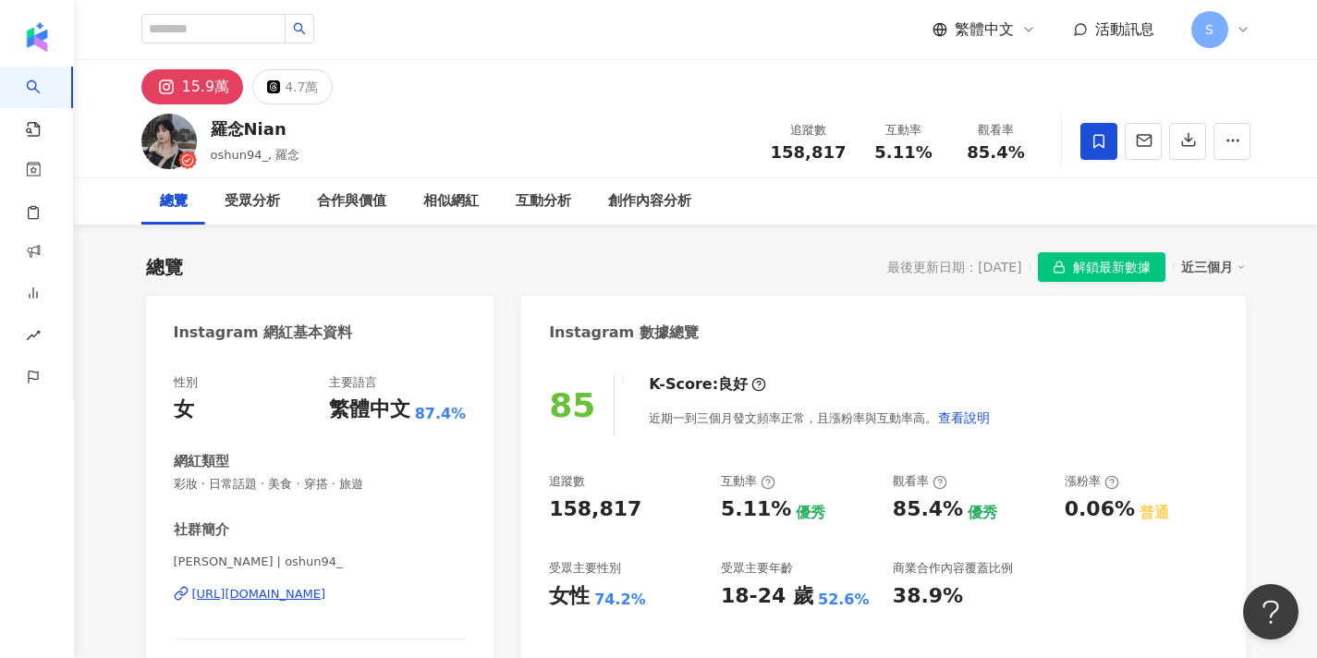
scroll to position [0, 0]
click at [283, 32] on input "search" at bounding box center [213, 29] width 144 height 30
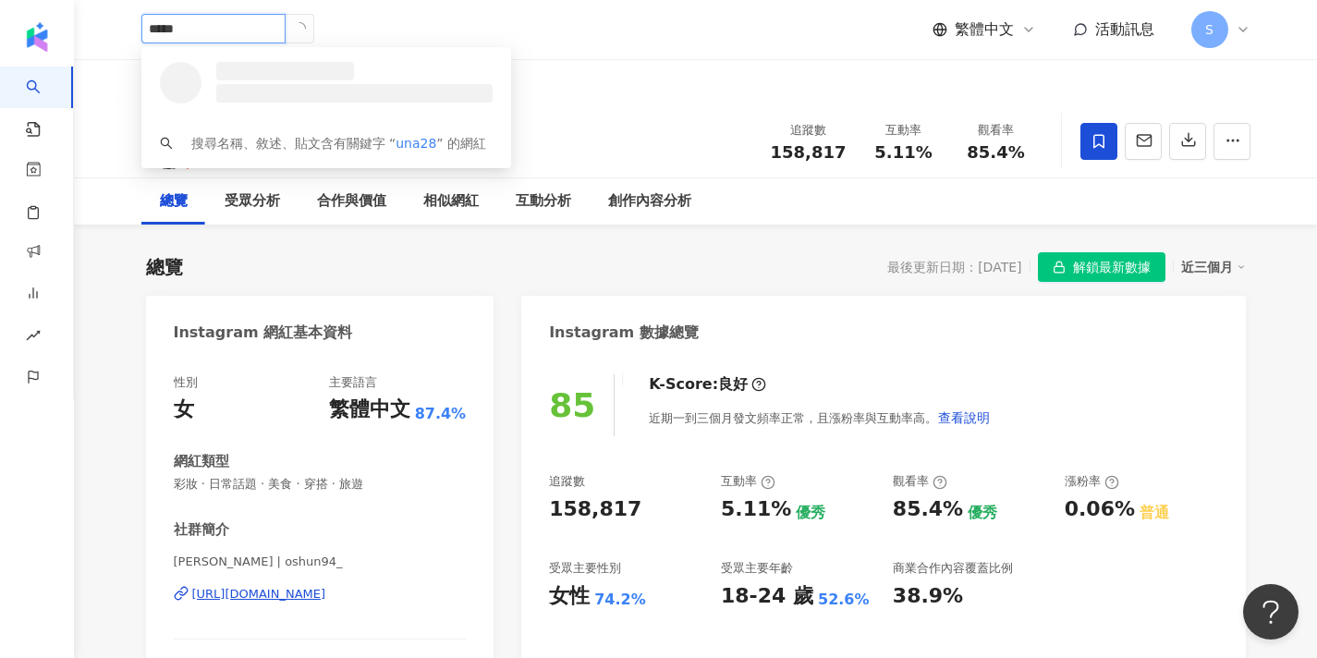
click at [151, 31] on input "*****" at bounding box center [213, 29] width 144 height 30
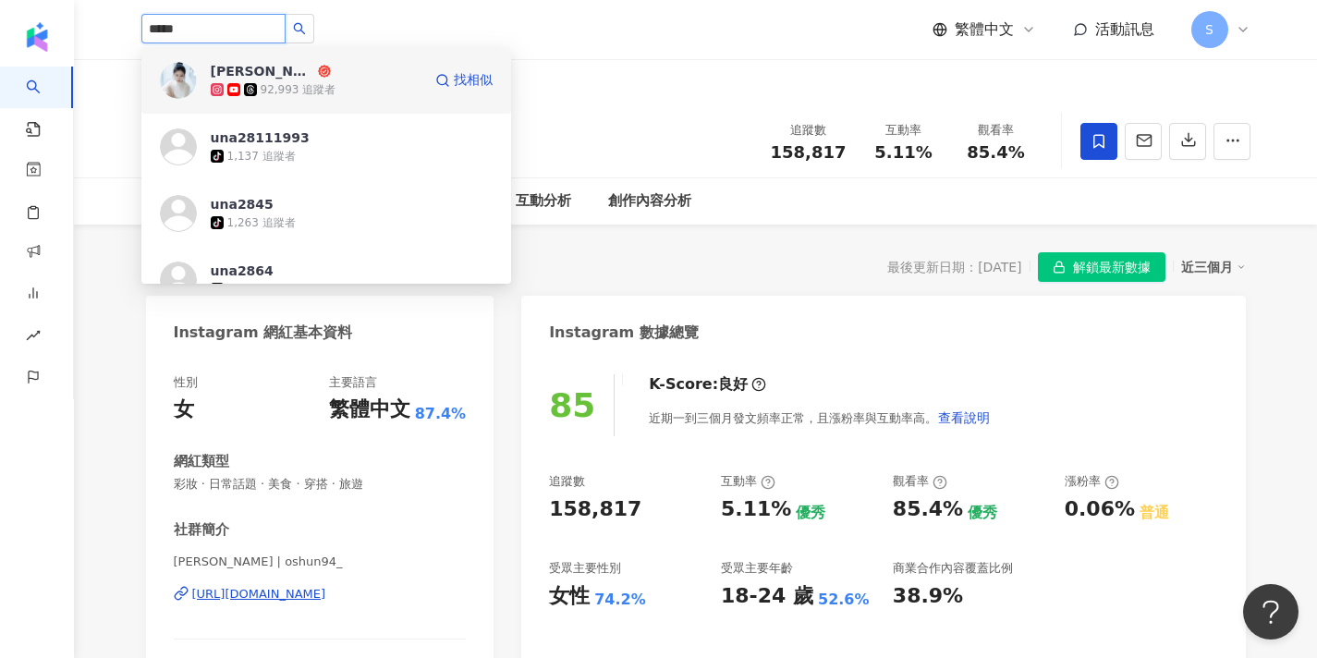
type input "******"
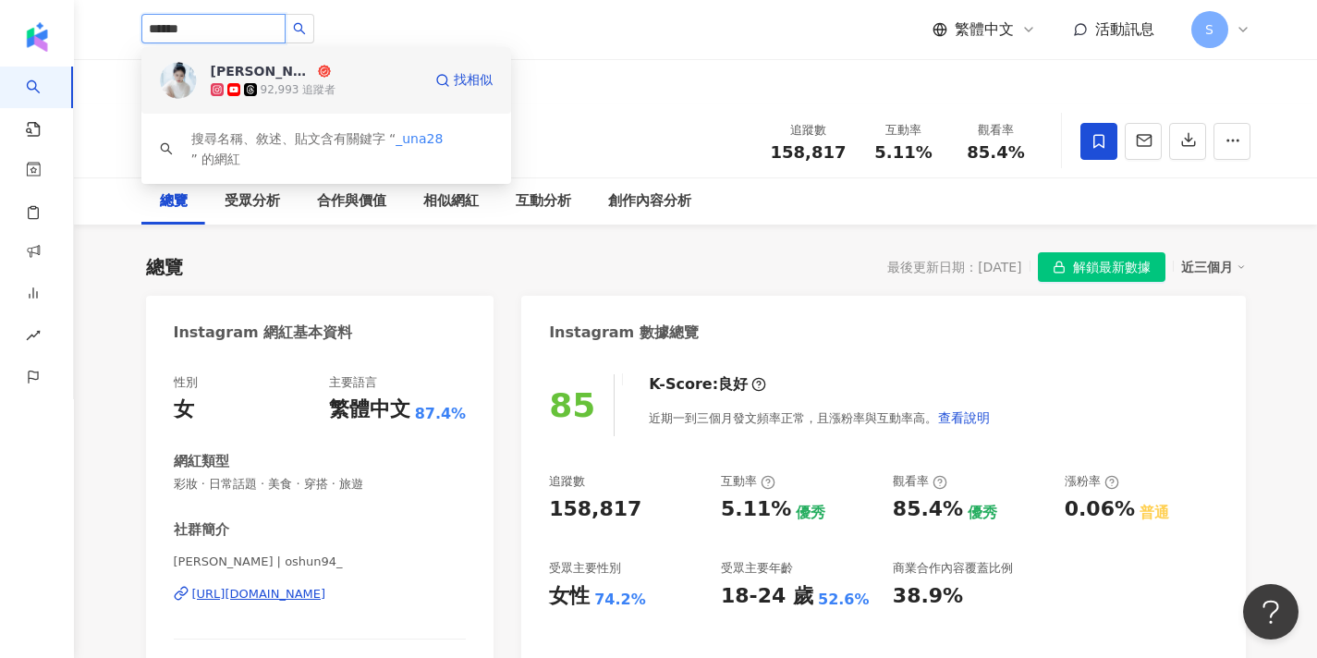
click at [296, 88] on div "92,993 追蹤者" at bounding box center [299, 90] width 76 height 16
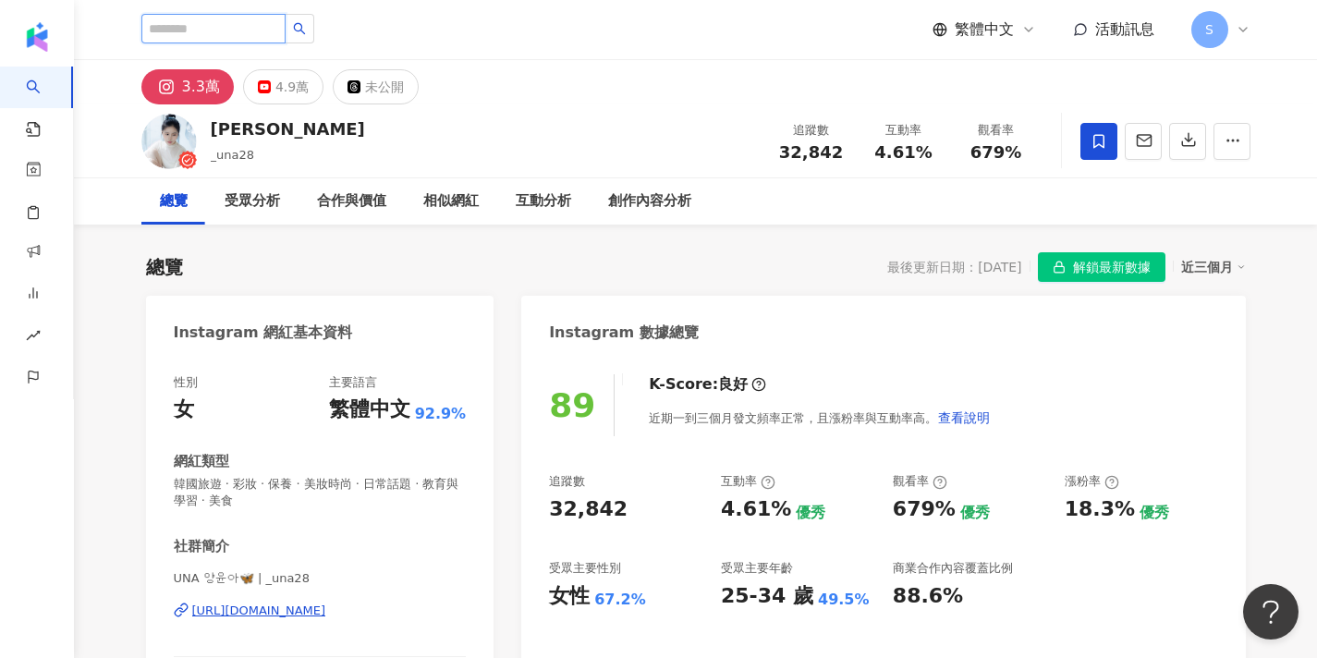
click at [246, 16] on input "search" at bounding box center [213, 29] width 144 height 30
type input "*"
type input "**"
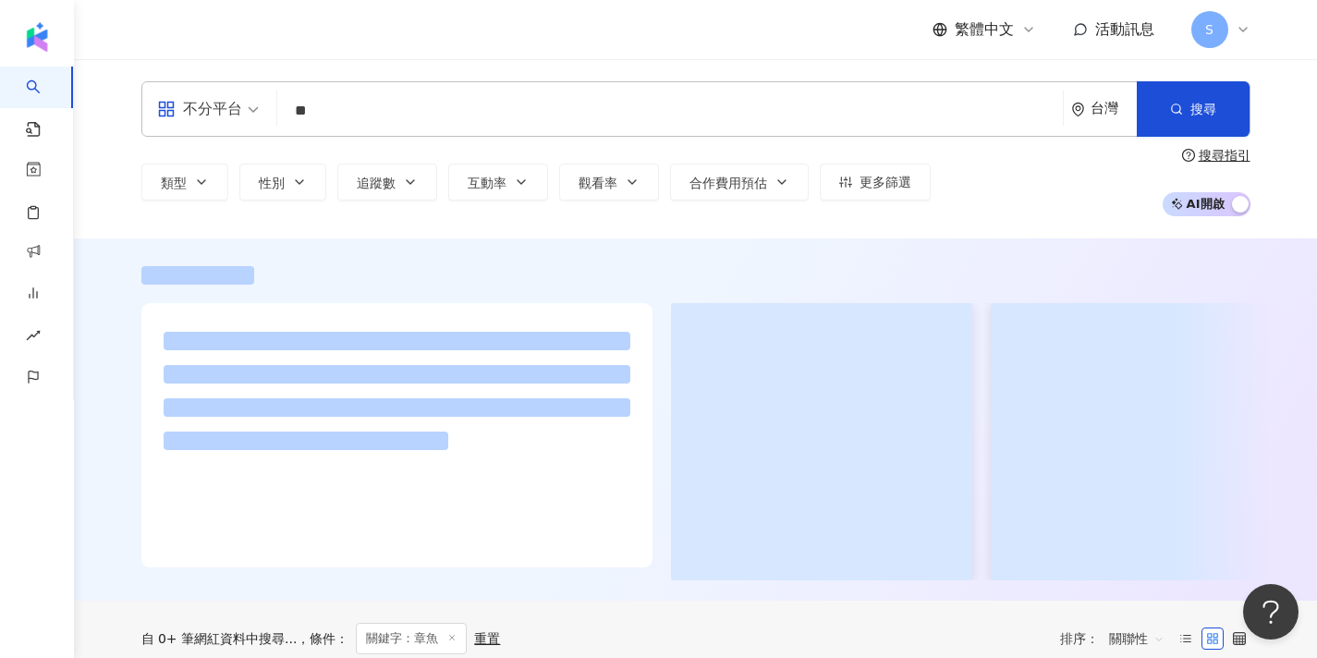
drag, startPoint x: 262, startPoint y: 51, endPoint x: 336, endPoint y: 31, distance: 76.7
click at [336, 28] on div "繁體中文 活動訊息 S" at bounding box center [695, 29] width 1109 height 59
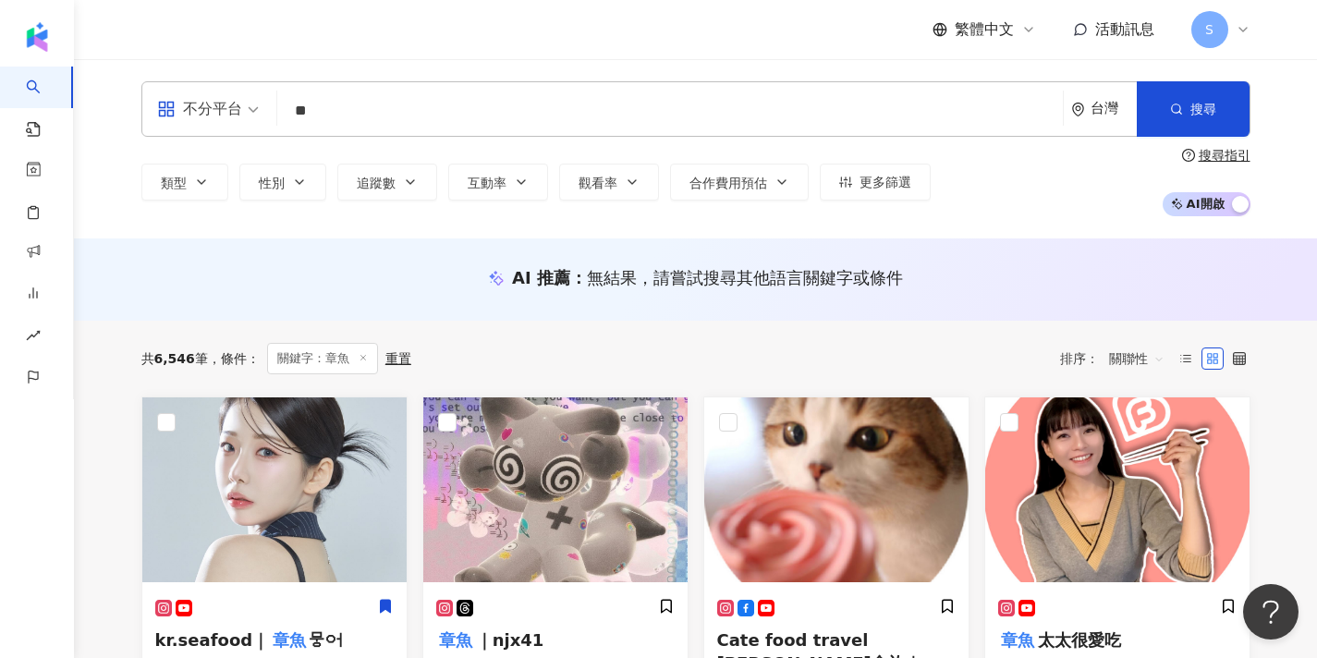
click at [324, 108] on input "**" at bounding box center [670, 110] width 771 height 35
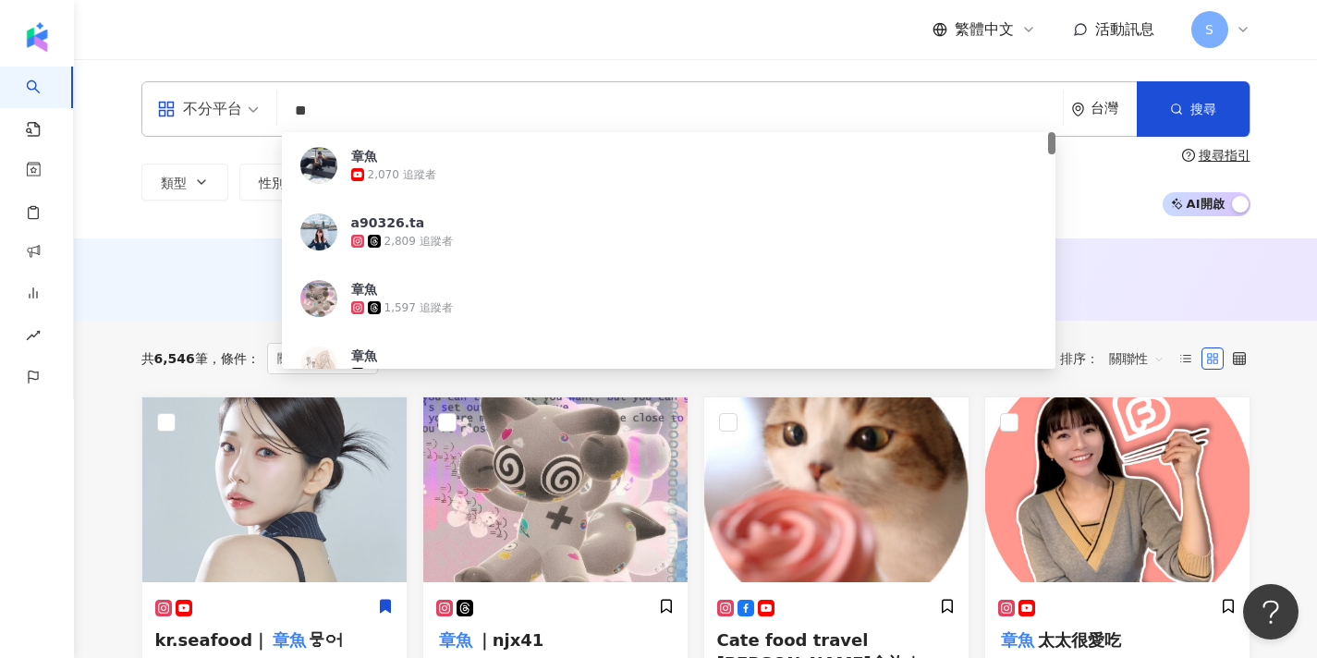
type input "*"
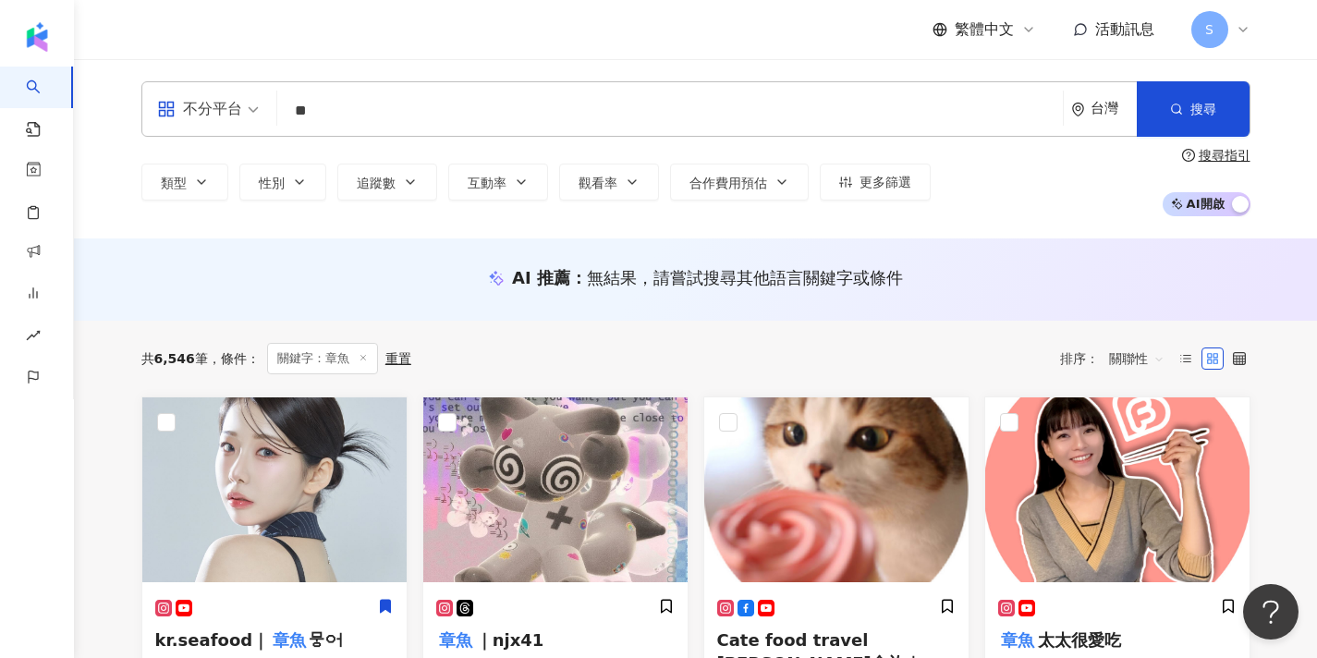
type input "**"
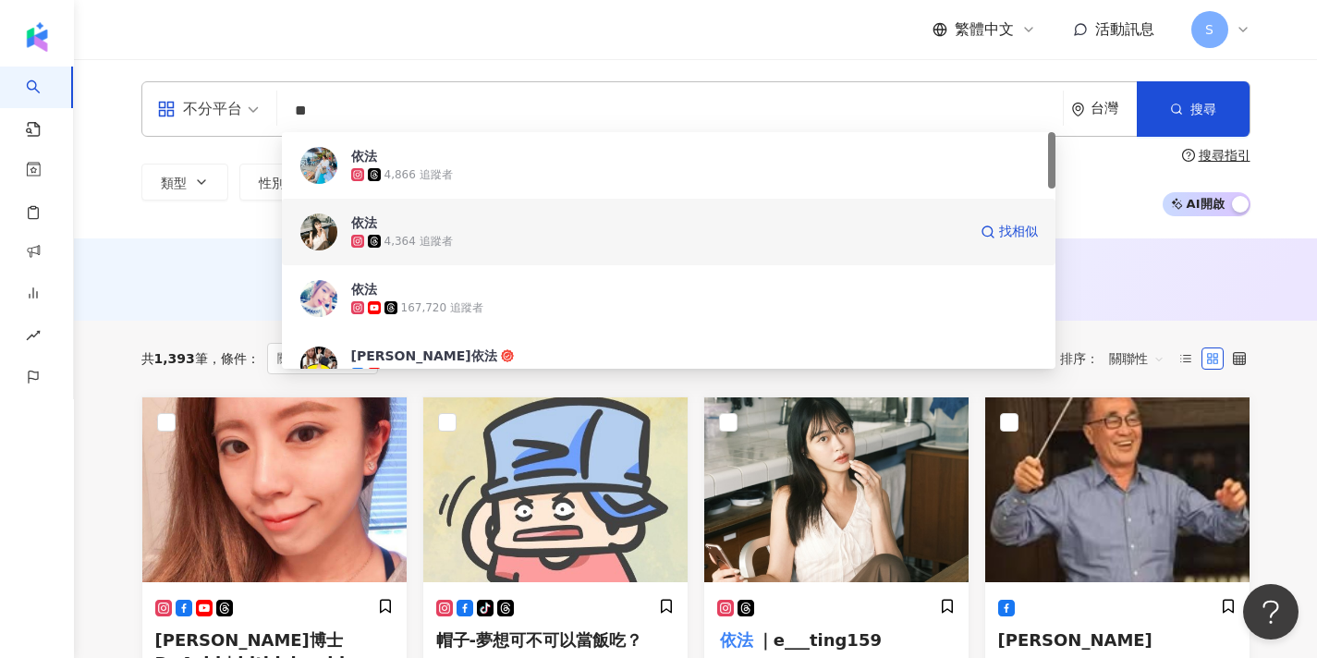
click at [442, 231] on span "依法" at bounding box center [659, 223] width 616 height 18
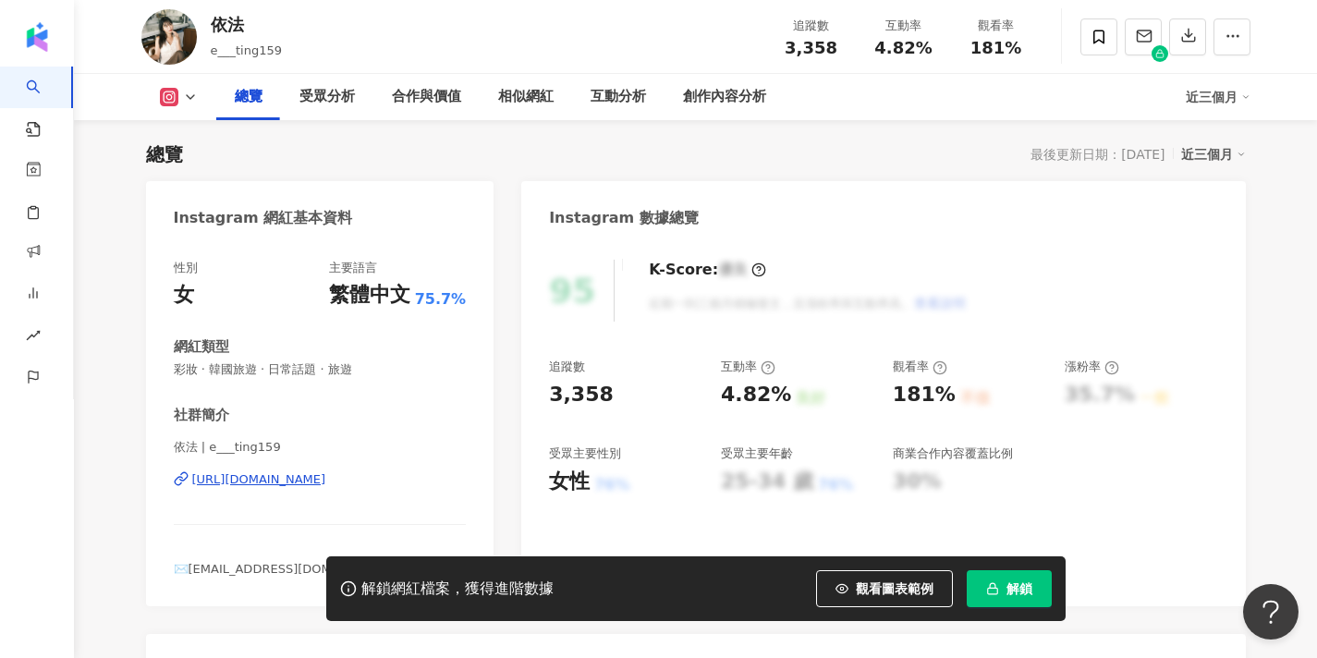
scroll to position [138, 0]
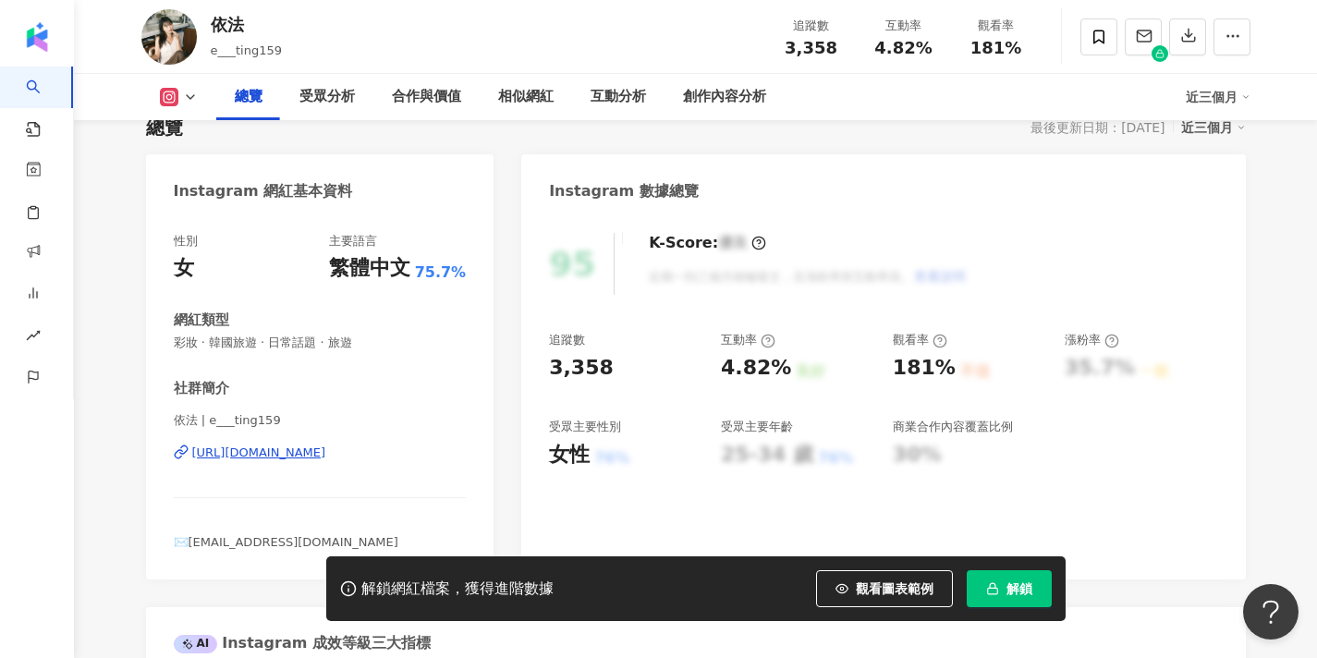
click at [152, 420] on div "性別 女 主要語言 繁體中文 75.7% 網紅類型 彩妝 · 韓國旅遊 · 日常話題 · 旅遊 社群簡介 依法 | e___ting159 https://w…" at bounding box center [320, 396] width 349 height 365
click at [200, 424] on span "依法 | e___ting159" at bounding box center [320, 420] width 293 height 17
drag, startPoint x: 194, startPoint y: 422, endPoint x: 164, endPoint y: 422, distance: 30.5
click at [164, 422] on div "性別 女 主要語言 繁體中文 75.7% 網紅類型 彩妝 · 韓國旅遊 · 日常話題 · 旅遊 社群簡介 依法 | e___ting159 https://w…" at bounding box center [320, 396] width 349 height 365
copy span "依法"
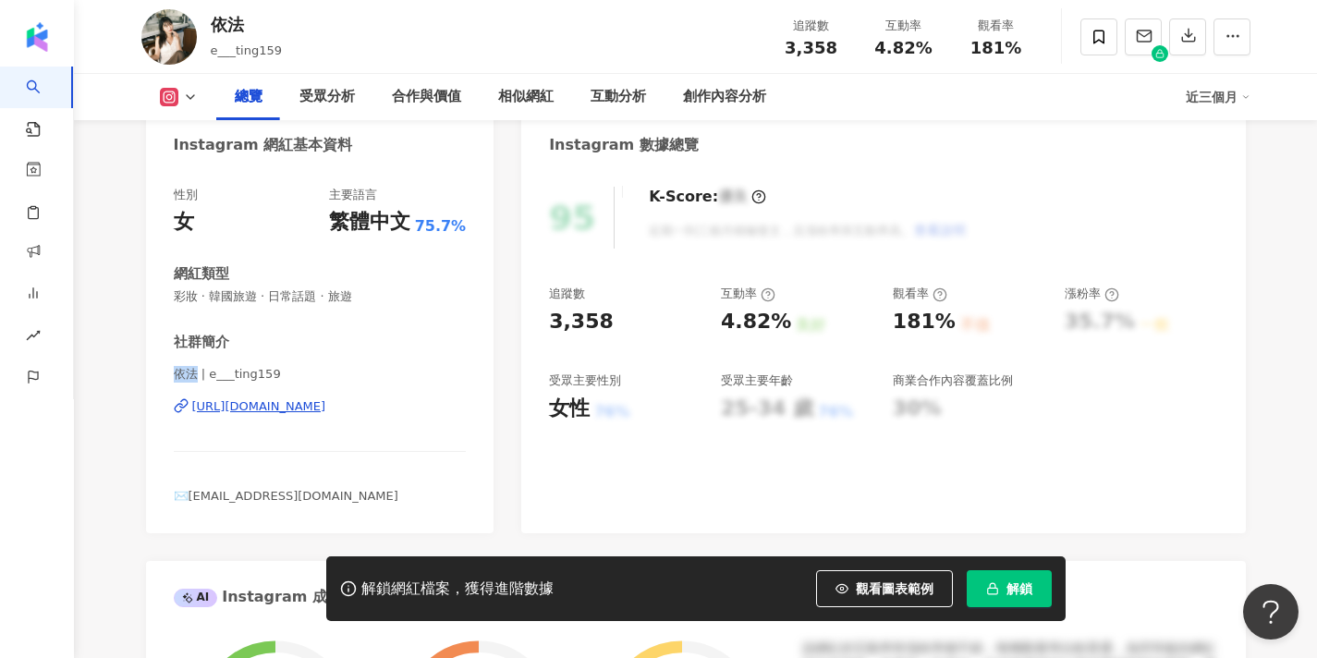
scroll to position [187, 0]
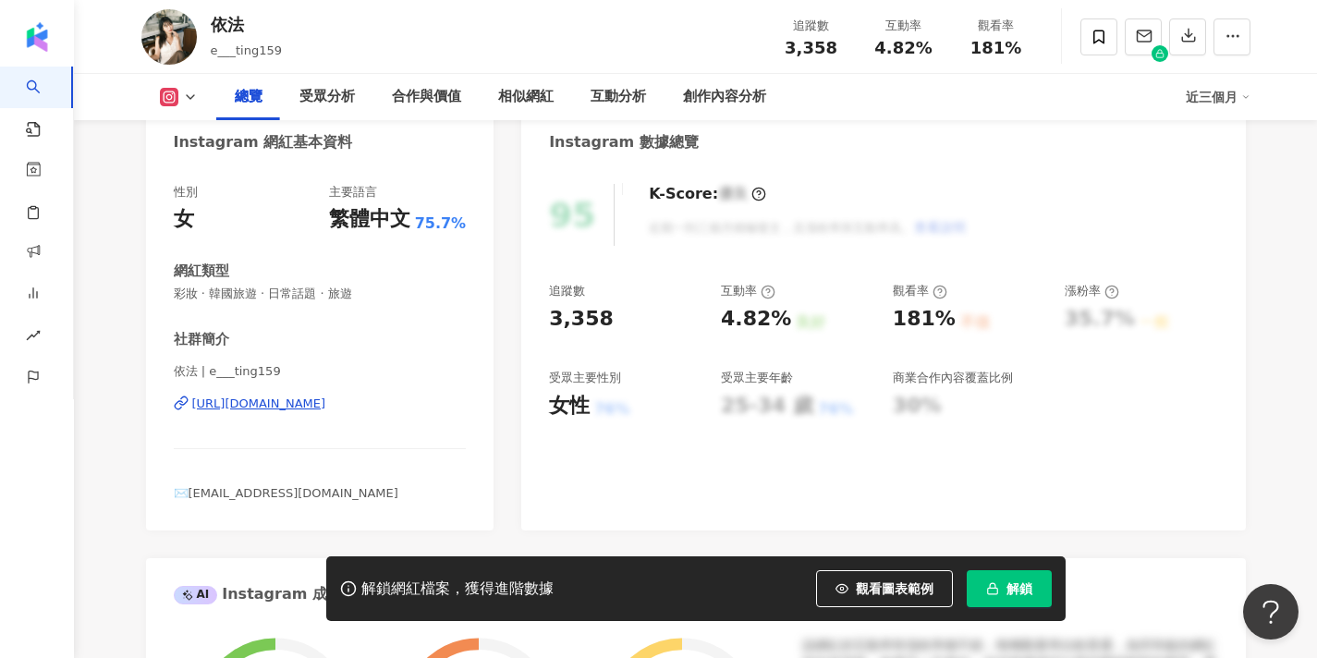
click at [414, 1] on div "依法 e___ting159 追蹤數 3,358 互動率 4.82% 觀看率 181%" at bounding box center [695, 36] width 1183 height 73
drag, startPoint x: 324, startPoint y: 491, endPoint x: 192, endPoint y: 492, distance: 131.3
click at [192, 492] on div "✉️evalili0927@gmail.com" at bounding box center [320, 493] width 293 height 17
copy span "evalili0927@gmail.com"
click at [1091, 38] on icon at bounding box center [1099, 37] width 17 height 17
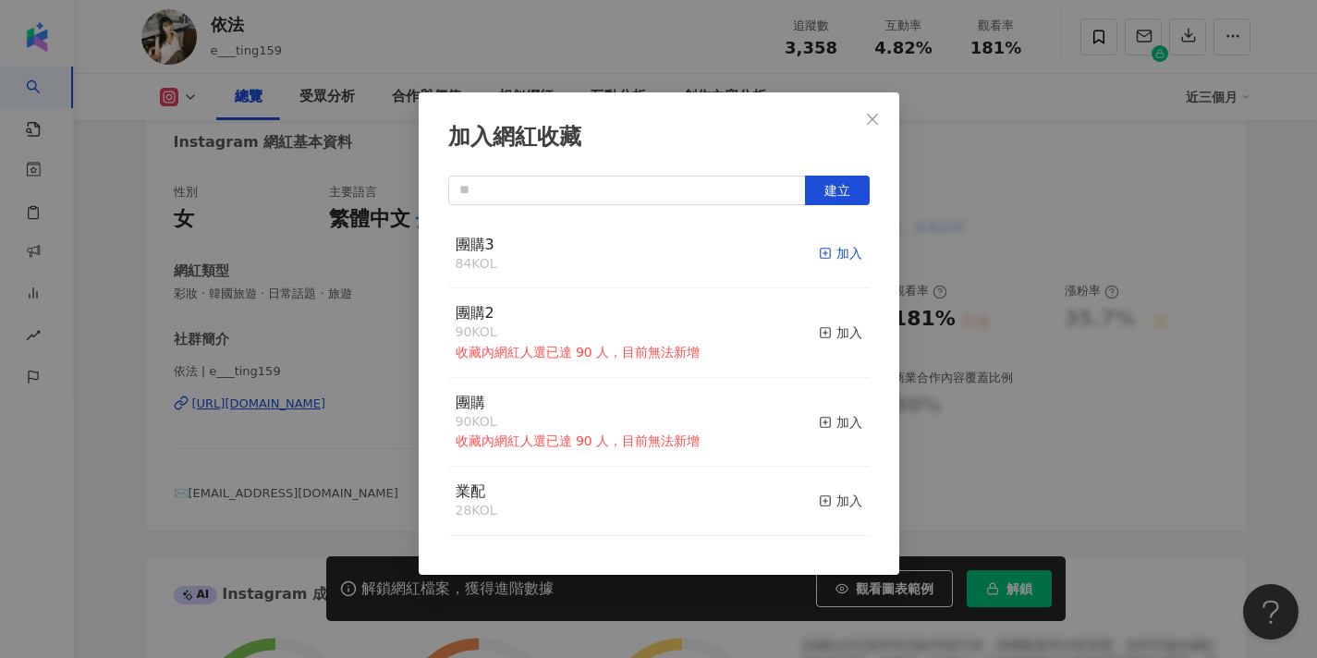
click at [824, 258] on rect "button" at bounding box center [825, 254] width 10 height 10
click at [876, 119] on icon "close" at bounding box center [872, 119] width 15 height 15
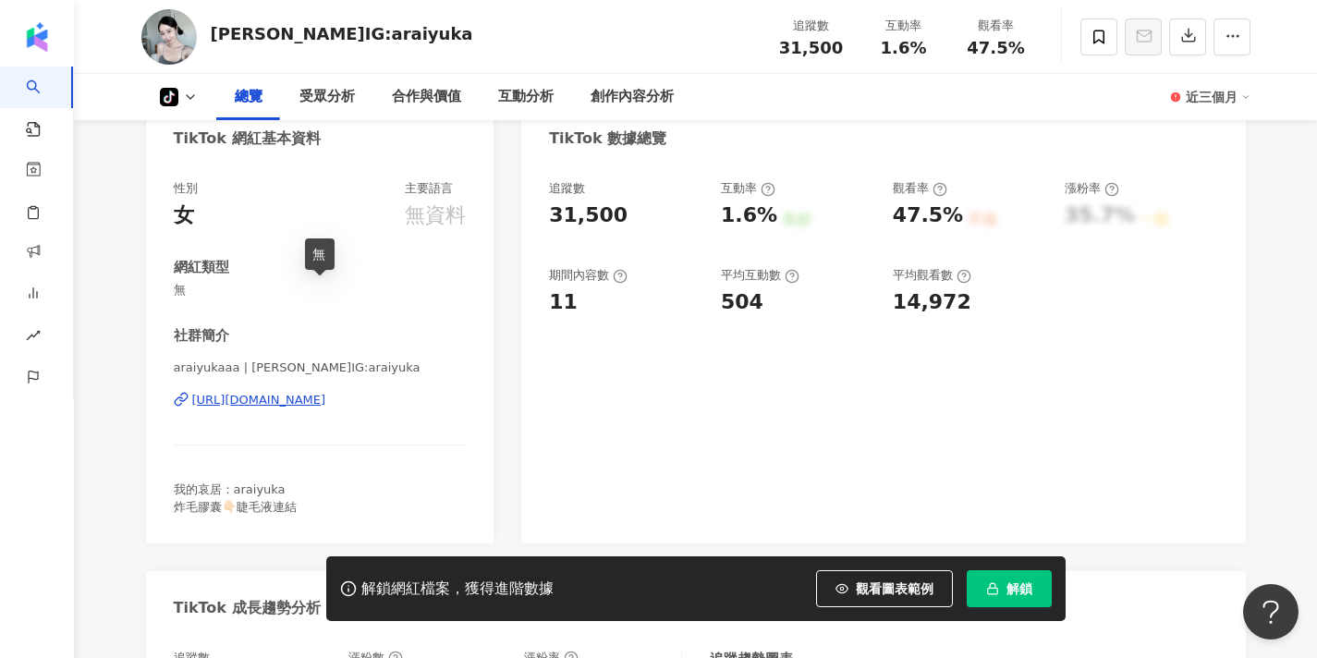
scroll to position [203, 0]
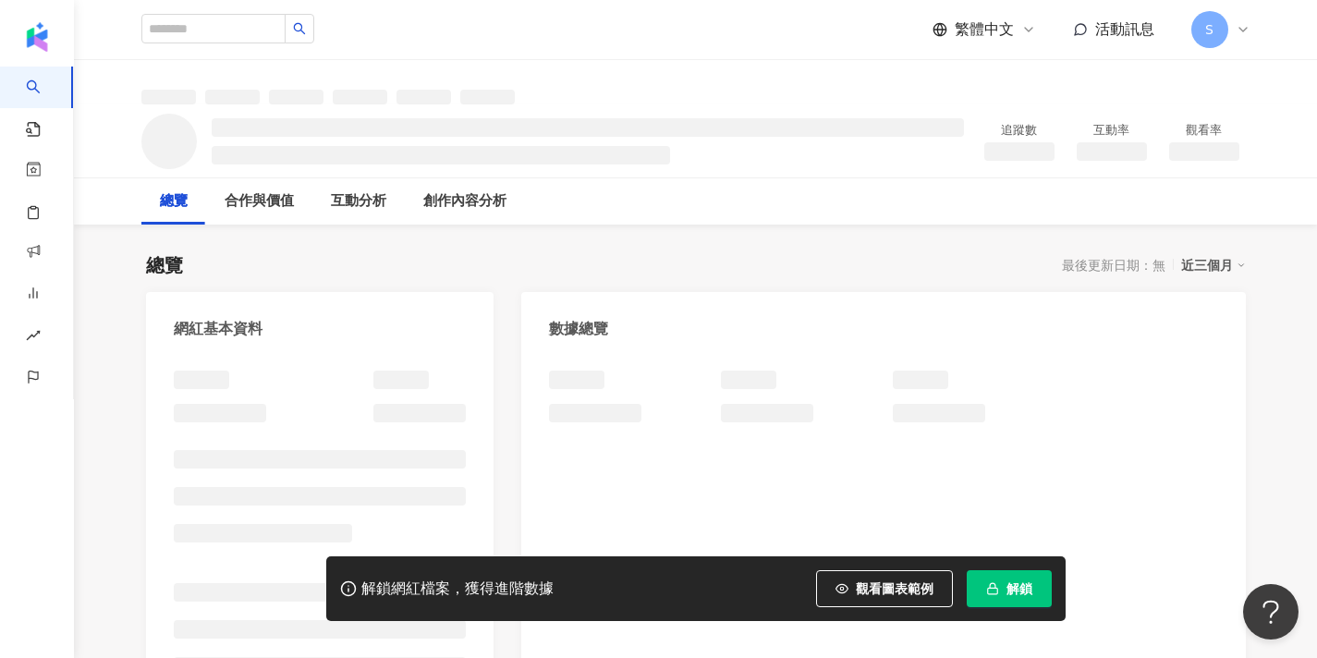
scroll to position [50, 0]
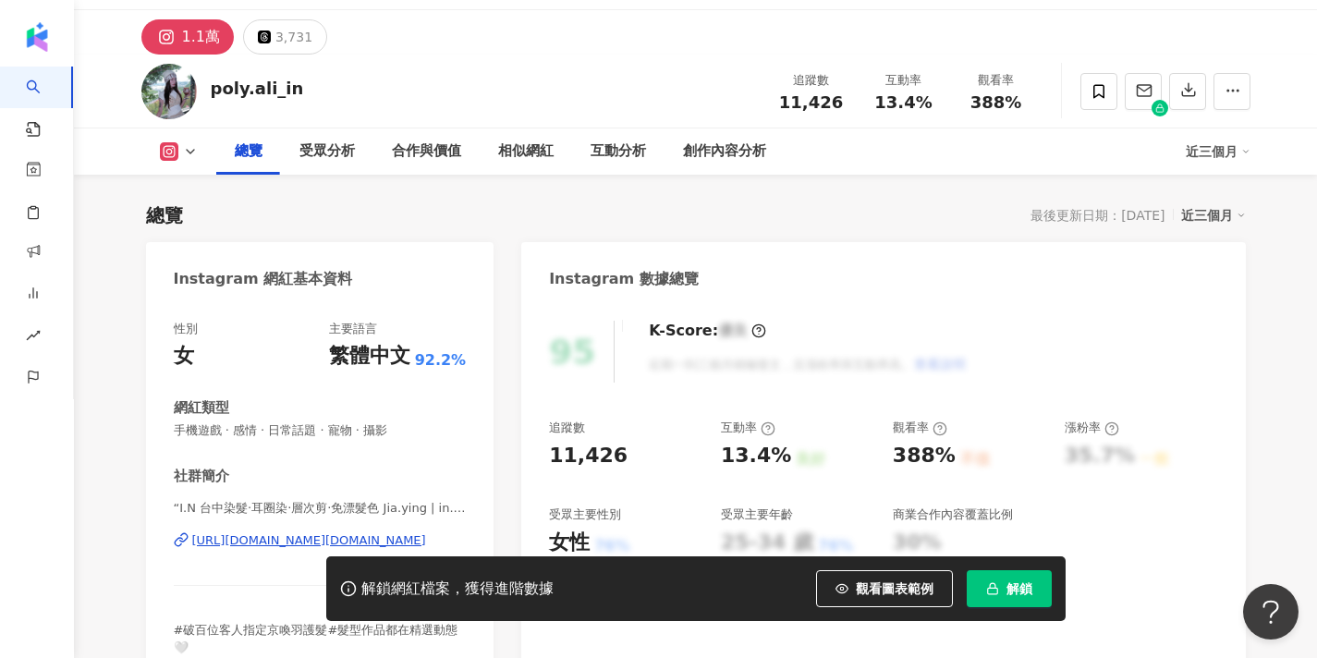
scroll to position [252, 0]
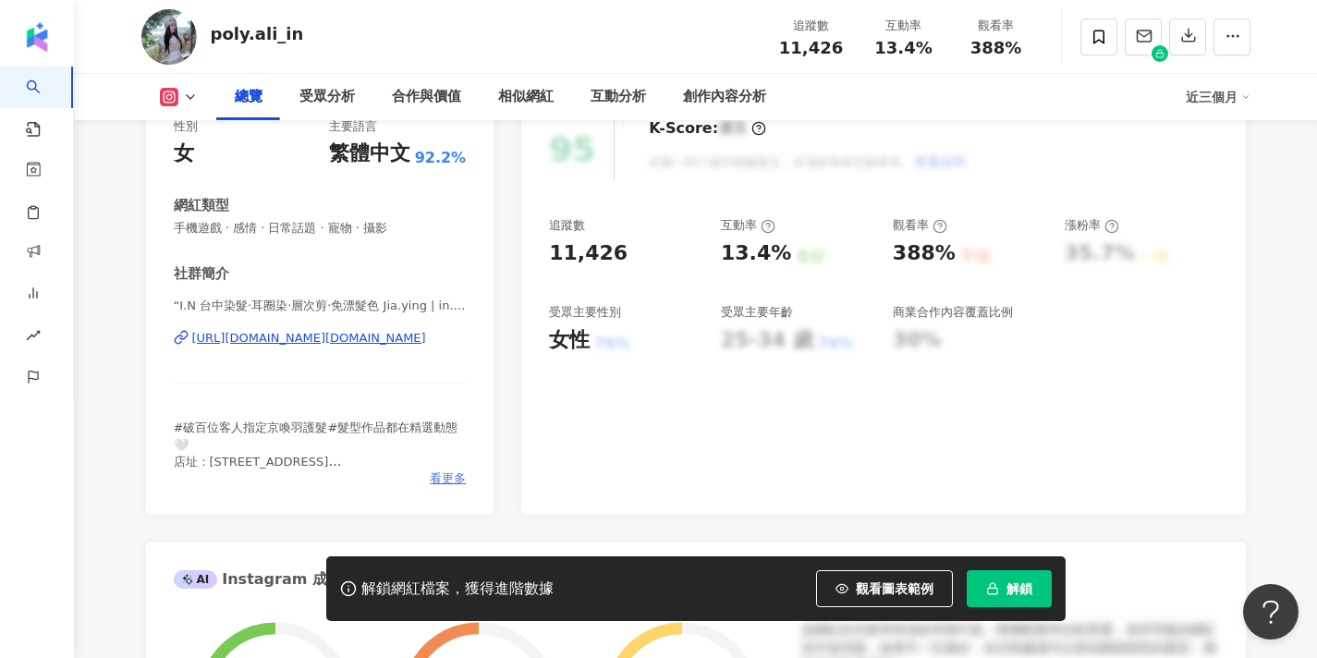
click at [453, 471] on div "性別 女 主要語言 繁體中文 92.2% 網紅類型 手機遊戲 · 感情 · 日常話題 · 寵物 · 攝影 社群簡介 “I.N 台中染髮·耳圈染·層次剪·免漂髮…" at bounding box center [320, 307] width 349 height 415
click at [449, 543] on div "AI Instagram 成效等級三大指標" at bounding box center [696, 573] width 1100 height 60
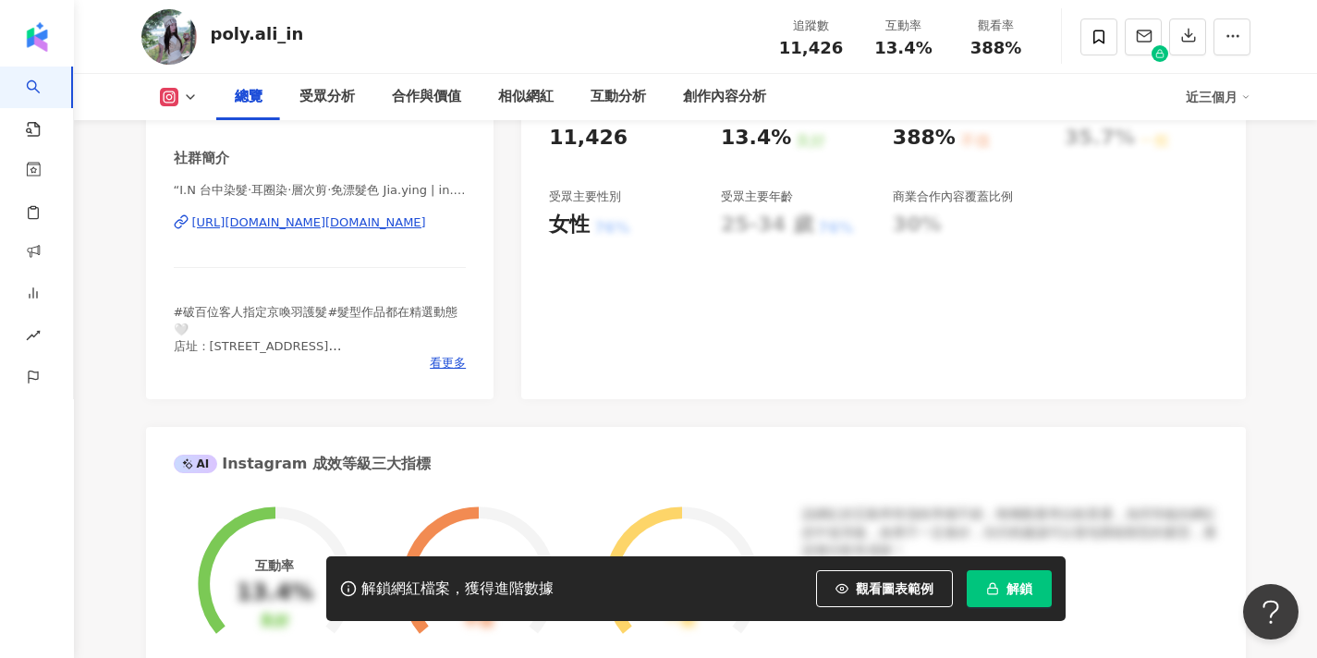
scroll to position [317, 0]
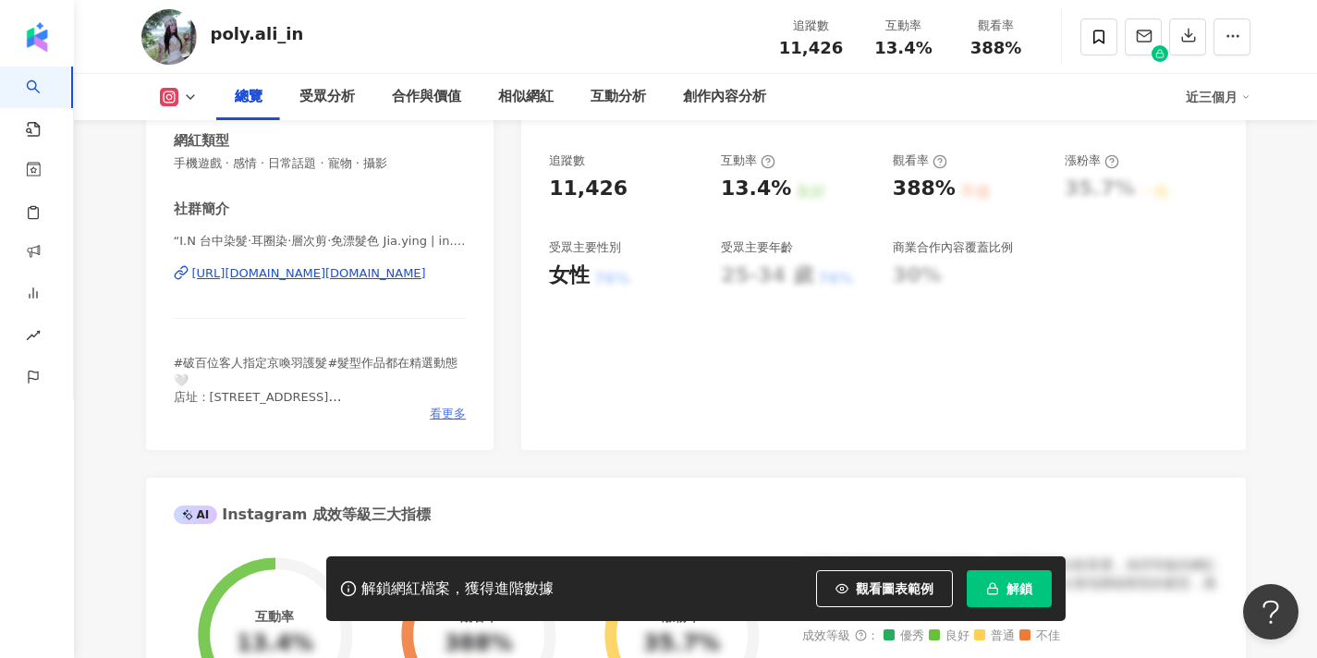
click at [446, 418] on span "看更多" at bounding box center [448, 414] width 36 height 17
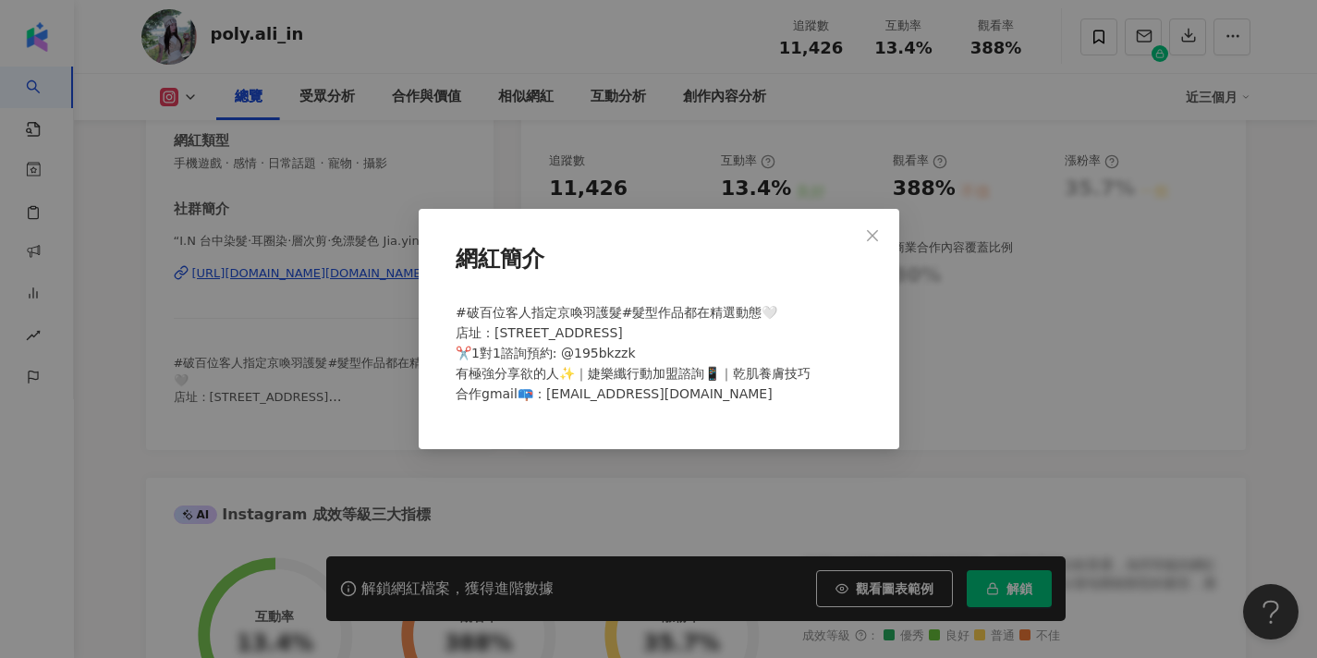
click at [447, 402] on div "網紅簡介 #破百位客人指定京喚羽護髮#髮型作品都在精選動態🤍 店址：[STREET_ADDRESS] ✂️1對1諮詢預約: @195bkzzk 有極強分享欲的…" at bounding box center [659, 329] width 481 height 240
drag, startPoint x: 696, startPoint y: 393, endPoint x: 546, endPoint y: 391, distance: 149.8
click at [546, 391] on div "#破百位客人指定京喚羽護髮#髮型作品都在精選動態🤍 店址：[STREET_ADDRESS] ✂️1對1諮詢預約: @195bkzzk 有極強分享欲的人✨｜婕樂…" at bounding box center [659, 361] width 422 height 132
copy span "[EMAIL_ADDRESS][DOMAIN_NAME]"
click at [871, 228] on icon "close" at bounding box center [872, 235] width 15 height 15
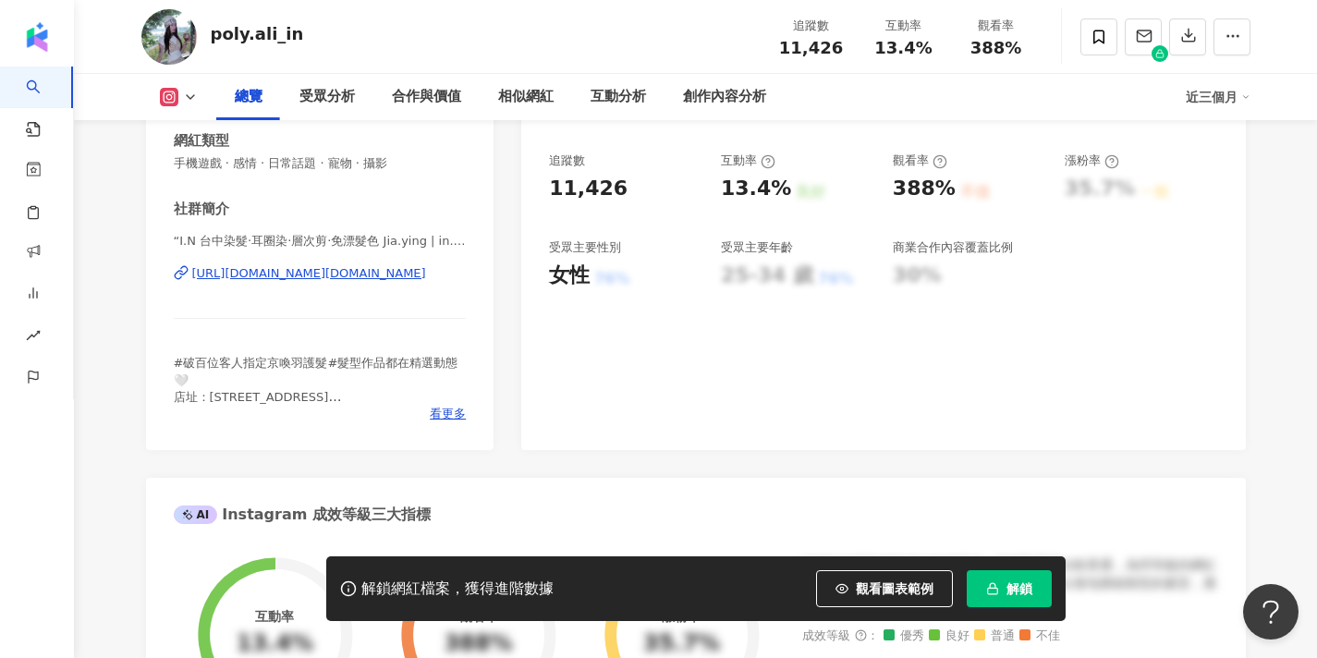
scroll to position [284, 0]
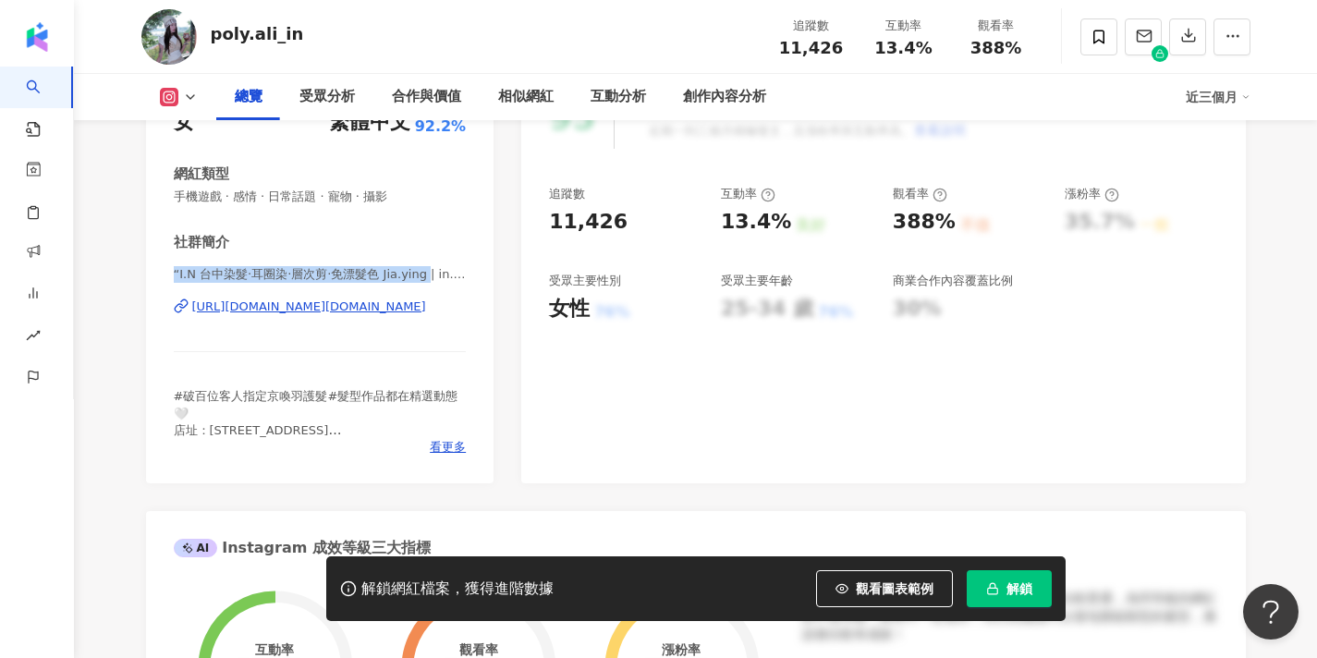
drag, startPoint x: 424, startPoint y: 277, endPoint x: 138, endPoint y: 276, distance: 286.6
copy span "“I.N 台中染髮·耳圈染·層次剪·免漂髮色 Jia.ying"
click at [408, 354] on div "“I.N 台中染髮·耳圈染·層次剪·免漂髮色 Jia.ying | in.round2 https://www.instagram.com/in.round2/" at bounding box center [320, 320] width 293 height 108
click at [413, 237] on div "社群簡介" at bounding box center [320, 242] width 293 height 19
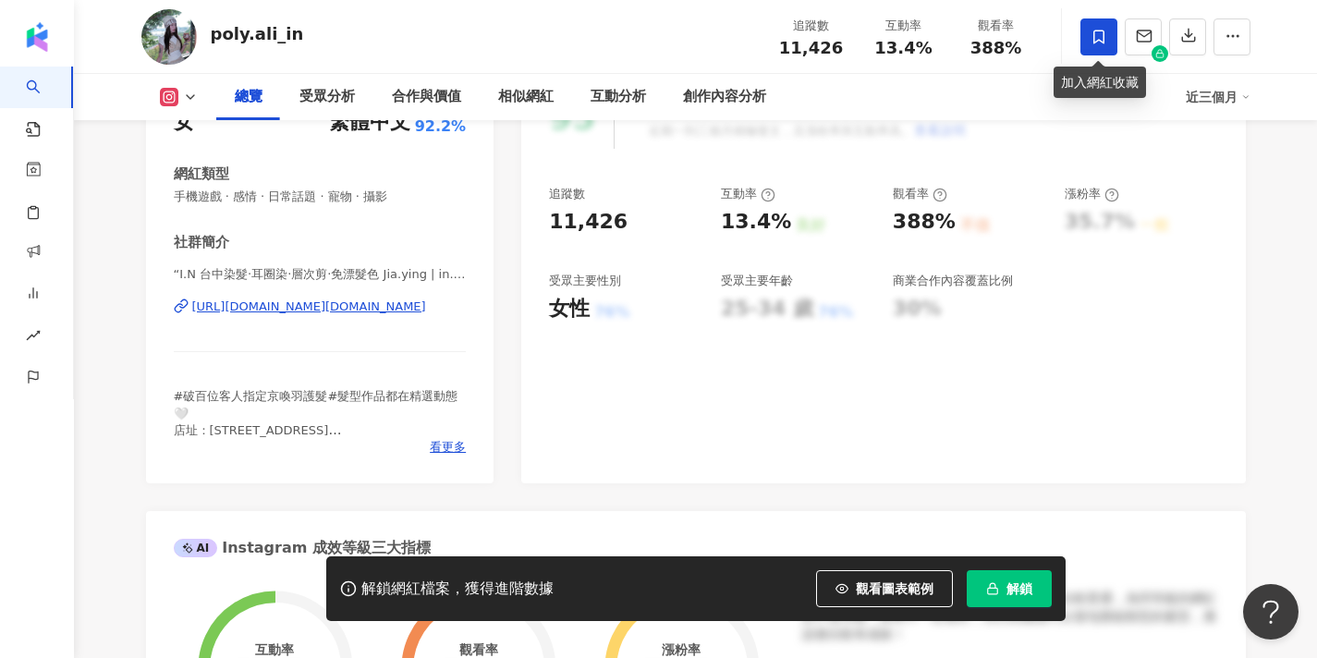
click at [1094, 44] on icon at bounding box center [1099, 37] width 17 height 17
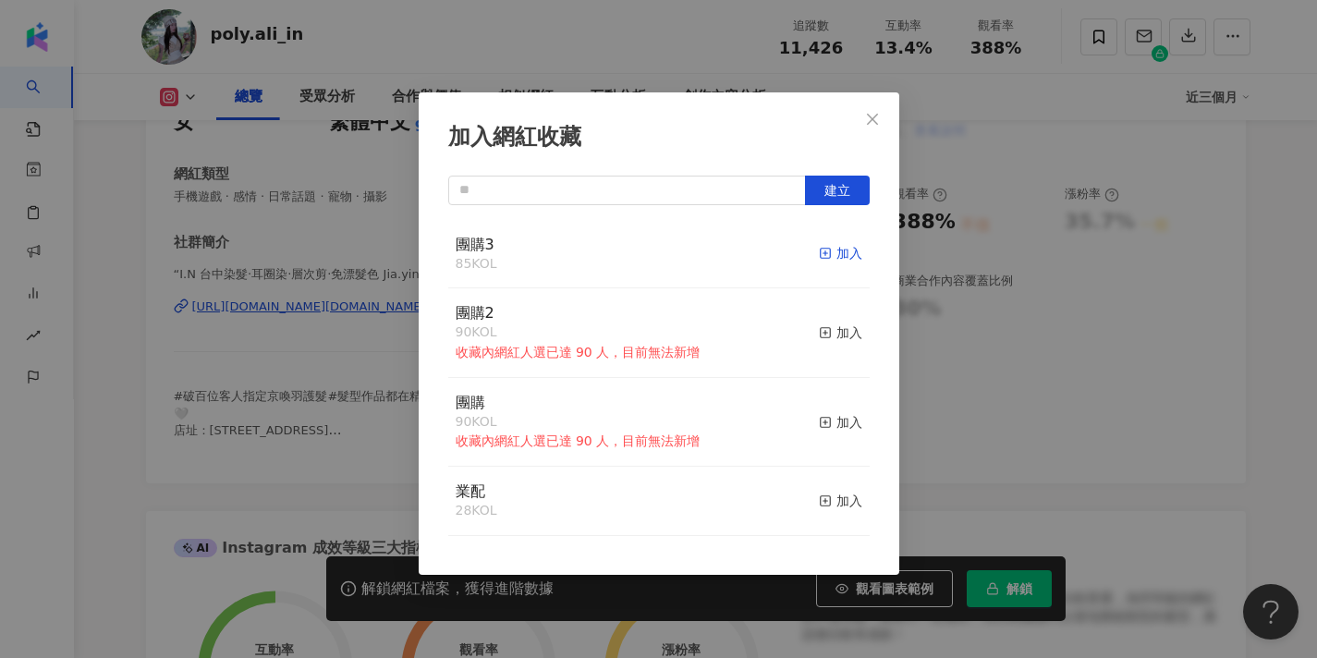
click at [832, 254] on icon "button" at bounding box center [825, 253] width 13 height 13
click at [863, 136] on button "Close" at bounding box center [872, 119] width 37 height 37
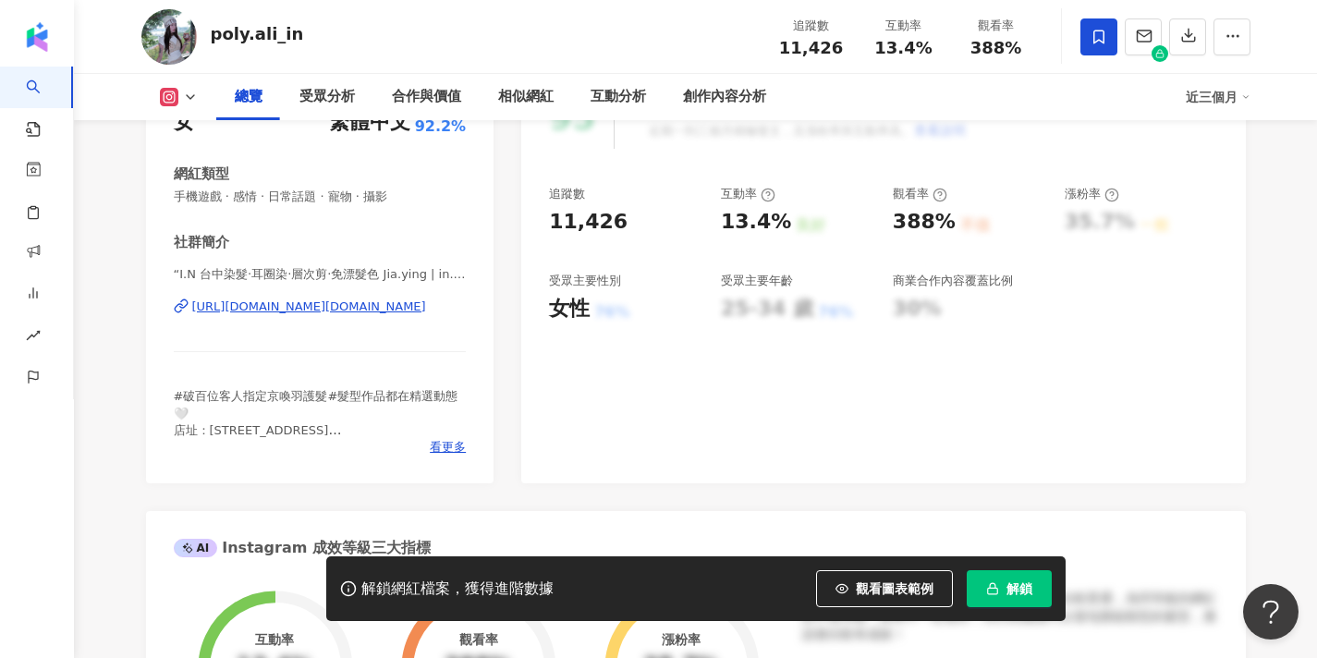
click at [911, 3] on div "poly.ali_in 追蹤數 11,426 互動率 13.4% 觀看率 388%" at bounding box center [695, 36] width 1183 height 73
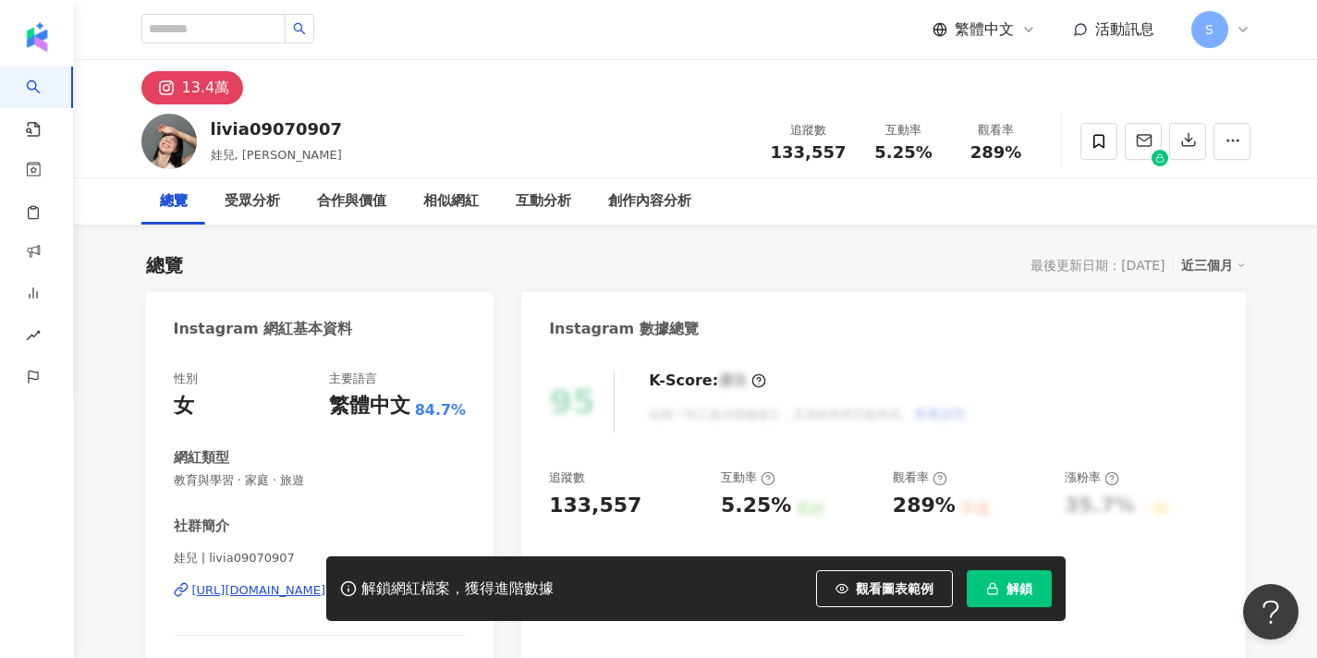
scroll to position [204, 0]
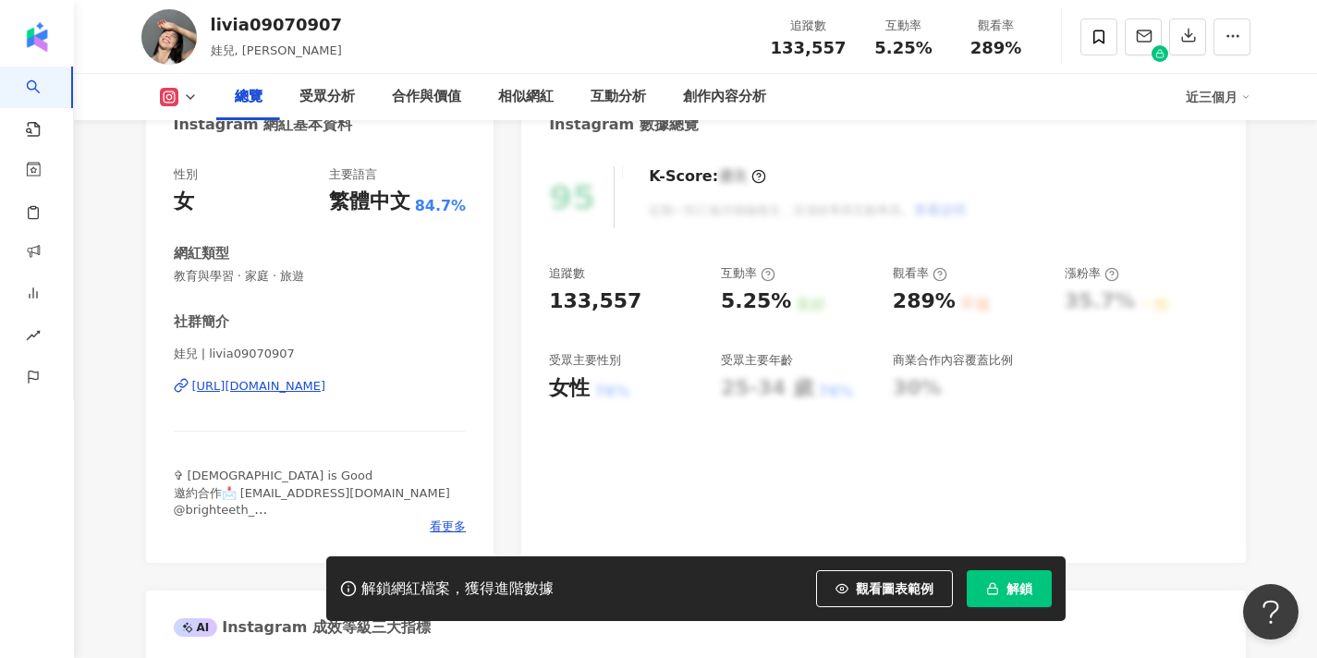
drag, startPoint x: 196, startPoint y: 353, endPoint x: 212, endPoint y: 353, distance: 15.7
click at [162, 353] on div "性別 女 主要語言 繁體中文 84.7% 網紅類型 教育與學習 · 家庭 · 旅遊 社群簡介 娃兒 | livia09070907 [URL][DOMAIN_…" at bounding box center [320, 355] width 349 height 415
click at [396, 18] on div "livia09070907 娃兒, livia 追蹤數 133,557 互動率 5.25% 觀看率 289%" at bounding box center [695, 36] width 1183 height 73
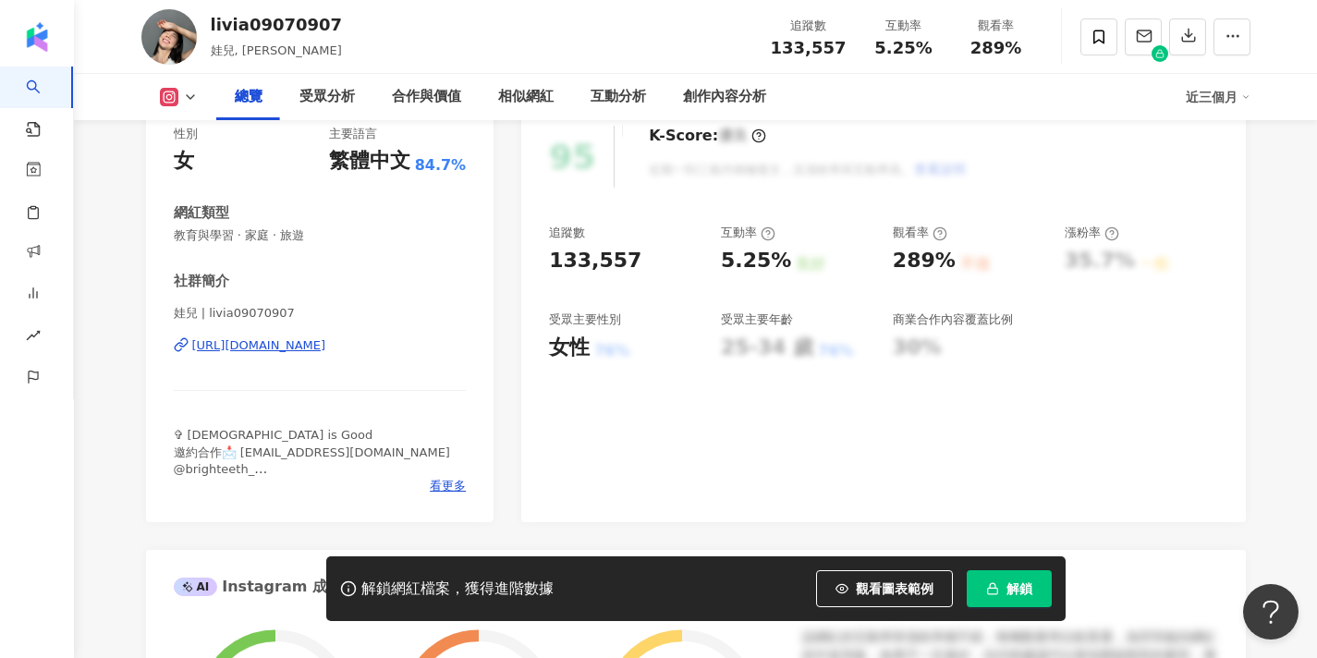
scroll to position [262, 0]
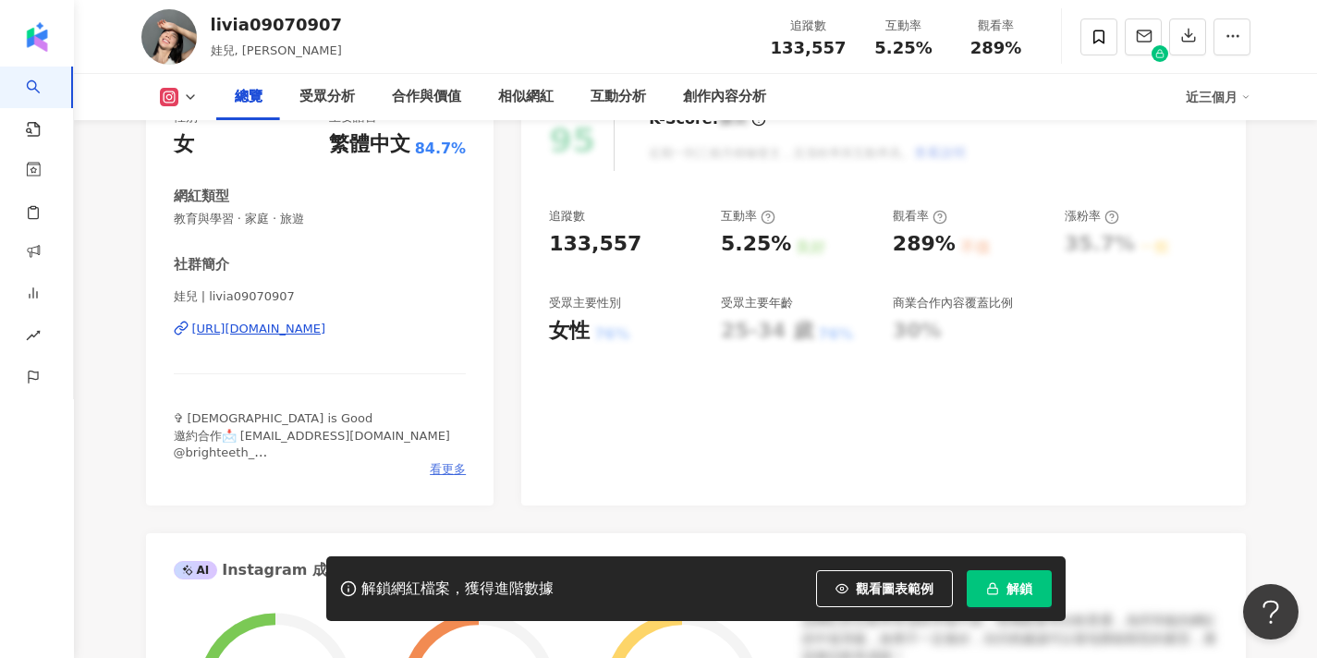
click at [445, 466] on span "看更多" at bounding box center [448, 469] width 36 height 17
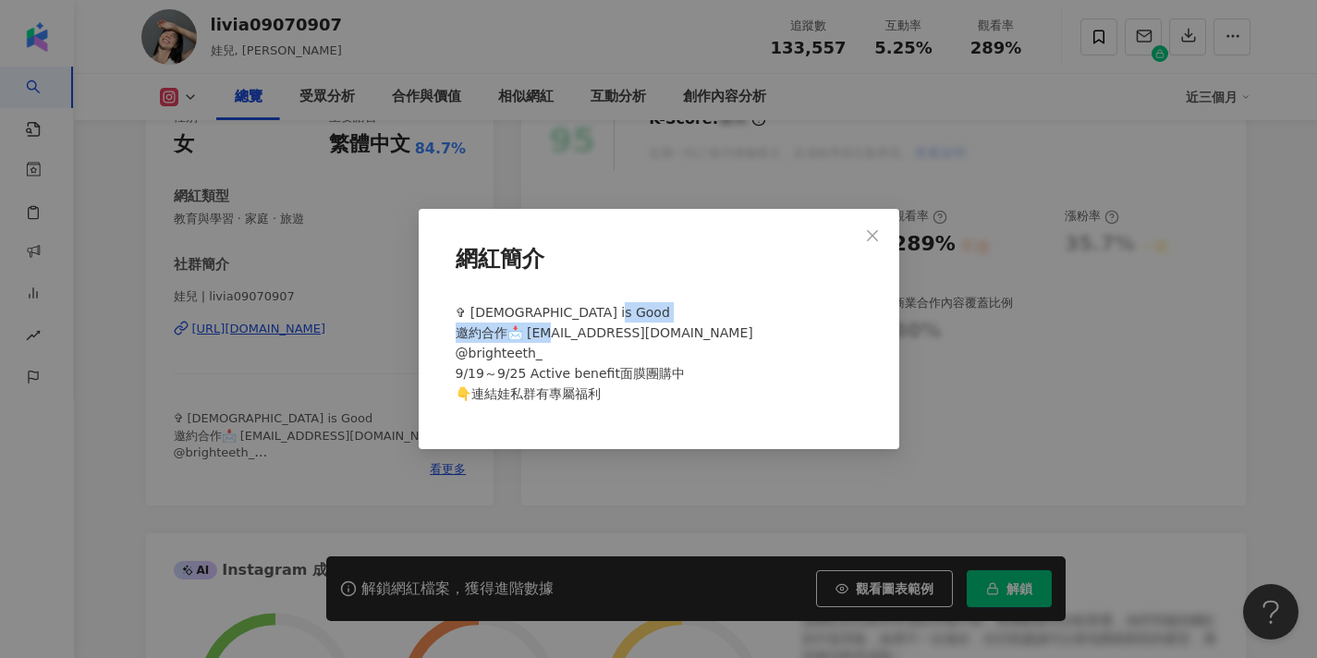
drag, startPoint x: 644, startPoint y: 330, endPoint x: 525, endPoint y: 327, distance: 119.3
click at [525, 327] on div "✞ God is Good 邀約合作📩 livia@pressplay.cc @brighteeth_ 9/19～9/25 Active benefit面膜團…" at bounding box center [659, 361] width 422 height 132
copy span "livia@pressplay.cc"
click at [883, 236] on span "Close" at bounding box center [872, 235] width 37 height 15
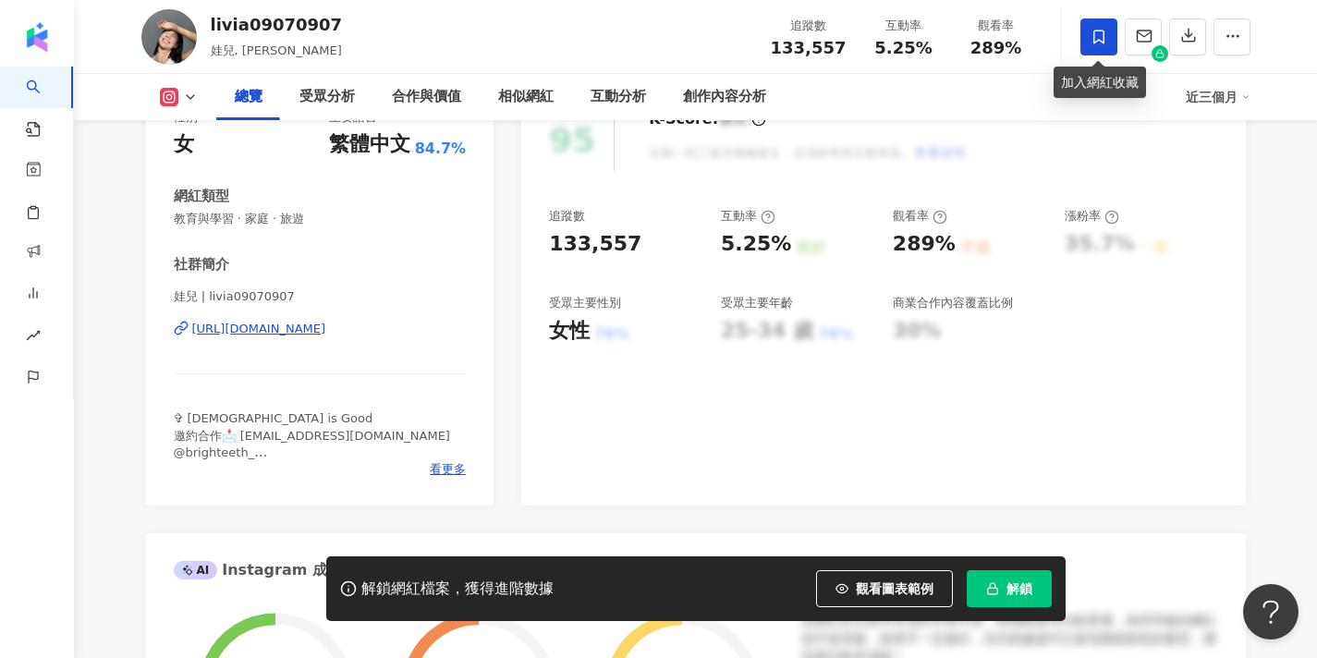
click at [1105, 45] on span at bounding box center [1099, 36] width 37 height 37
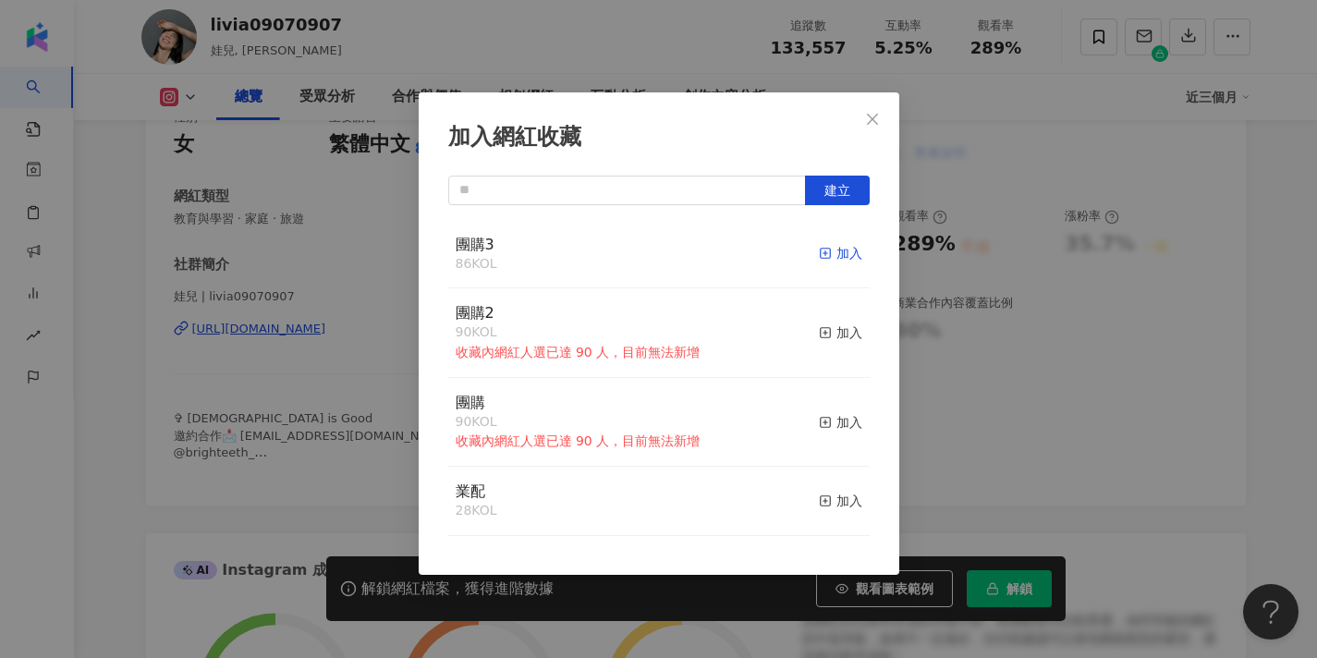
click at [830, 248] on icon "button" at bounding box center [825, 253] width 13 height 13
click at [872, 120] on icon "close" at bounding box center [872, 118] width 11 height 11
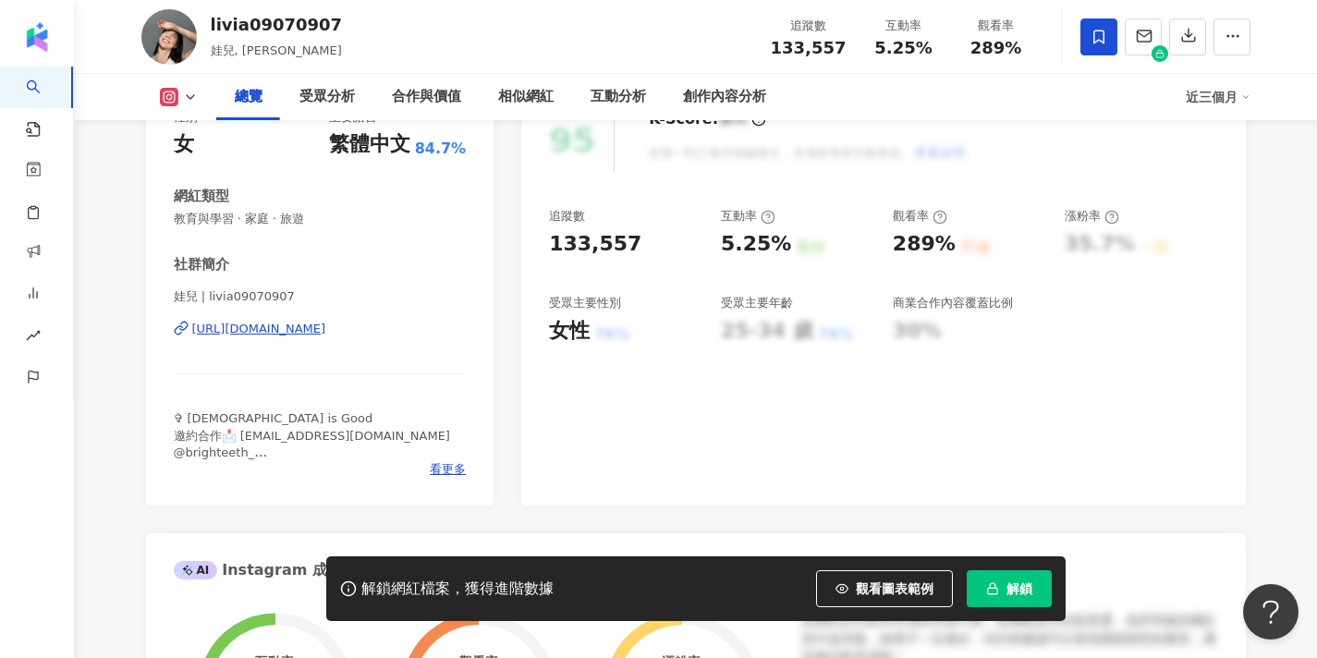
scroll to position [0, 0]
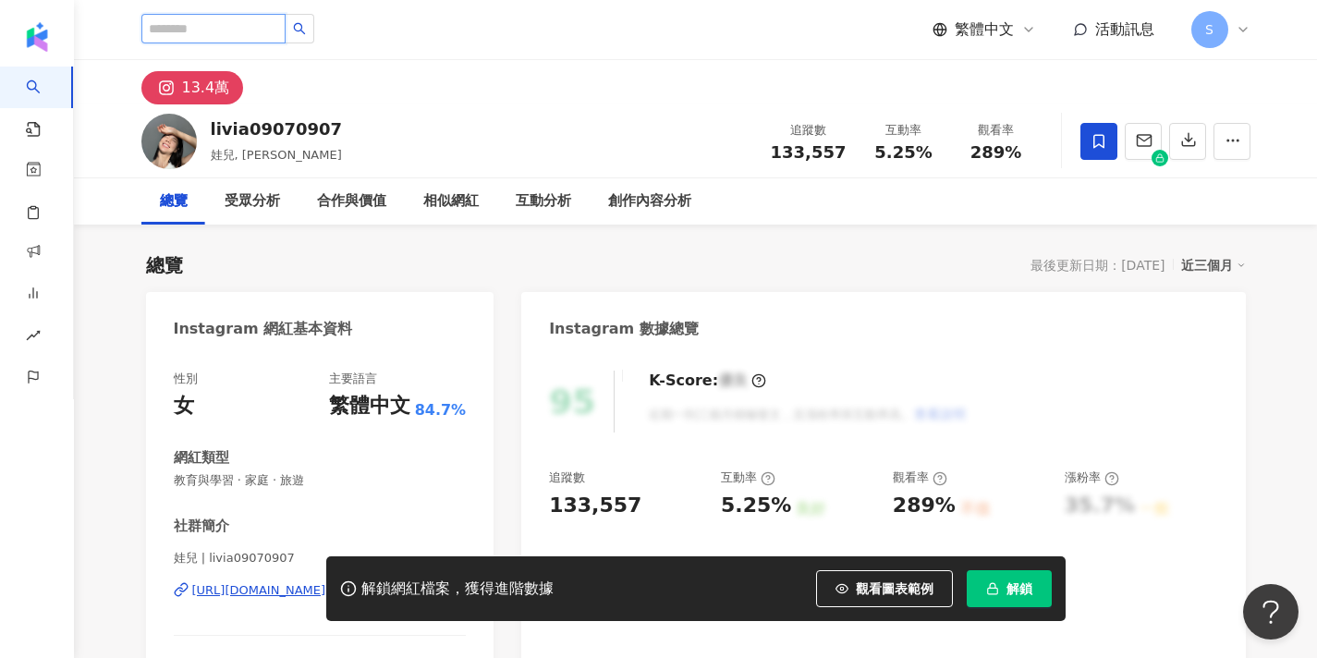
click at [276, 33] on input "search" at bounding box center [213, 29] width 144 height 30
type input "**"
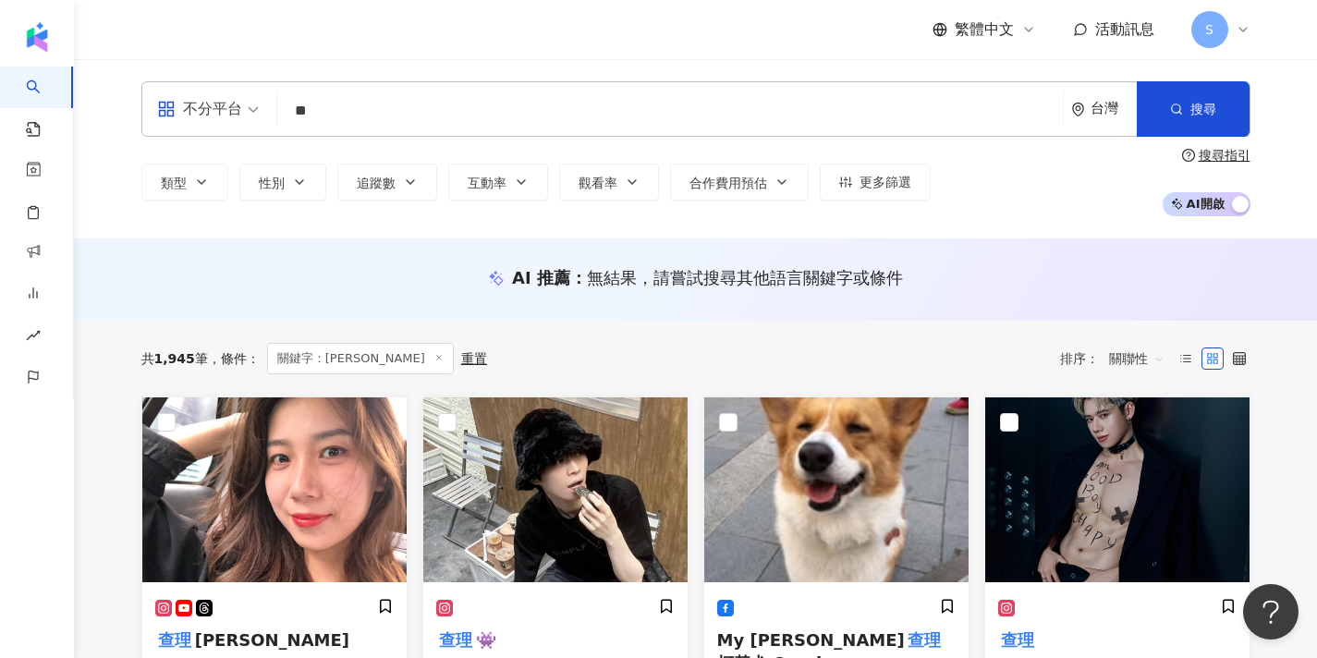
type input "*"
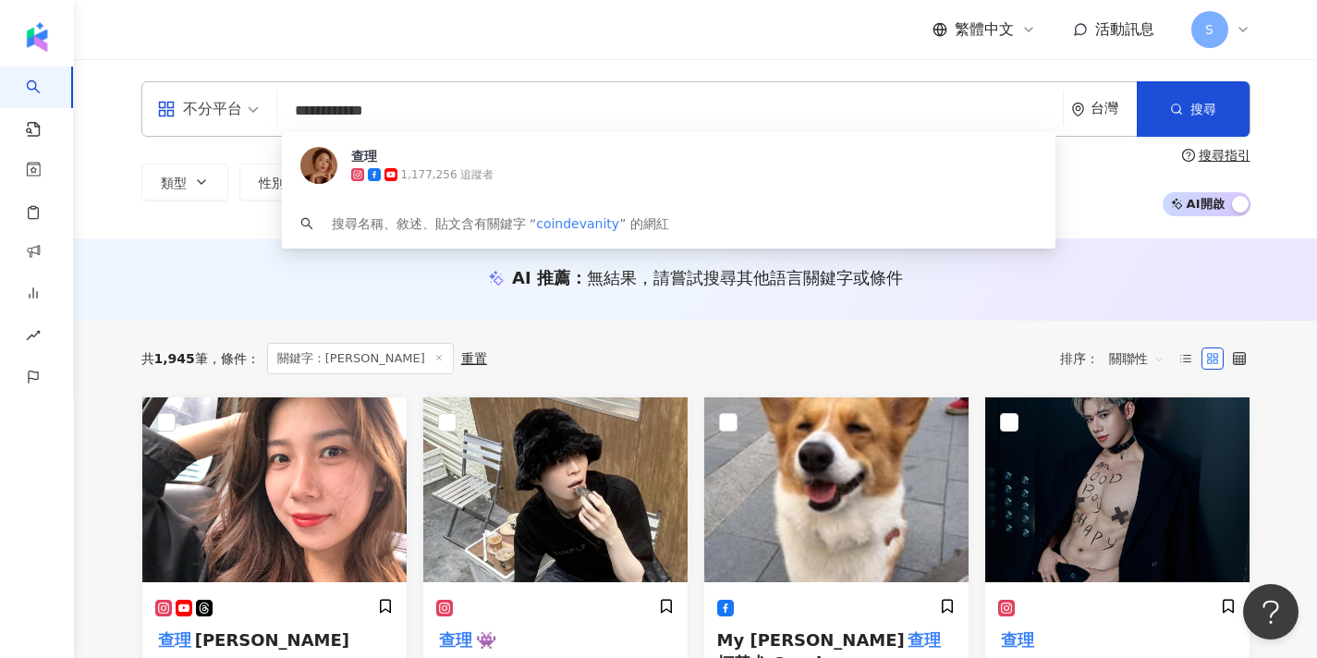
type input "**********"
drag, startPoint x: 539, startPoint y: 104, endPoint x: 639, endPoint y: 165, distance: 117.5
click at [639, 165] on div "1,177,256 追蹤者" at bounding box center [694, 174] width 687 height 18
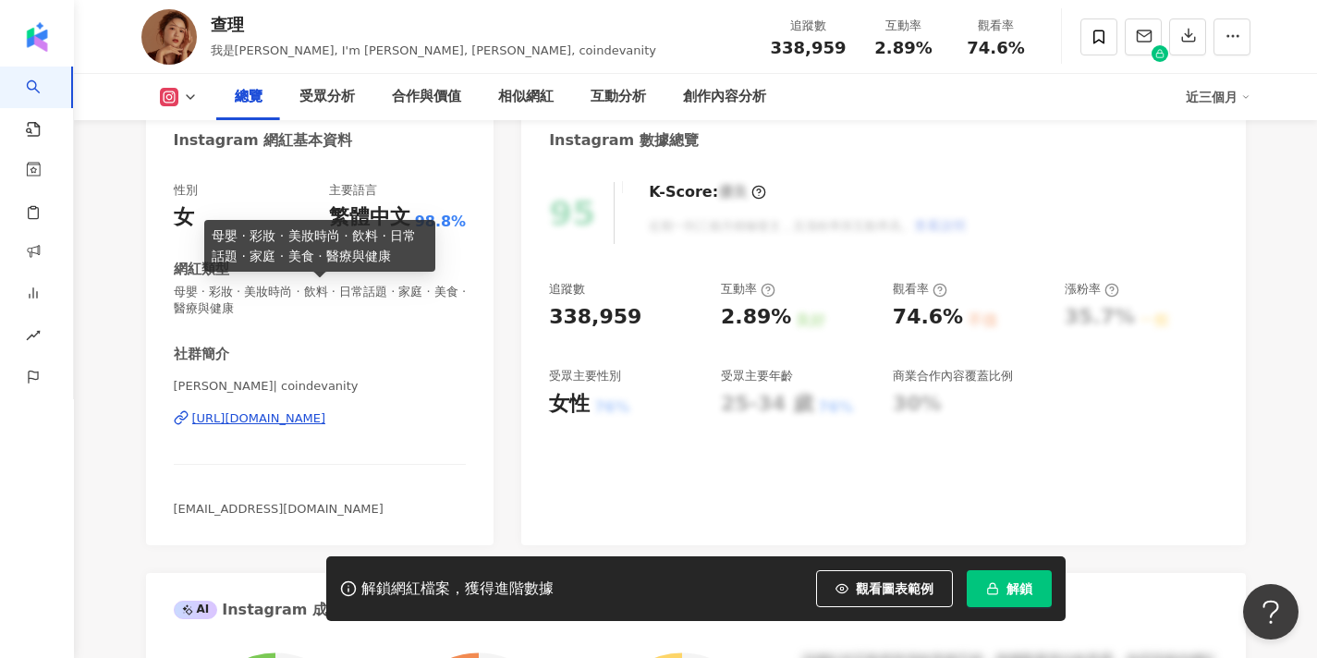
scroll to position [190, 0]
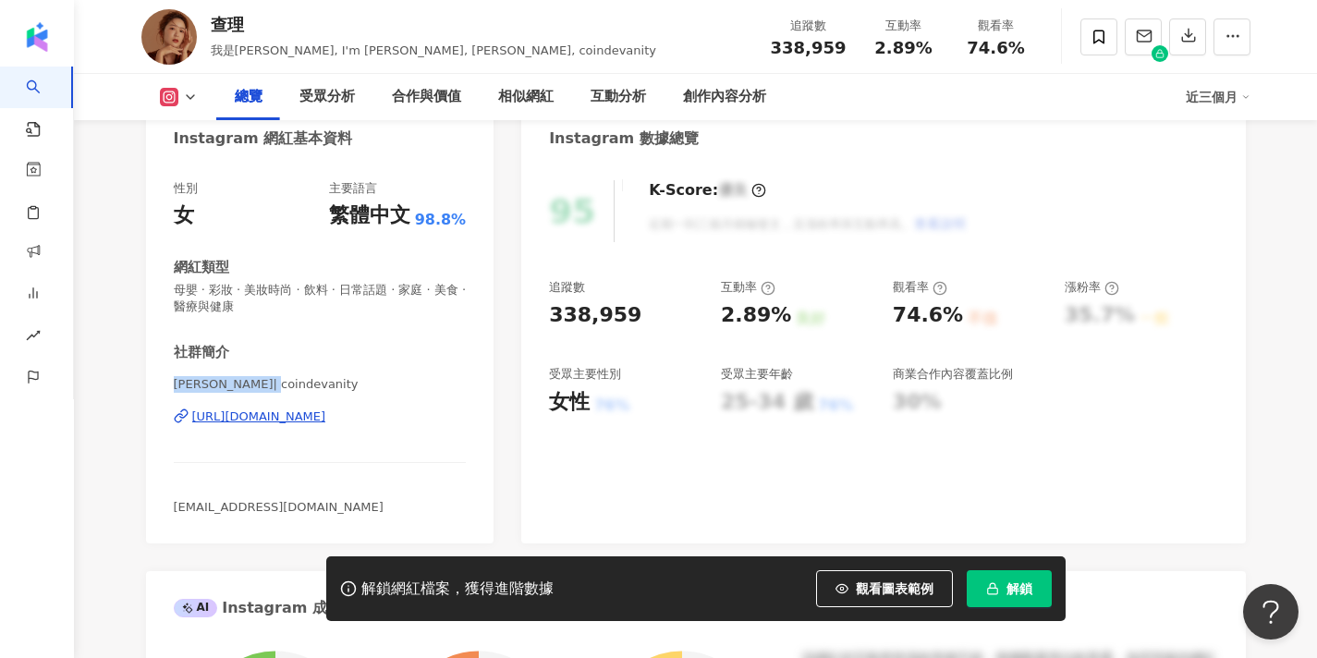
drag, startPoint x: 268, startPoint y: 387, endPoint x: 154, endPoint y: 390, distance: 113.7
click at [154, 390] on div "性別 女 主要語言 繁體中文 98.8% 網紅類型 母嬰 · 彩妝 · 美妝時尚 · 飲料 · 日常話題 · 家庭 · 美食 · 醫療與健康 社群簡介 [PE…" at bounding box center [320, 353] width 349 height 382
copy span "[PERSON_NAME] [PERSON_NAME]"
click at [1103, 44] on icon at bounding box center [1099, 37] width 17 height 17
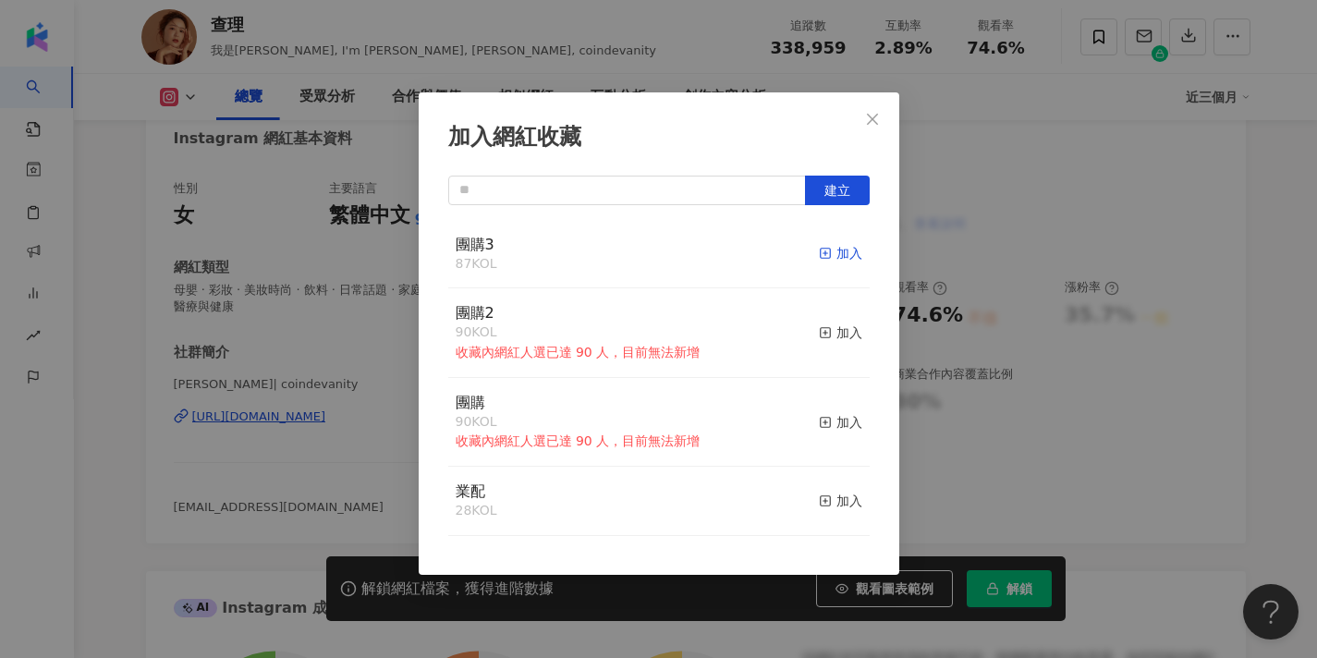
click at [834, 255] on div "加入" at bounding box center [840, 253] width 43 height 20
click at [870, 119] on icon "close" at bounding box center [872, 119] width 15 height 15
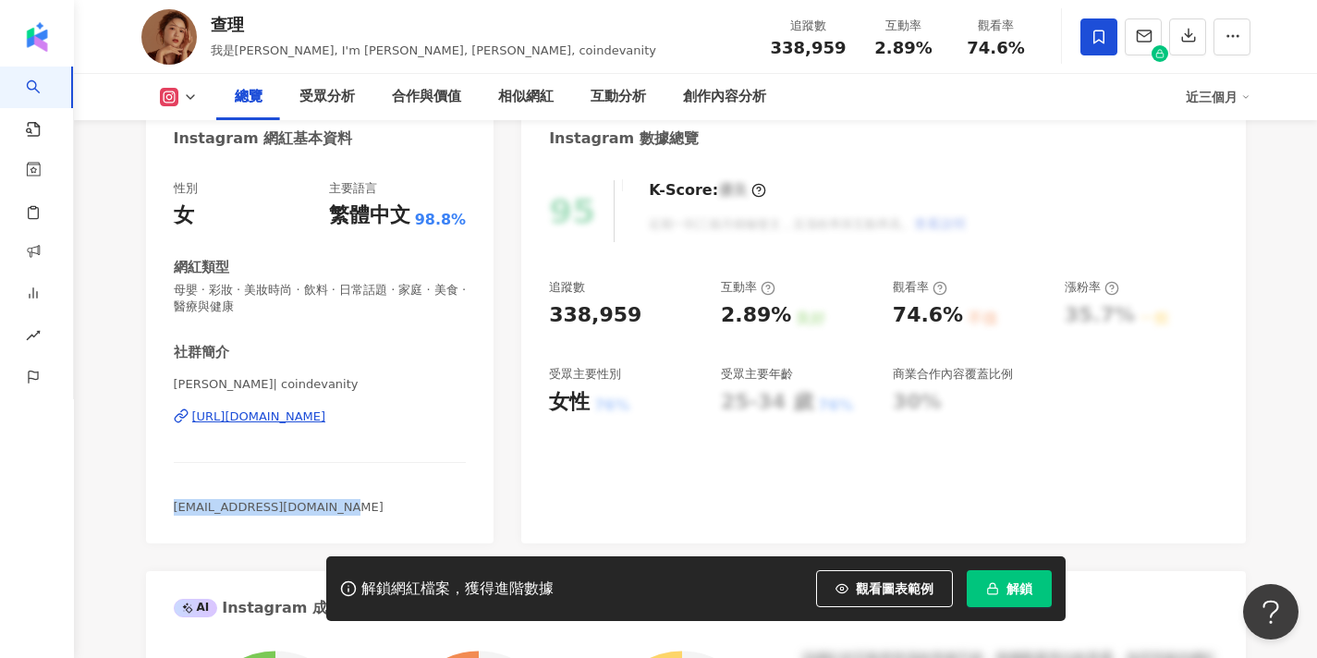
drag, startPoint x: 330, startPoint y: 504, endPoint x: 108, endPoint y: 497, distance: 222.0
copy span "[EMAIL_ADDRESS][DOMAIN_NAME]"
